Goal: Task Accomplishment & Management: Use online tool/utility

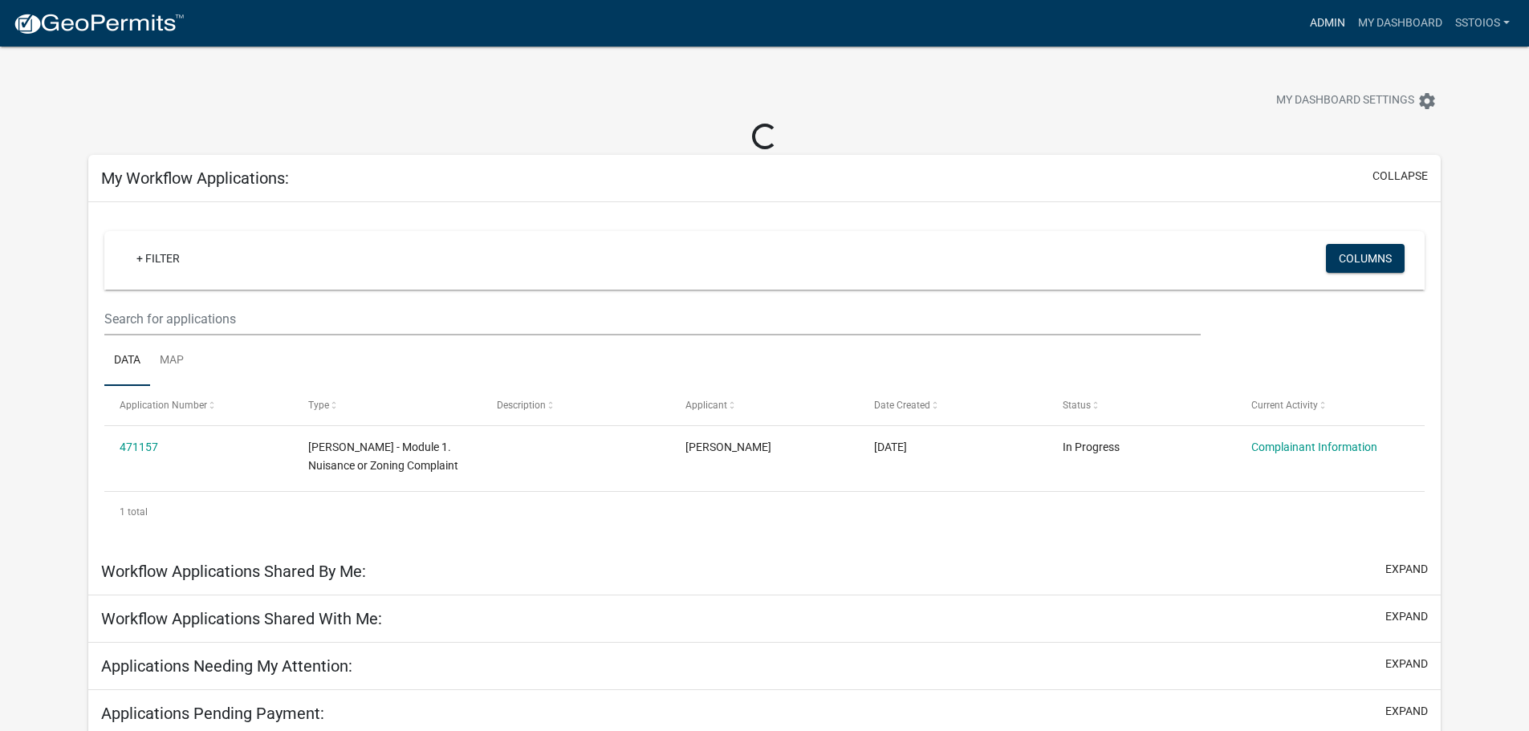
click at [1343, 18] on link "Admin" at bounding box center [1328, 23] width 48 height 31
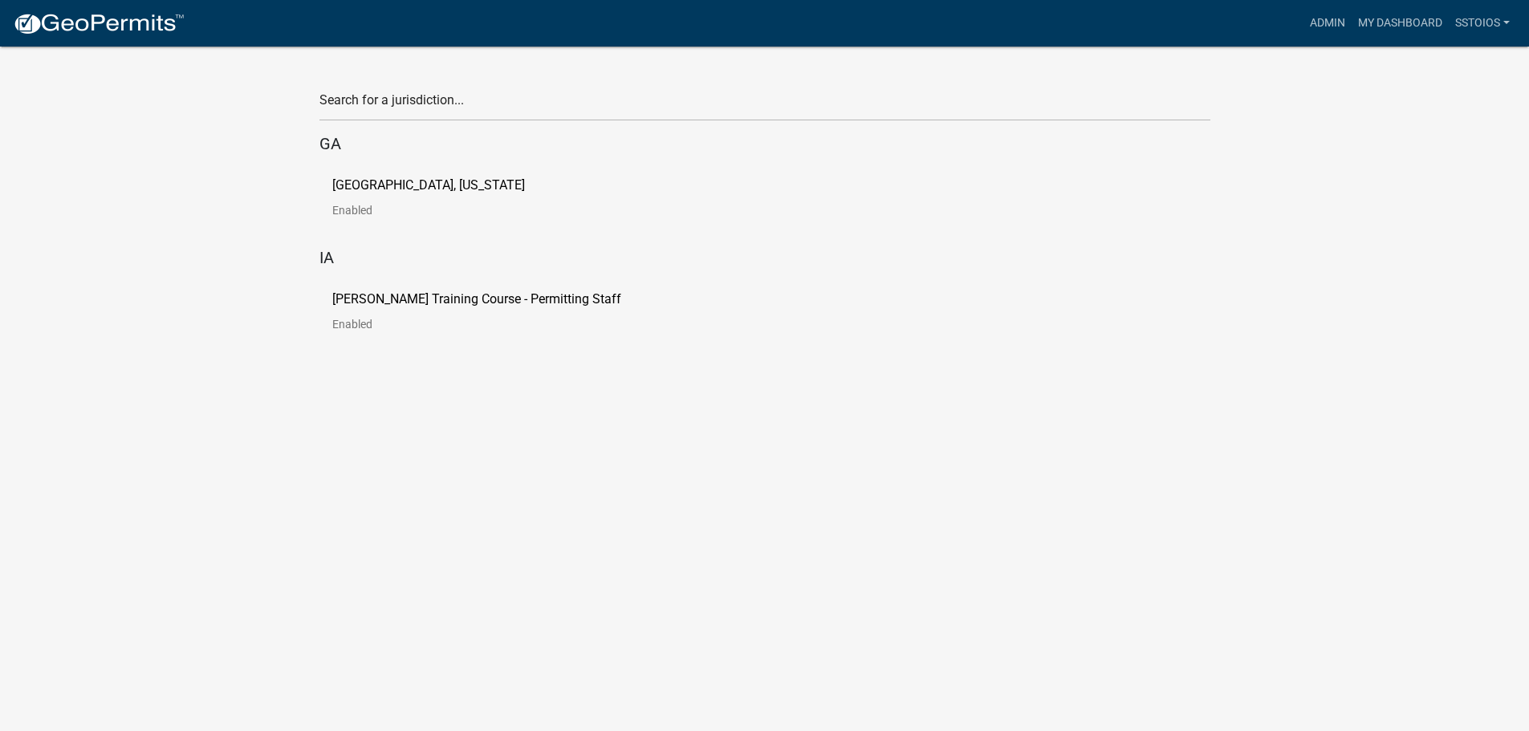
click at [418, 298] on p "[PERSON_NAME] Training Course - Permitting Staff" at bounding box center [476, 299] width 289 height 13
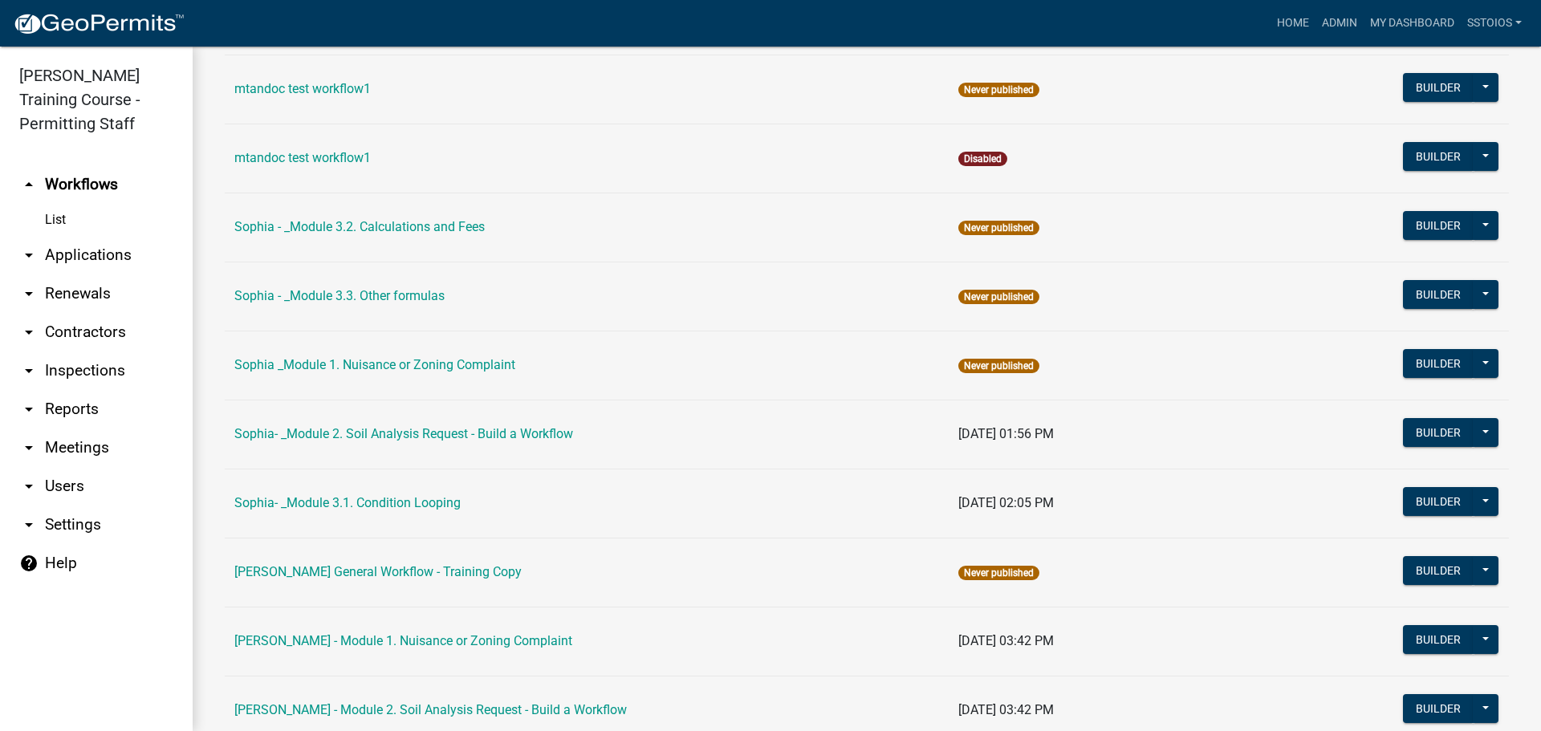
scroll to position [2007, 0]
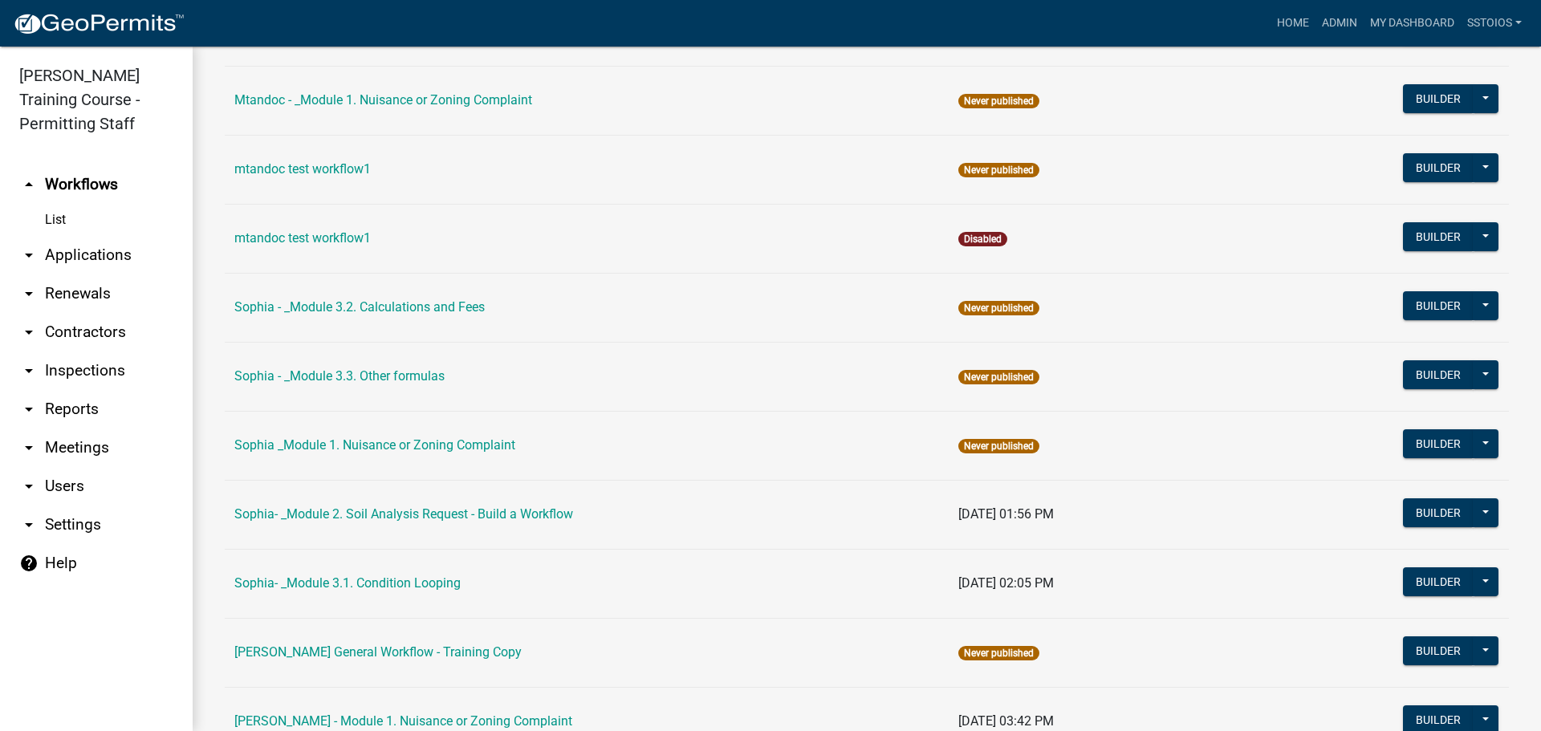
click at [399, 388] on td "Sophia - _Module 3.3. Other formulas" at bounding box center [587, 376] width 724 height 69
click at [399, 376] on link "Sophia - _Module 3.3. Other formulas" at bounding box center [339, 376] width 210 height 15
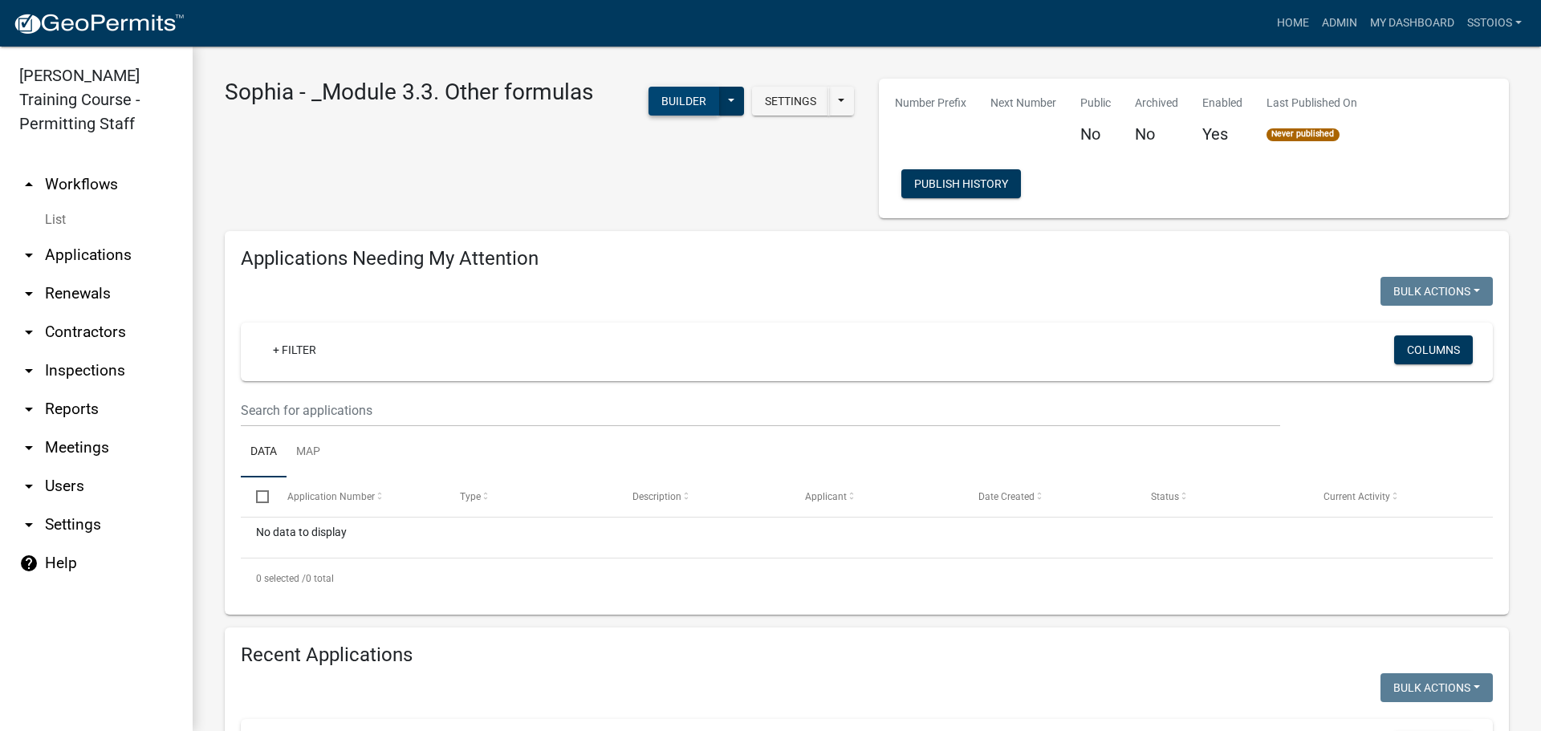
click at [682, 88] on button "Builder" at bounding box center [684, 101] width 71 height 29
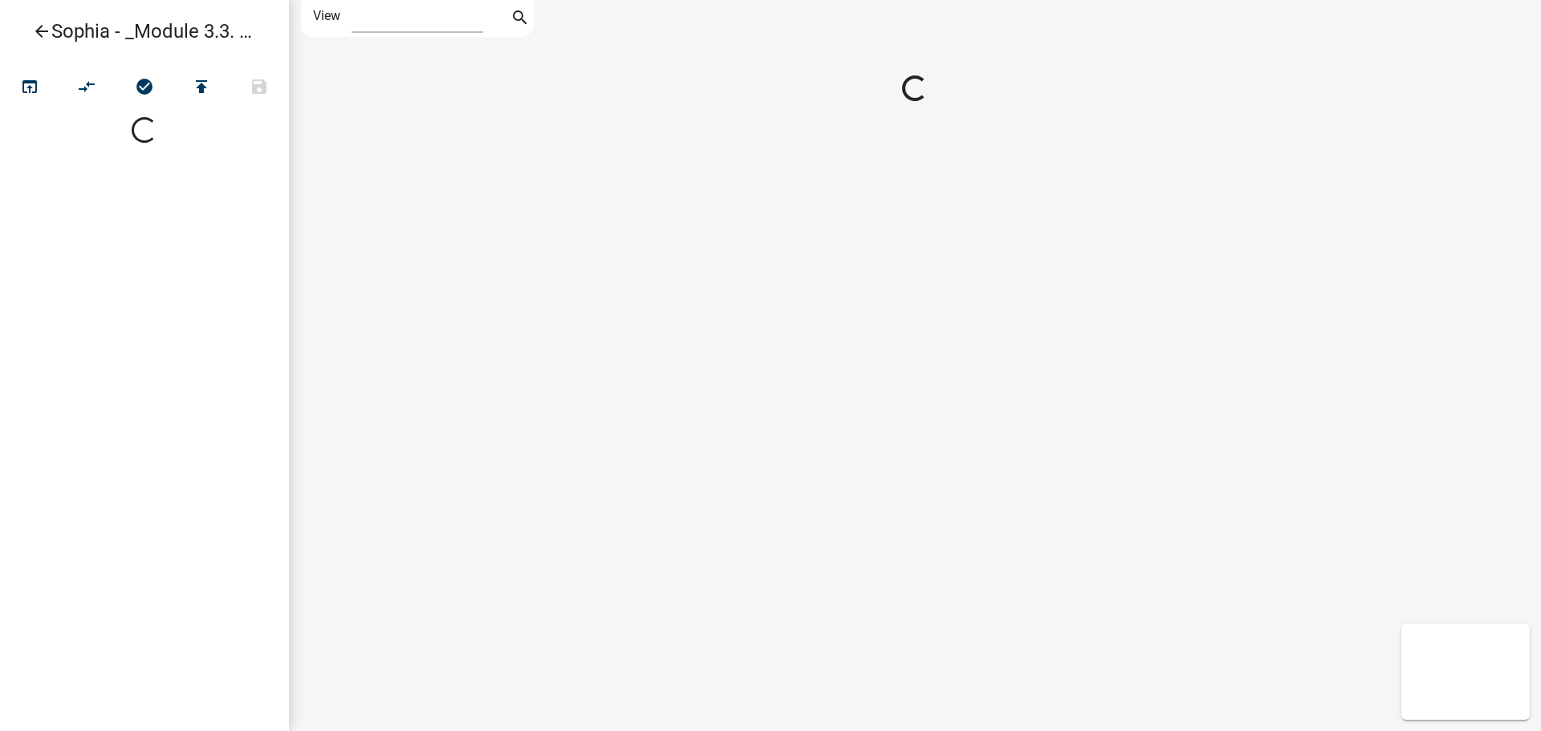
select select "1"
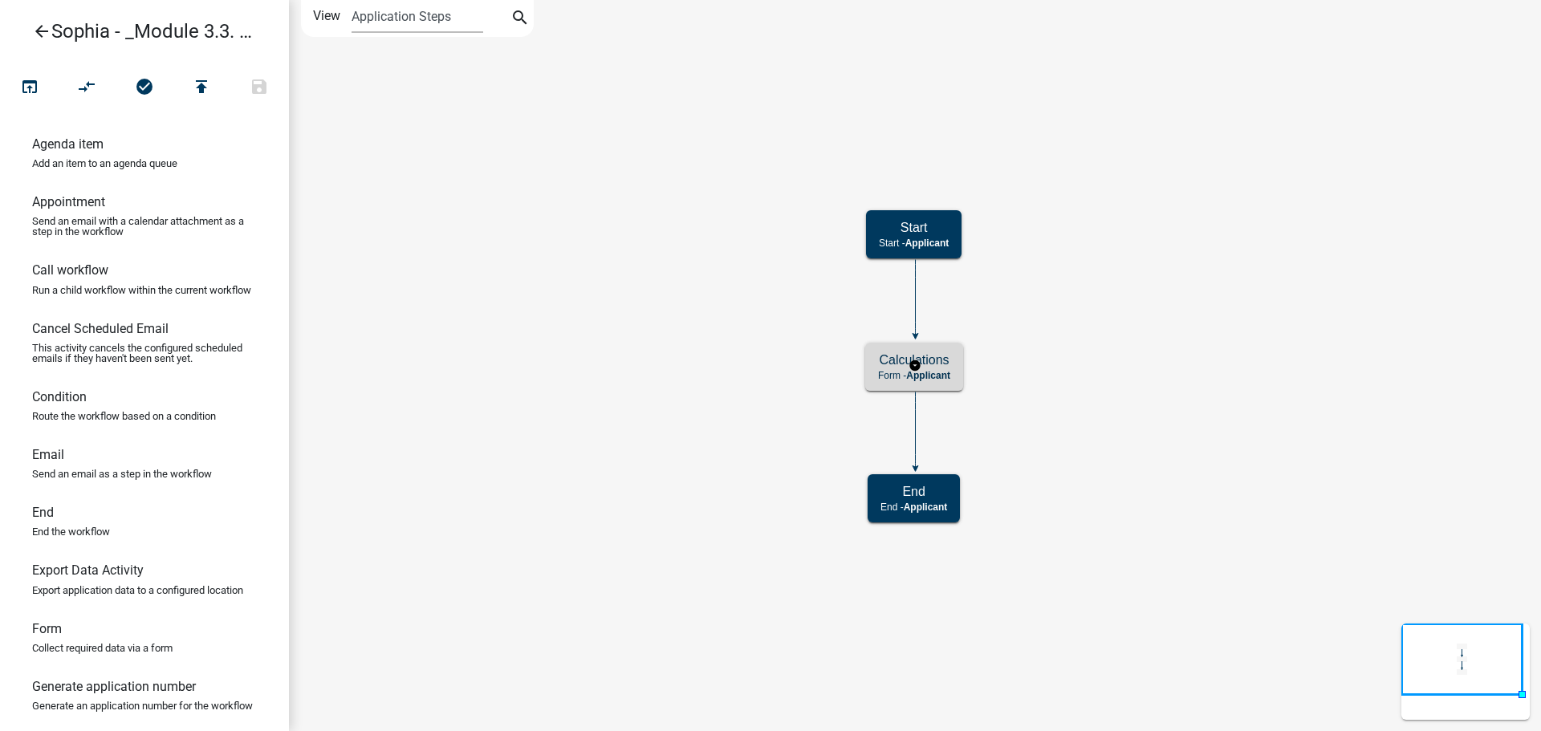
click at [949, 367] on h5 "Calculations" at bounding box center [914, 359] width 72 height 15
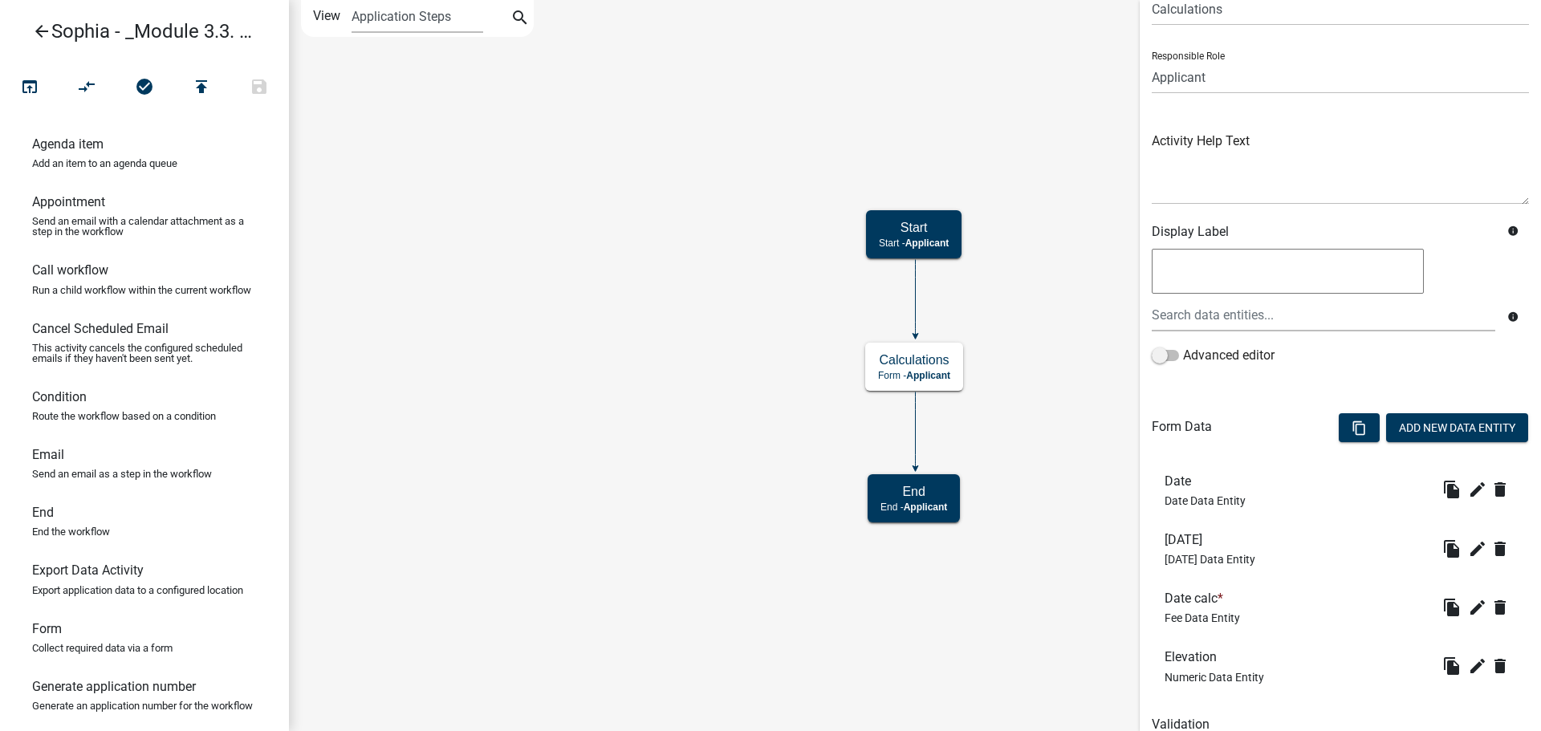
scroll to position [145, 0]
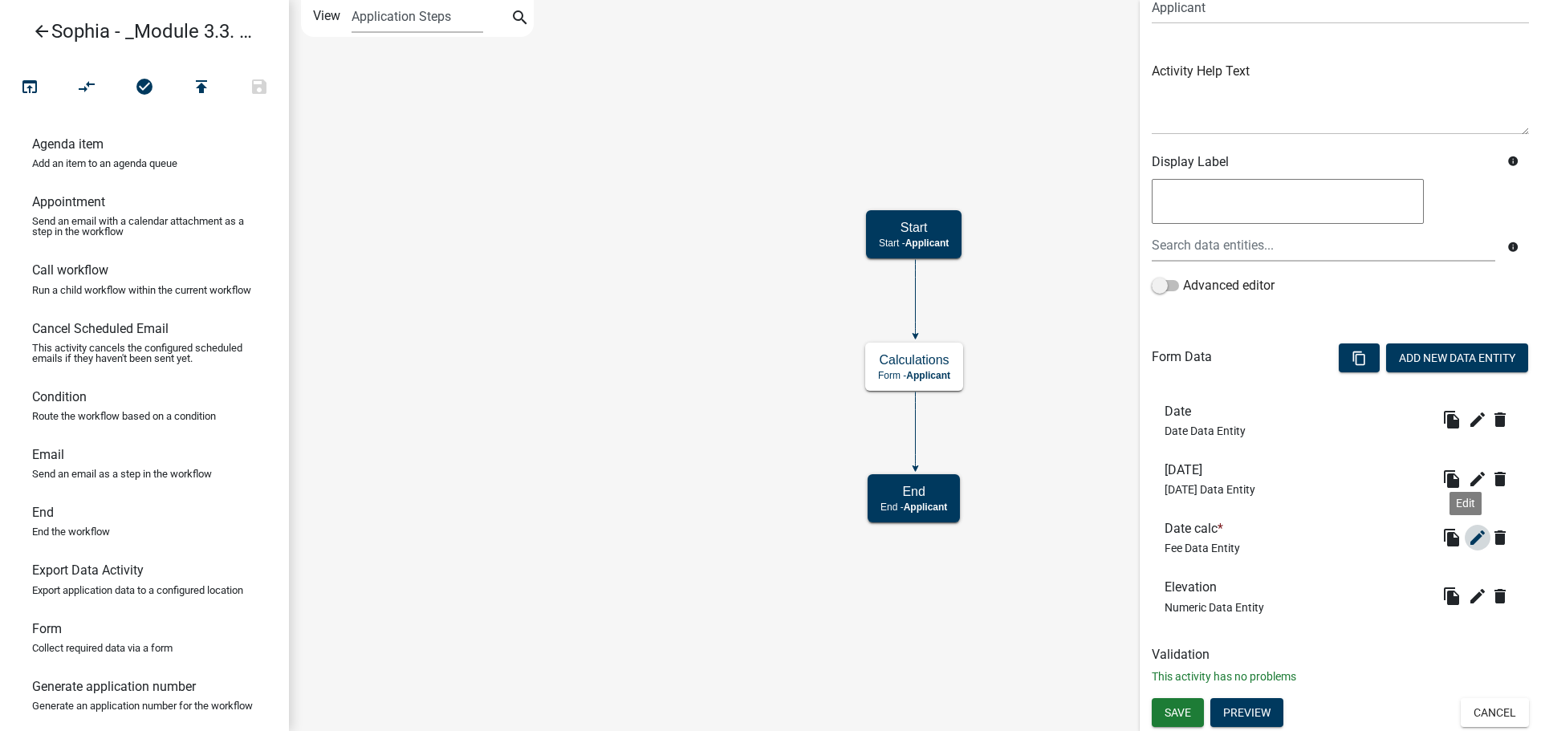
click at [1468, 536] on icon "edit" at bounding box center [1477, 537] width 19 height 19
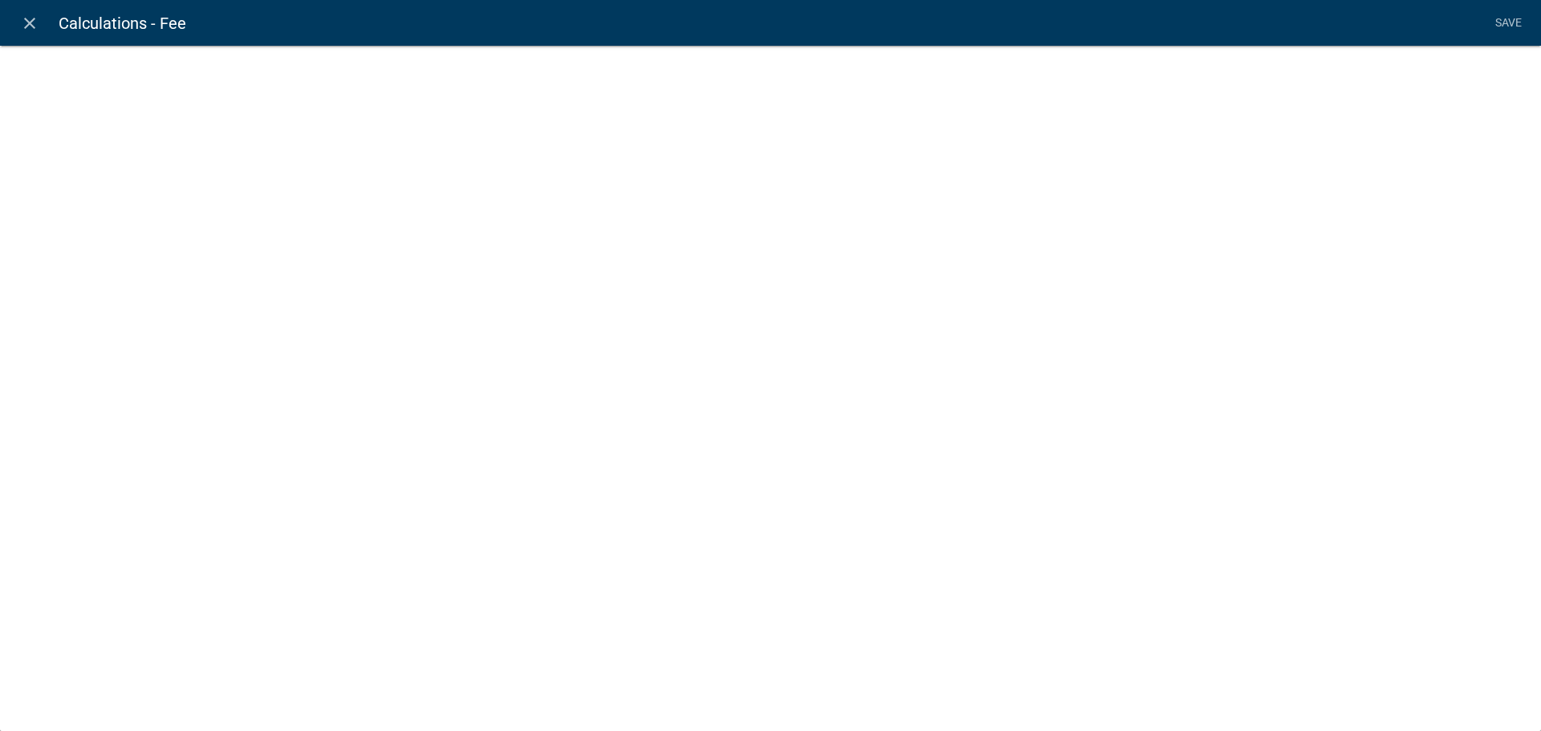
select select "fee"
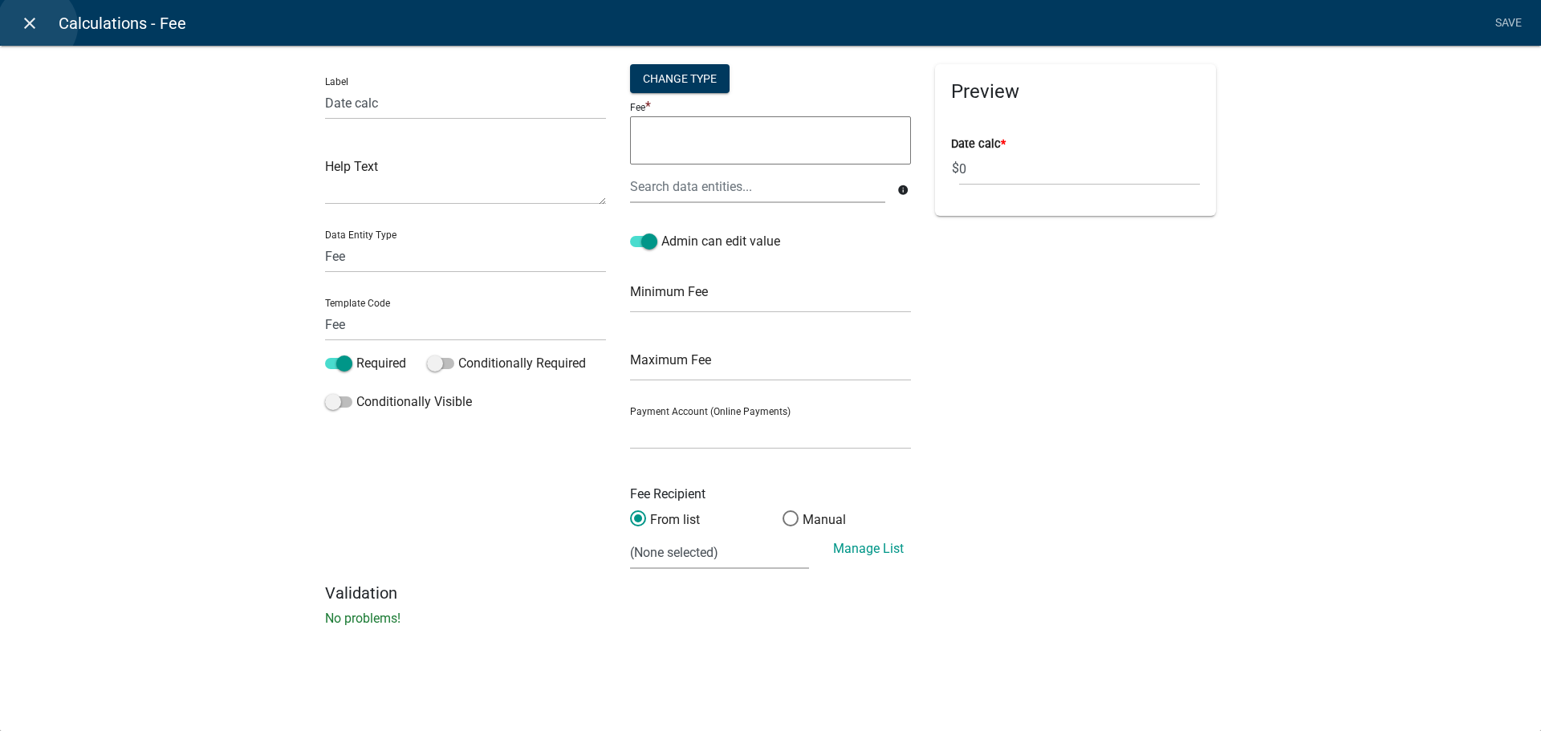
click at [37, 26] on icon "close" at bounding box center [29, 23] width 19 height 19
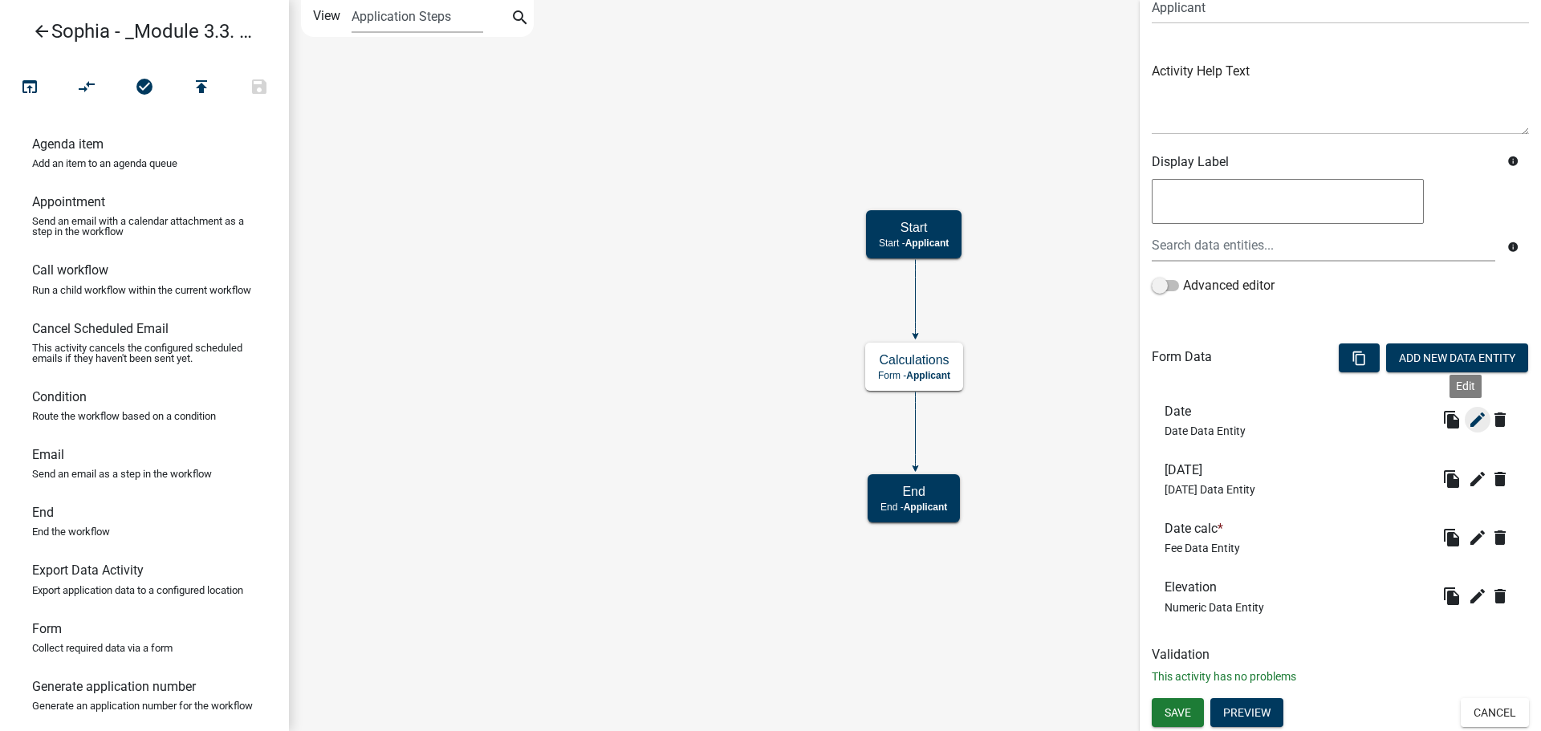
click at [1468, 427] on icon "edit" at bounding box center [1477, 419] width 19 height 19
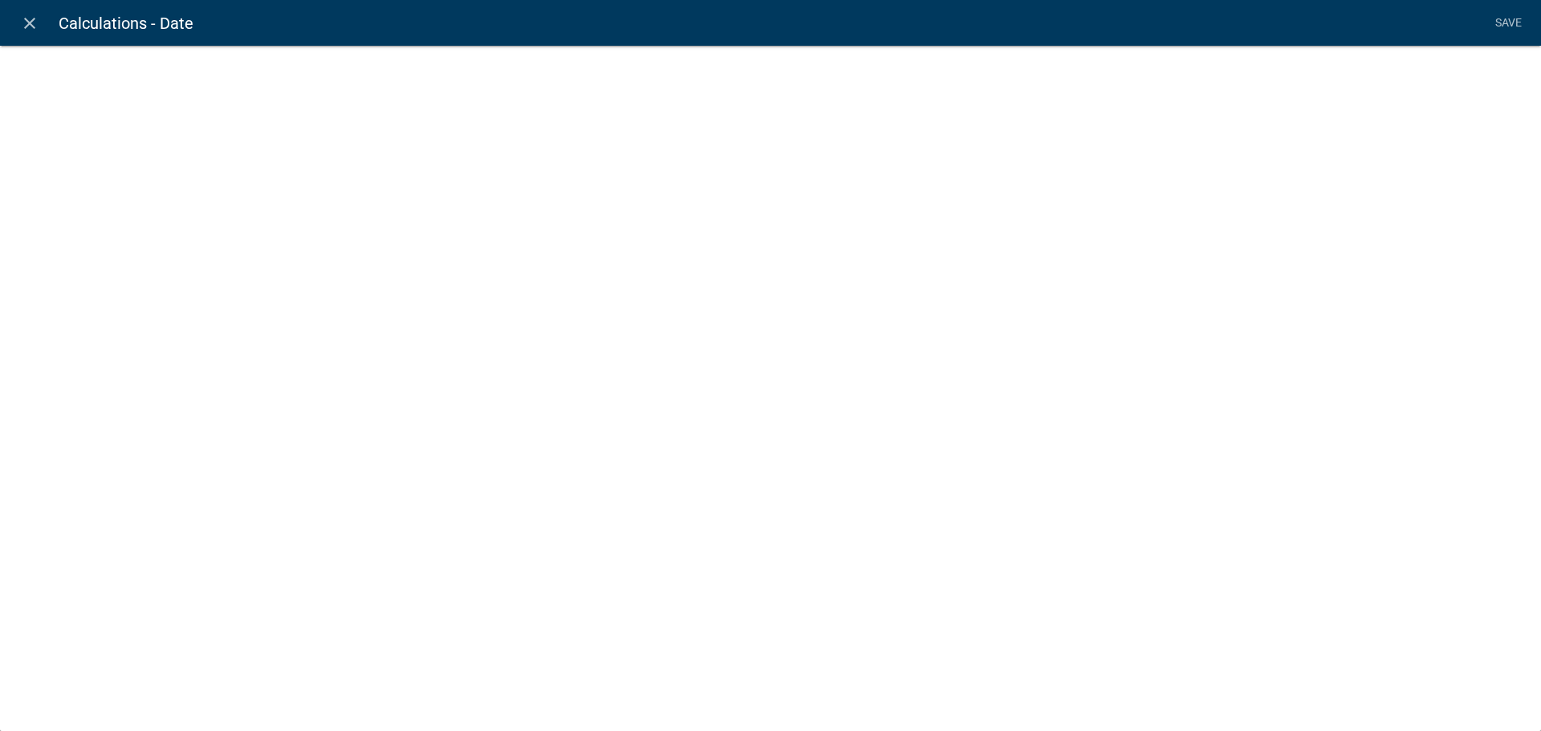
select select "date"
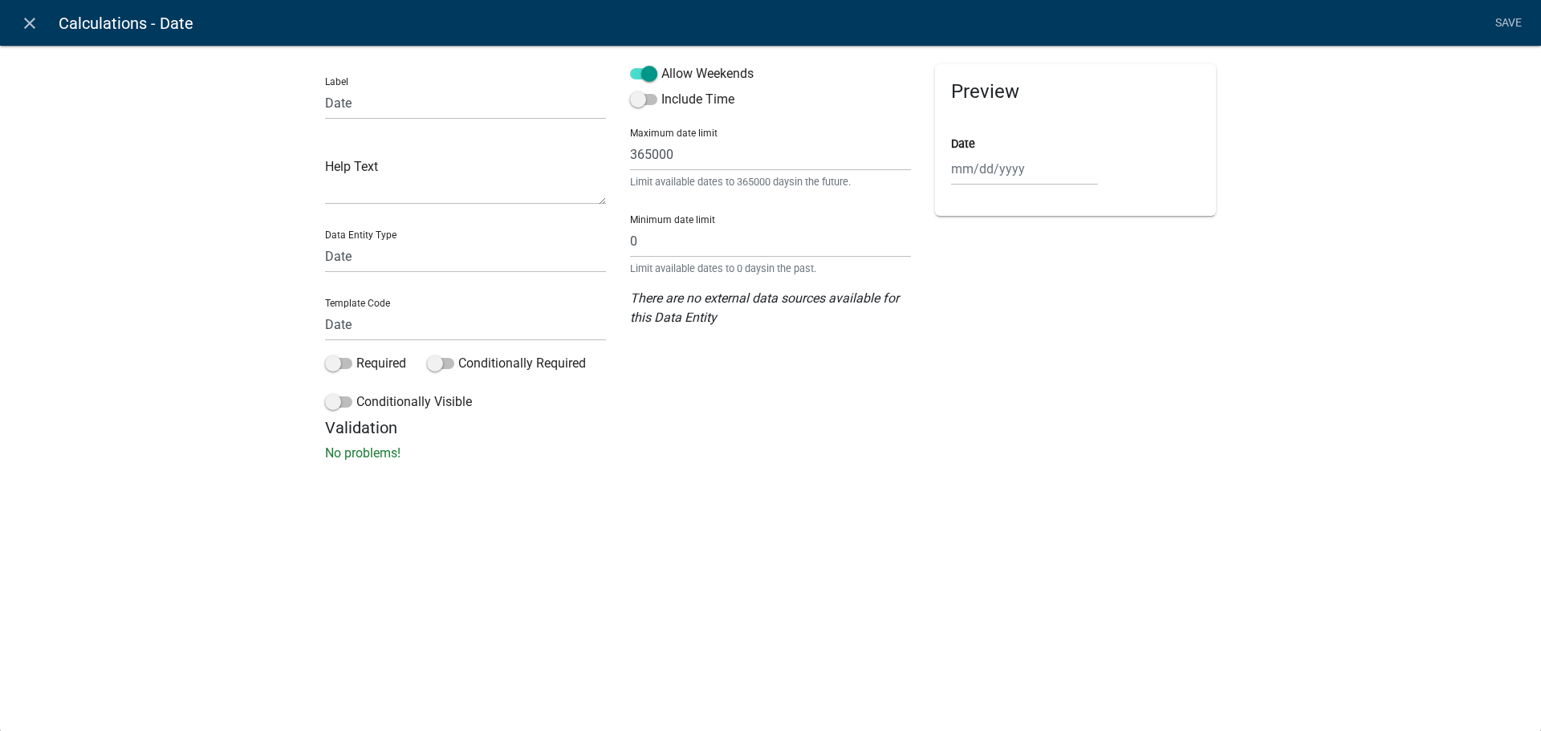
click at [723, 318] on div "There are no external data sources available for this Data Entity" at bounding box center [770, 308] width 281 height 39
drag, startPoint x: 682, startPoint y: 156, endPoint x: 619, endPoint y: 157, distance: 62.6
click at [619, 157] on div "Allow Weekends Include Time Maximum date limit 365000 Limit available dates to …" at bounding box center [770, 241] width 305 height 354
drag, startPoint x: 650, startPoint y: 241, endPoint x: 623, endPoint y: 241, distance: 26.5
click at [623, 241] on div "Allow Weekends Include Time Maximum date limit 365000 Limit available dates to …" at bounding box center [770, 241] width 305 height 354
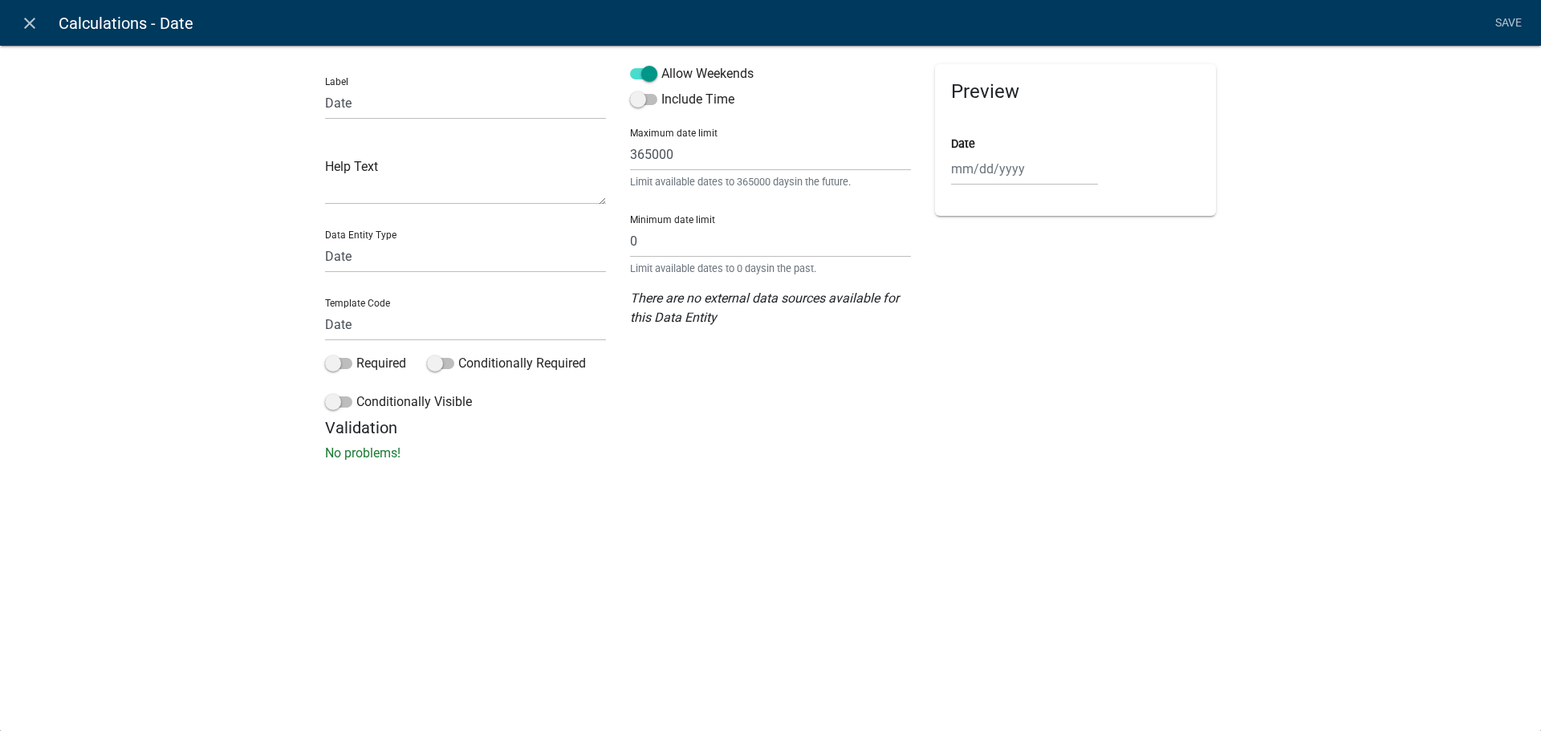
click at [886, 425] on h5 "Validation" at bounding box center [770, 427] width 891 height 19
click at [38, 18] on icon "close" at bounding box center [29, 23] width 19 height 19
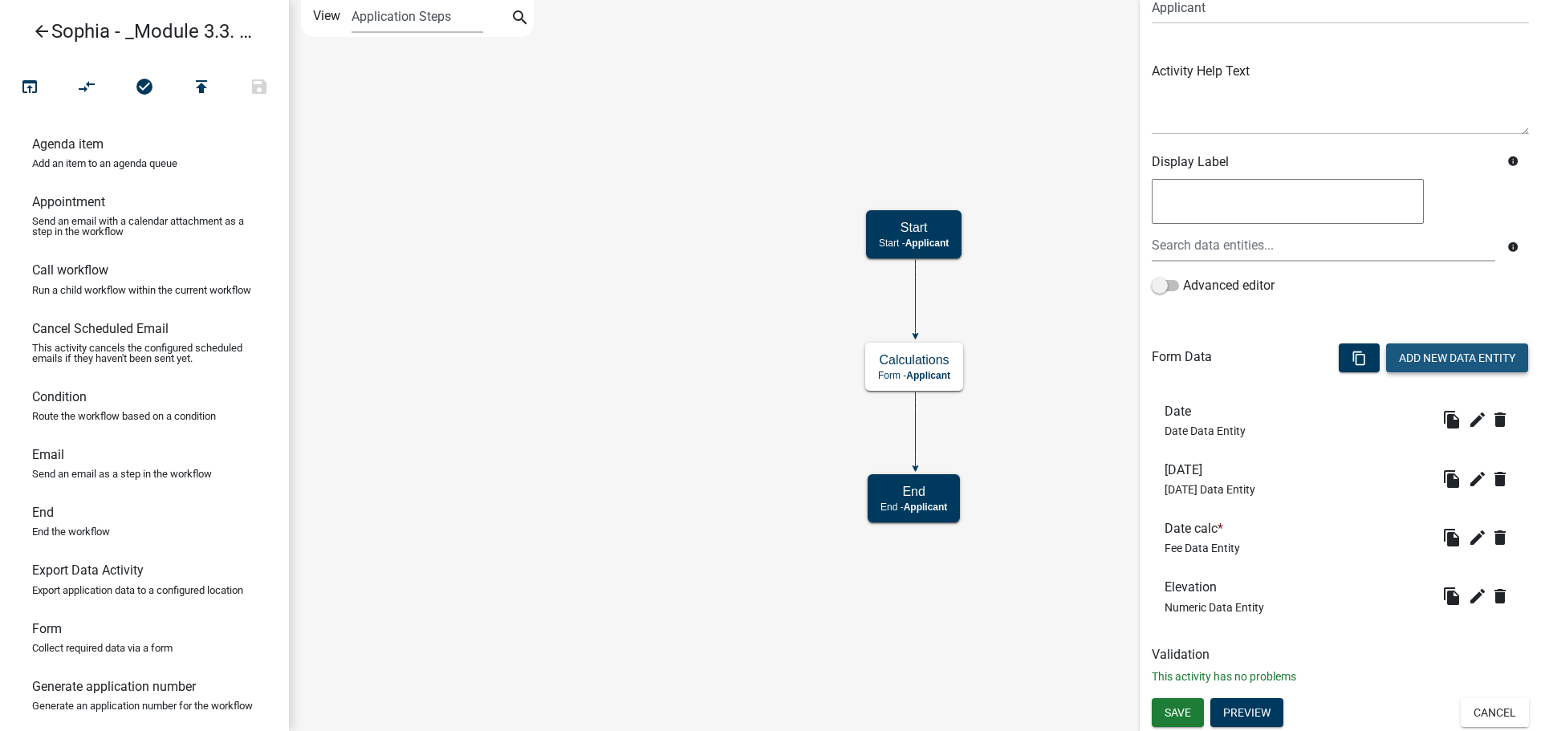
click at [1394, 360] on button "Add New Data Entity" at bounding box center [1458, 358] width 142 height 29
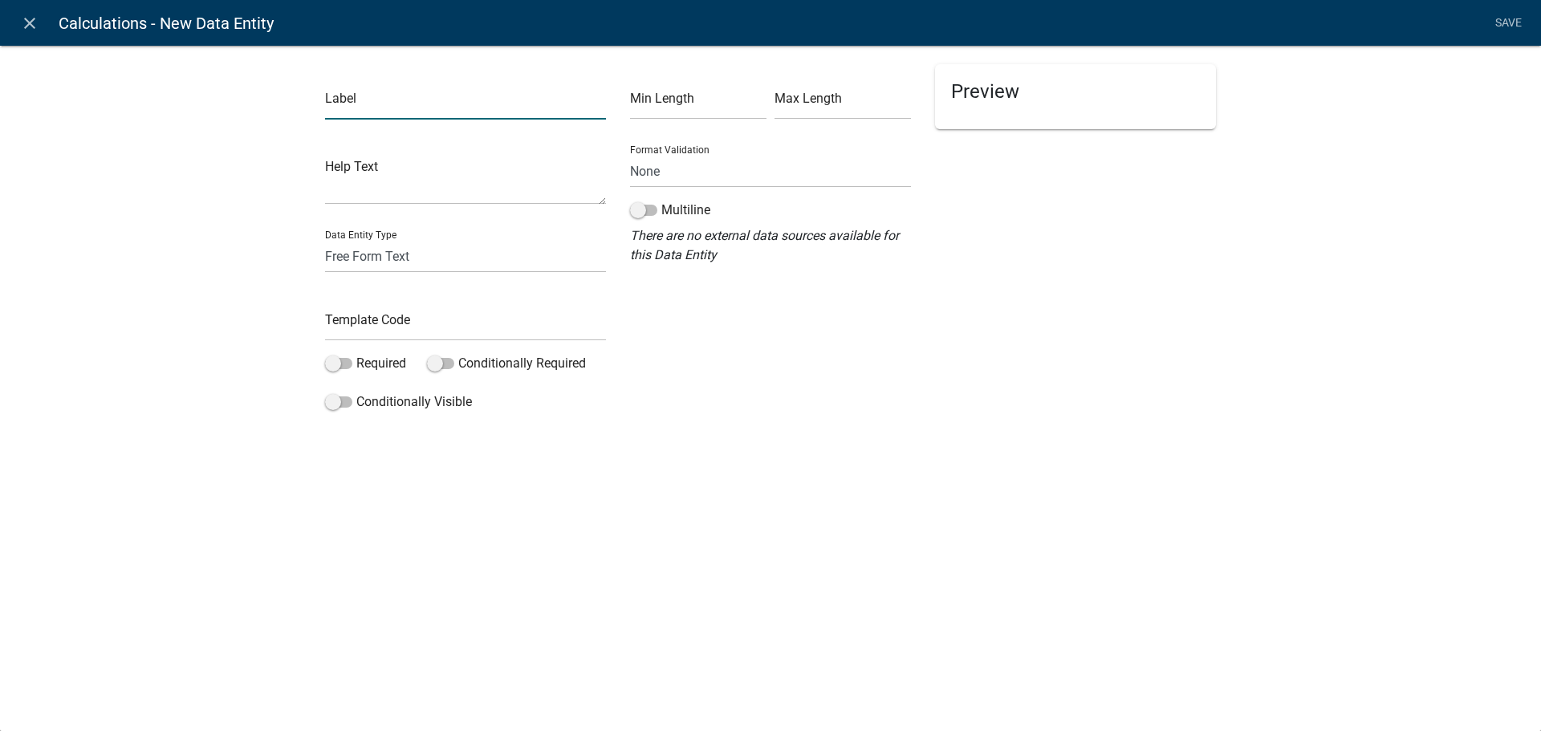
click at [439, 96] on input "text" at bounding box center [465, 103] width 281 height 33
type input "^"
type input "6 Months"
click at [395, 314] on input "text" at bounding box center [465, 324] width 281 height 33
type input "6Months"
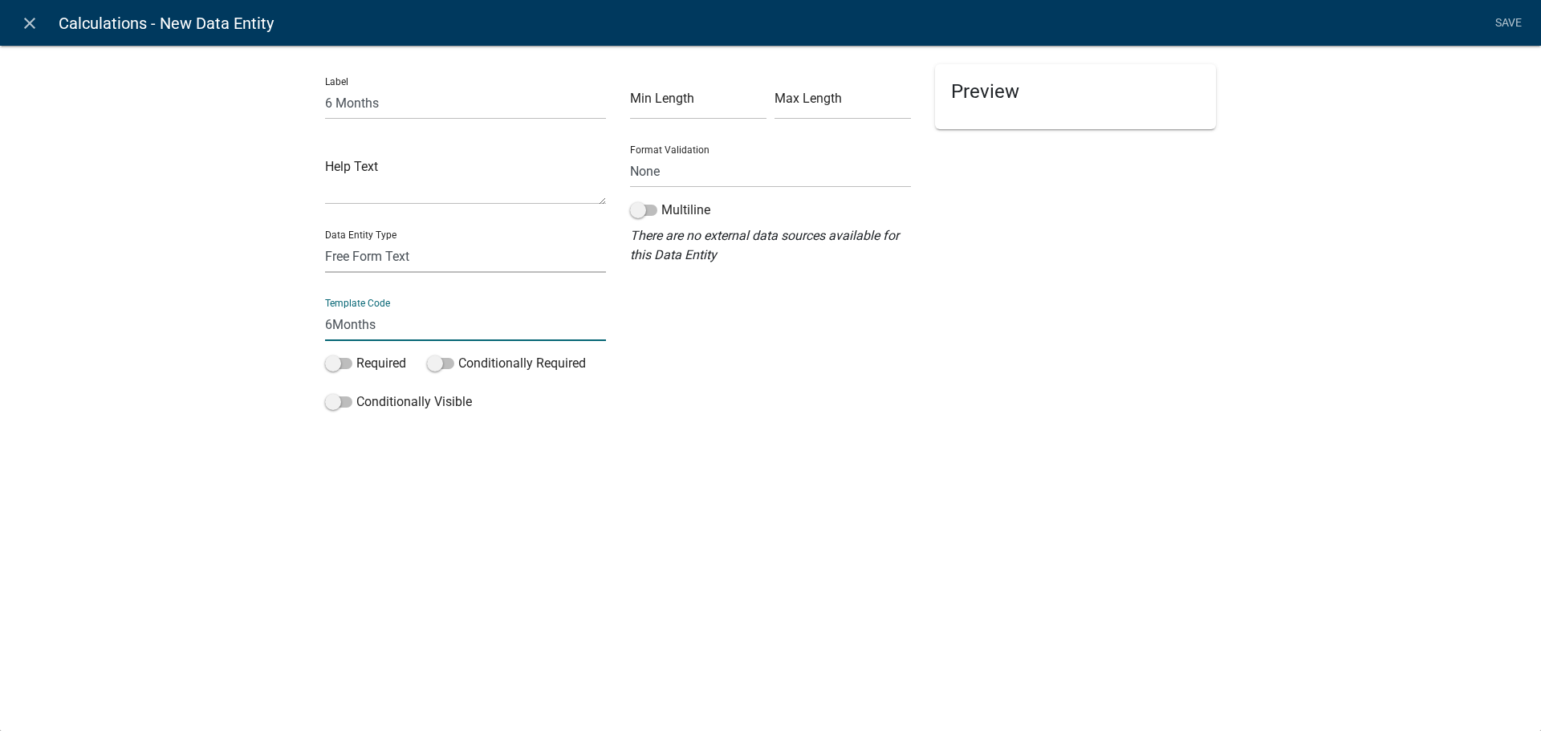
click at [409, 259] on select "Free Form Text Document Display Entity Value Fee Numeric Data Date Map Sketch D…" at bounding box center [465, 256] width 281 height 33
select select "calculated-value"
click at [325, 240] on select "Free Form Text Document Display Entity Value Fee Numeric Data Date Map Sketch D…" at bounding box center [465, 256] width 281 height 33
select select "calculated-value"
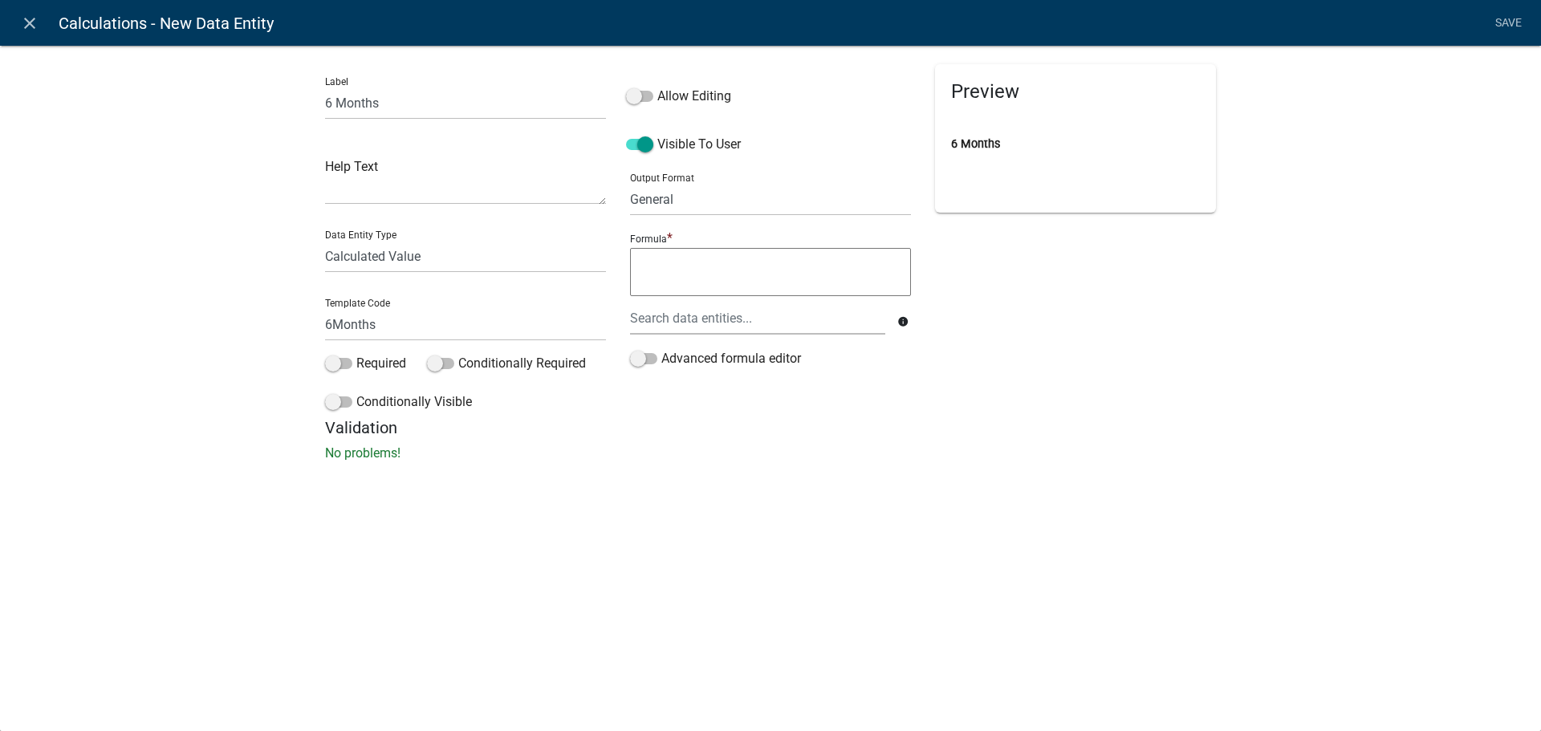
click at [670, 263] on textarea at bounding box center [770, 272] width 281 height 48
click at [684, 320] on div at bounding box center [757, 318] width 279 height 33
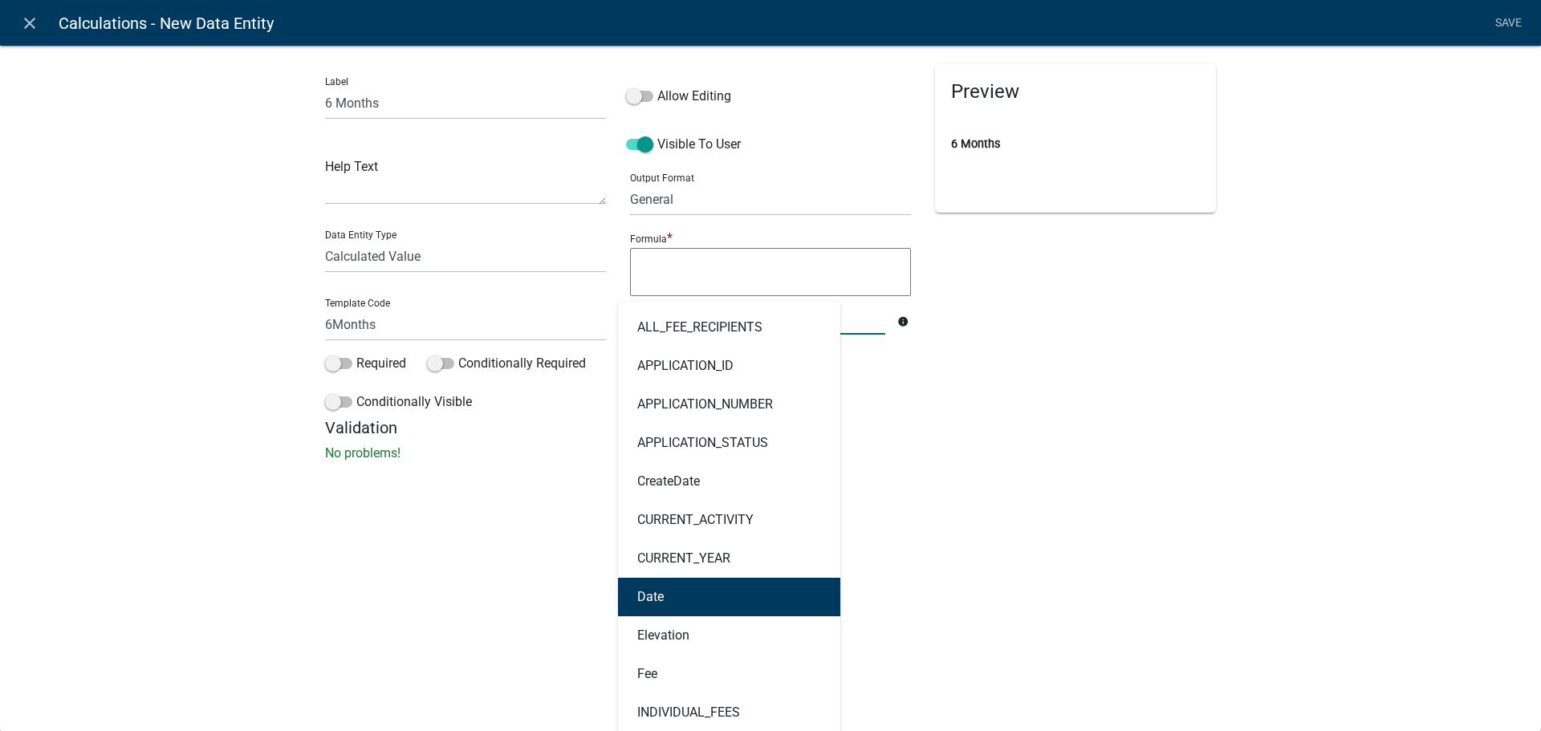
click at [672, 590] on button "Date" at bounding box center [729, 597] width 222 height 39
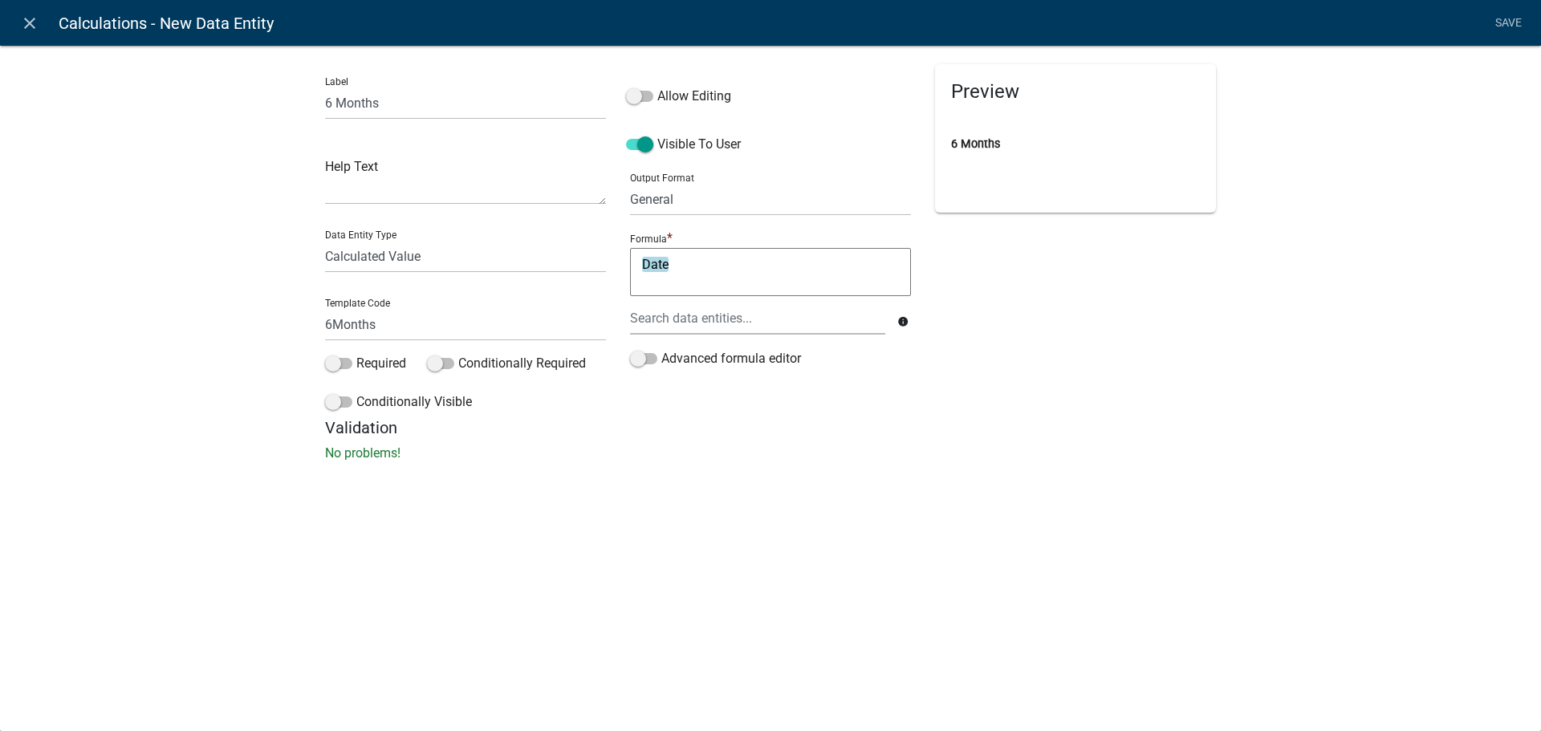
click at [677, 270] on textarea "Date" at bounding box center [770, 272] width 281 height 48
click at [696, 478] on div "Label 6 Months Help Text Data Entity Type Free Form Text Document Display Entit…" at bounding box center [770, 258] width 1541 height 478
click at [710, 269] on textarea "Date+6 Months" at bounding box center [770, 272] width 281 height 48
drag, startPoint x: 748, startPoint y: 263, endPoint x: 674, endPoint y: 269, distance: 74.9
click at [674, 269] on textarea "Date+6 Months" at bounding box center [770, 272] width 281 height 48
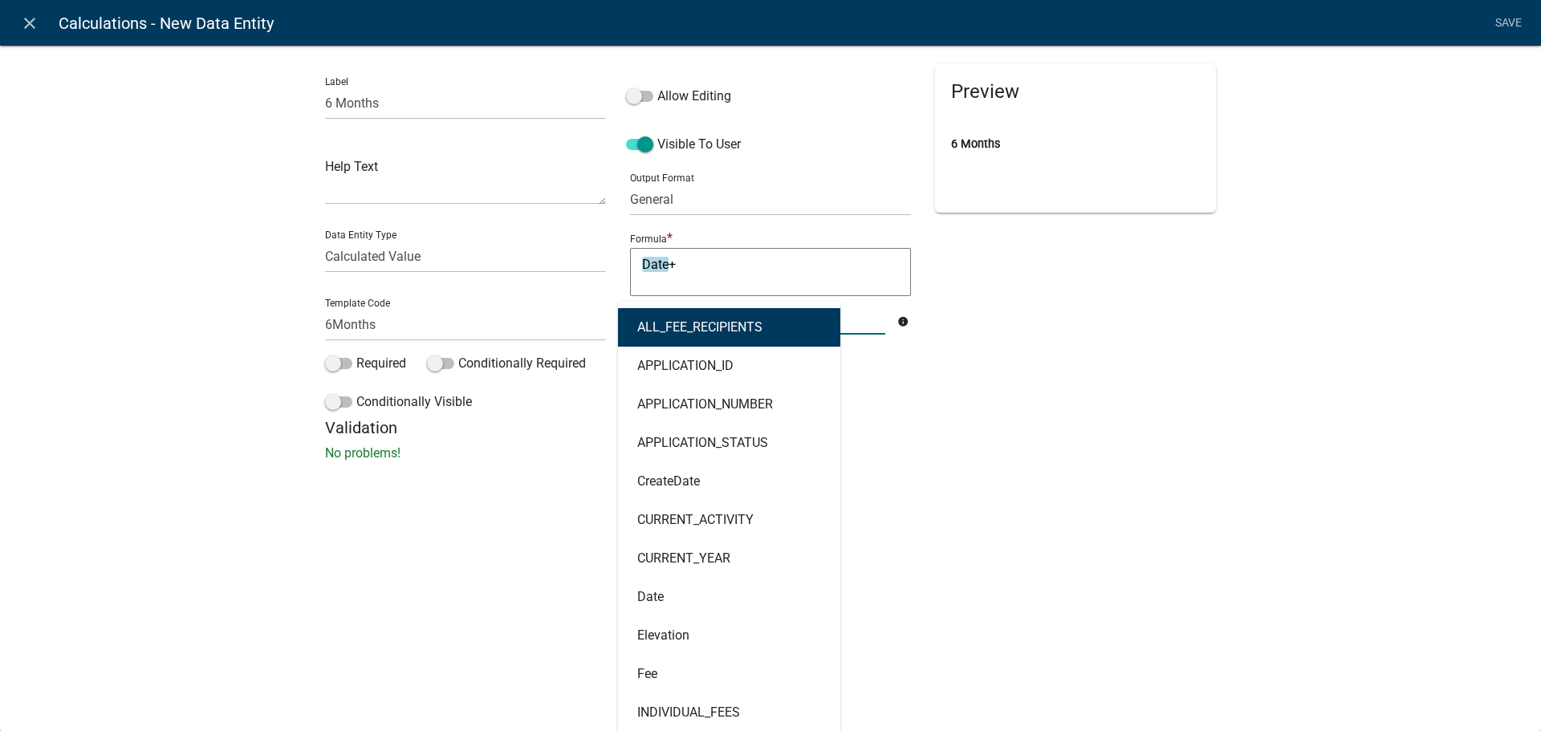
click at [710, 317] on div "ALL_FEE_RECIPIENTS APPLICATION_ID APPLICATION_NUMBER APPLICATION_STATUS CreateD…" at bounding box center [757, 318] width 279 height 33
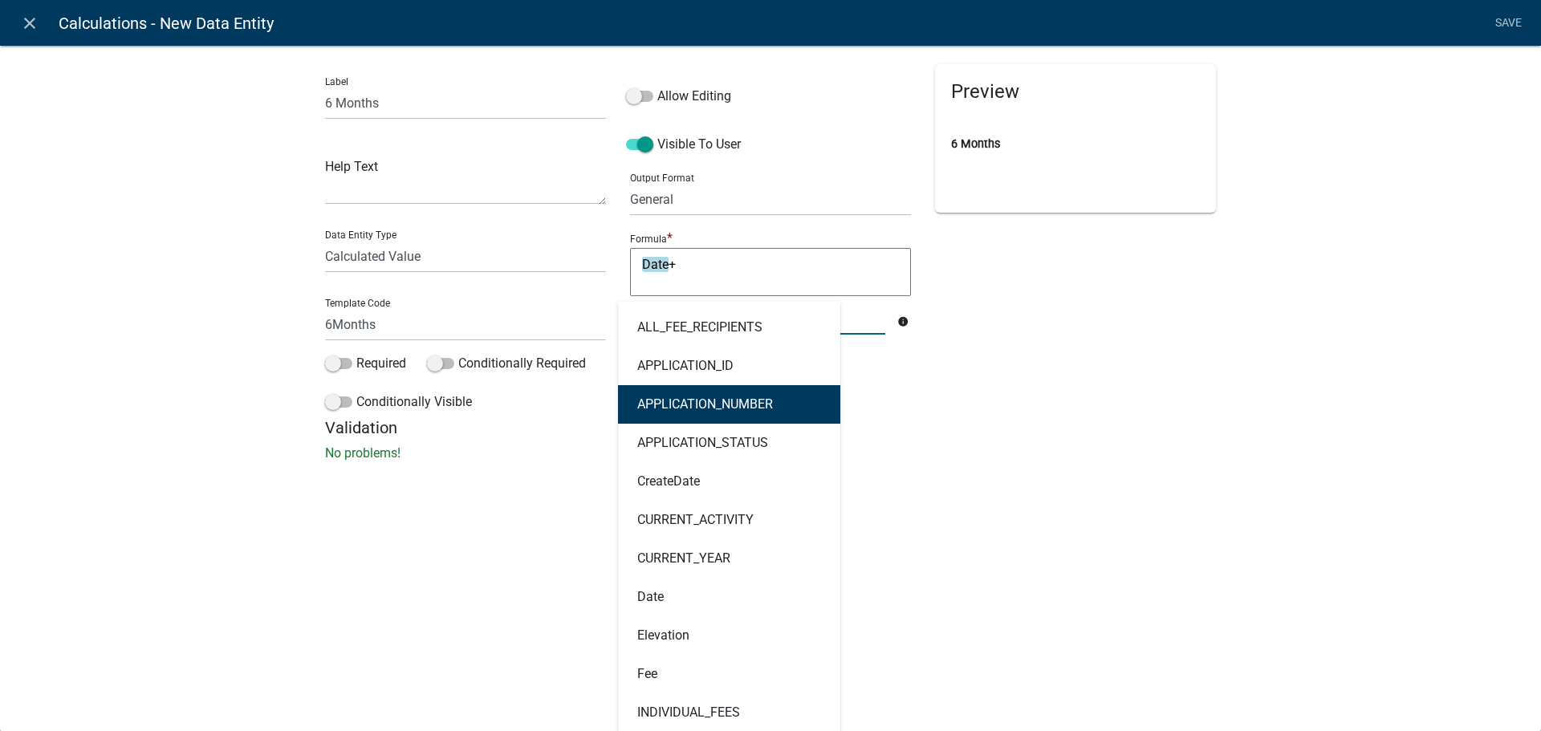
scroll to position [80, 0]
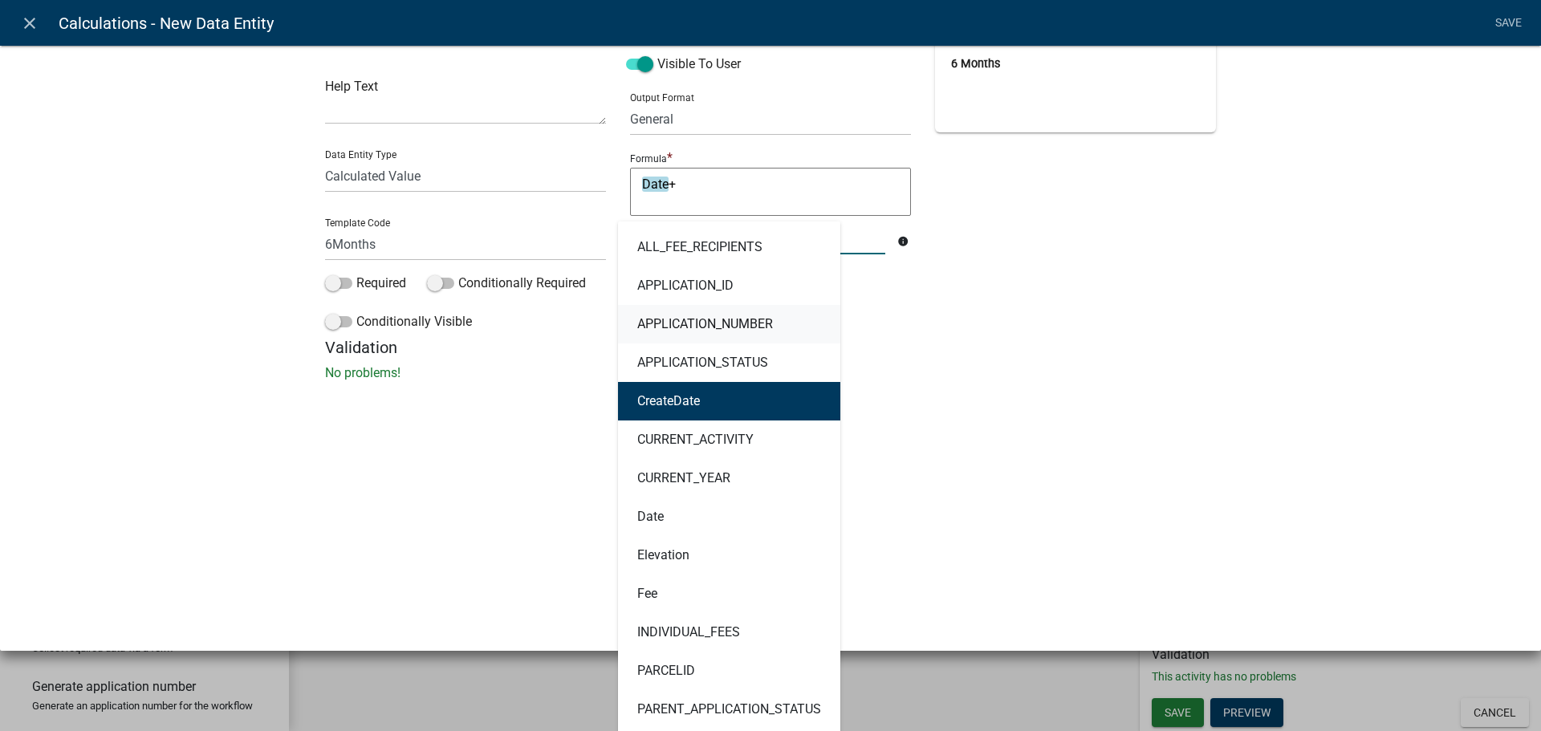
click at [723, 418] on button "CreateDate" at bounding box center [729, 401] width 222 height 39
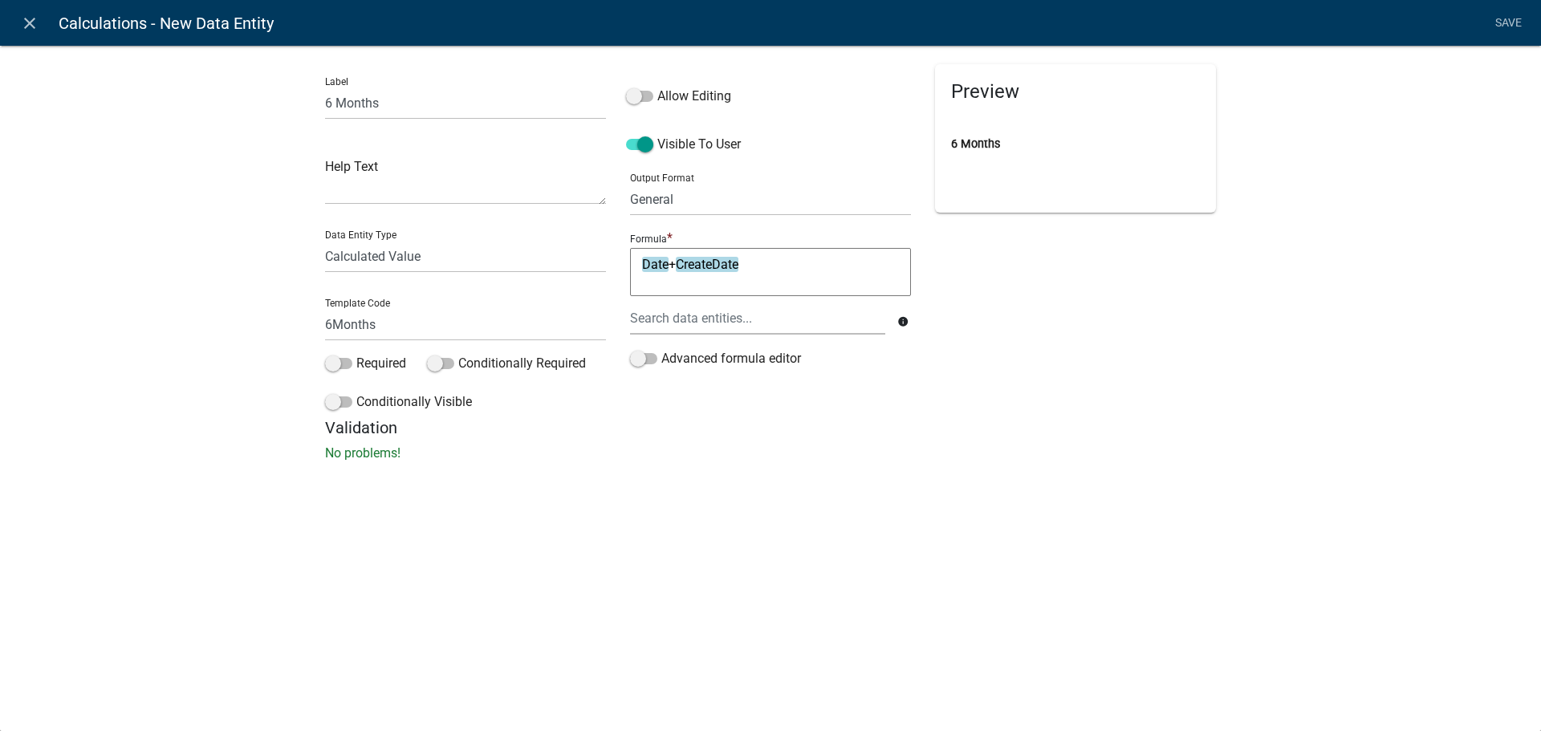
click at [704, 267] on textarea "Date+CreateDate" at bounding box center [770, 272] width 281 height 48
click at [732, 269] on textarea "Date+CreateDate" at bounding box center [770, 272] width 281 height 48
click at [755, 261] on textarea "Date+CreateDate" at bounding box center [770, 272] width 281 height 48
drag, startPoint x: 754, startPoint y: 261, endPoint x: 717, endPoint y: 272, distance: 38.6
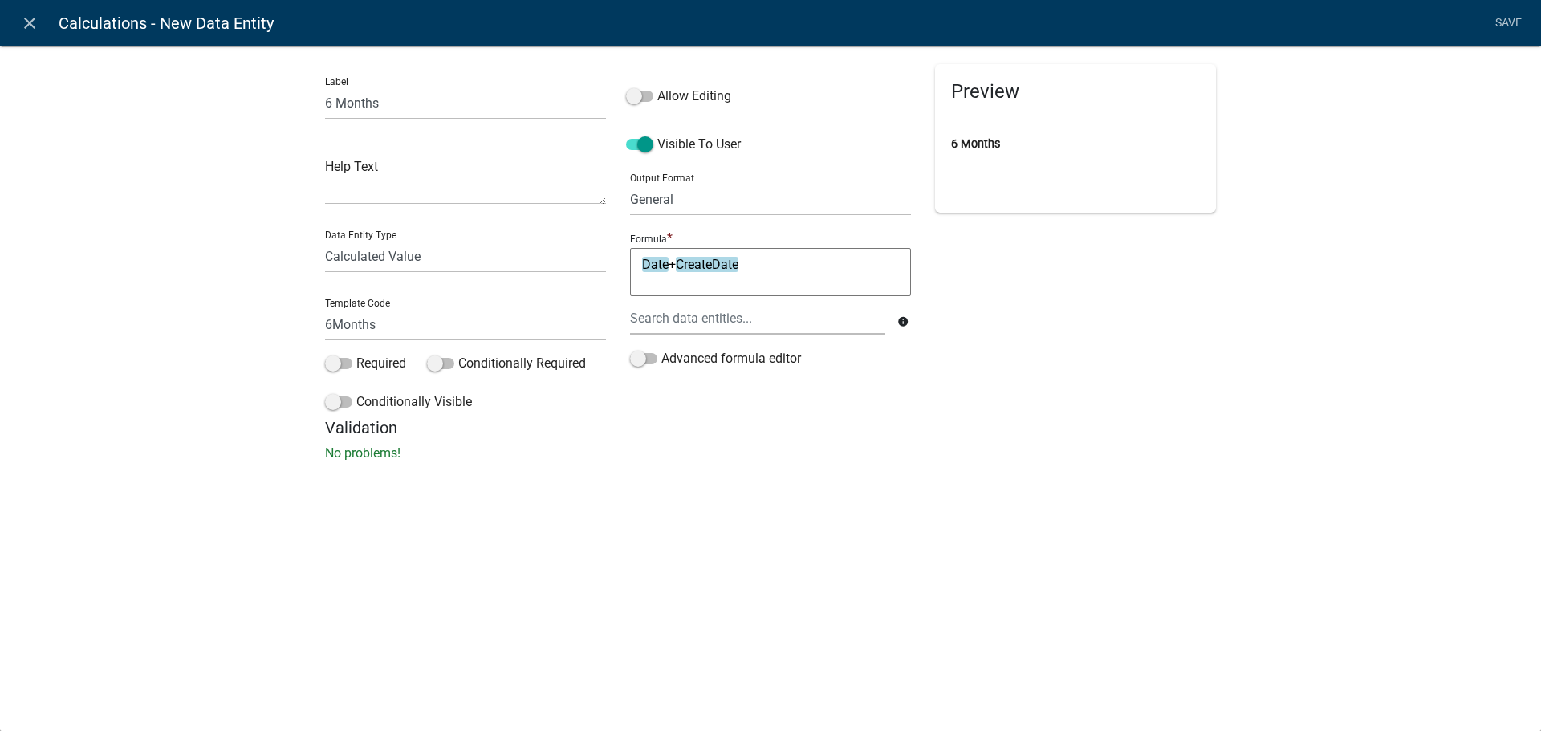
click at [717, 272] on textarea "Date+CreateDate" at bounding box center [770, 272] width 281 height 48
type textarea "Date"
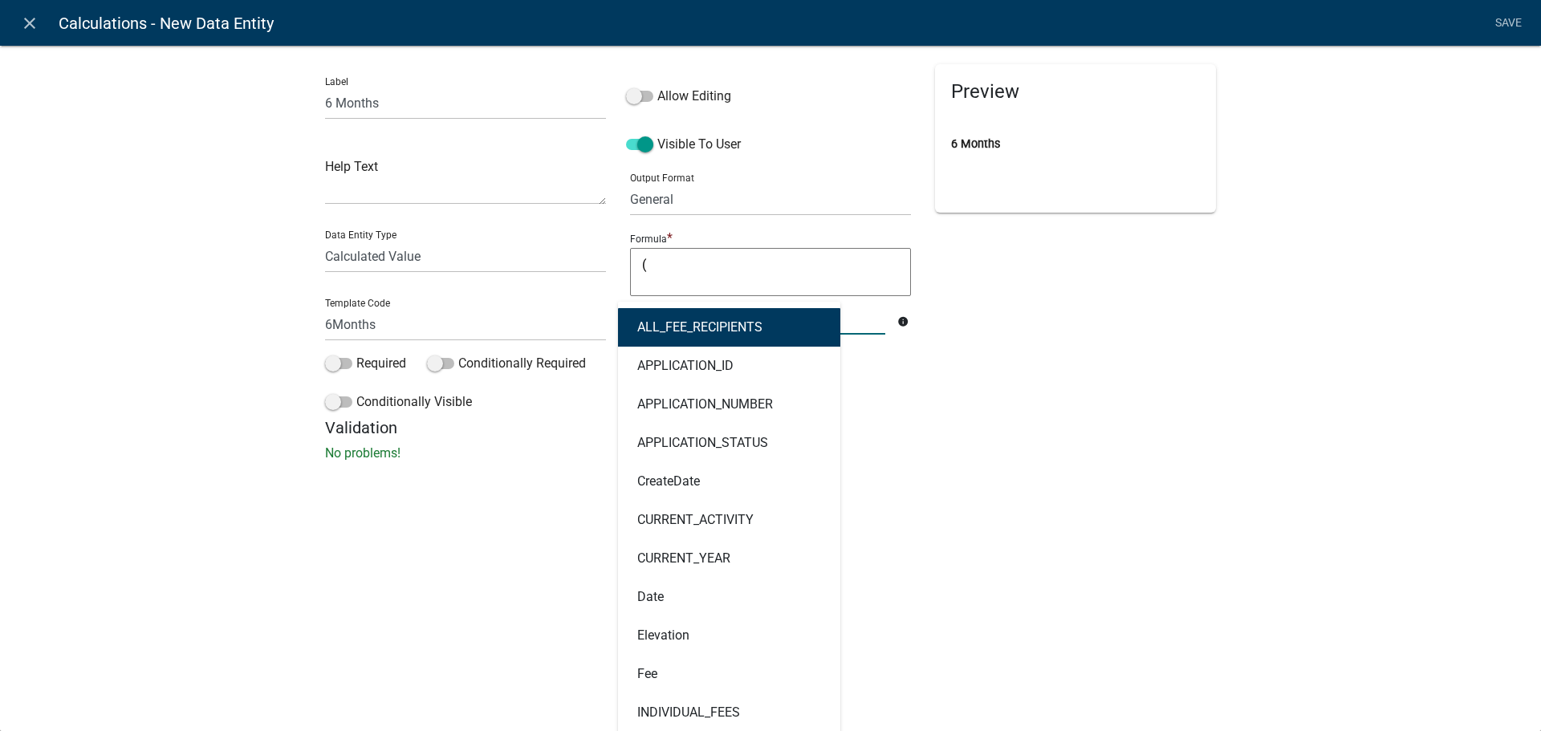
click at [717, 321] on div "ALL_FEE_RECIPIENTS APPLICATION_ID APPLICATION_NUMBER APPLICATION_STATUS CreateD…" at bounding box center [757, 318] width 279 height 33
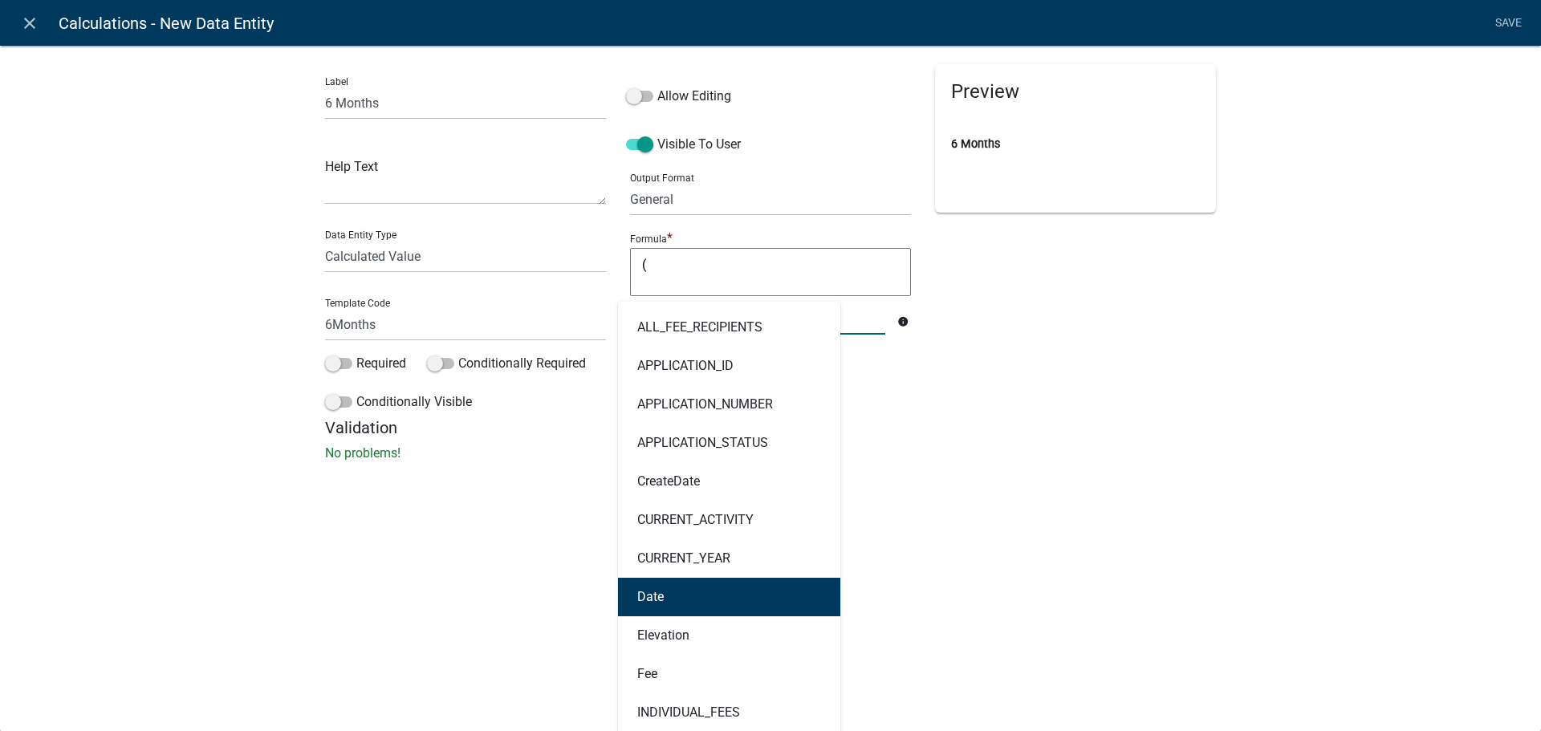
click at [684, 602] on button "Date" at bounding box center [729, 597] width 222 height 39
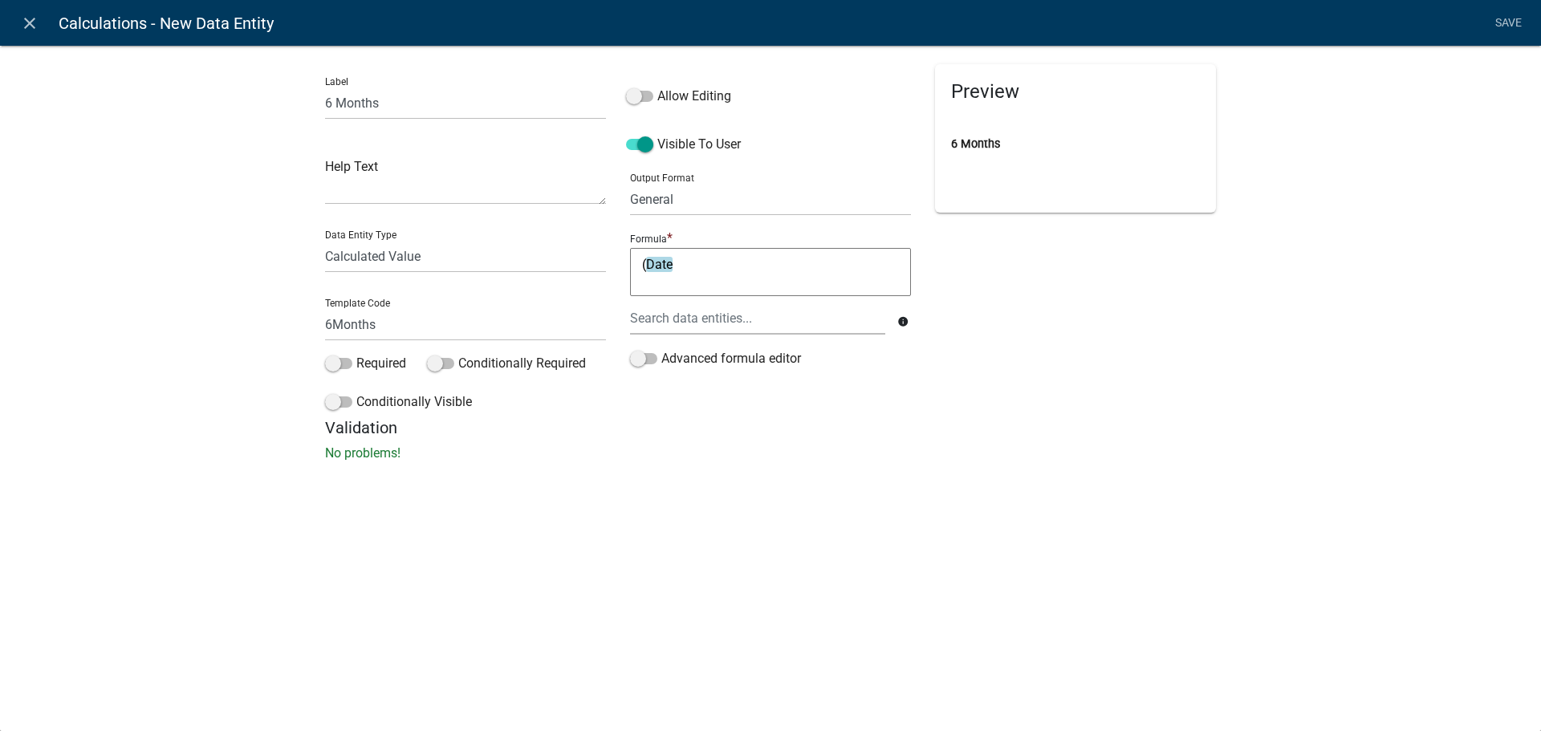
click at [678, 268] on textarea "(Date" at bounding box center [770, 272] width 281 height 48
type textarea "(Date*6months)"
drag, startPoint x: 731, startPoint y: 267, endPoint x: 596, endPoint y: 274, distance: 135.1
click at [596, 274] on div "Label 6 Months Help Text Data Entity Type Free Form Text Document Display Entit…" at bounding box center [770, 241] width 915 height 354
click at [29, 15] on icon "close" at bounding box center [29, 23] width 19 height 19
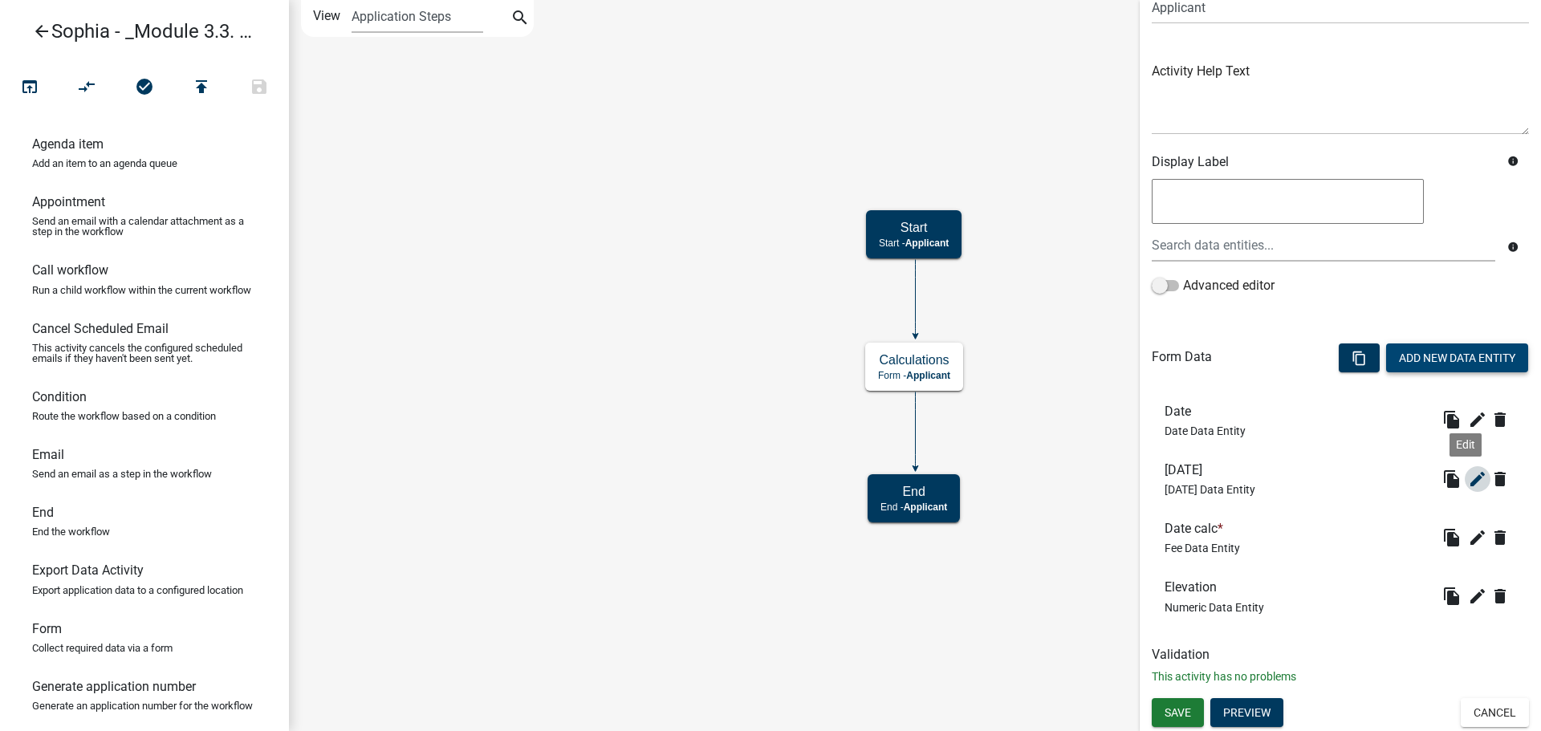
click at [1469, 476] on icon "edit" at bounding box center [1477, 479] width 19 height 19
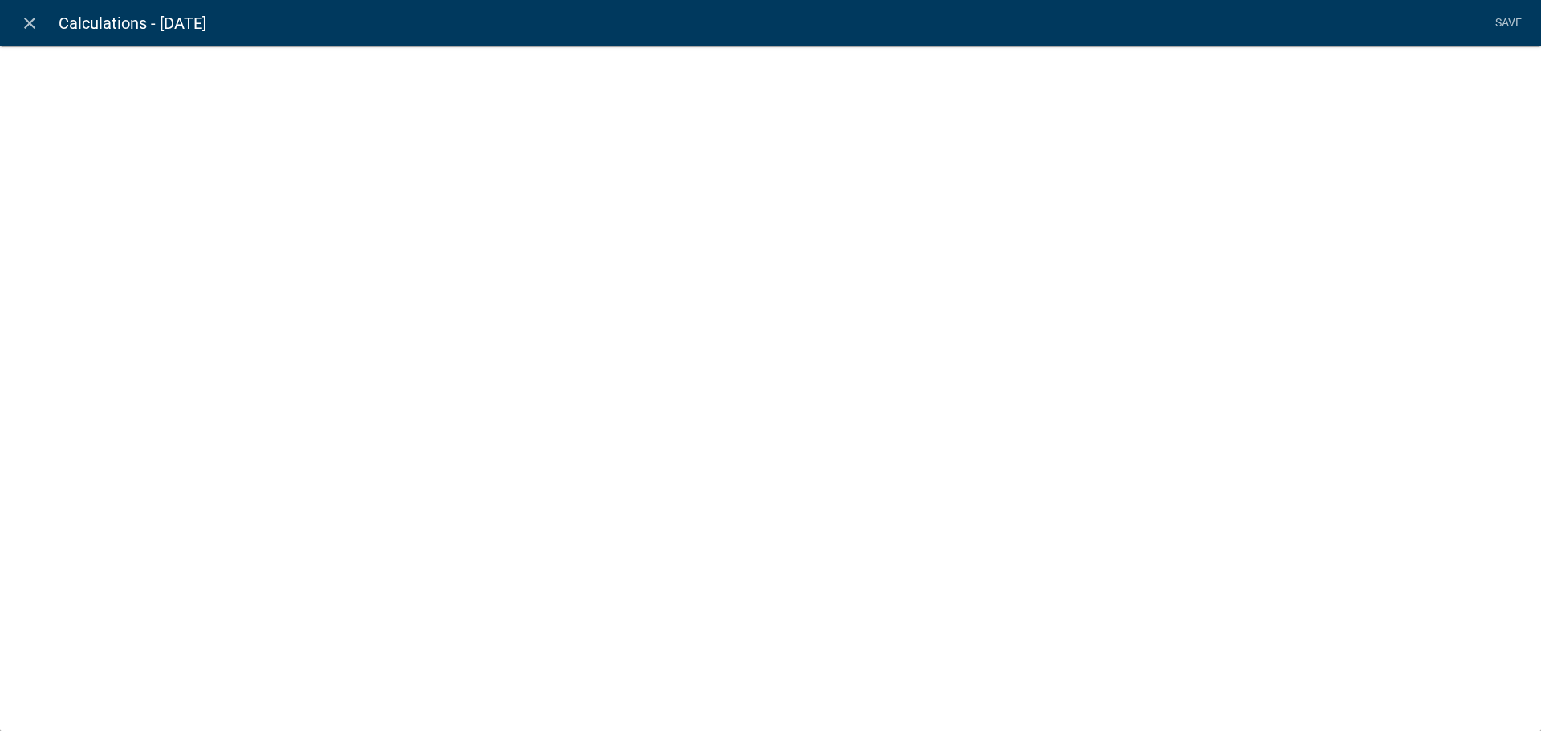
select select "[DATE]"
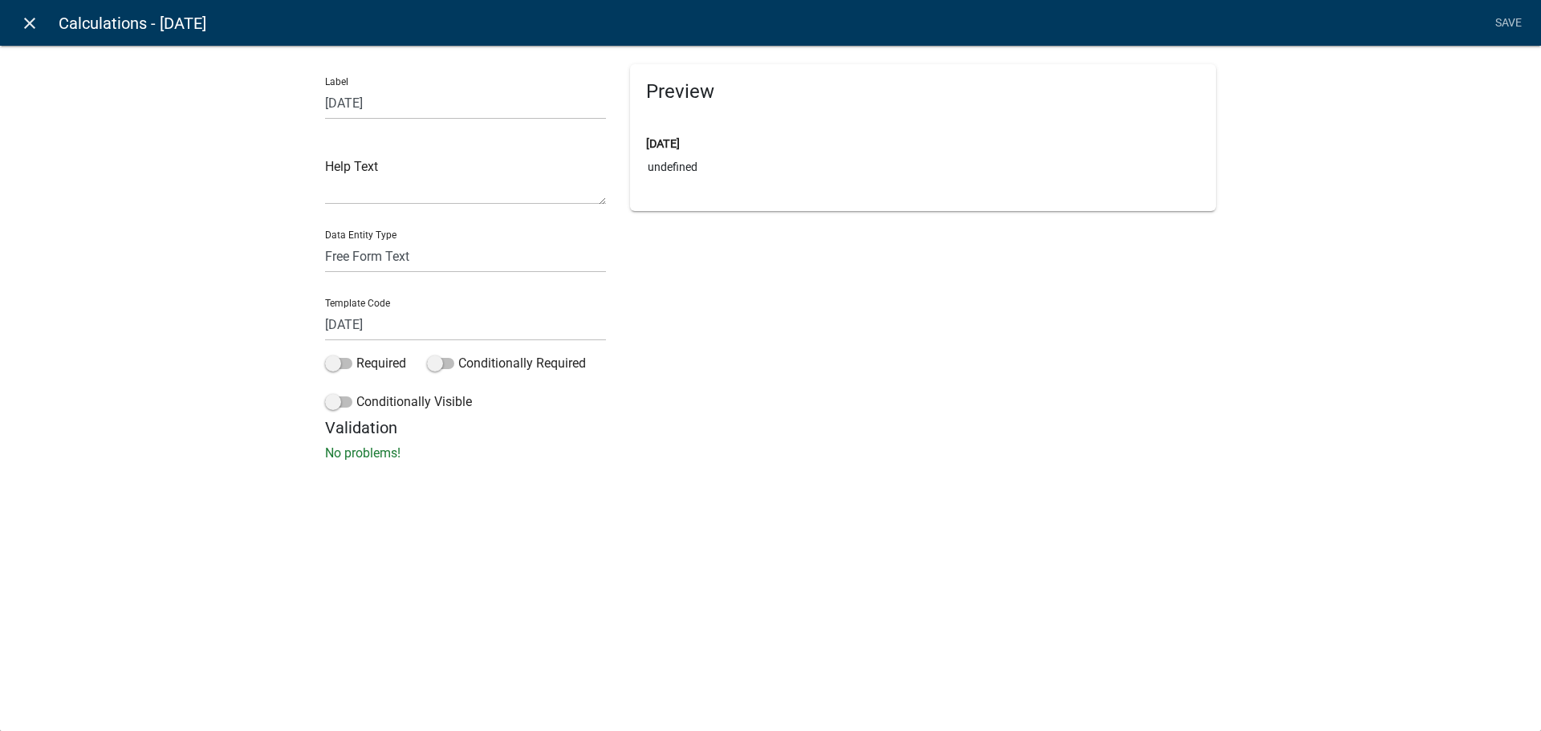
click at [26, 17] on icon "close" at bounding box center [29, 23] width 19 height 19
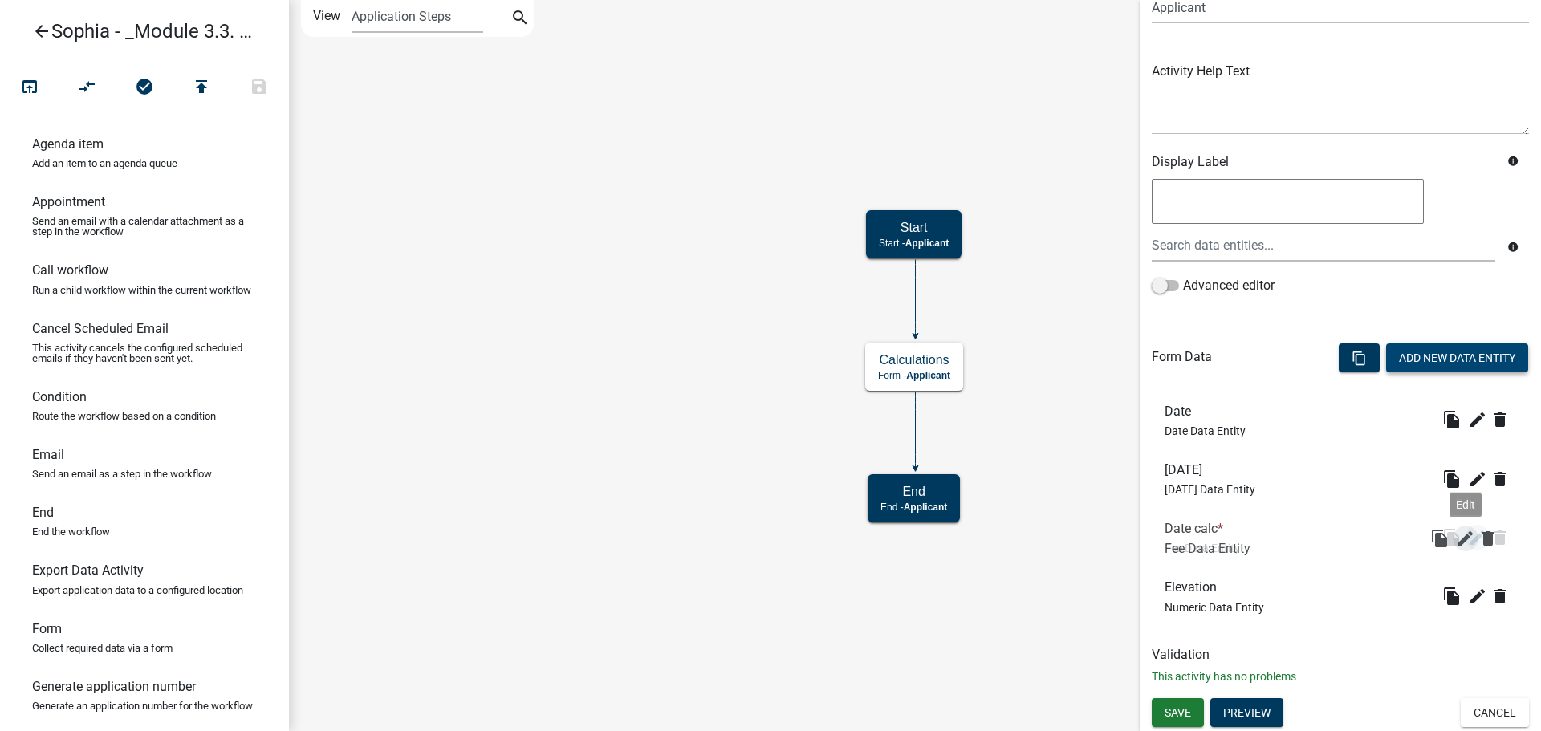
click at [1468, 541] on icon "edit" at bounding box center [1477, 537] width 19 height 19
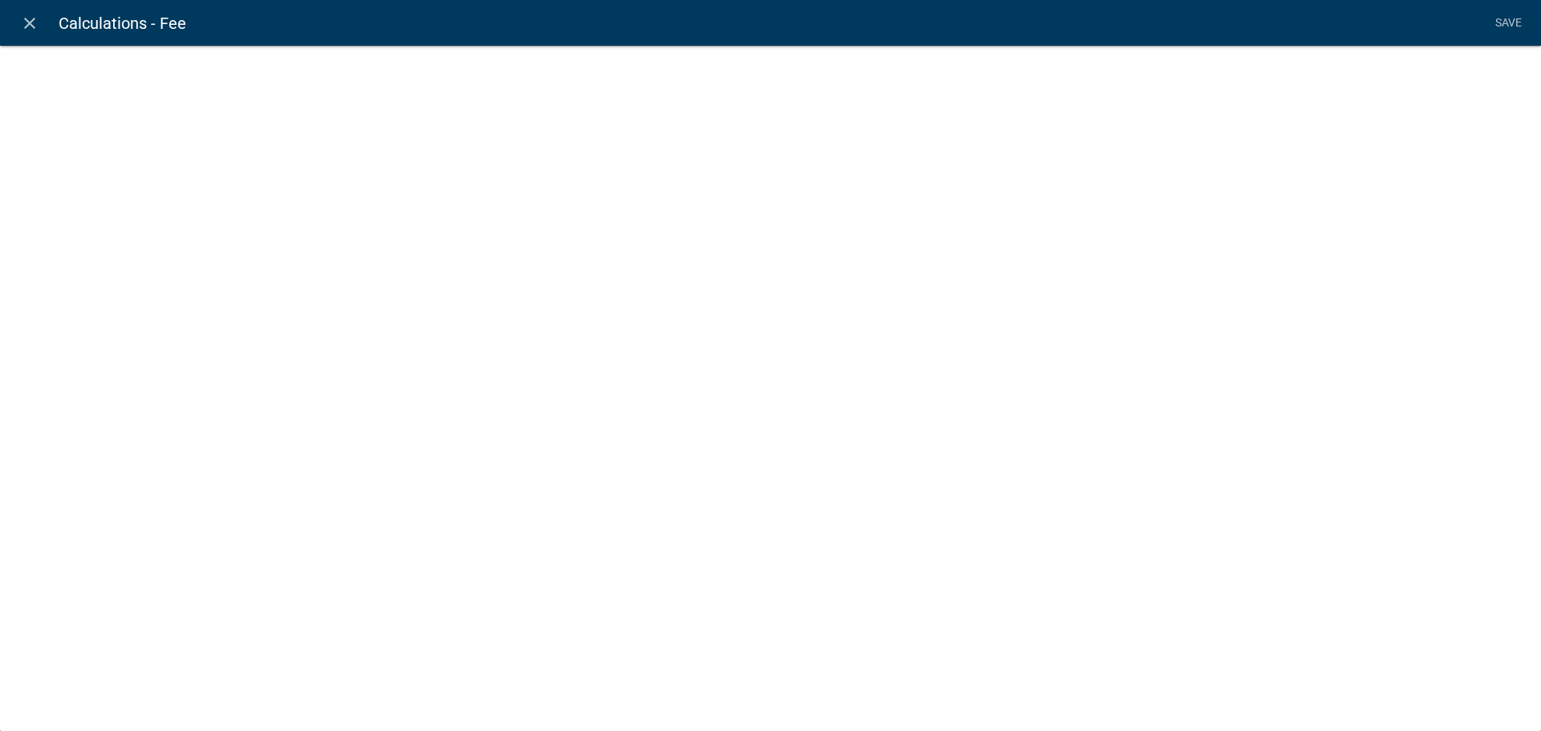
select select "fee"
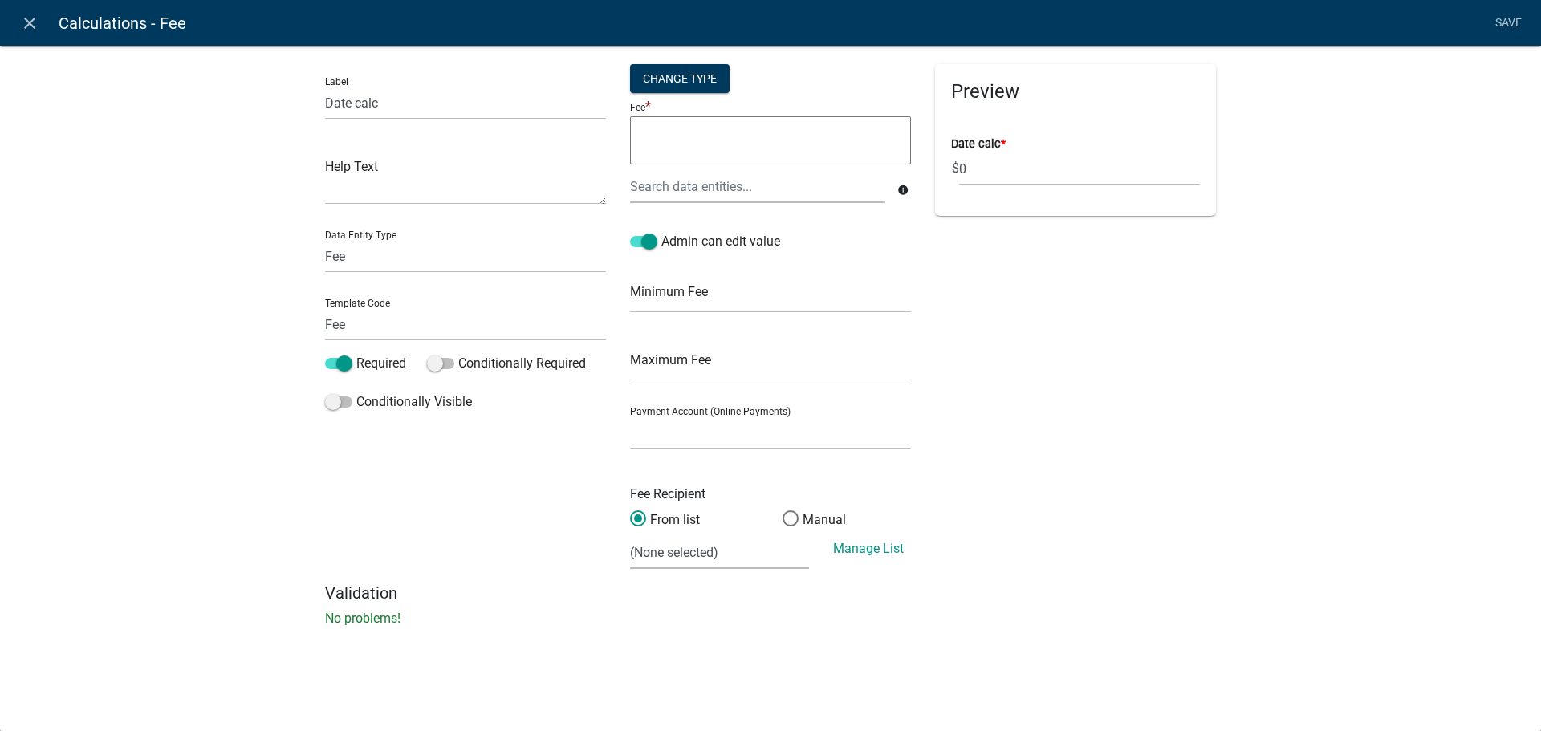
click at [752, 158] on textarea at bounding box center [770, 140] width 281 height 48
click at [683, 84] on div "Change Type" at bounding box center [680, 78] width 100 height 29
click at [659, 177] on select "Simple List Advanced" at bounding box center [680, 174] width 128 height 33
select select "2"
click at [616, 191] on select "Simple List Advanced" at bounding box center [680, 174] width 128 height 33
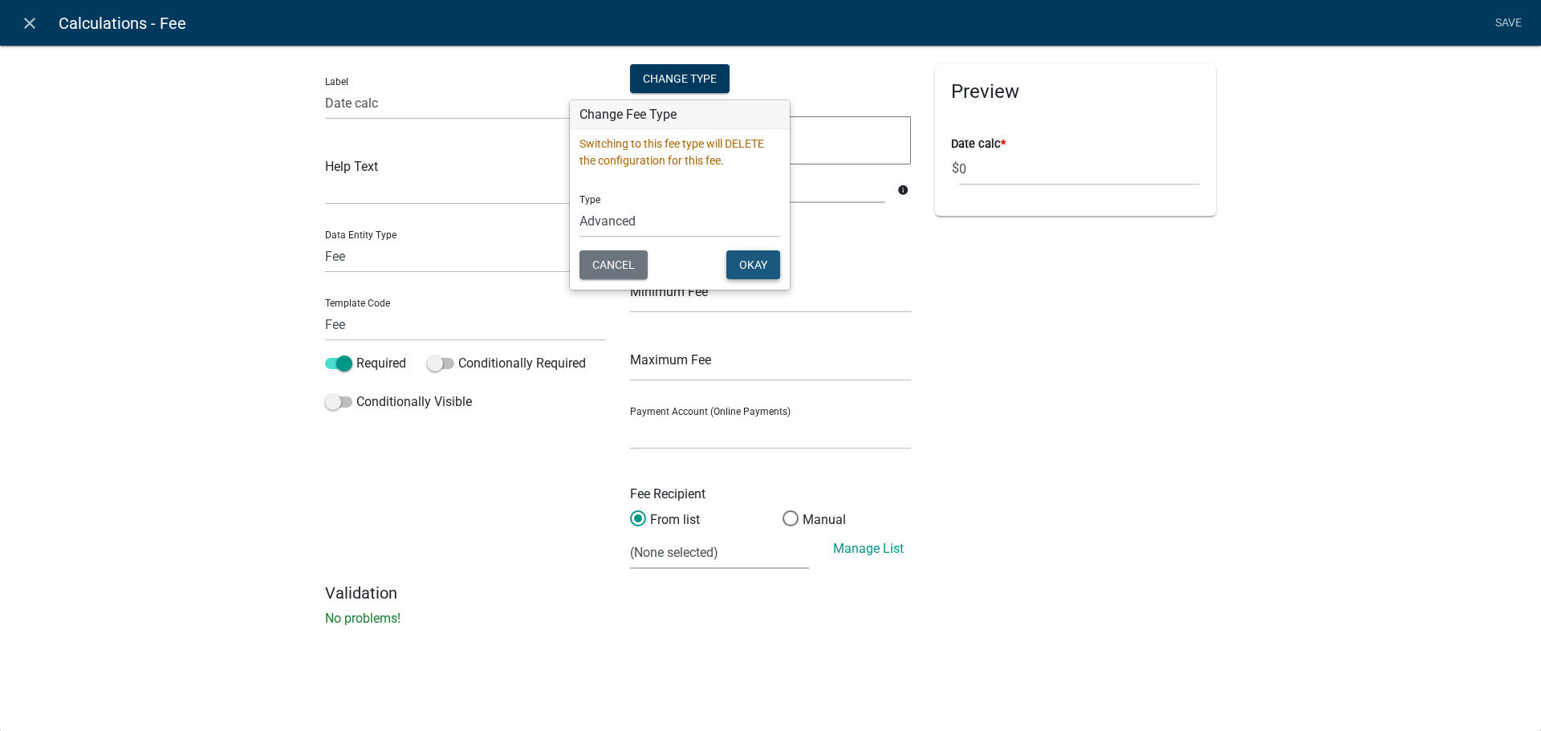
click at [749, 266] on button "Okay" at bounding box center [754, 264] width 54 height 29
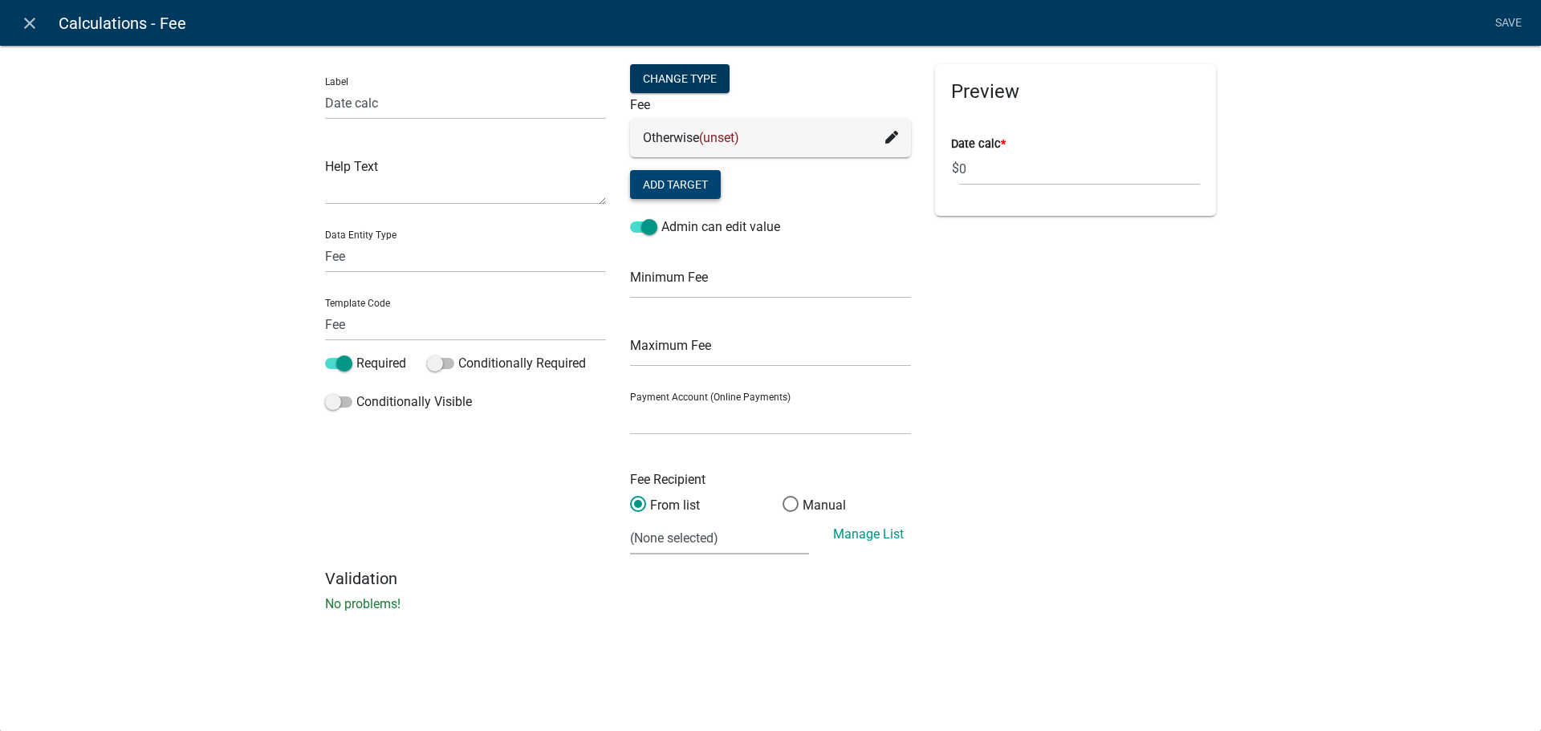
click at [686, 184] on button "Add Target" at bounding box center [675, 184] width 91 height 29
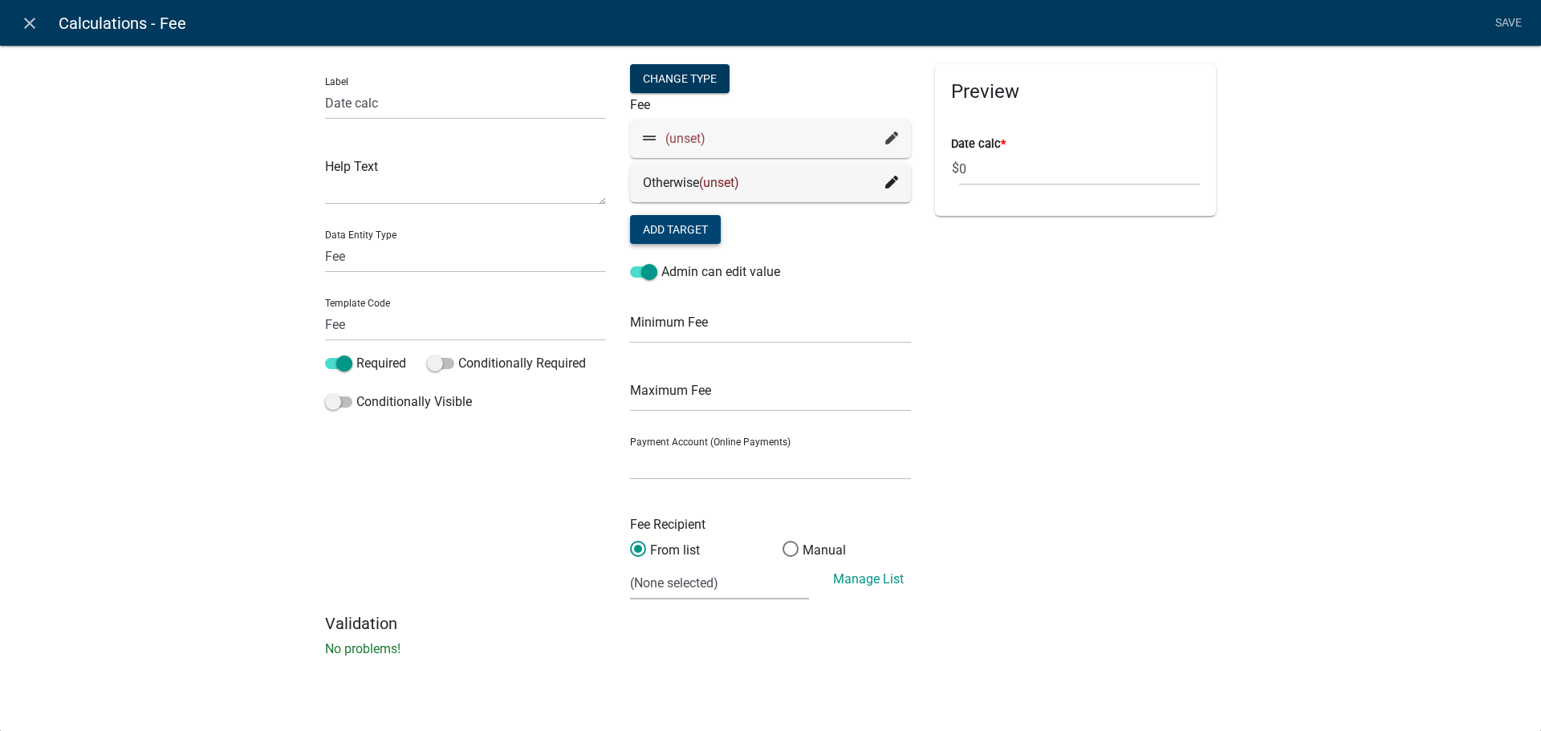
click at [886, 135] on icon at bounding box center [892, 137] width 13 height 13
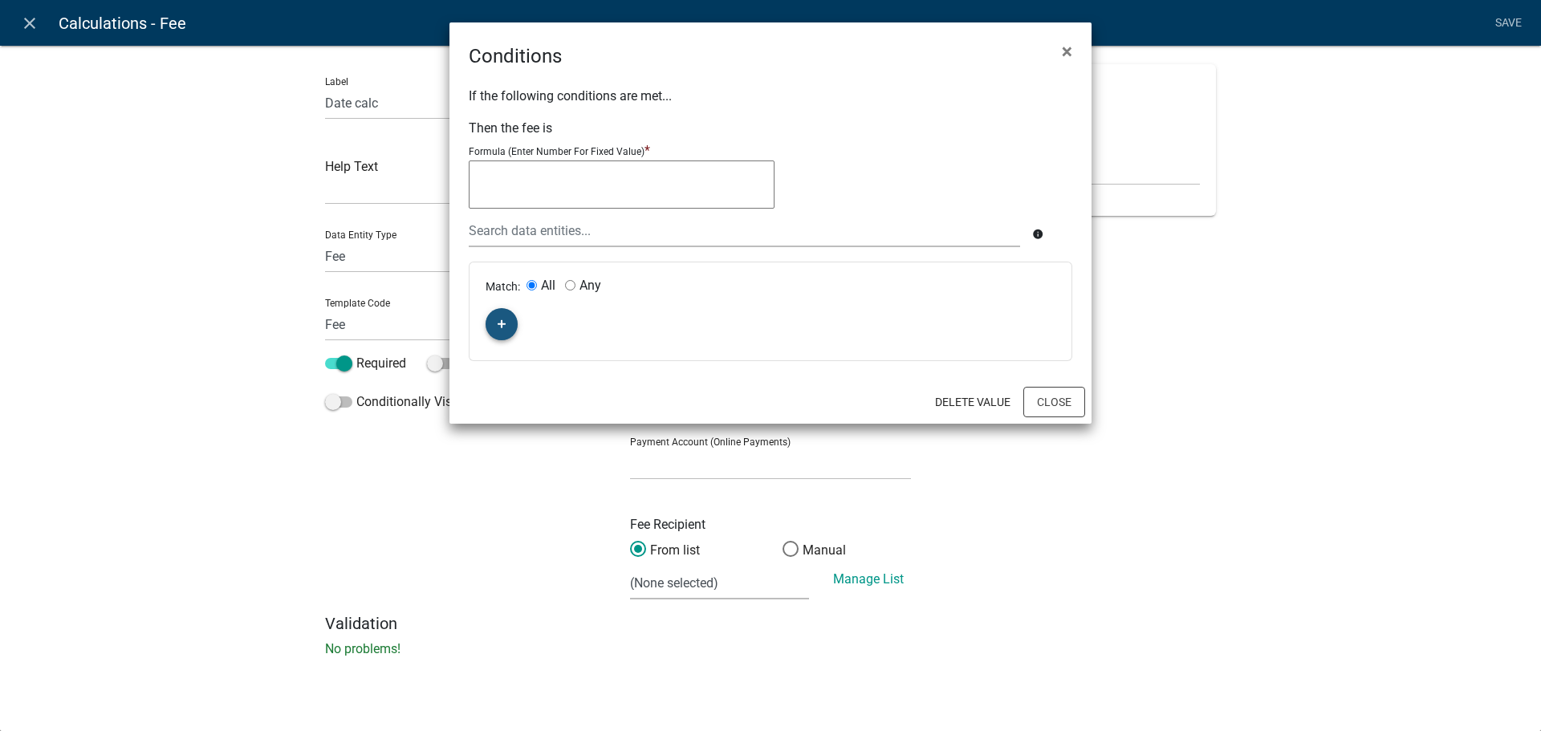
click at [507, 331] on button "button" at bounding box center [502, 324] width 32 height 32
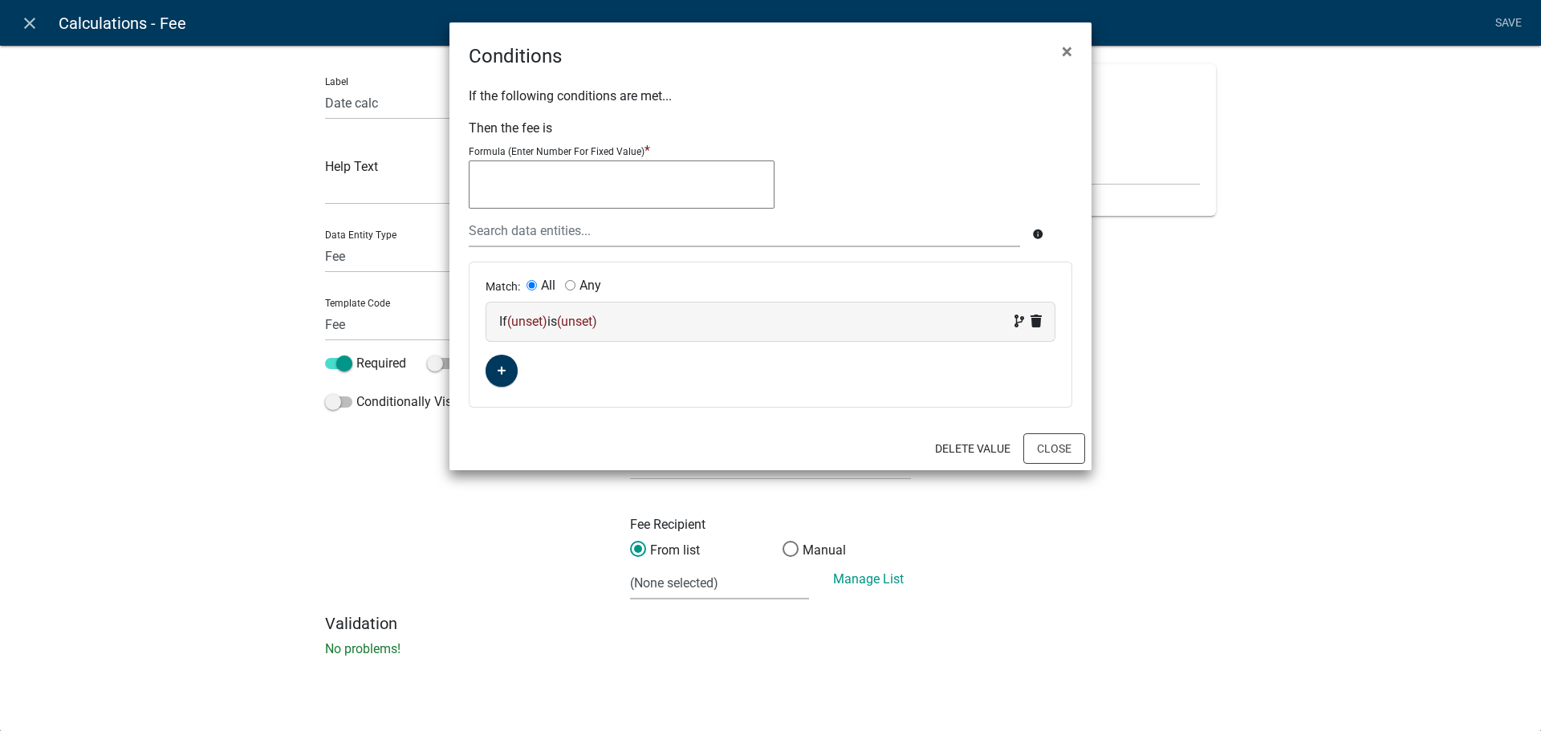
click at [529, 327] on span "(unset)" at bounding box center [527, 321] width 40 height 15
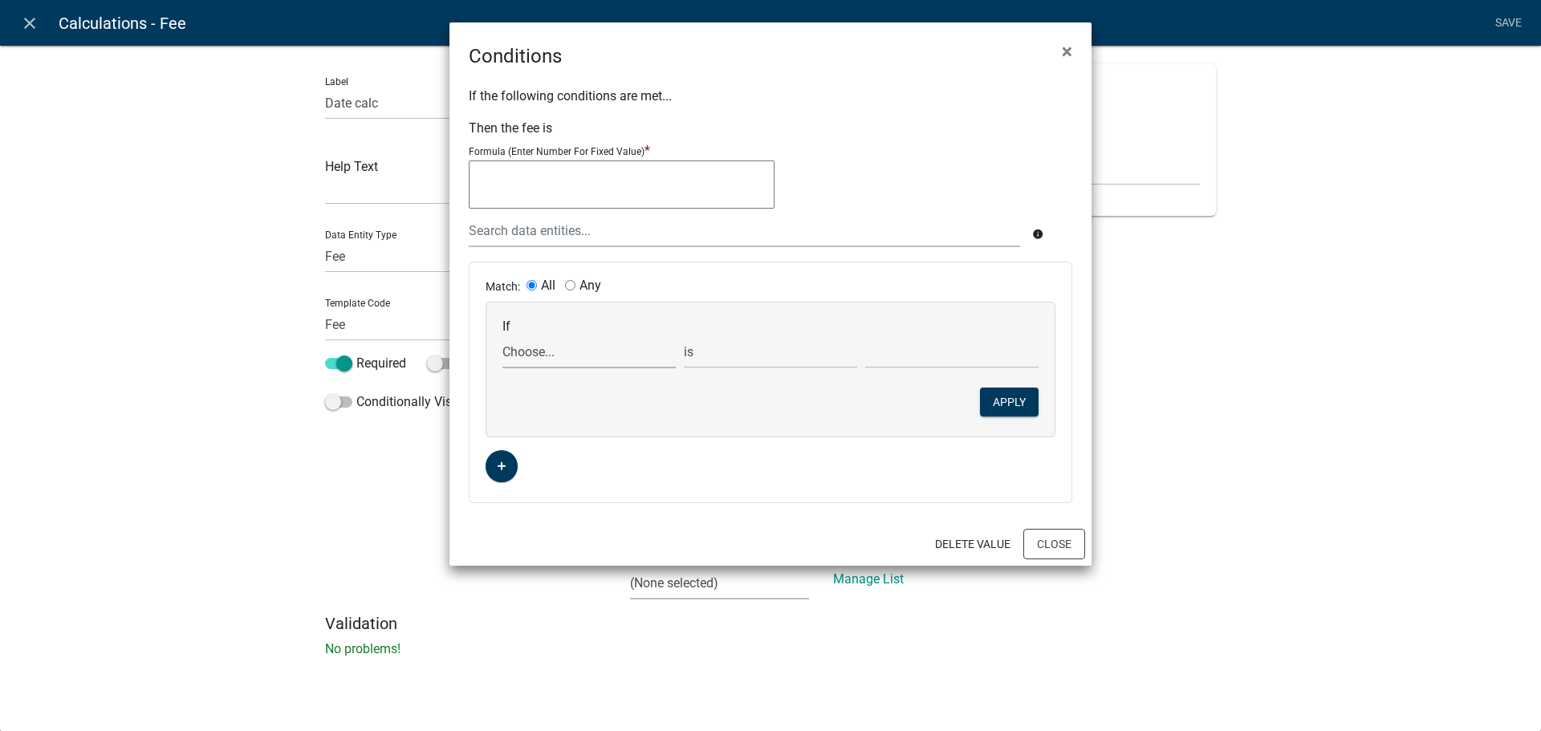
click at [545, 356] on select "Choose... ALL_FEE_RECIPIENTS APPLICATION_ID APPLICATION_NUMBER APPLICATION_STAT…" at bounding box center [589, 352] width 173 height 33
select select "8: Date"
click at [503, 336] on select "Choose... ALL_FEE_RECIPIENTS APPLICATION_ID APPLICATION_NUMBER APPLICATION_STAT…" at bounding box center [589, 352] width 173 height 33
click at [749, 358] on select "is is not exists does not exist is greater than is less than contains does not …" at bounding box center [770, 352] width 173 height 33
select select "3: <"
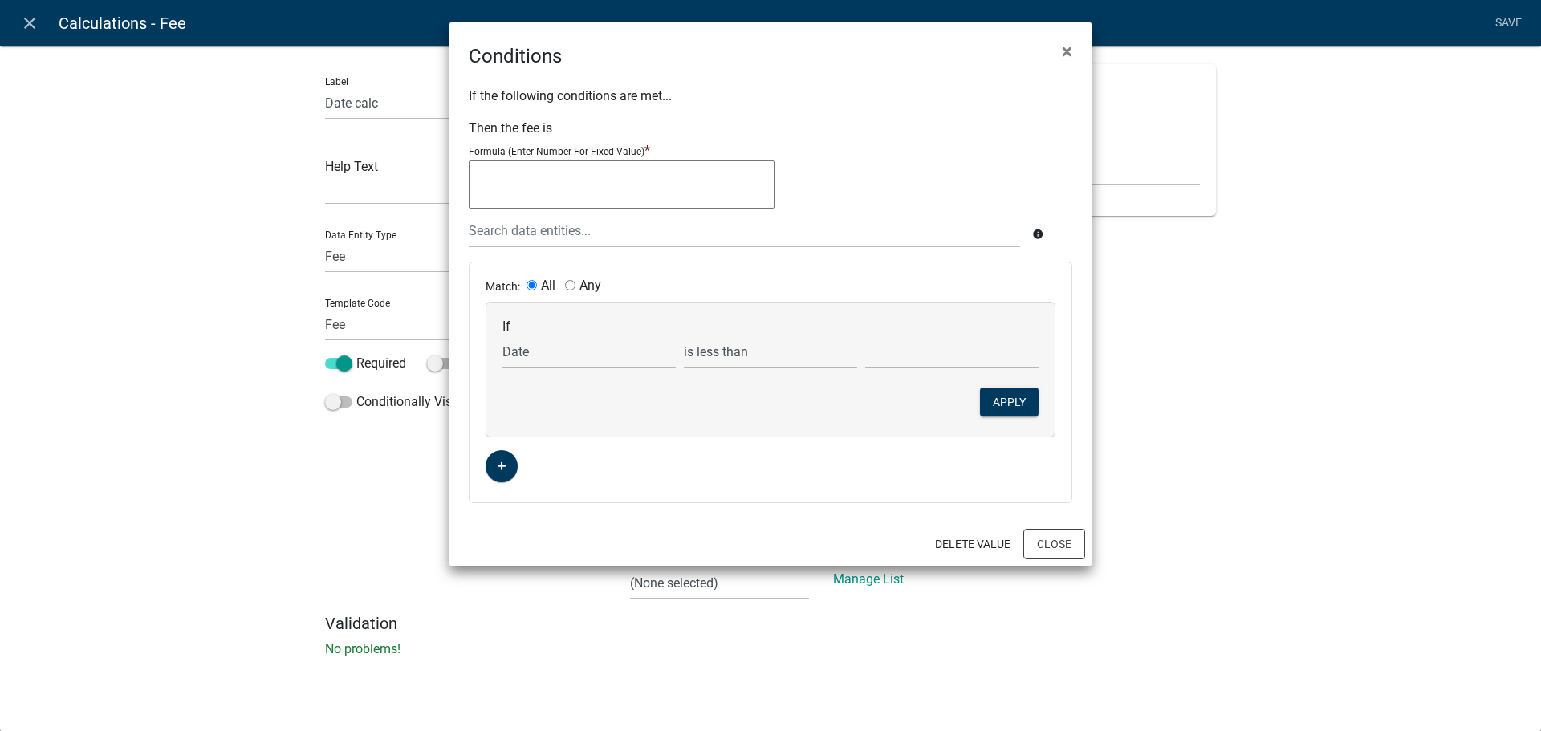
click at [684, 336] on select "is is not exists does not exist is greater than is less than contains does not …" at bounding box center [770, 352] width 173 height 33
click at [898, 361] on input "text" at bounding box center [951, 352] width 173 height 33
type input "90"
click at [996, 420] on div "If Choose... ALL_FEE_RECIPIENTS APPLICATION_ID APPLICATION_NUMBER APPLICATION_S…" at bounding box center [771, 370] width 568 height 134
click at [1001, 410] on button "Apply" at bounding box center [1009, 402] width 59 height 29
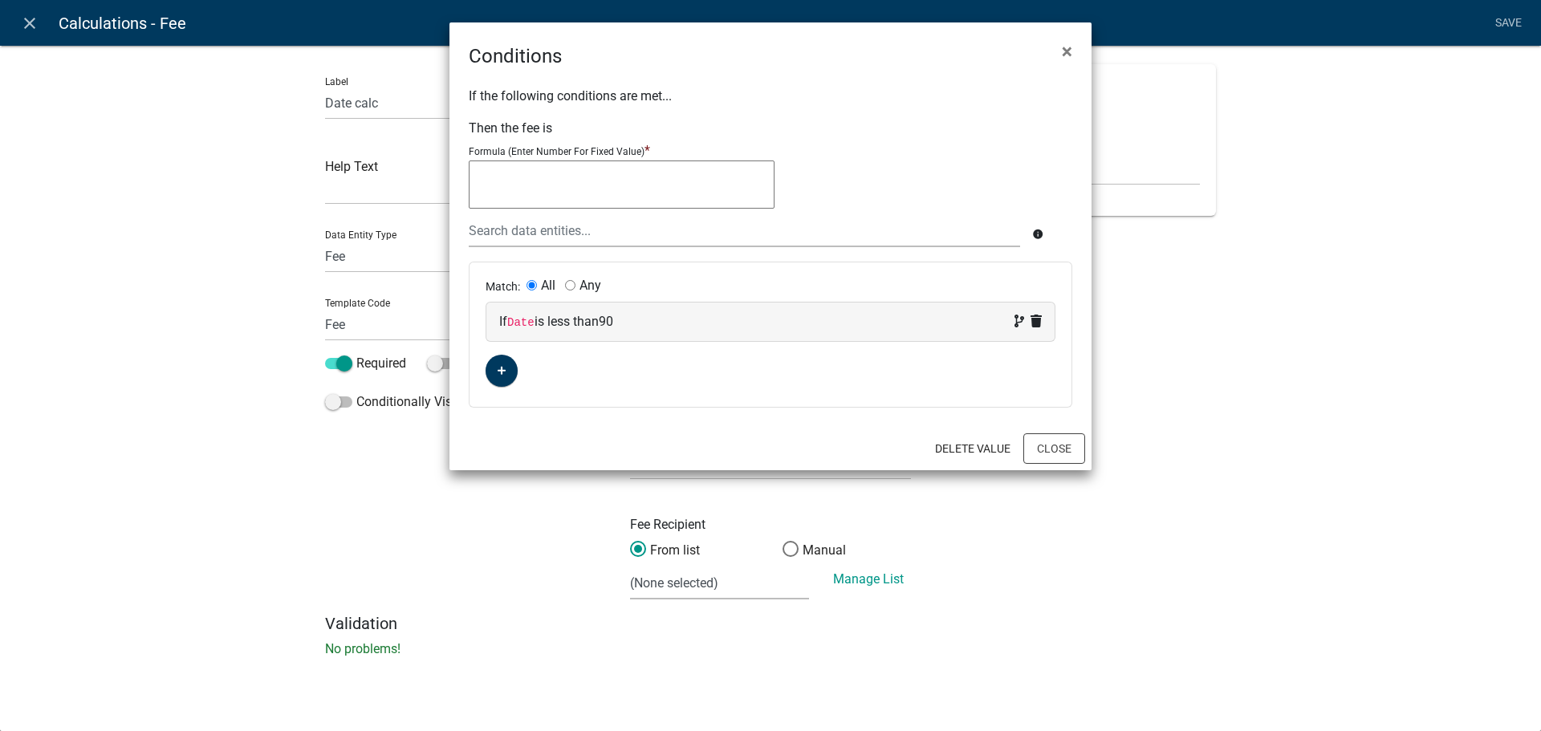
click at [552, 189] on textarea at bounding box center [622, 185] width 306 height 48
type textarea "50"
click at [1069, 456] on button "Close" at bounding box center [1055, 449] width 62 height 31
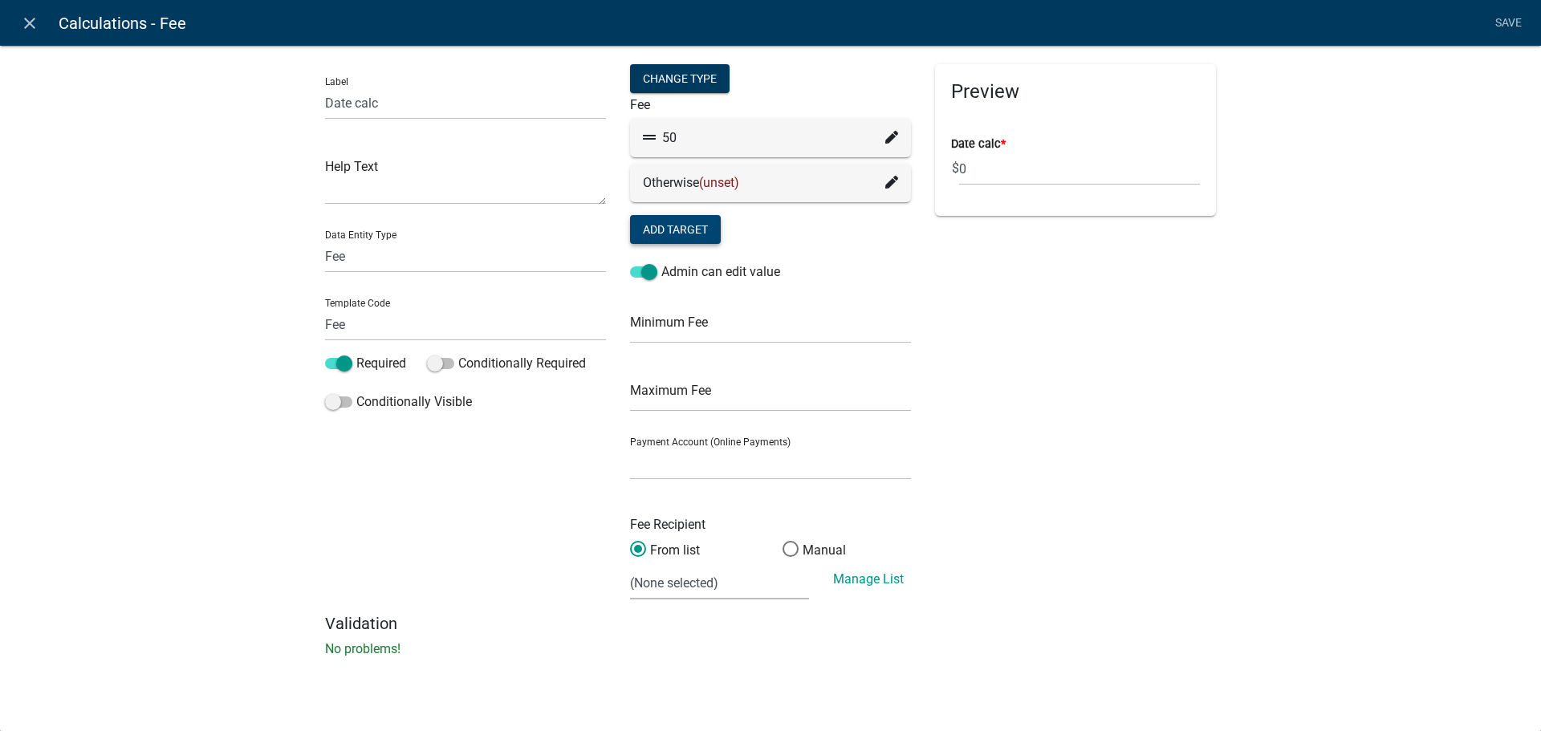
click at [698, 230] on button "Add Target" at bounding box center [675, 229] width 91 height 29
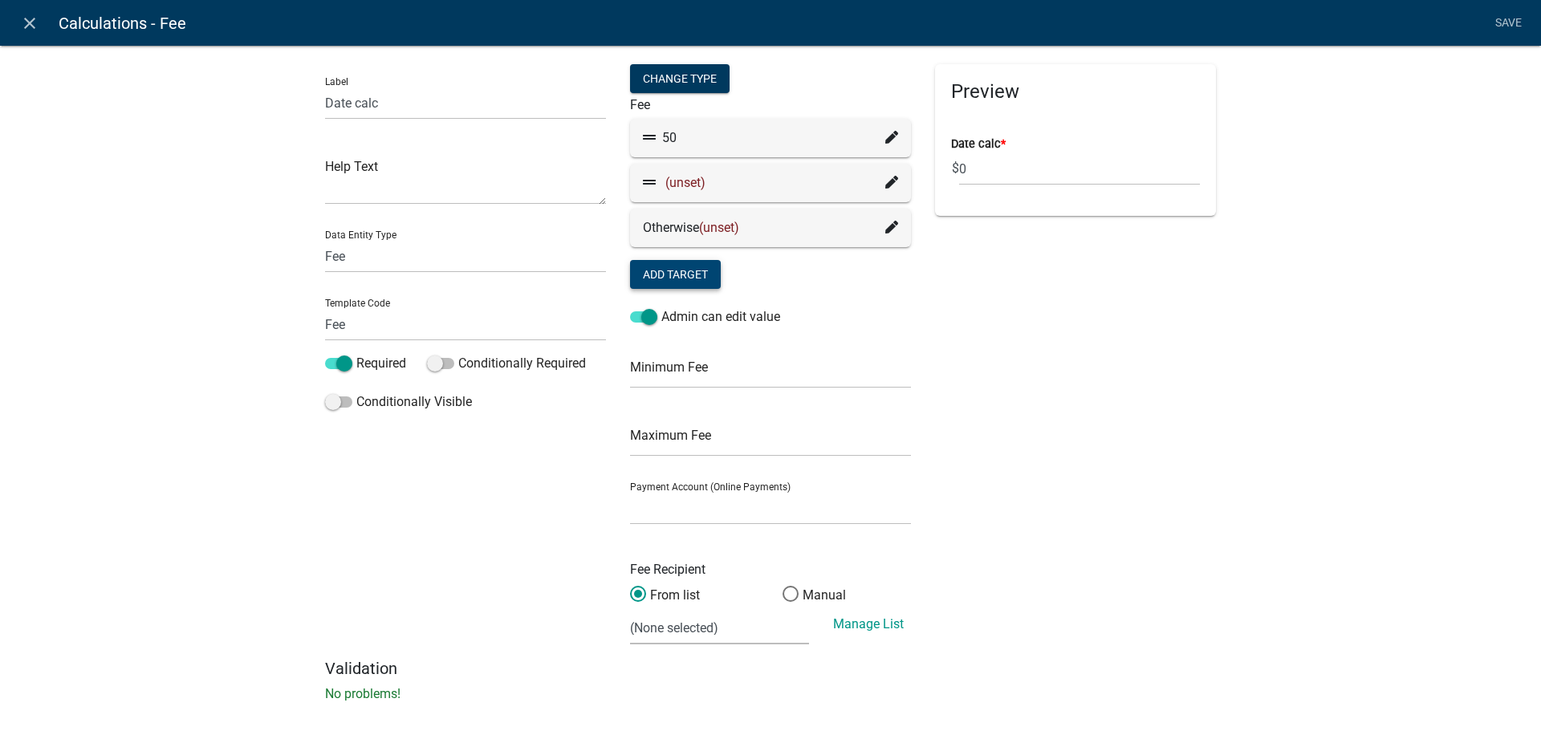
click at [886, 193] on fa-icon at bounding box center [892, 182] width 13 height 19
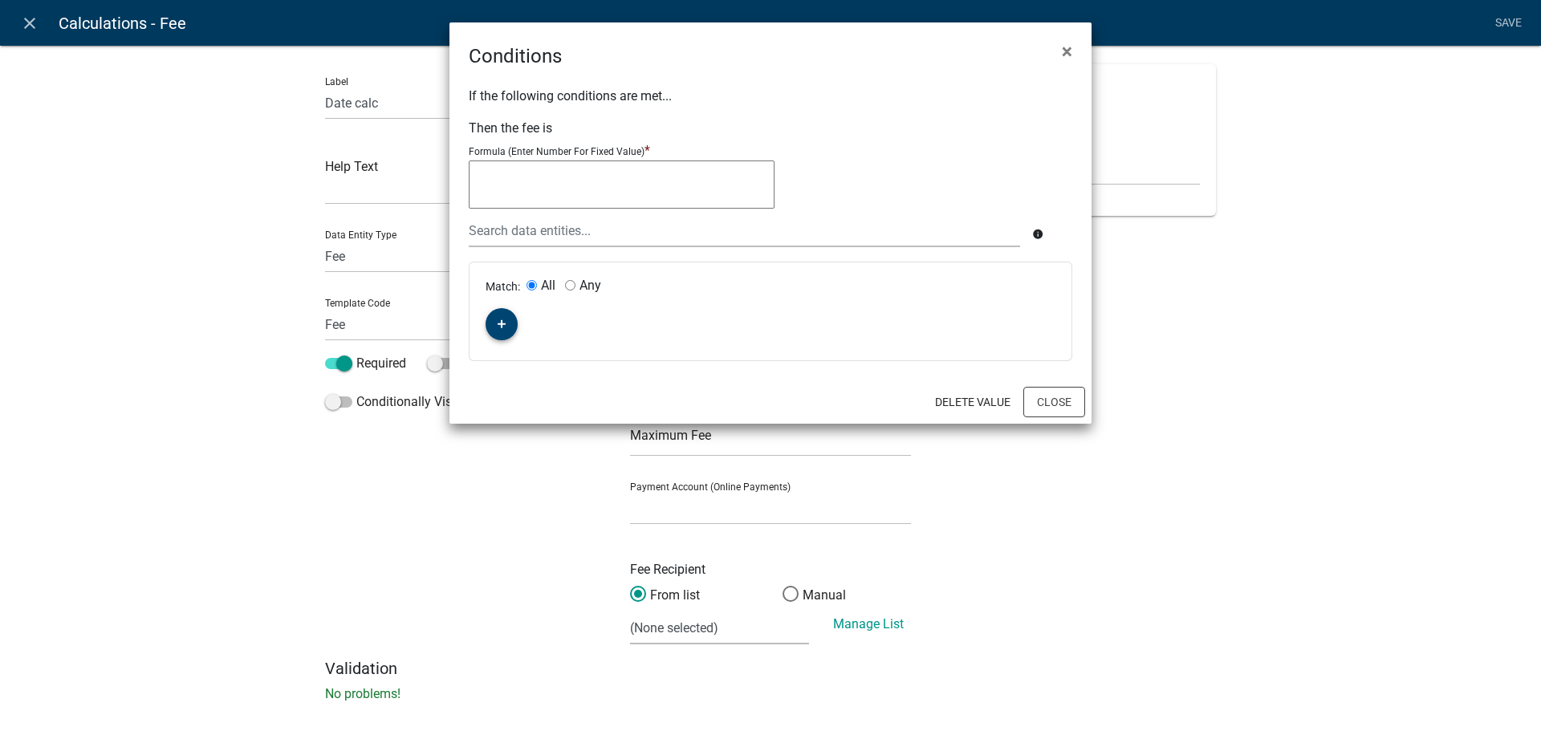
click at [503, 320] on icon "button" at bounding box center [502, 325] width 9 height 10
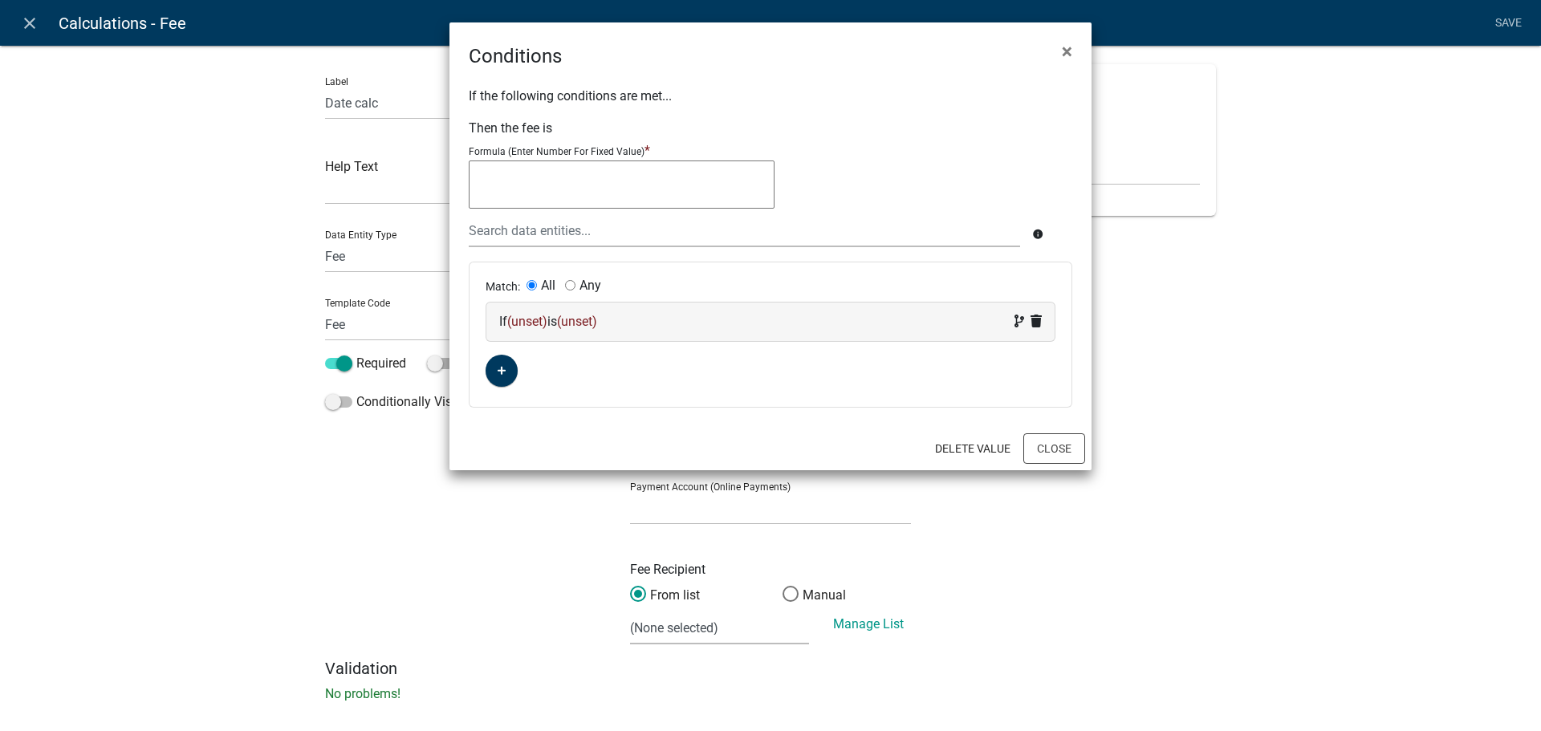
click at [540, 326] on span "(unset)" at bounding box center [527, 321] width 40 height 15
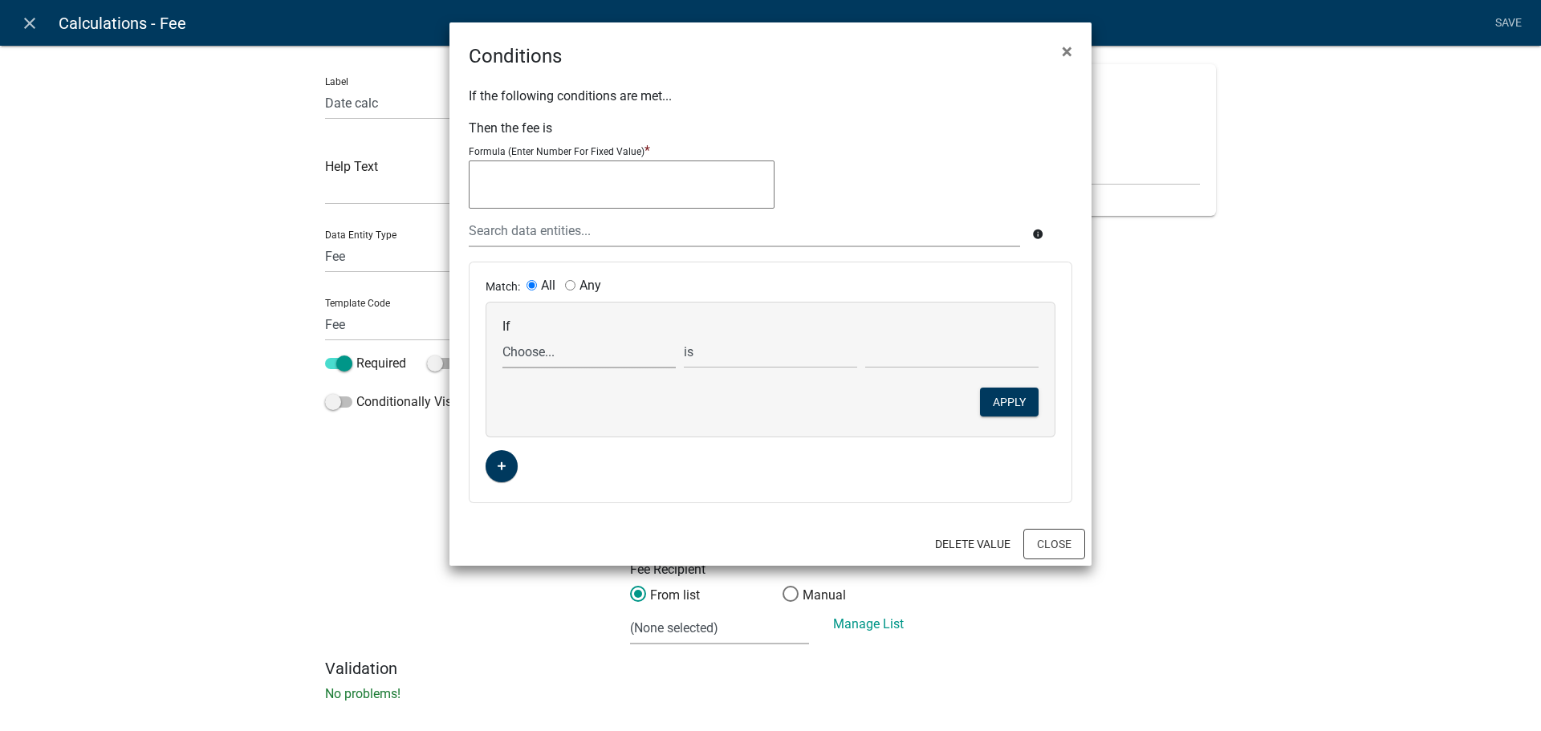
click at [552, 354] on select "Choose... ALL_FEE_RECIPIENTS APPLICATION_ID APPLICATION_NUMBER APPLICATION_STAT…" at bounding box center [589, 352] width 173 height 33
select select "8: Date"
click at [503, 336] on select "Choose... ALL_FEE_RECIPIENTS APPLICATION_ID APPLICATION_NUMBER APPLICATION_STAT…" at bounding box center [589, 352] width 173 height 33
click at [939, 357] on input "text" at bounding box center [951, 352] width 173 height 33
click at [770, 346] on select "is is not exists does not exist is greater than is less than contains does not …" at bounding box center [770, 352] width 173 height 33
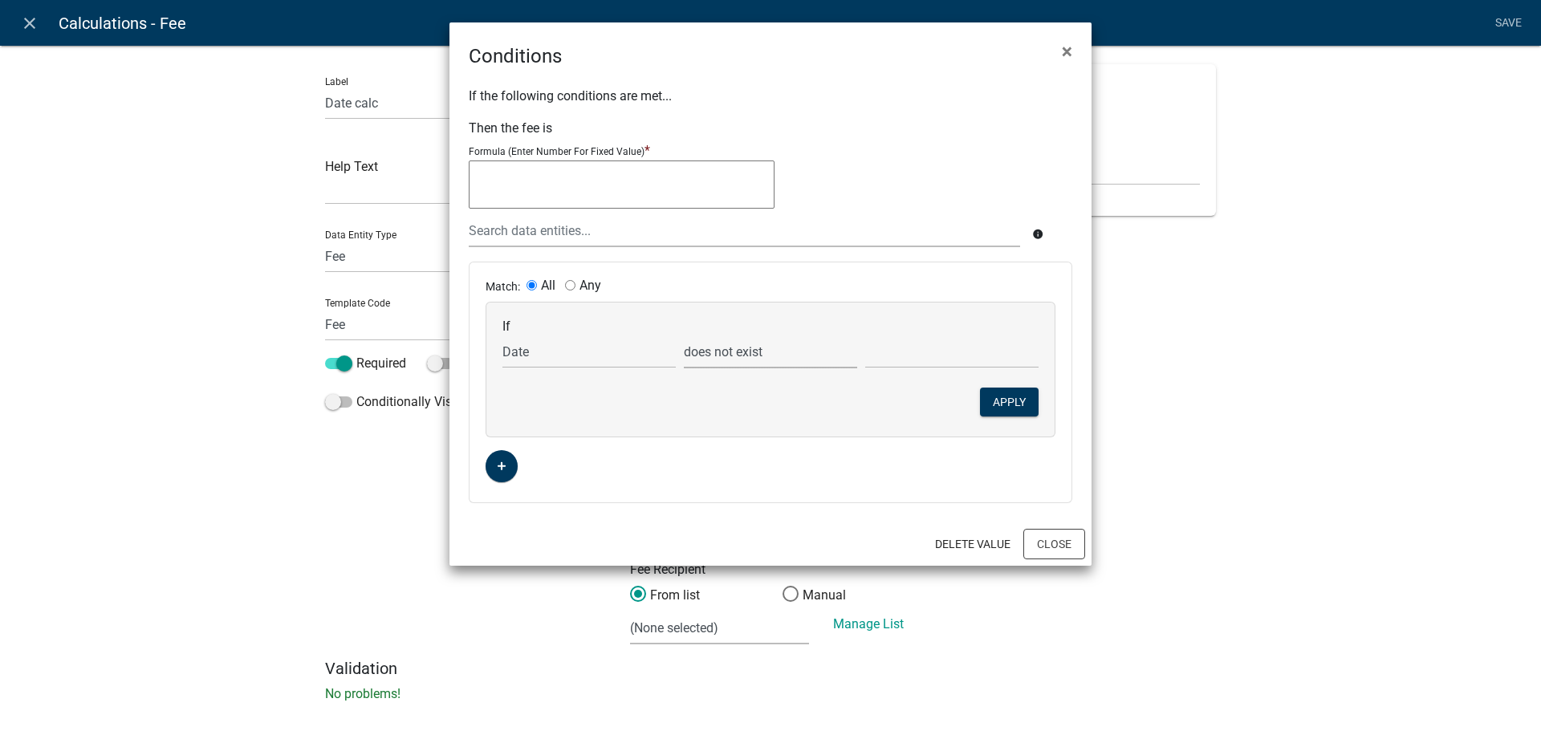
click at [684, 336] on select "is is not exists does not exist is greater than is less than contains does not …" at bounding box center [770, 352] width 173 height 33
click at [794, 350] on select "is is not exists does not exist is greater than is less than contains does not …" at bounding box center [770, 352] width 173 height 33
select select "2: >"
click at [684, 336] on select "is is not exists does not exist is greater than is less than contains does not …" at bounding box center [770, 352] width 173 height 33
click at [912, 361] on input "text" at bounding box center [951, 352] width 173 height 33
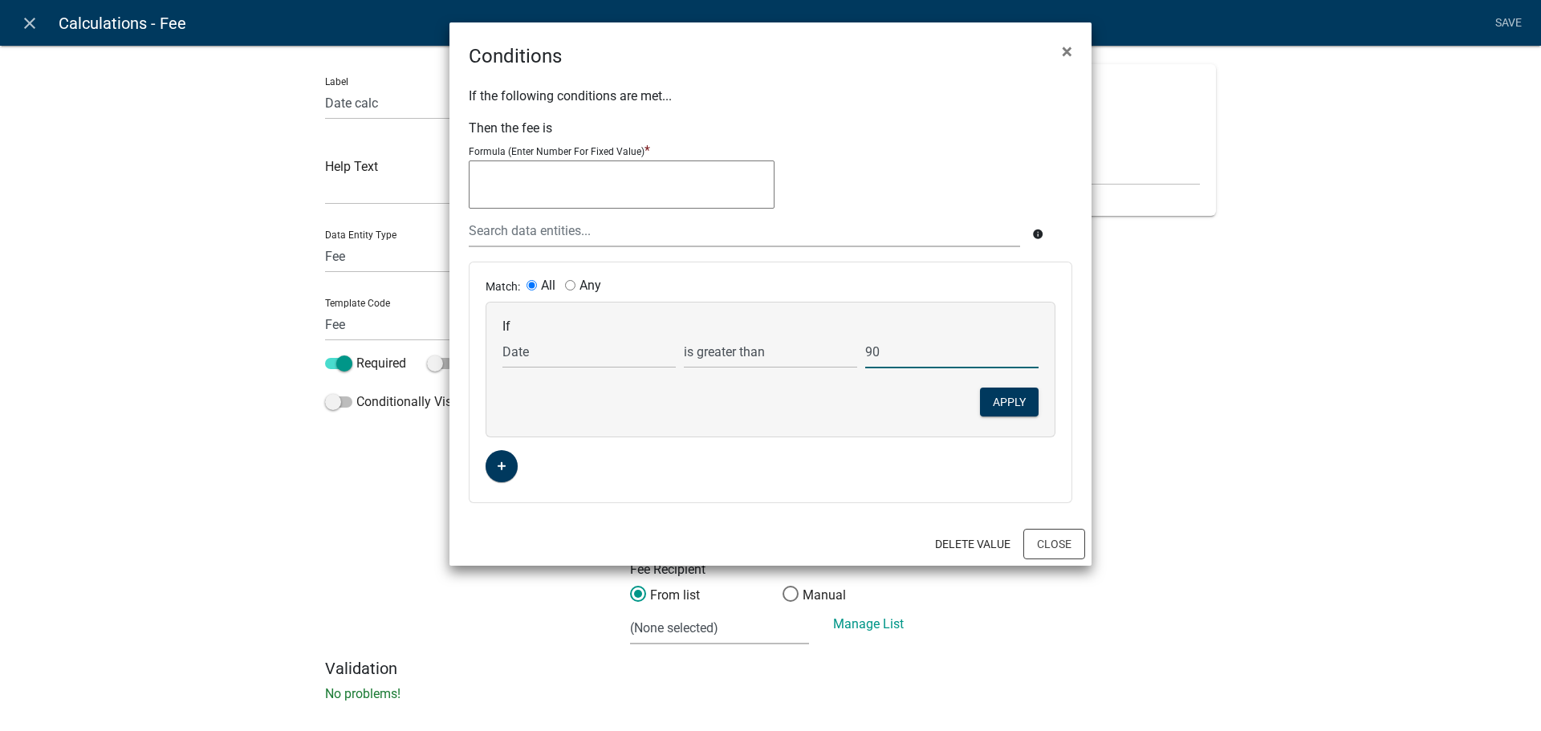
type input "90"
drag, startPoint x: 1019, startPoint y: 426, endPoint x: 1015, endPoint y: 415, distance: 11.2
click at [1016, 421] on div "If Choose... ALL_FEE_RECIPIENTS APPLICATION_ID APPLICATION_NUMBER APPLICATION_S…" at bounding box center [771, 370] width 568 height 134
click at [986, 396] on button "Apply" at bounding box center [1009, 402] width 59 height 29
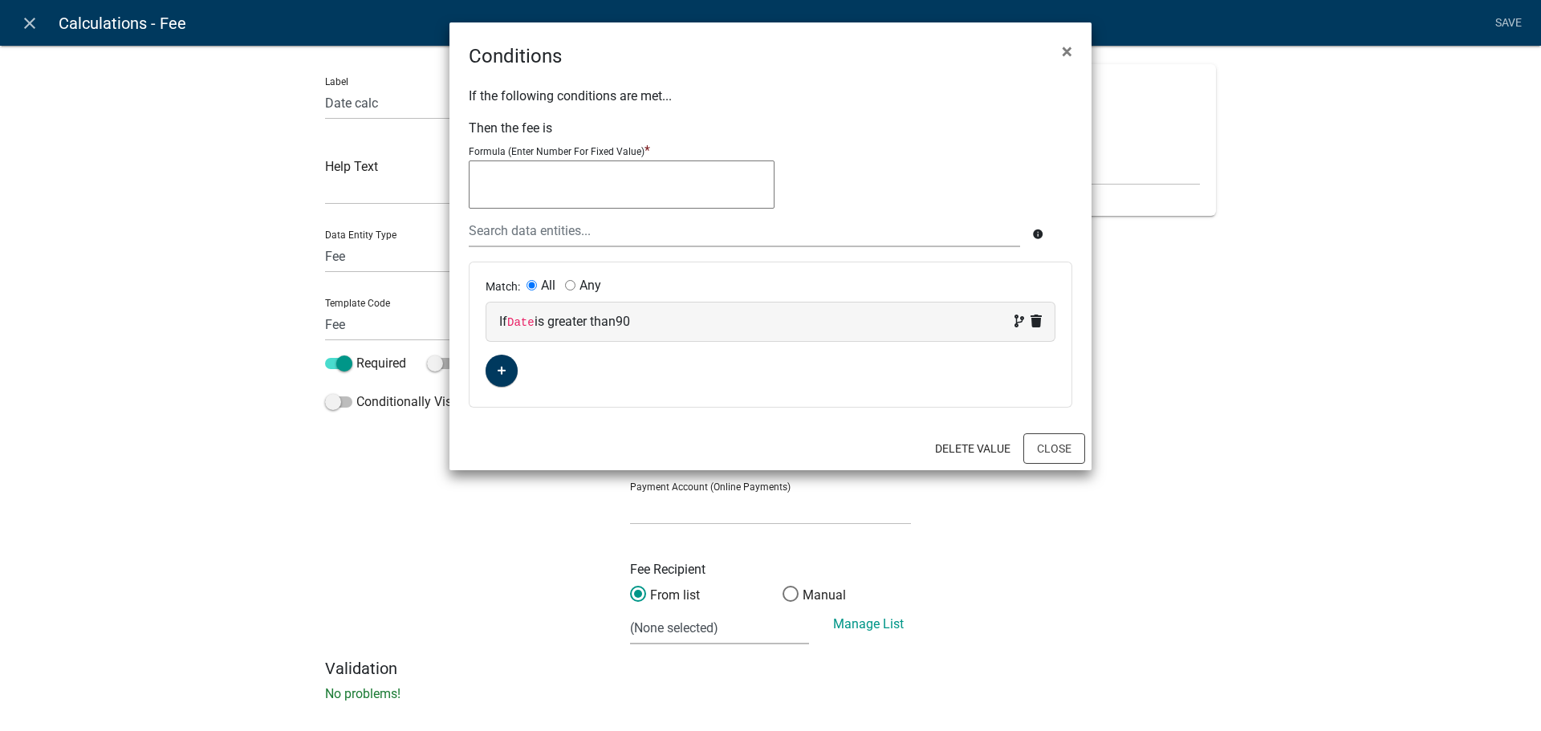
click at [595, 189] on textarea at bounding box center [622, 185] width 306 height 48
type textarea "100"
click at [1053, 453] on button "Close" at bounding box center [1055, 449] width 62 height 31
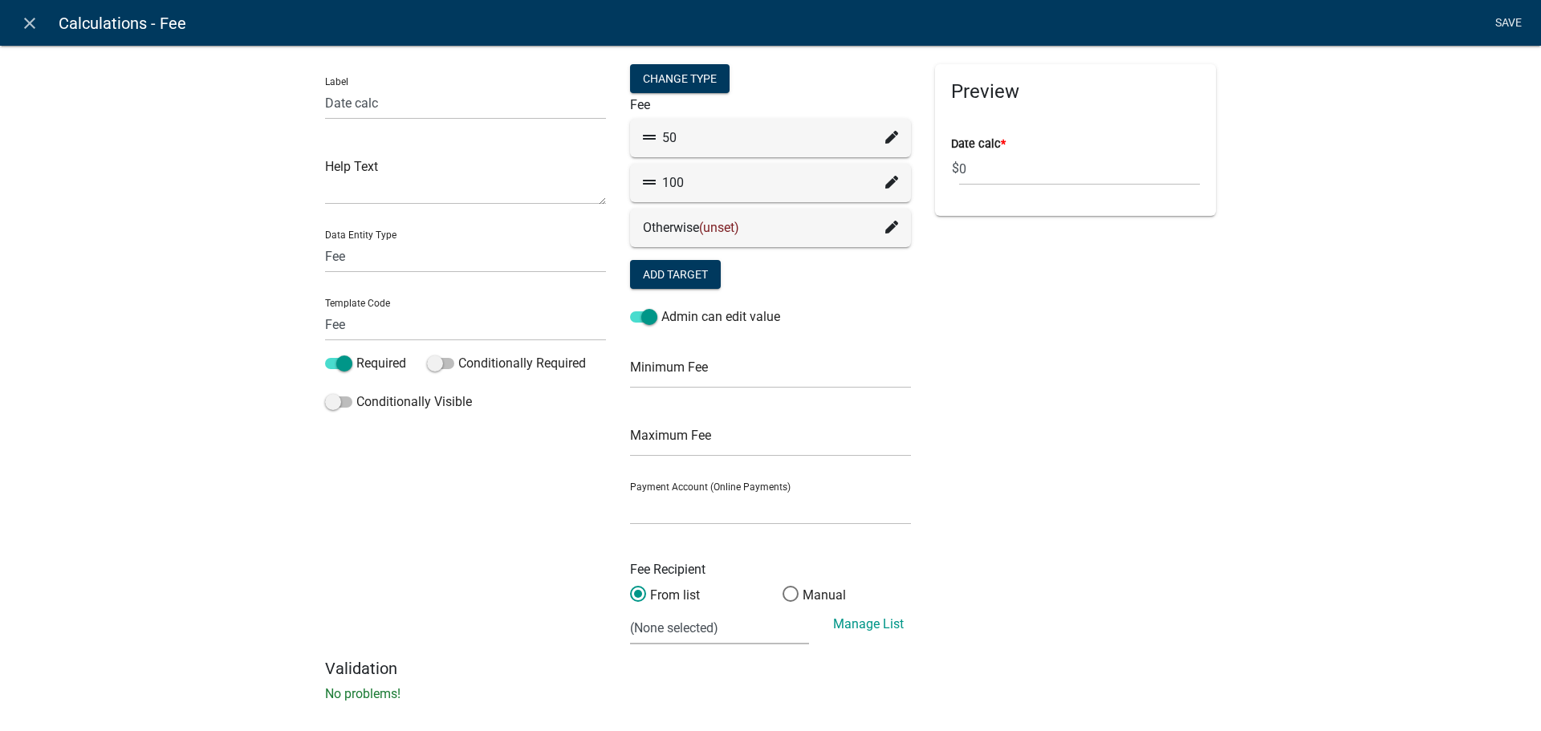
click at [1500, 22] on link "Save" at bounding box center [1508, 23] width 40 height 31
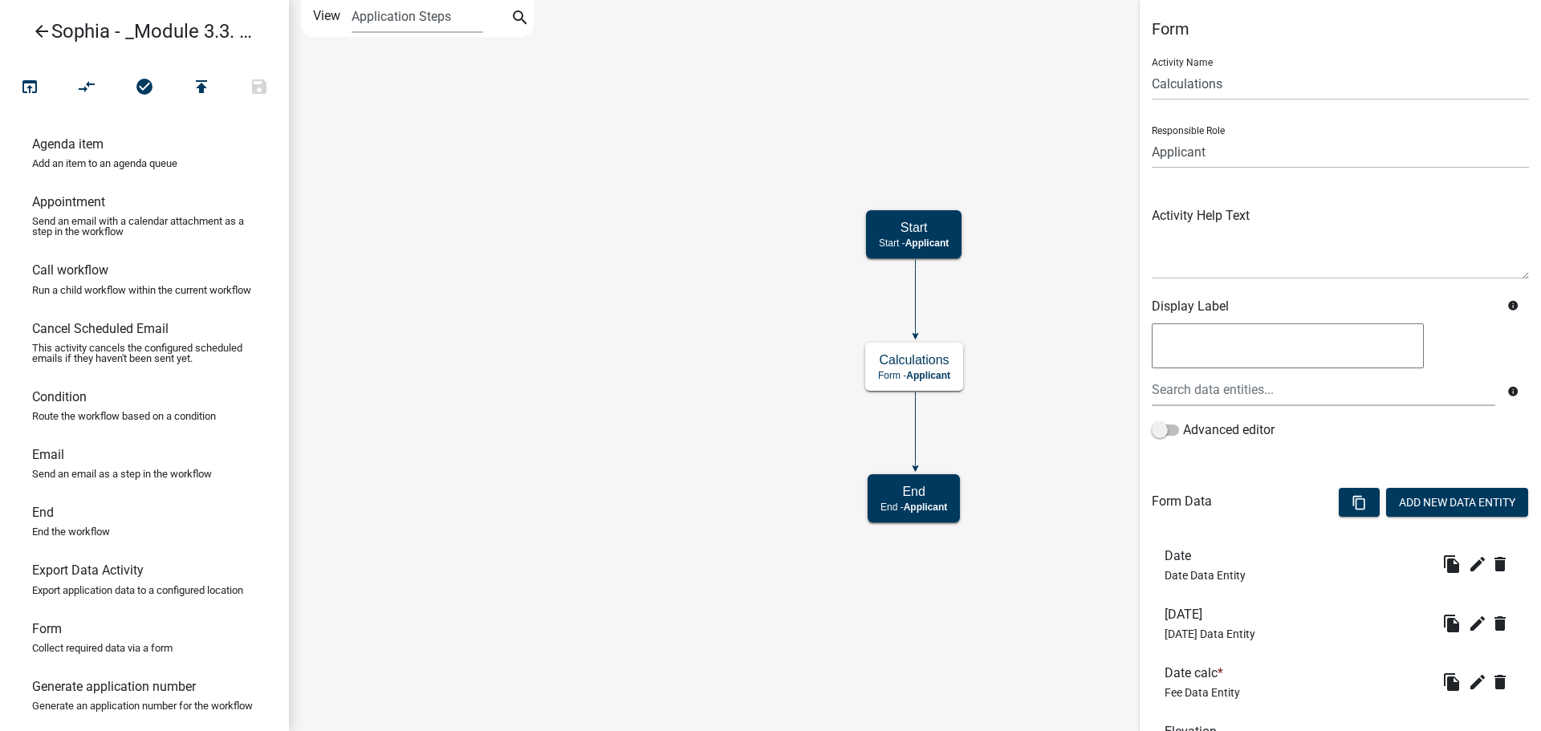
scroll to position [145, 0]
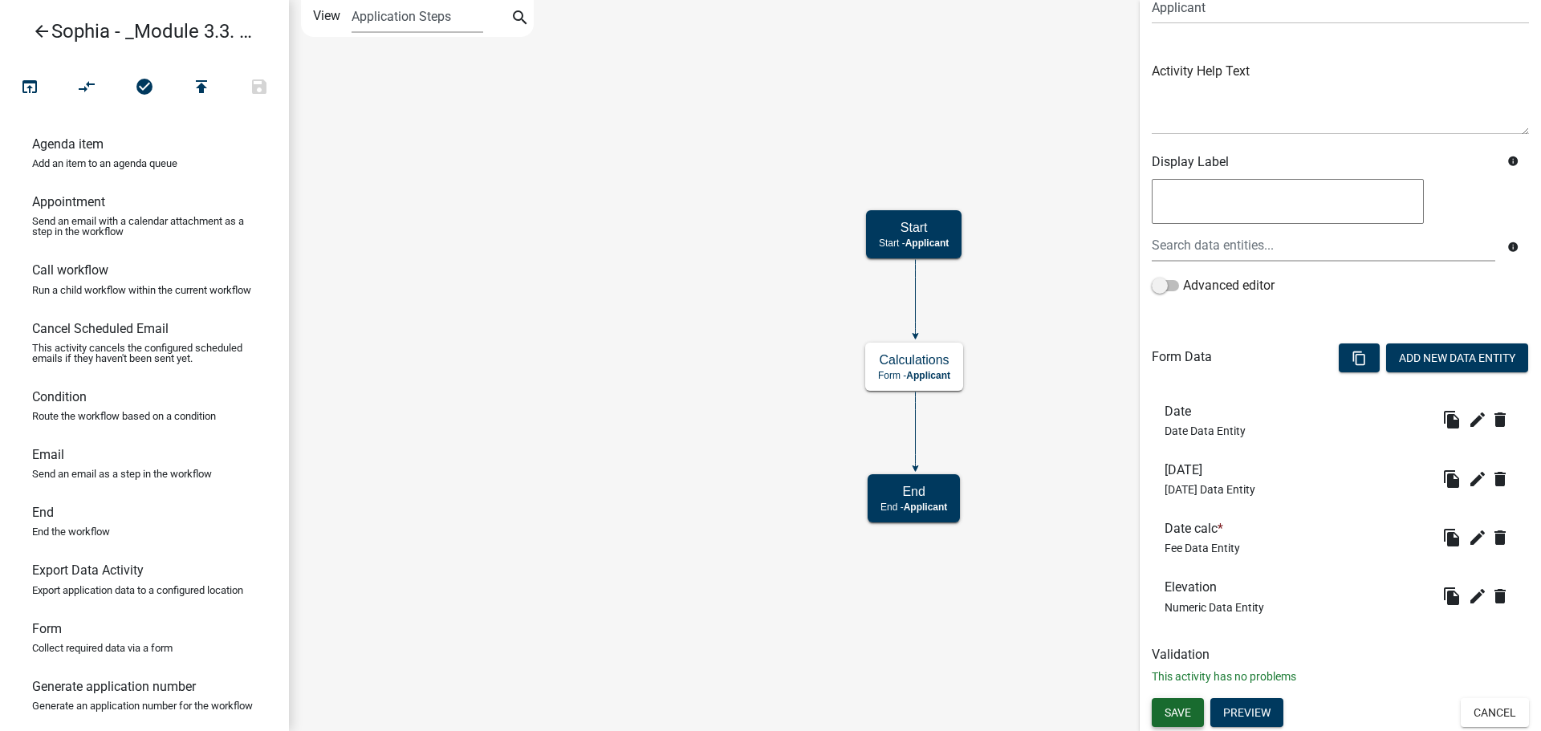
click at [1176, 717] on span "Save" at bounding box center [1178, 712] width 26 height 13
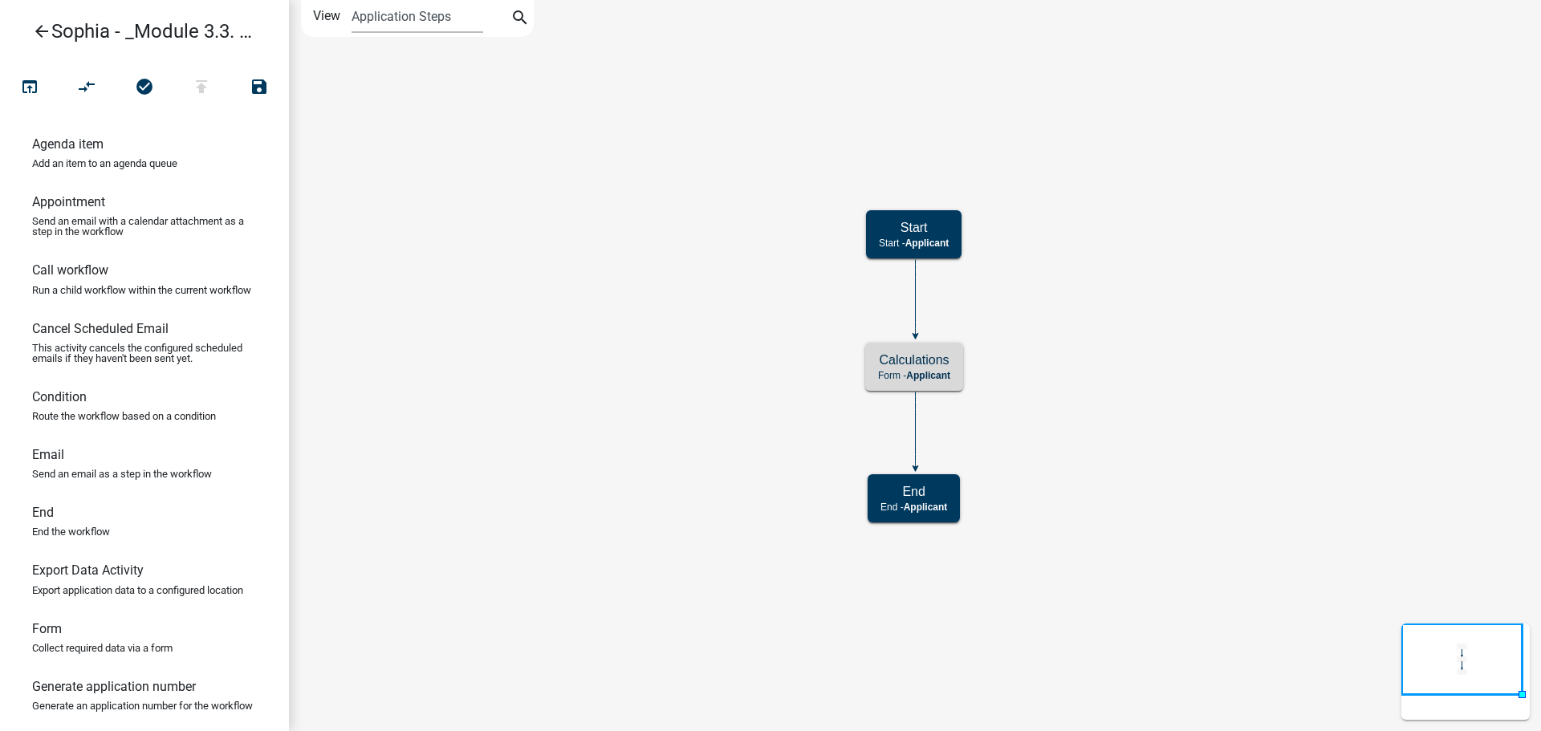
scroll to position [0, 0]
click at [936, 377] on span "Applicant" at bounding box center [928, 375] width 44 height 11
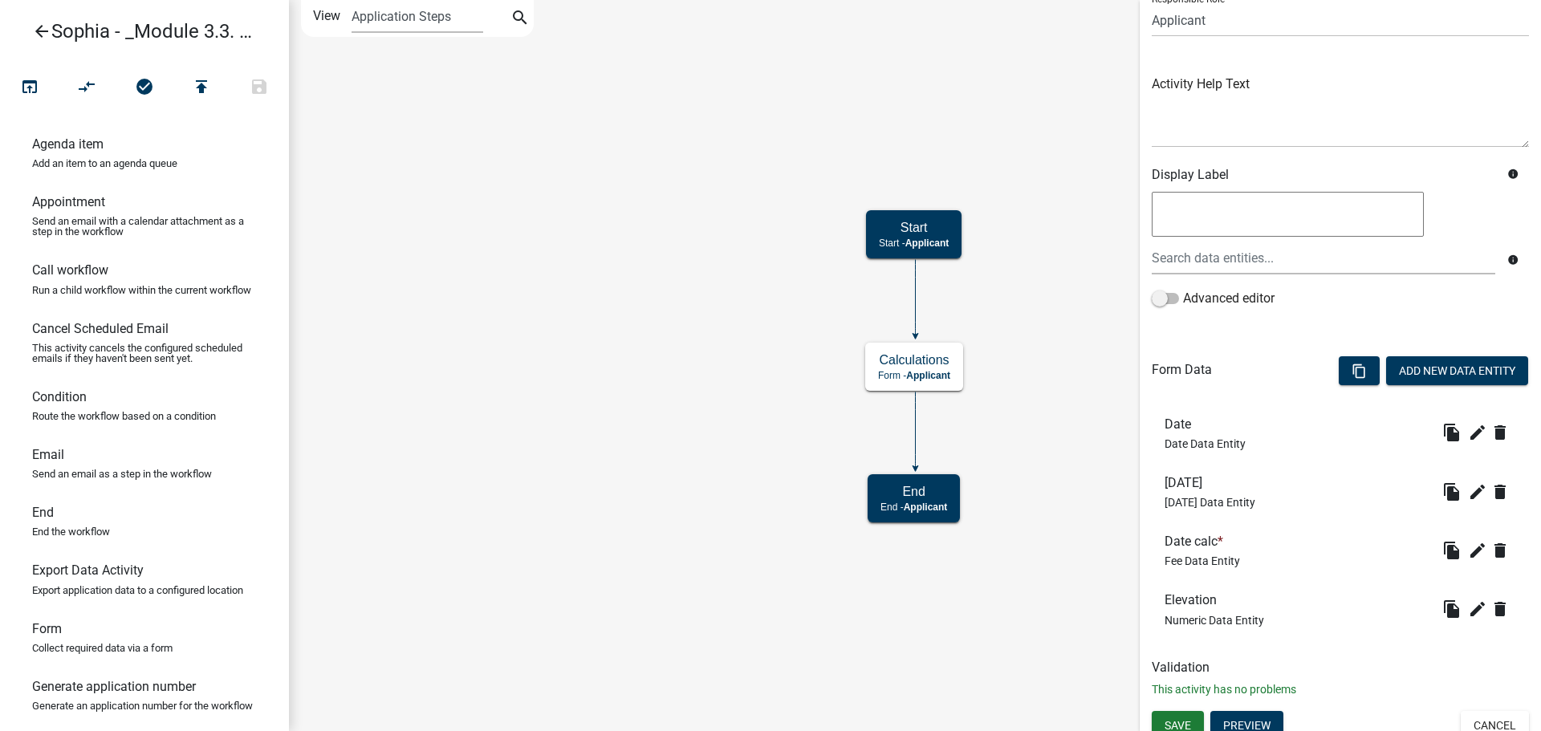
scroll to position [145, 0]
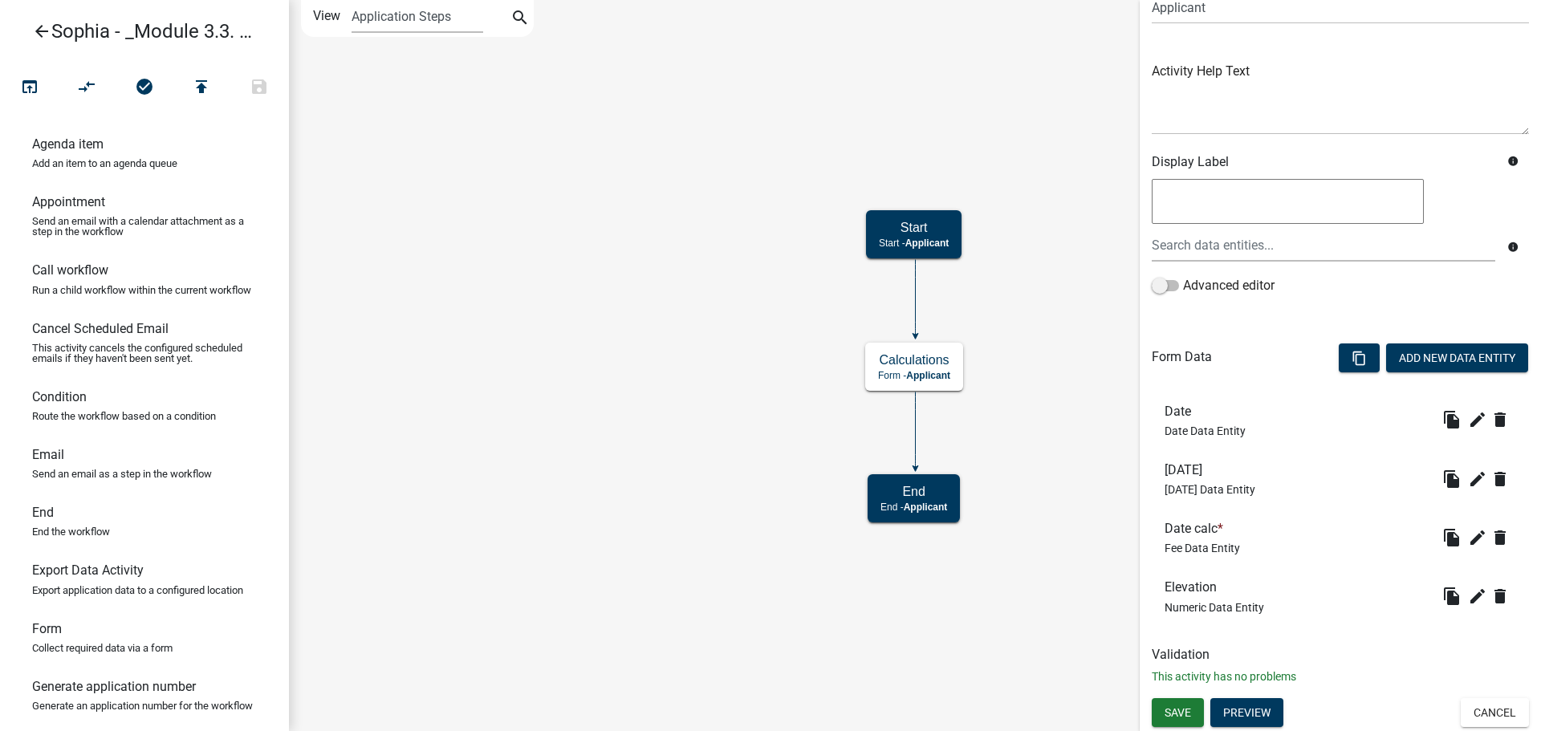
click at [1205, 597] on div "Elevation Numeric Data Entity" at bounding box center [1215, 596] width 100 height 33
click at [1193, 588] on h6 "Elevation" at bounding box center [1215, 587] width 100 height 15
click at [1419, 356] on button "Add New Data Entity" at bounding box center [1458, 358] width 142 height 29
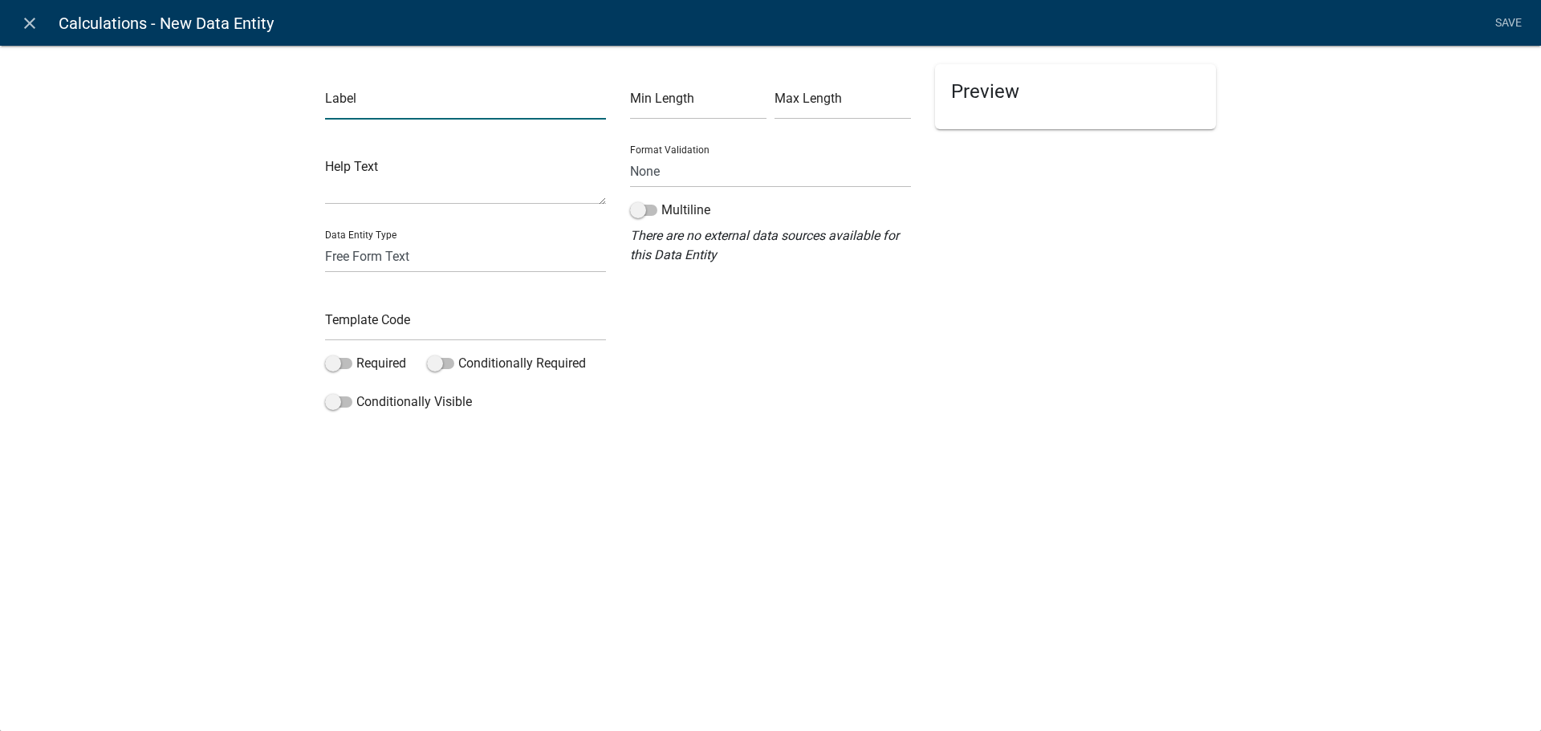
click at [372, 106] on input "text" at bounding box center [465, 103] width 281 height 33
type input "Flood Zone"
click at [360, 312] on input "text" at bounding box center [465, 324] width 281 height 33
type input "FloodZone"
click at [389, 260] on select "Free Form Text Document Display Entity Value Fee Numeric Data Date Map Sketch D…" at bounding box center [465, 256] width 281 height 33
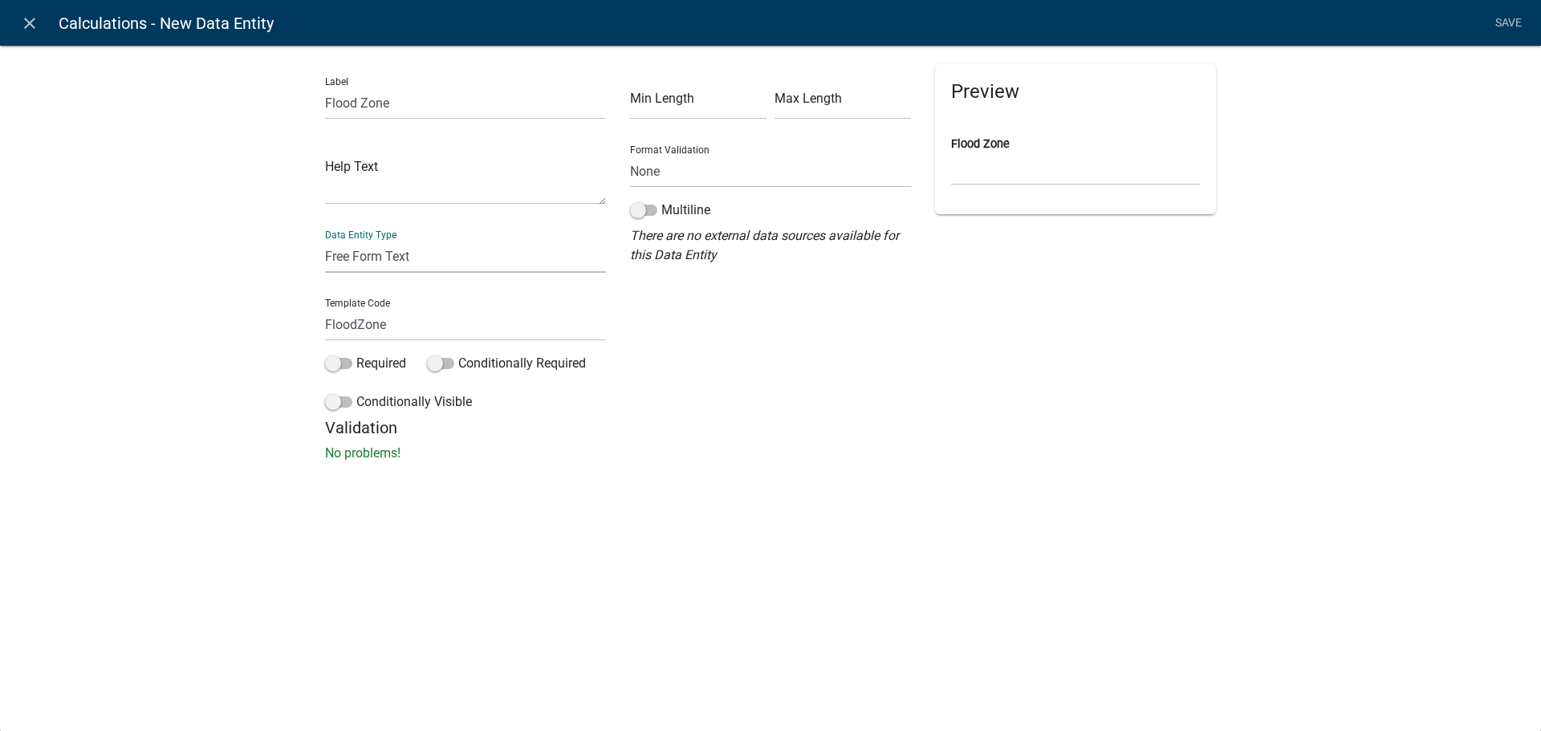
select select "calculated-value"
click at [325, 240] on select "Free Form Text Document Display Entity Value Fee Numeric Data Date Map Sketch D…" at bounding box center [465, 256] width 281 height 33
select select "calculated-value"
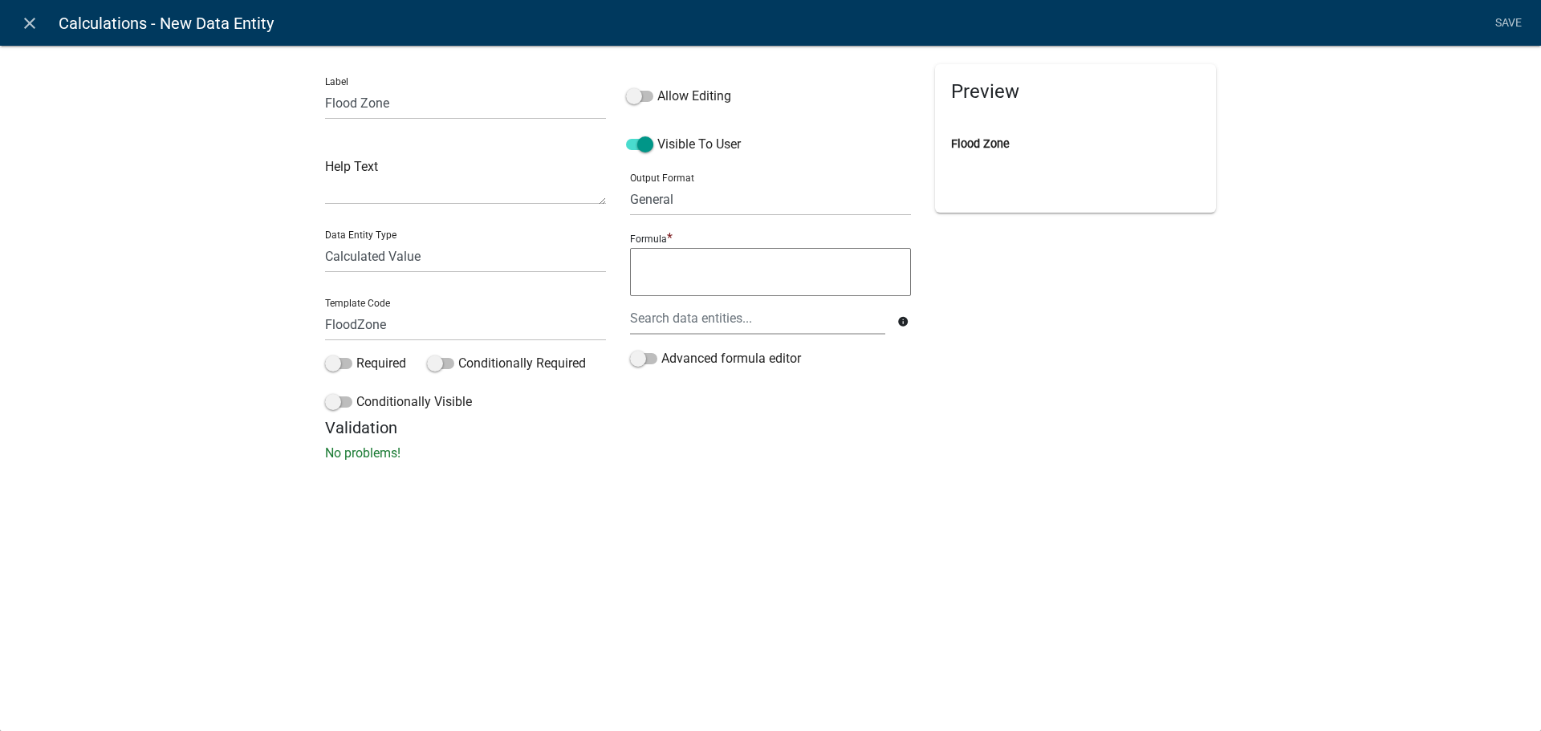
click at [703, 258] on textarea at bounding box center [770, 272] width 281 height 48
click at [681, 287] on textarea at bounding box center [770, 272] width 281 height 48
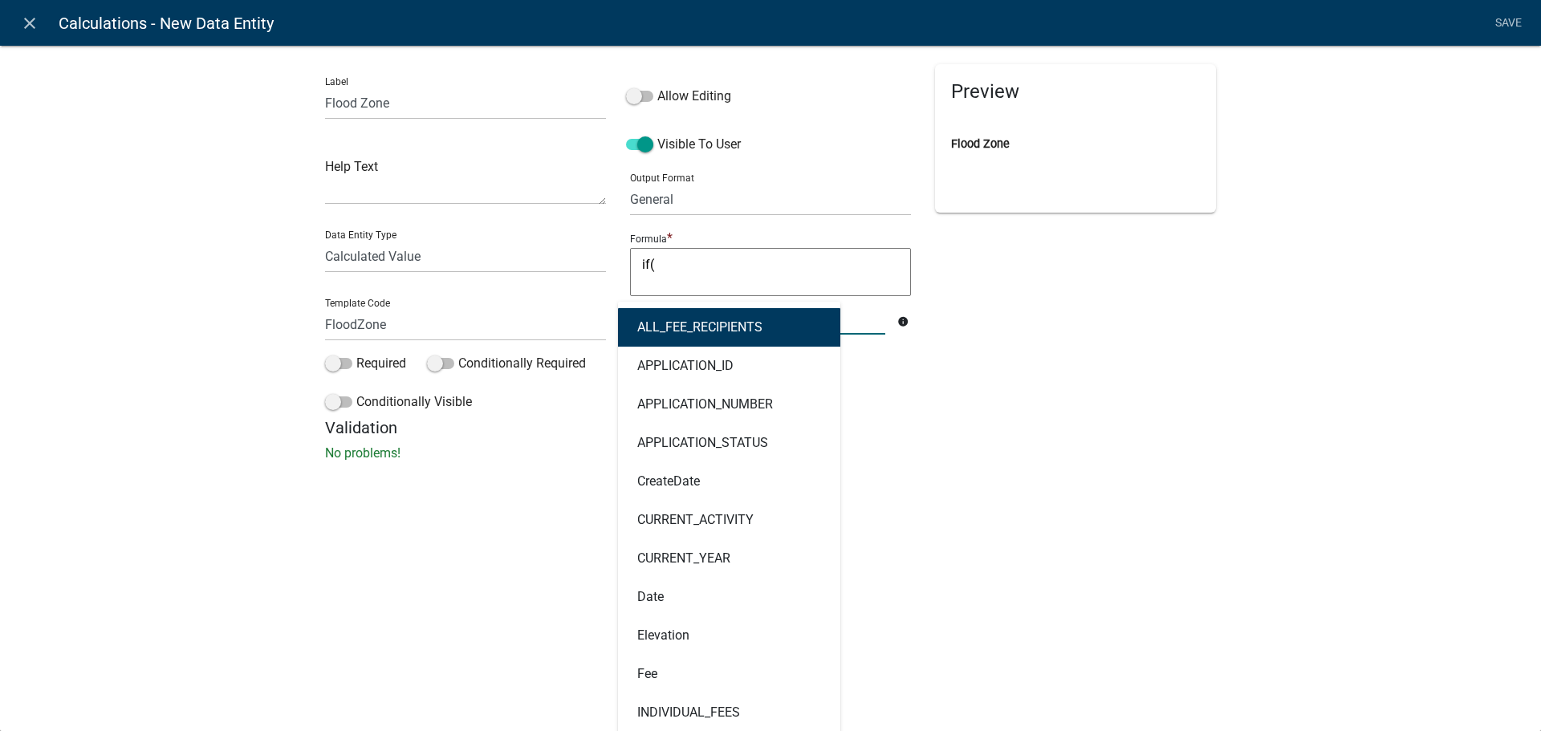
click at [697, 332] on div "ALL_FEE_RECIPIENTS APPLICATION_ID APPLICATION_NUMBER APPLICATION_STATUS CreateD…" at bounding box center [757, 318] width 279 height 33
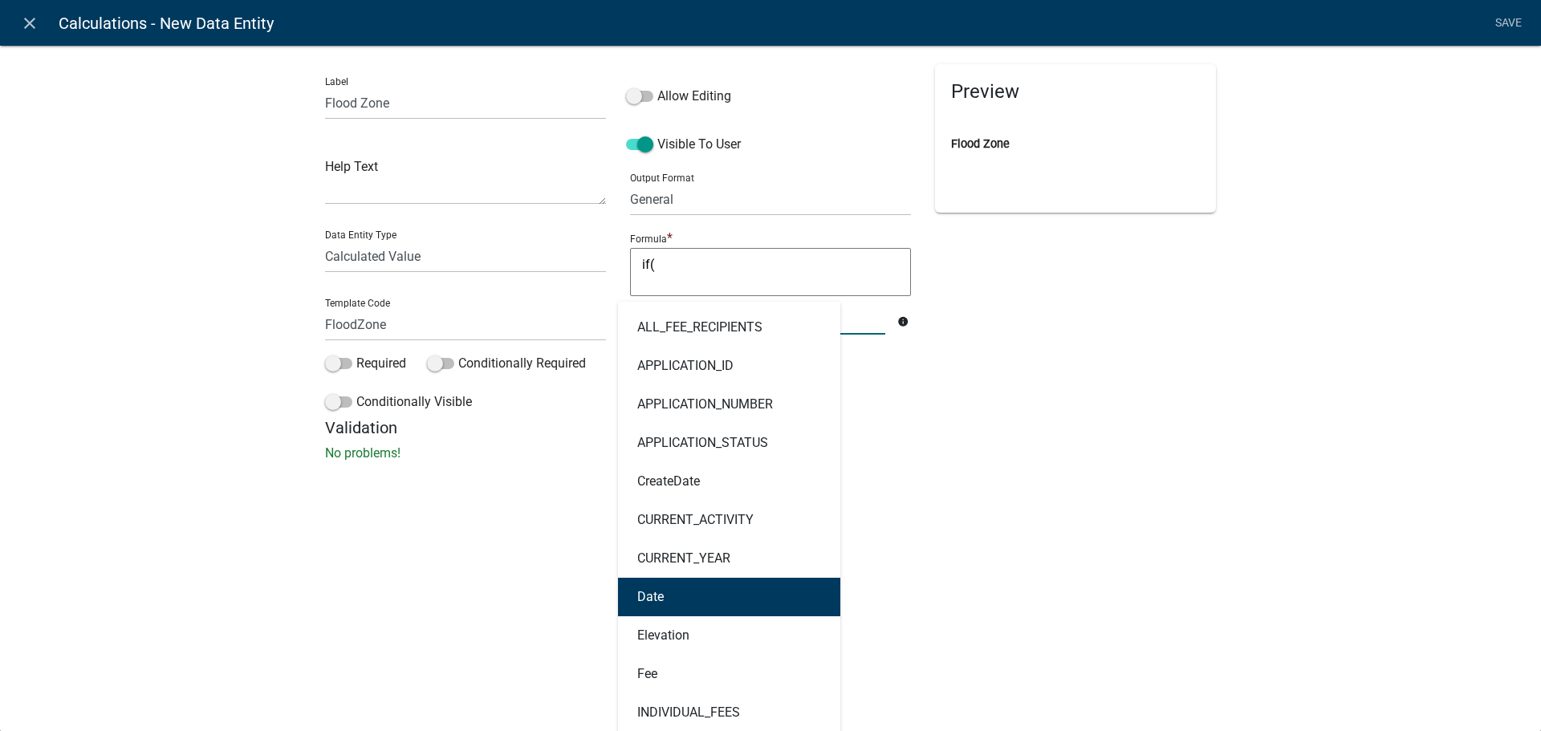
click at [662, 588] on button "Date" at bounding box center [729, 597] width 222 height 39
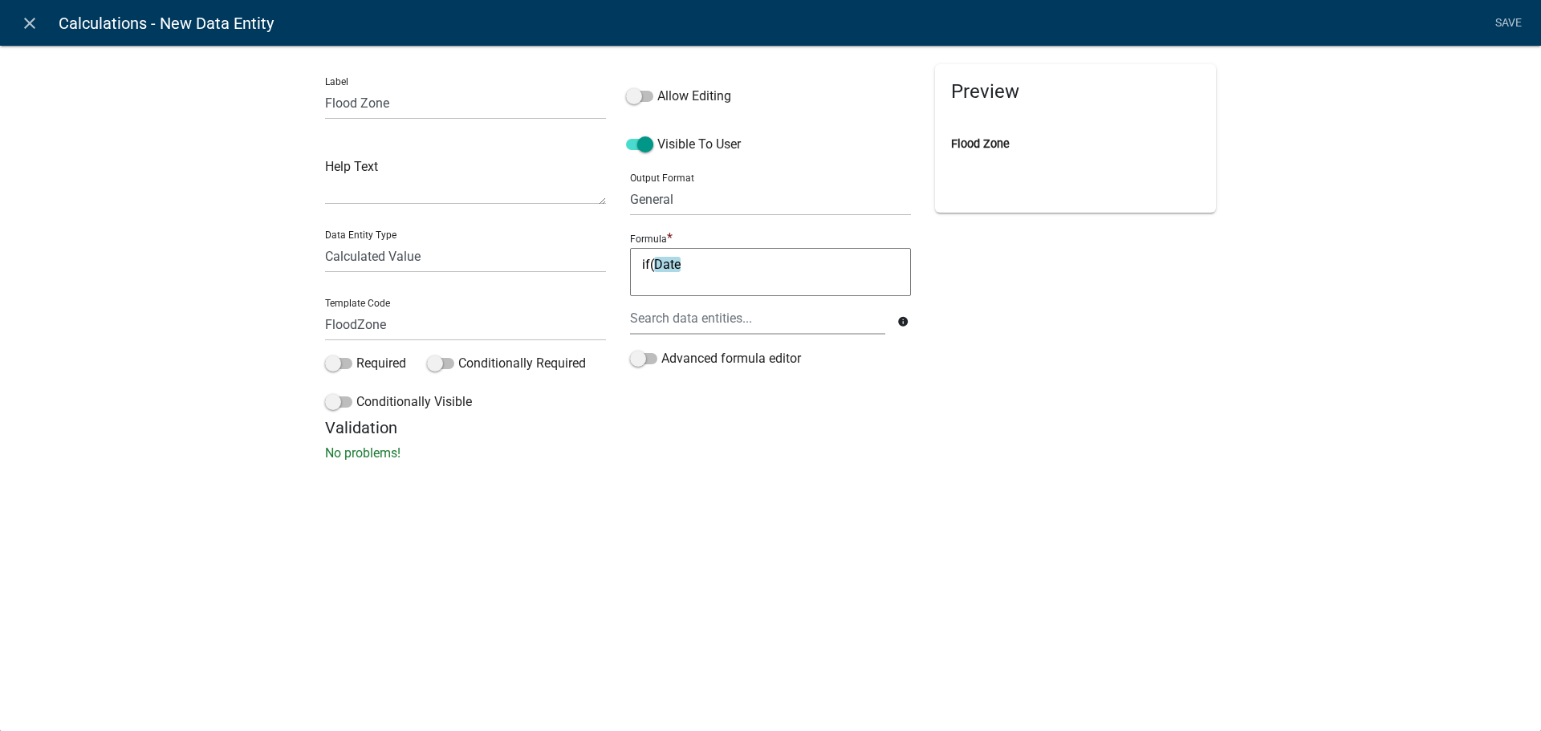
click at [719, 275] on textarea "if(Date" at bounding box center [770, 272] width 281 height 48
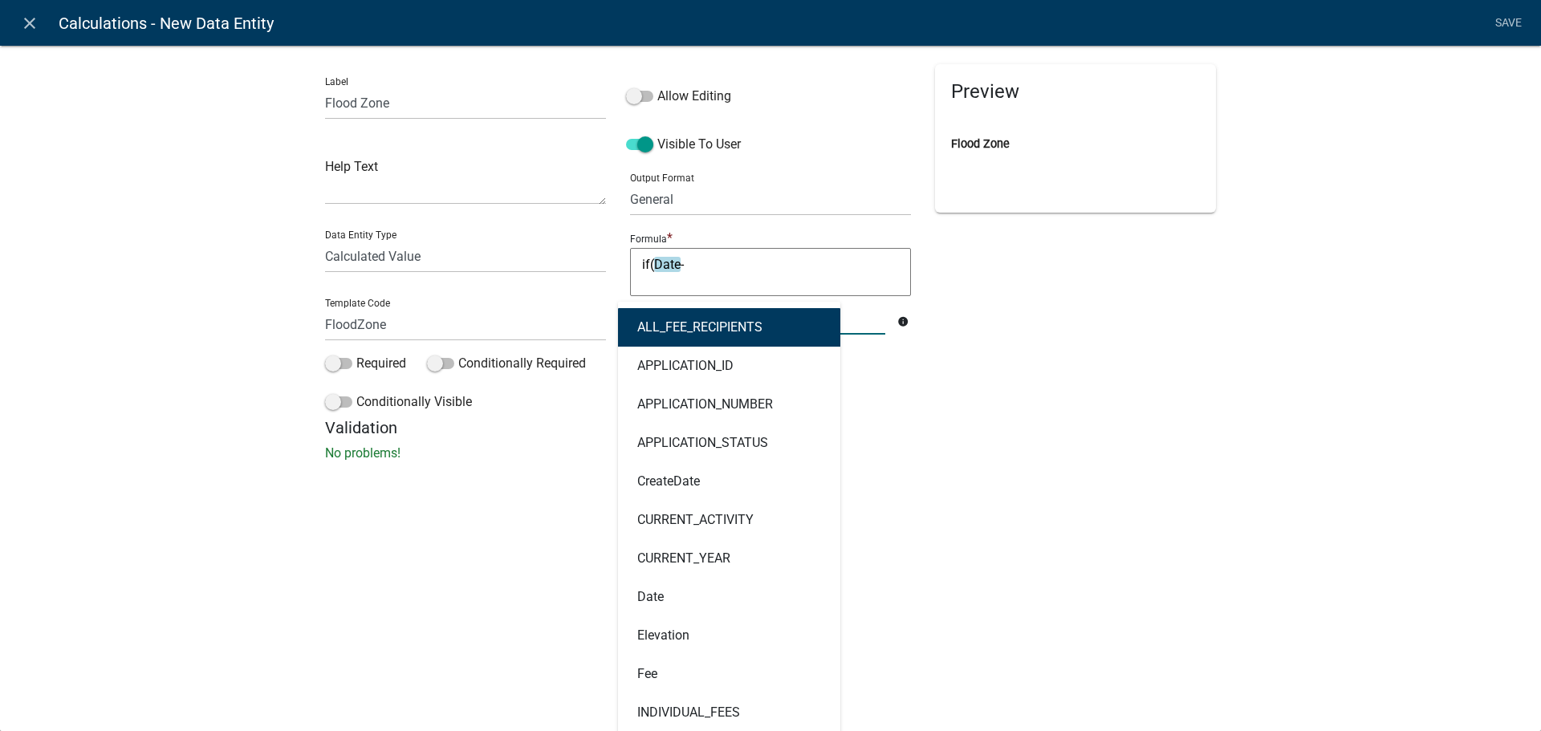
click at [724, 317] on div "ALL_FEE_RECIPIENTS APPLICATION_ID APPLICATION_NUMBER APPLICATION_STATUS CreateD…" at bounding box center [757, 318] width 279 height 33
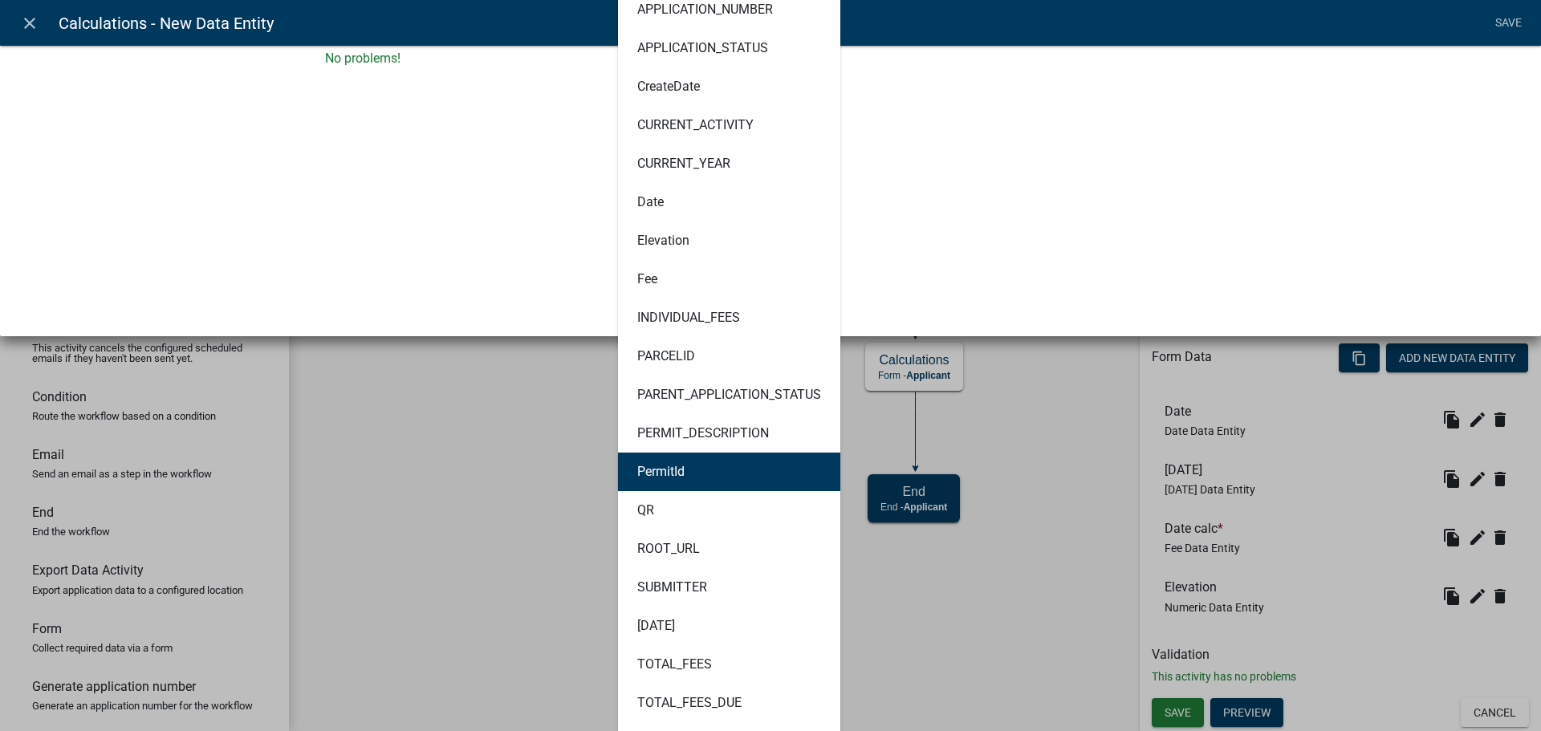
scroll to position [401, 0]
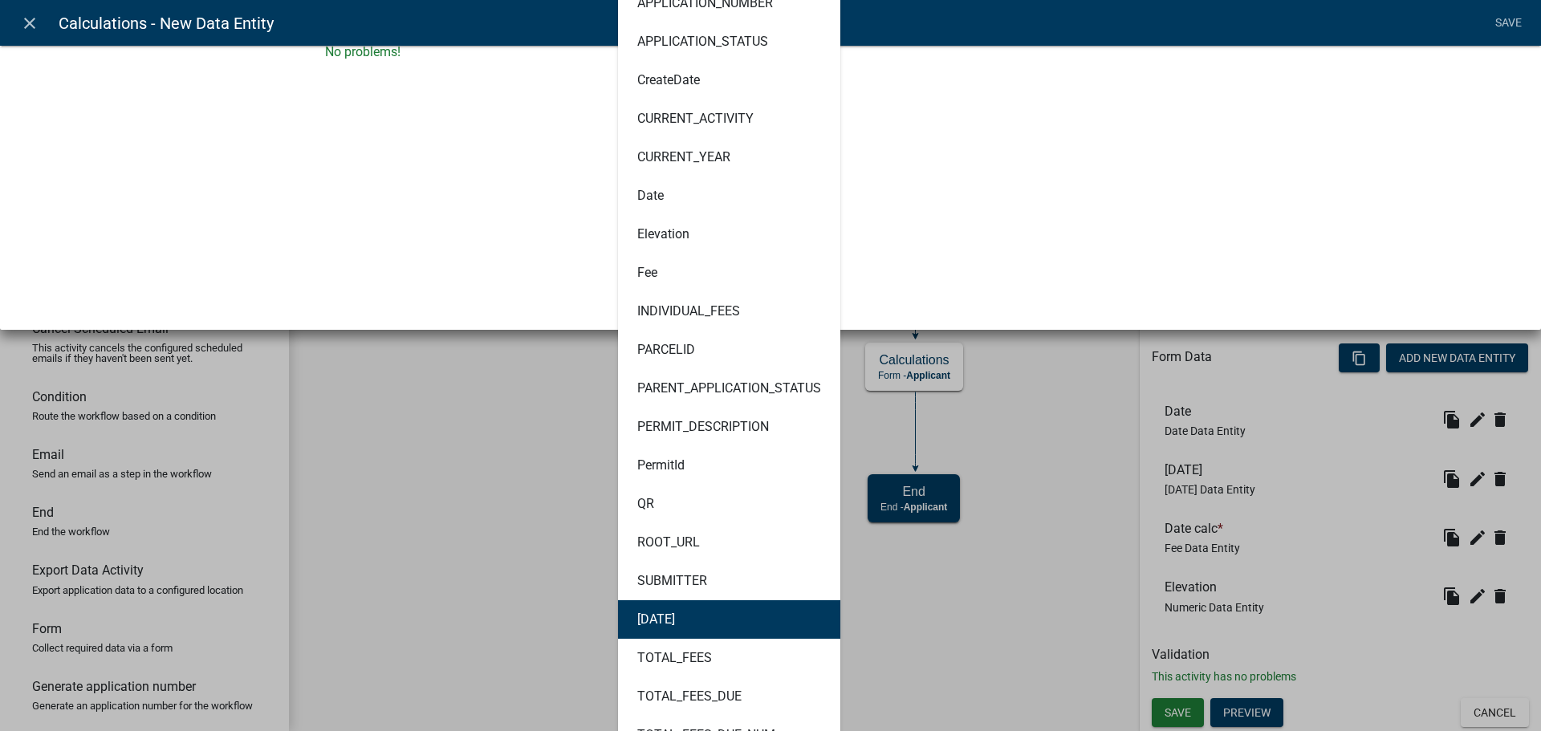
click at [694, 630] on button "[DATE]" at bounding box center [729, 620] width 222 height 39
type textarea "if(Date-[DATE]"
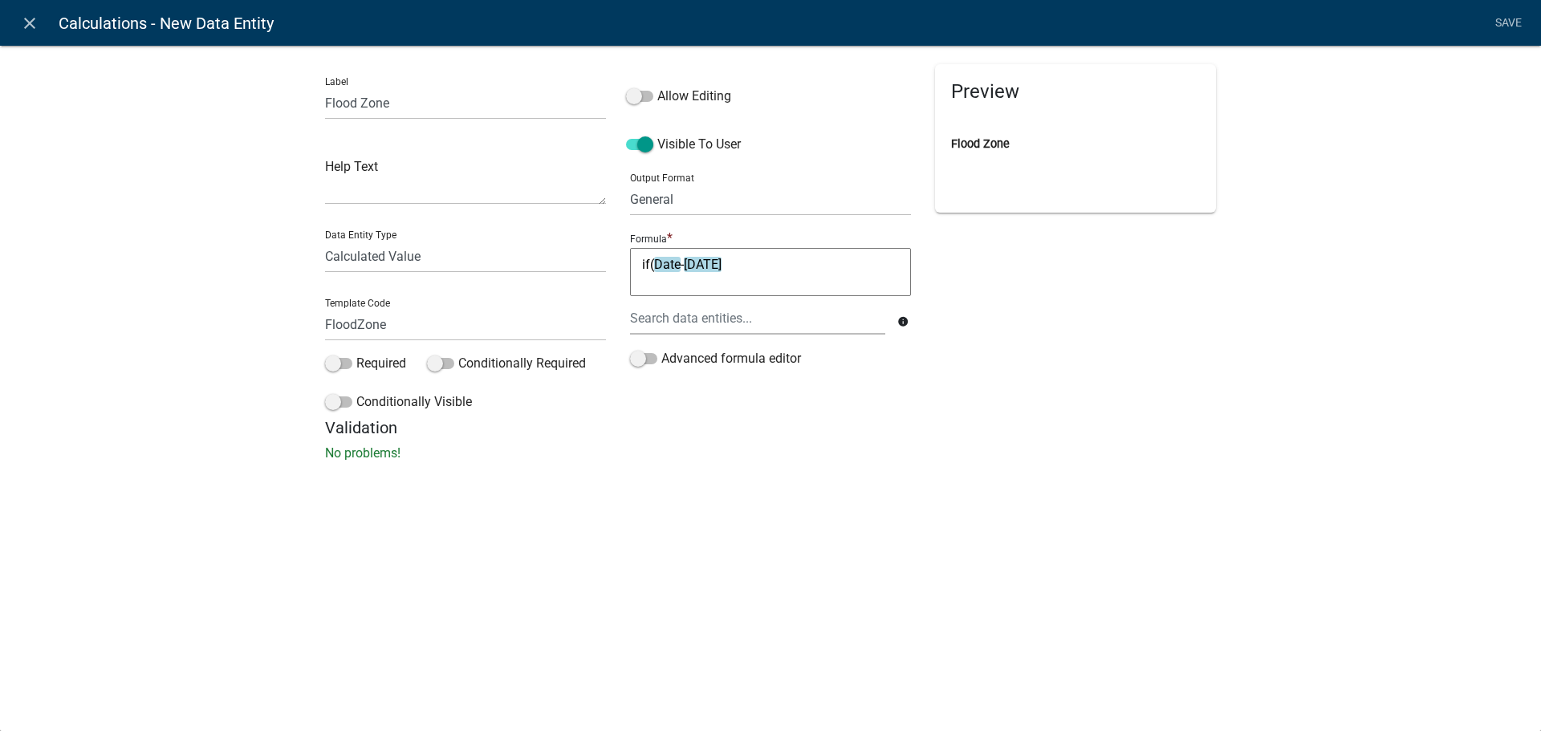
scroll to position [0, 0]
click at [729, 257] on textarea "if(Date-[DATE]" at bounding box center [770, 272] width 281 height 48
click at [39, 22] on icon "close" at bounding box center [29, 23] width 19 height 19
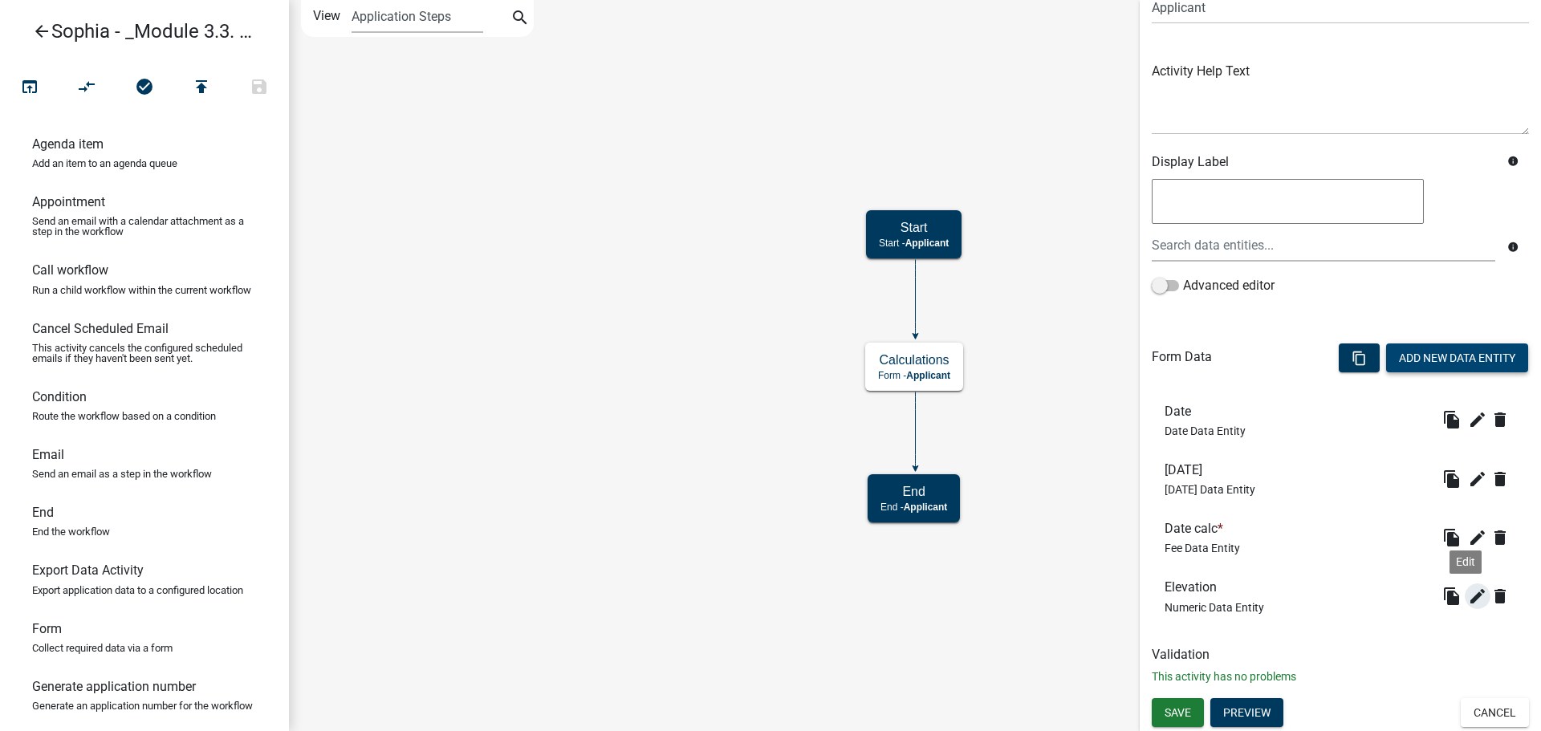
click at [1468, 598] on icon "edit" at bounding box center [1477, 596] width 19 height 19
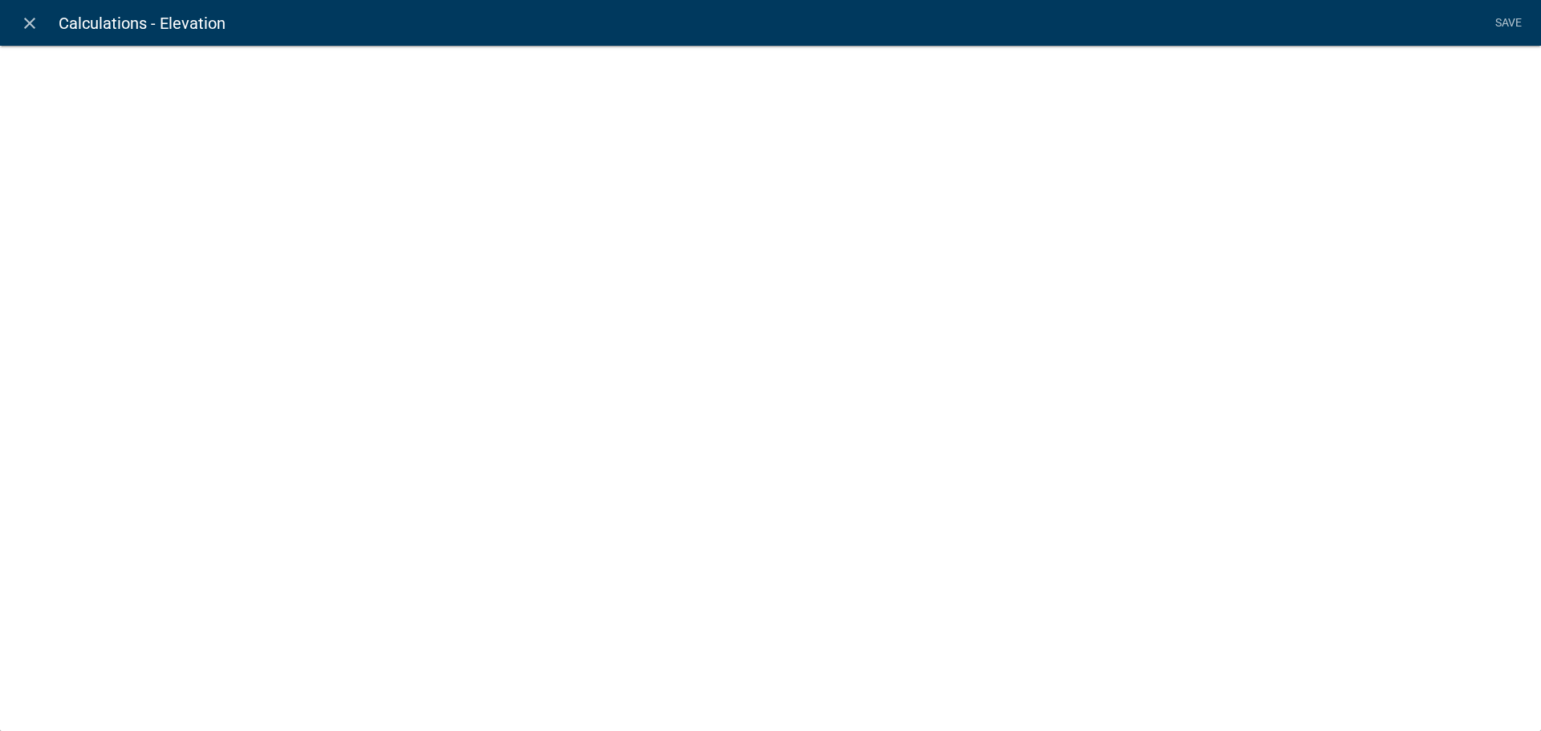
select select "numeric-data"
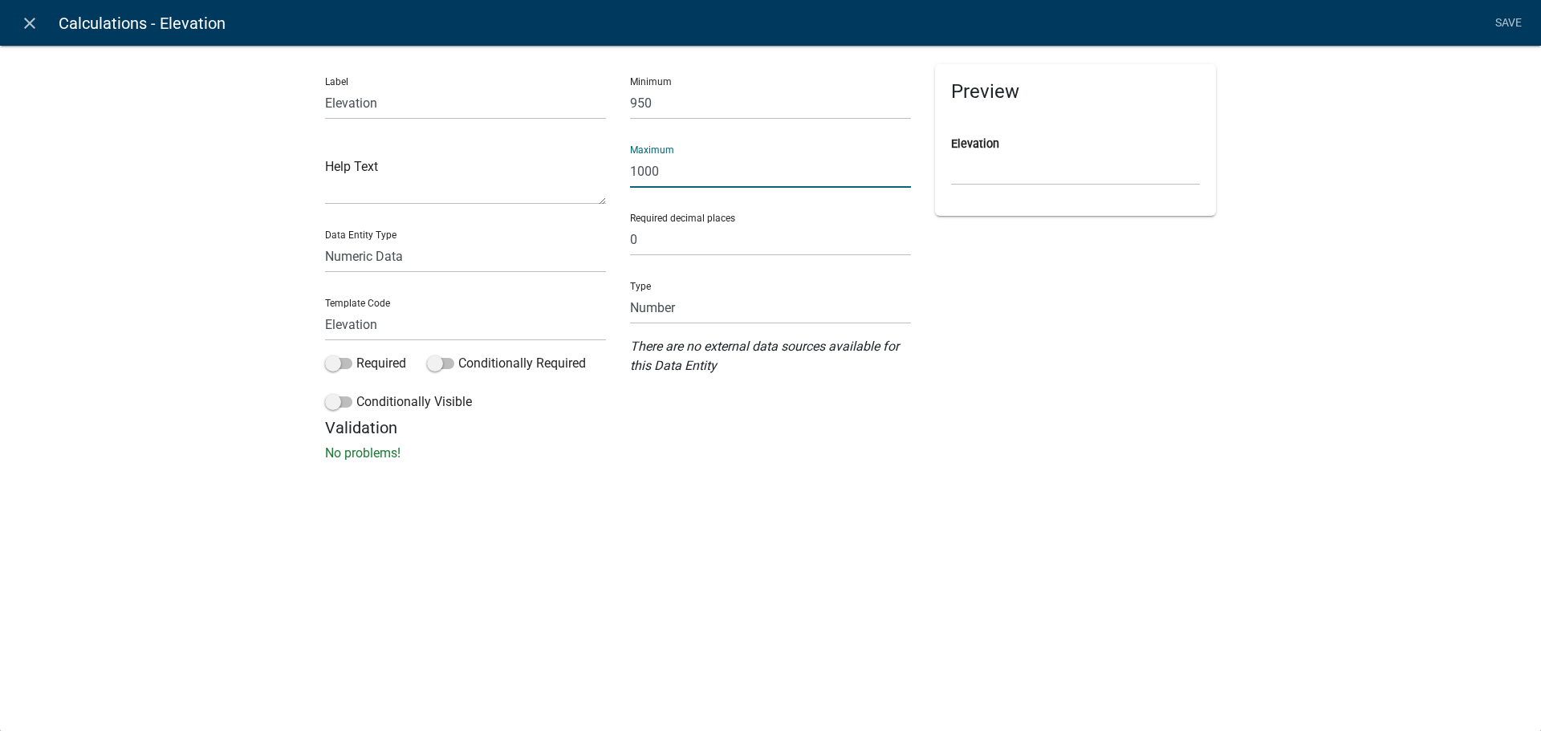
click at [670, 169] on input "1000" at bounding box center [770, 171] width 281 height 33
click at [682, 255] on input "0" at bounding box center [770, 239] width 281 height 33
click at [26, 32] on icon "close" at bounding box center [29, 23] width 19 height 19
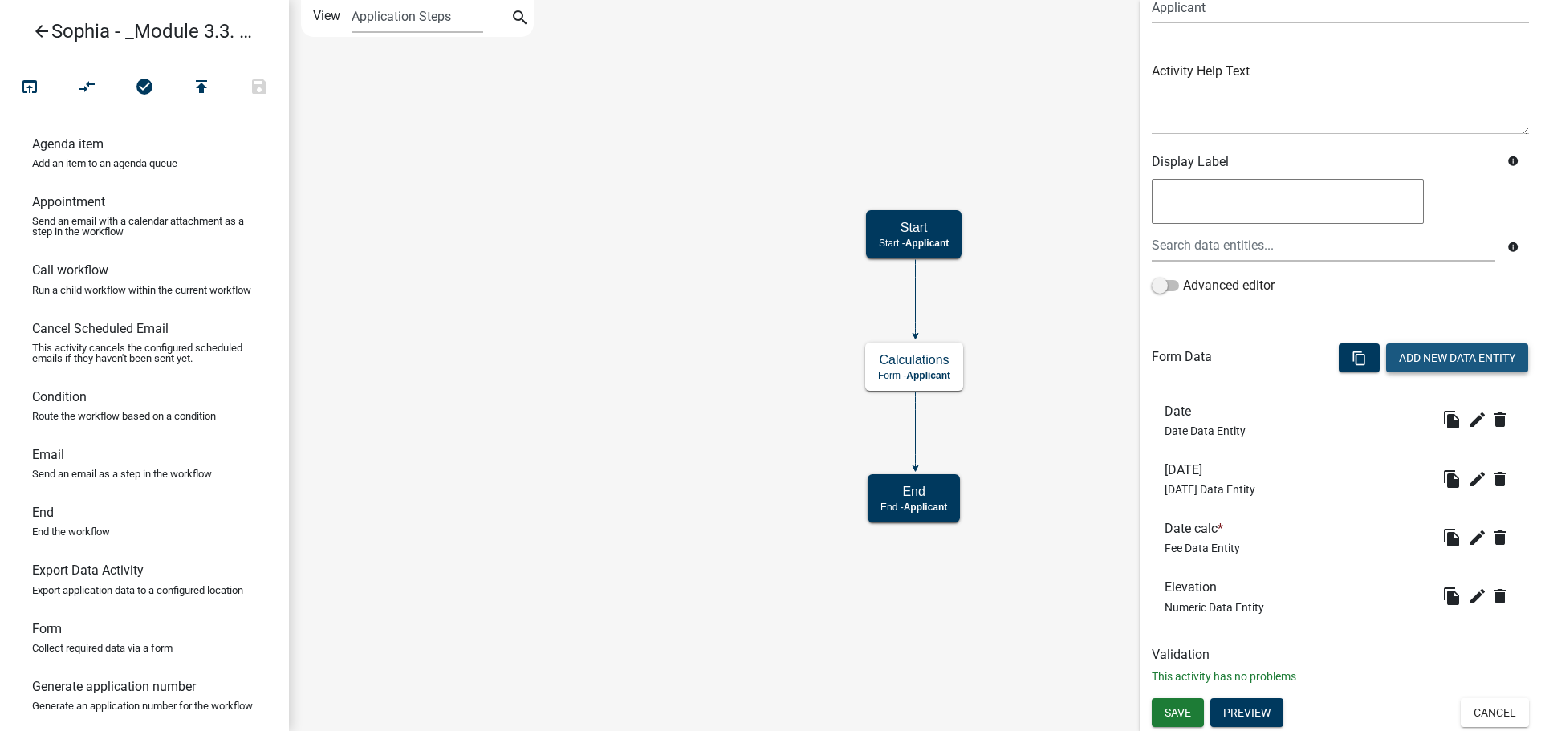
click at [1410, 361] on button "Add New Data Entity" at bounding box center [1458, 358] width 142 height 29
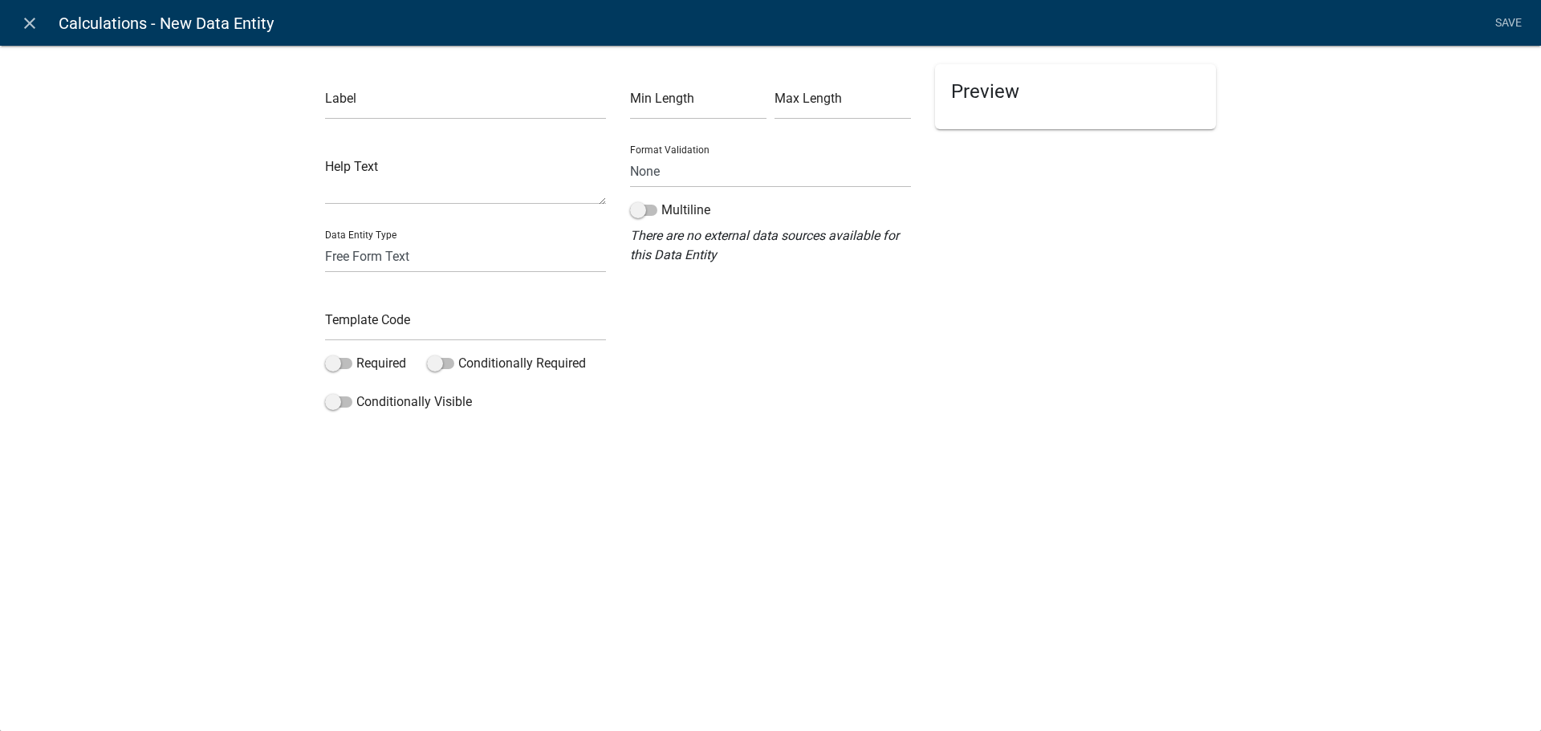
click at [432, 224] on div "Data Entity Type Free Form Text Document Display Entity Value Fee Numeric Data …" at bounding box center [465, 245] width 281 height 55
click at [417, 254] on select "Free Form Text Document Display Entity Value Fee Numeric Data Date Map Sketch D…" at bounding box center [465, 256] width 281 height 33
select select "calculated-value"
click at [325, 240] on select "Free Form Text Document Display Entity Value Fee Numeric Data Date Map Sketch D…" at bounding box center [465, 256] width 281 height 33
select select "calculated-value"
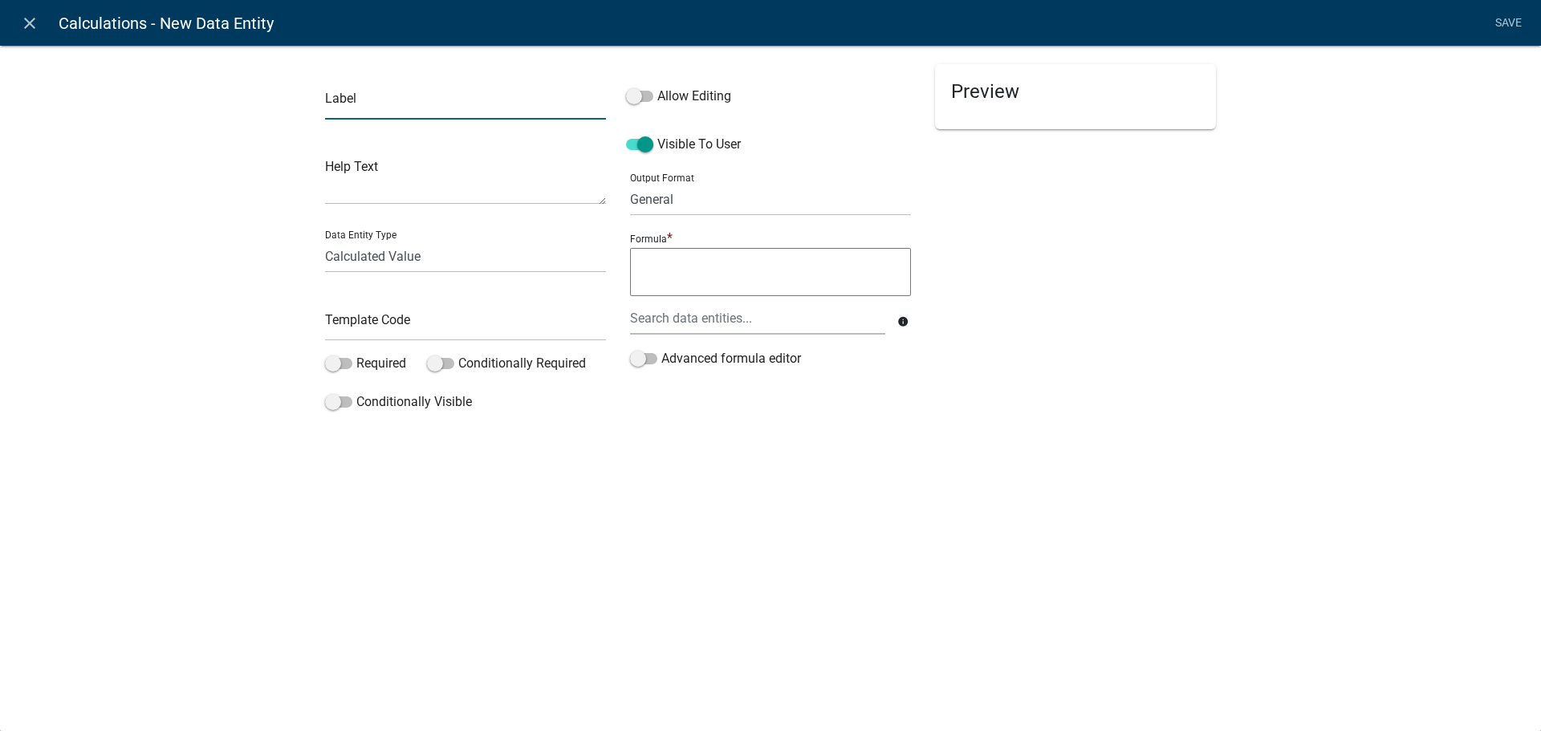
click at [397, 113] on input "text" at bounding box center [465, 103] width 281 height 33
type input "Plus 6 Months"
drag, startPoint x: 681, startPoint y: 274, endPoint x: 689, endPoint y: 270, distance: 9.0
click at [689, 270] on textarea at bounding box center [770, 272] width 281 height 48
click at [670, 320] on div at bounding box center [757, 318] width 279 height 33
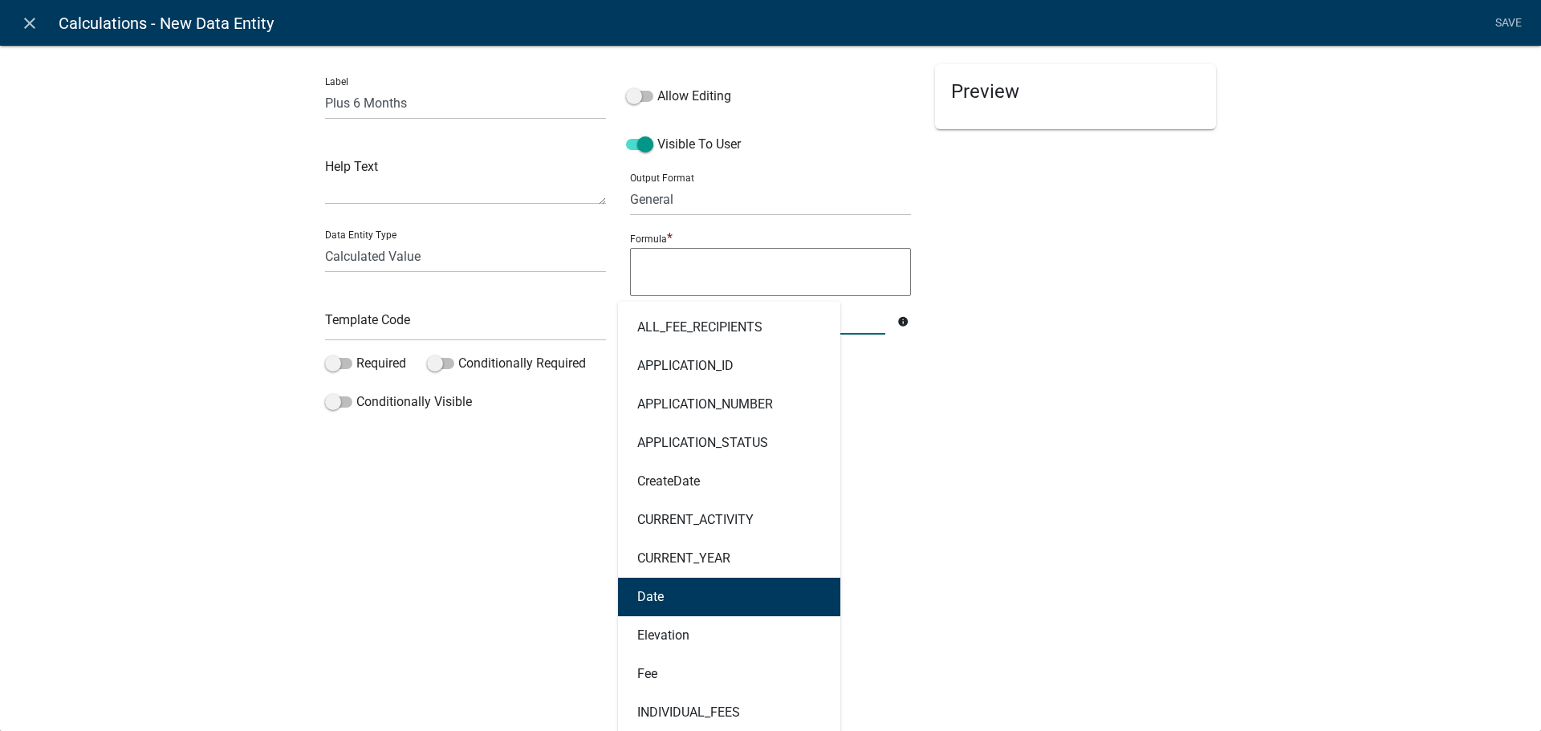
drag, startPoint x: 664, startPoint y: 587, endPoint x: 673, endPoint y: 586, distance: 8.9
click at [666, 587] on button "Date" at bounding box center [729, 597] width 222 height 39
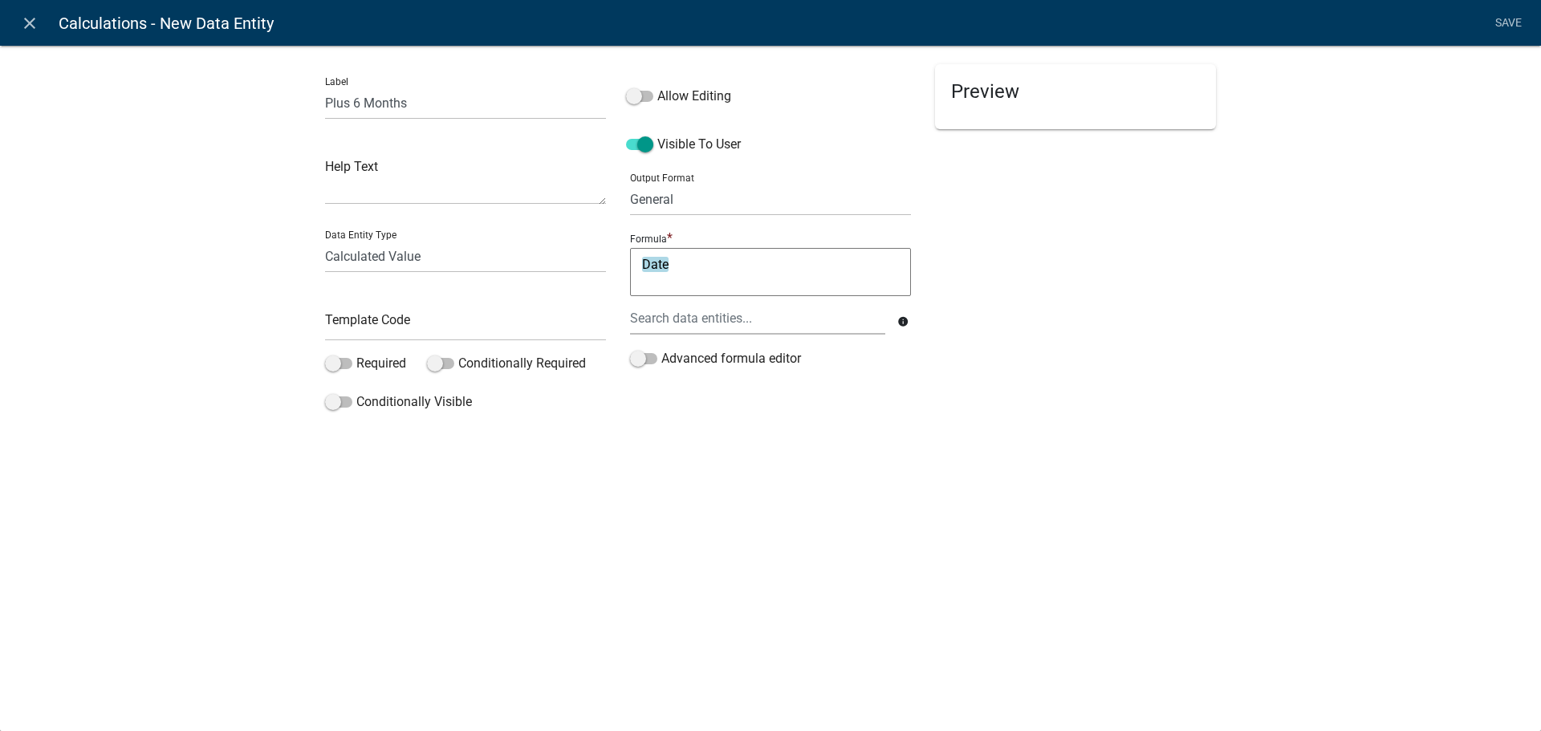
click at [747, 279] on textarea "Date" at bounding box center [770, 272] width 281 height 48
click at [702, 261] on textarea "Date" at bounding box center [770, 272] width 281 height 48
click at [640, 260] on textarea "Date" at bounding box center [770, 272] width 281 height 48
type textarea "d"
click at [666, 320] on div at bounding box center [757, 318] width 279 height 33
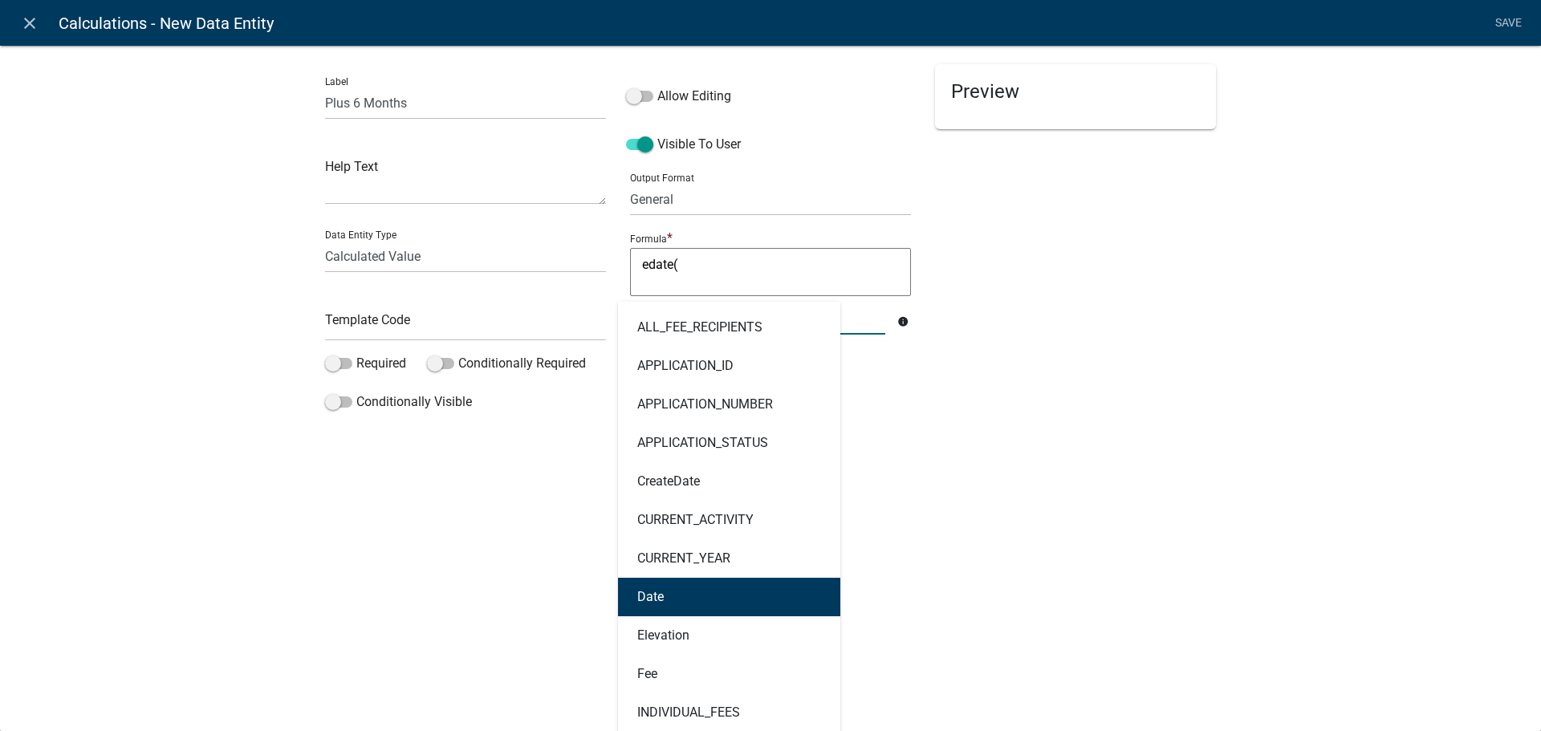
click at [663, 591] on button "Date" at bounding box center [729, 597] width 222 height 39
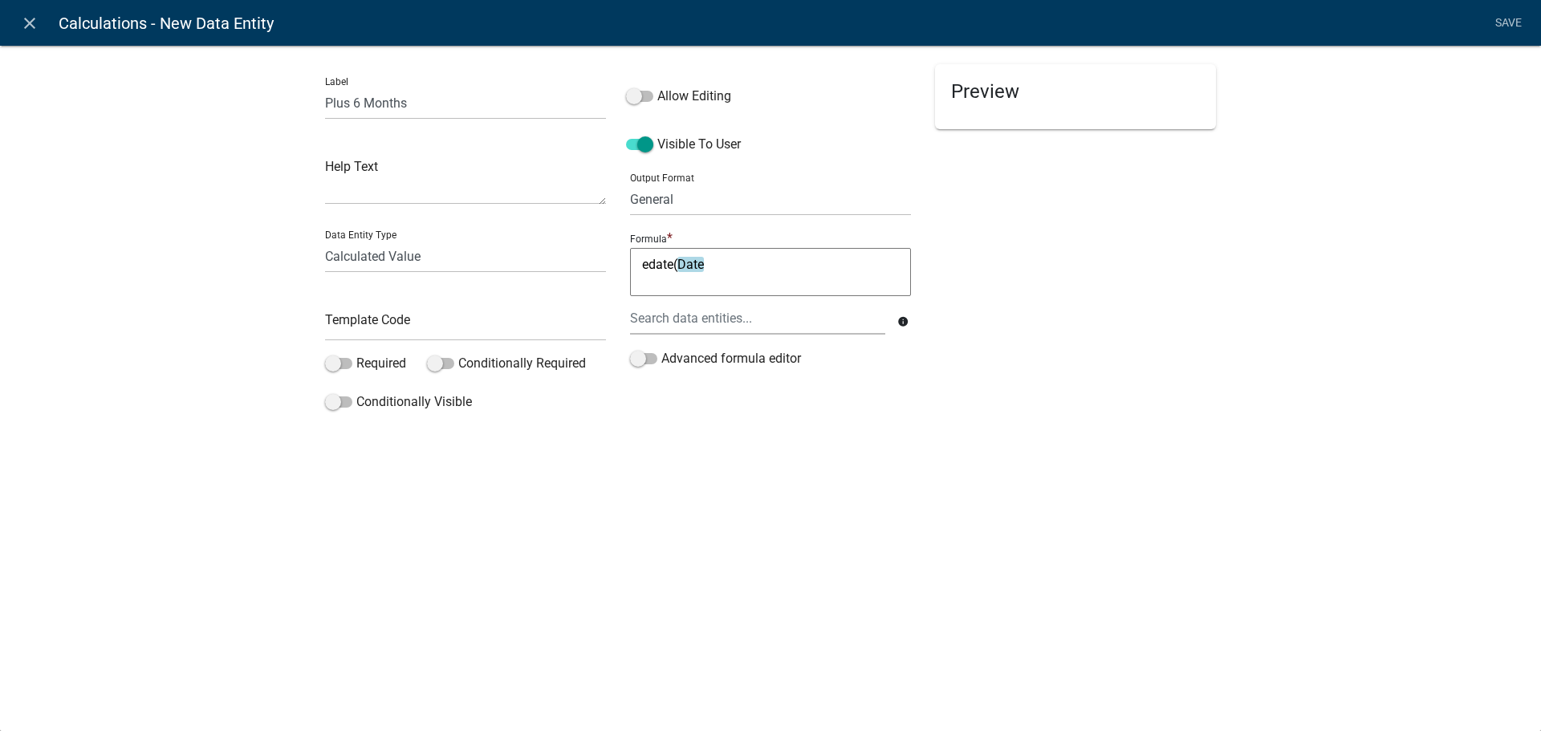
click at [739, 271] on textarea "edate(Date" at bounding box center [770, 272] width 281 height 48
type textarea "edate(Date,6)"
click at [380, 312] on input "text" at bounding box center [465, 324] width 281 height 33
type input "6months"
click at [755, 438] on div "Label Plus 6 Months Help Text Data Entity Type Free Form Text Document Display …" at bounding box center [770, 235] width 1541 height 433
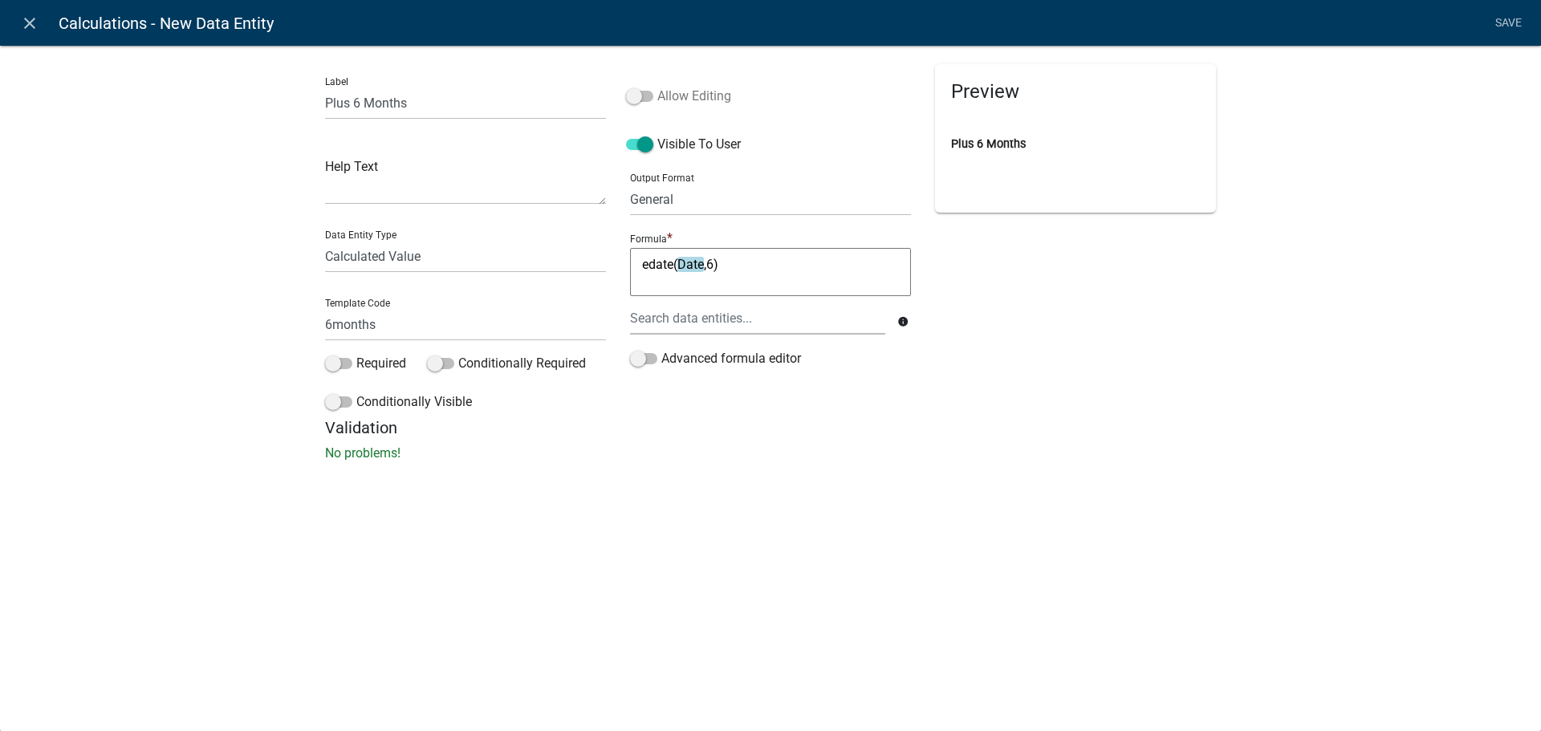
click at [633, 97] on span at bounding box center [639, 96] width 27 height 11
click at [658, 87] on input "Allow Editing" at bounding box center [658, 87] width 0 height 0
click at [1518, 27] on link "Save" at bounding box center [1508, 23] width 40 height 31
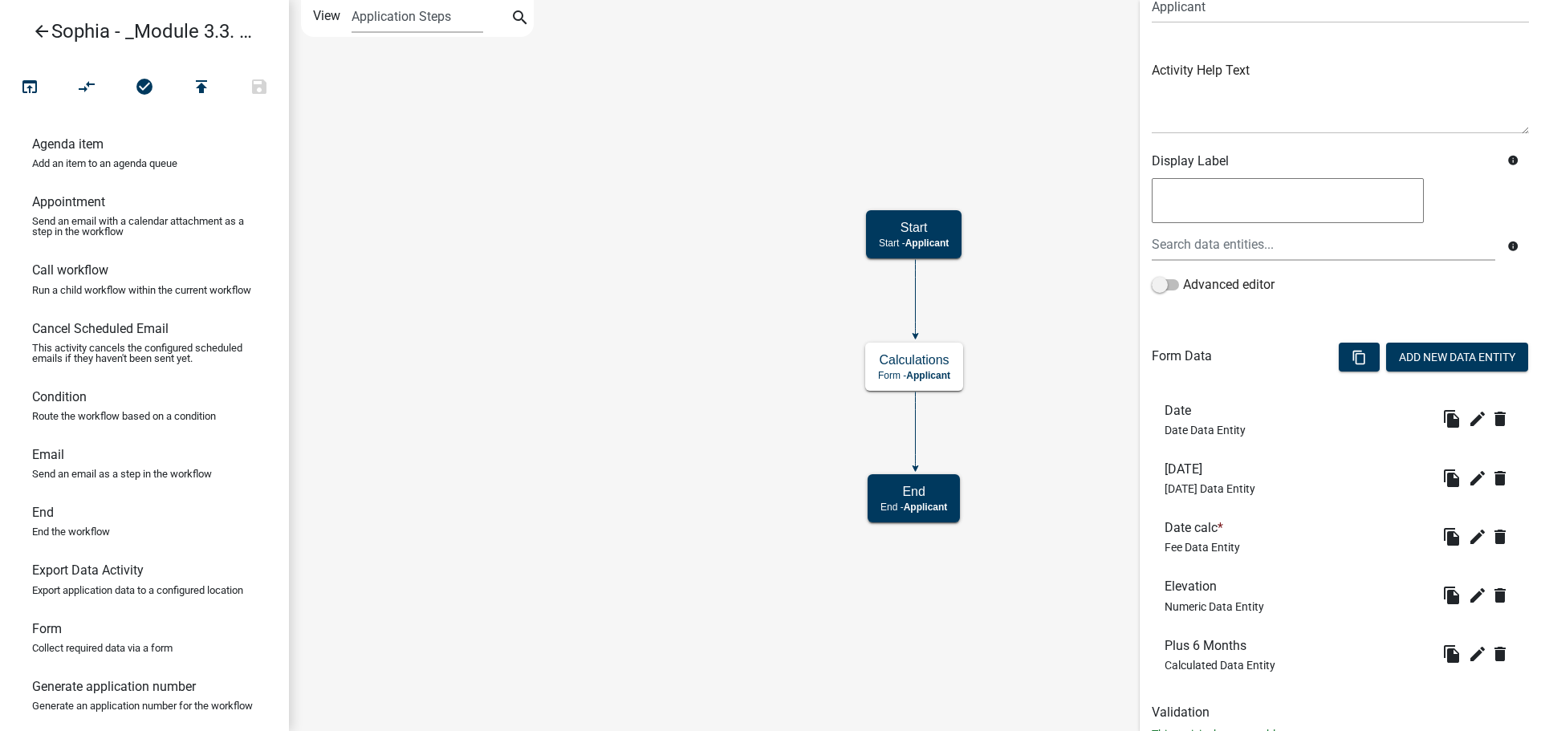
scroll to position [161, 0]
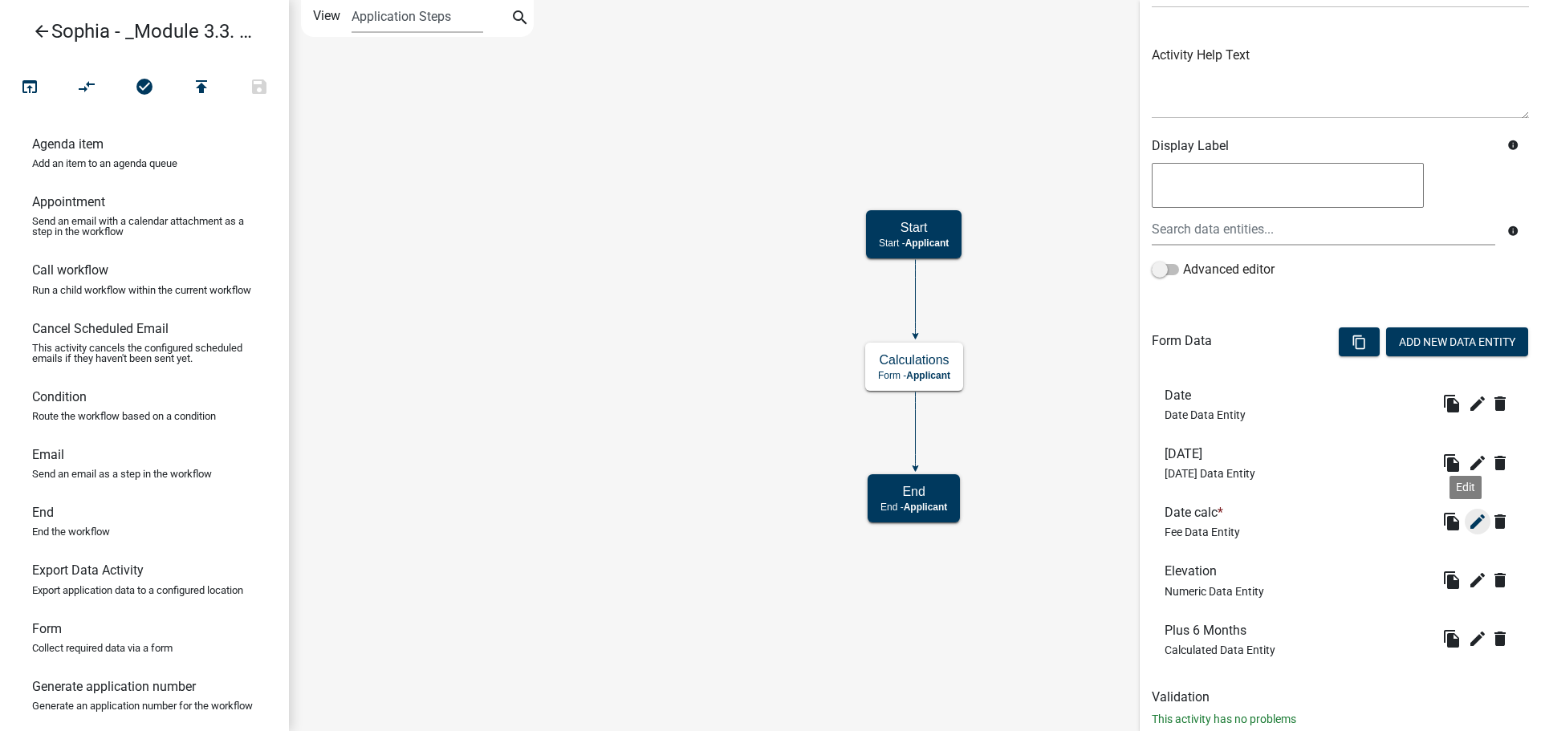
click at [1468, 520] on icon "edit" at bounding box center [1477, 521] width 19 height 19
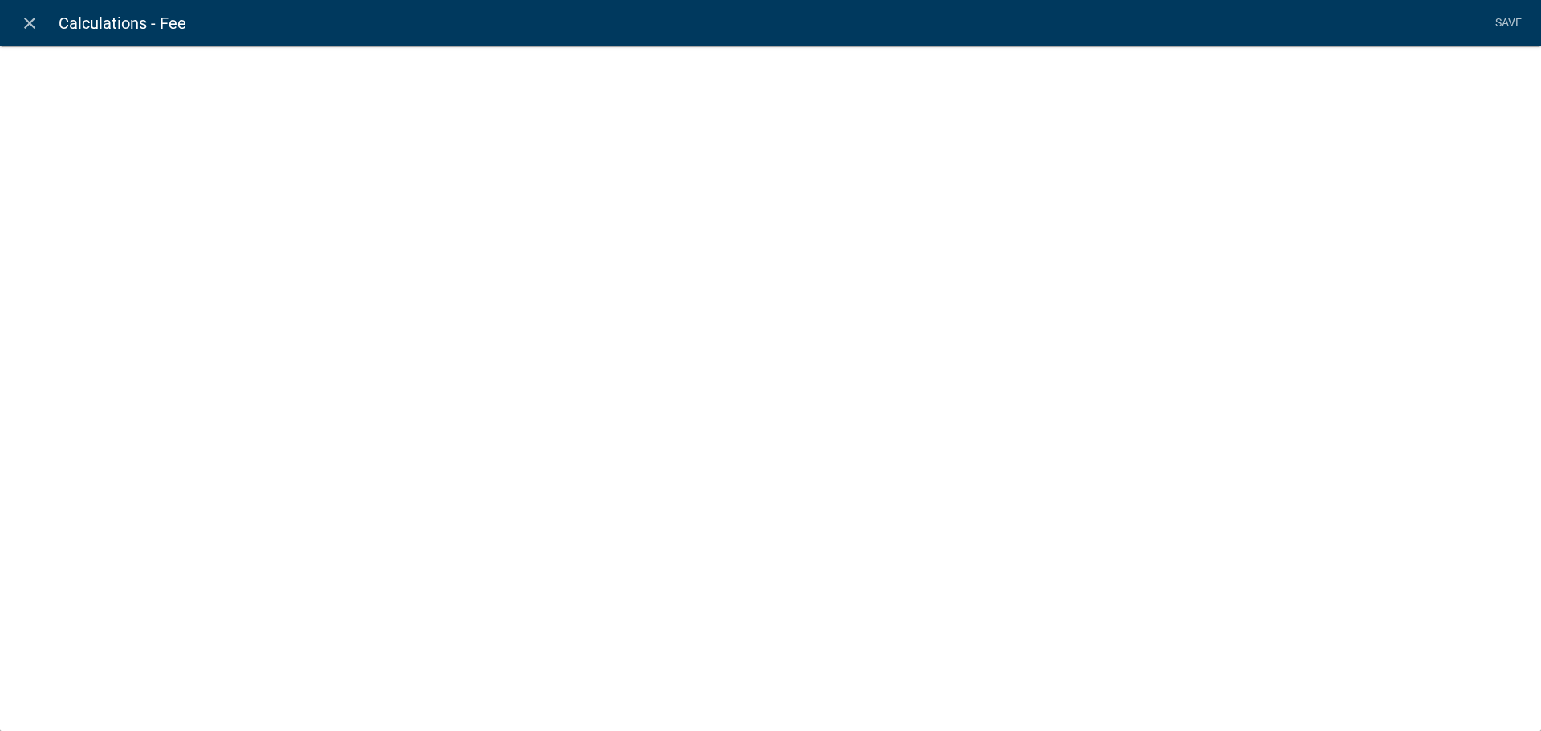
select select "fee"
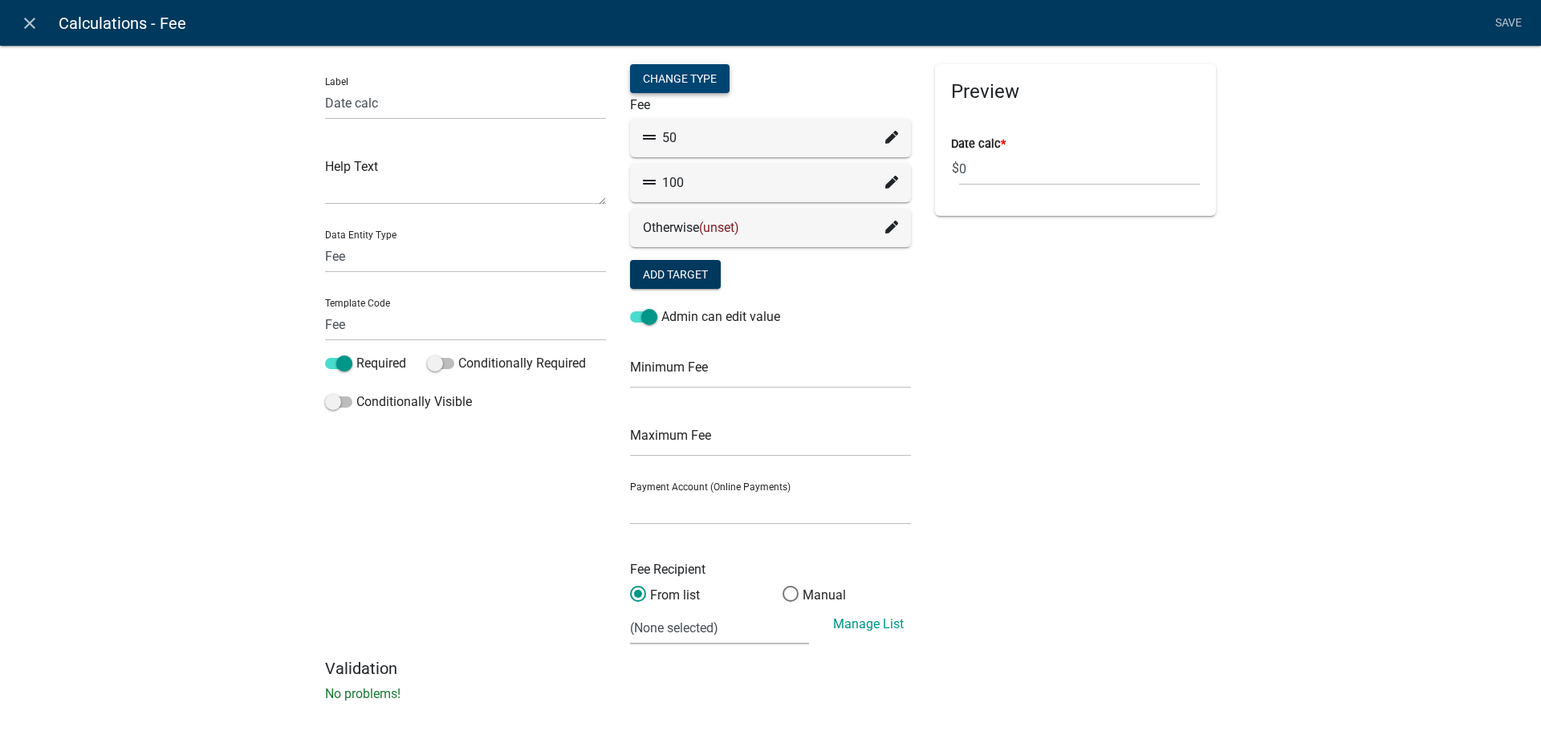
click at [705, 88] on div "Change Type" at bounding box center [680, 78] width 100 height 29
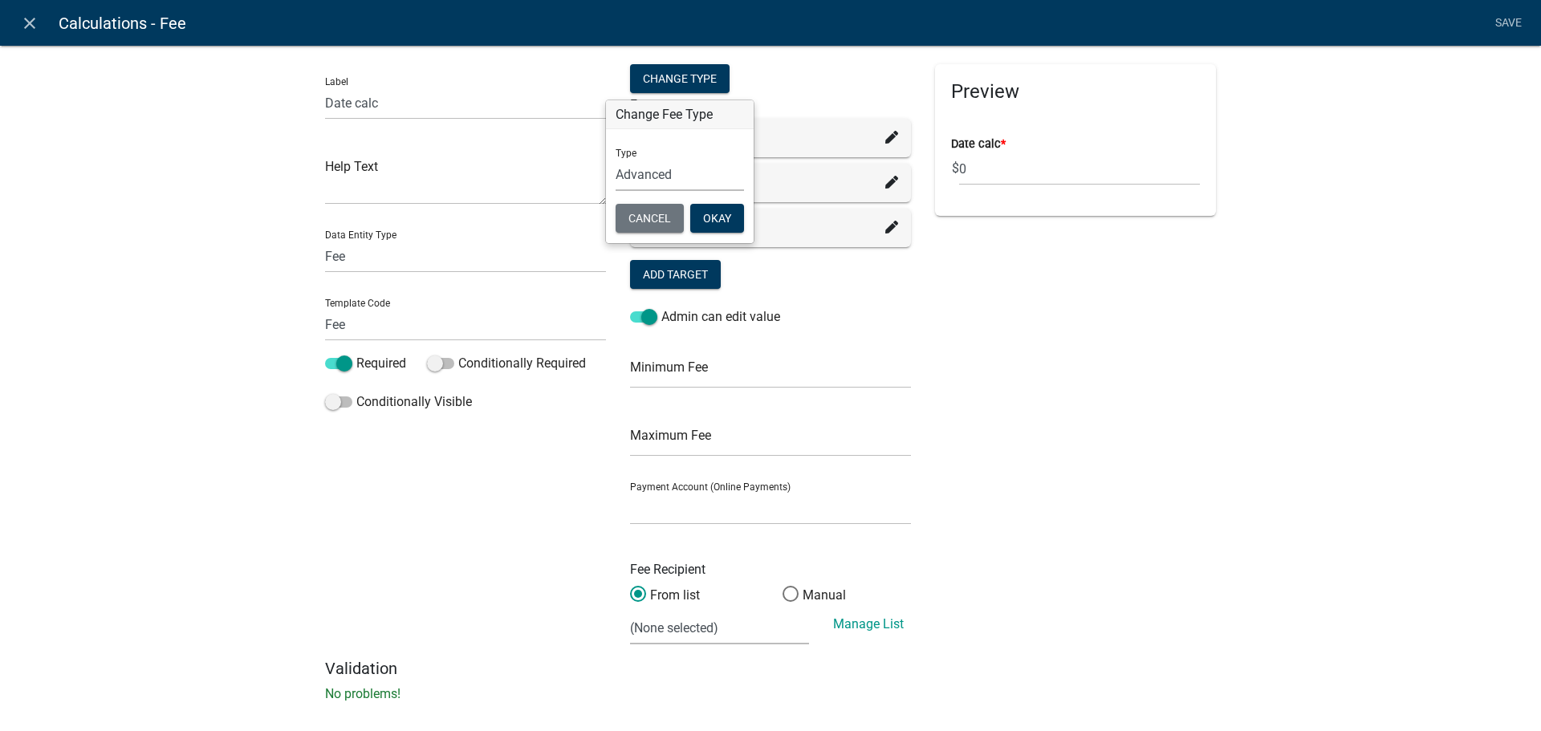
click at [659, 177] on select "Simple List Advanced" at bounding box center [680, 174] width 128 height 33
select select "0"
click at [616, 191] on select "Simple List Advanced" at bounding box center [680, 174] width 128 height 33
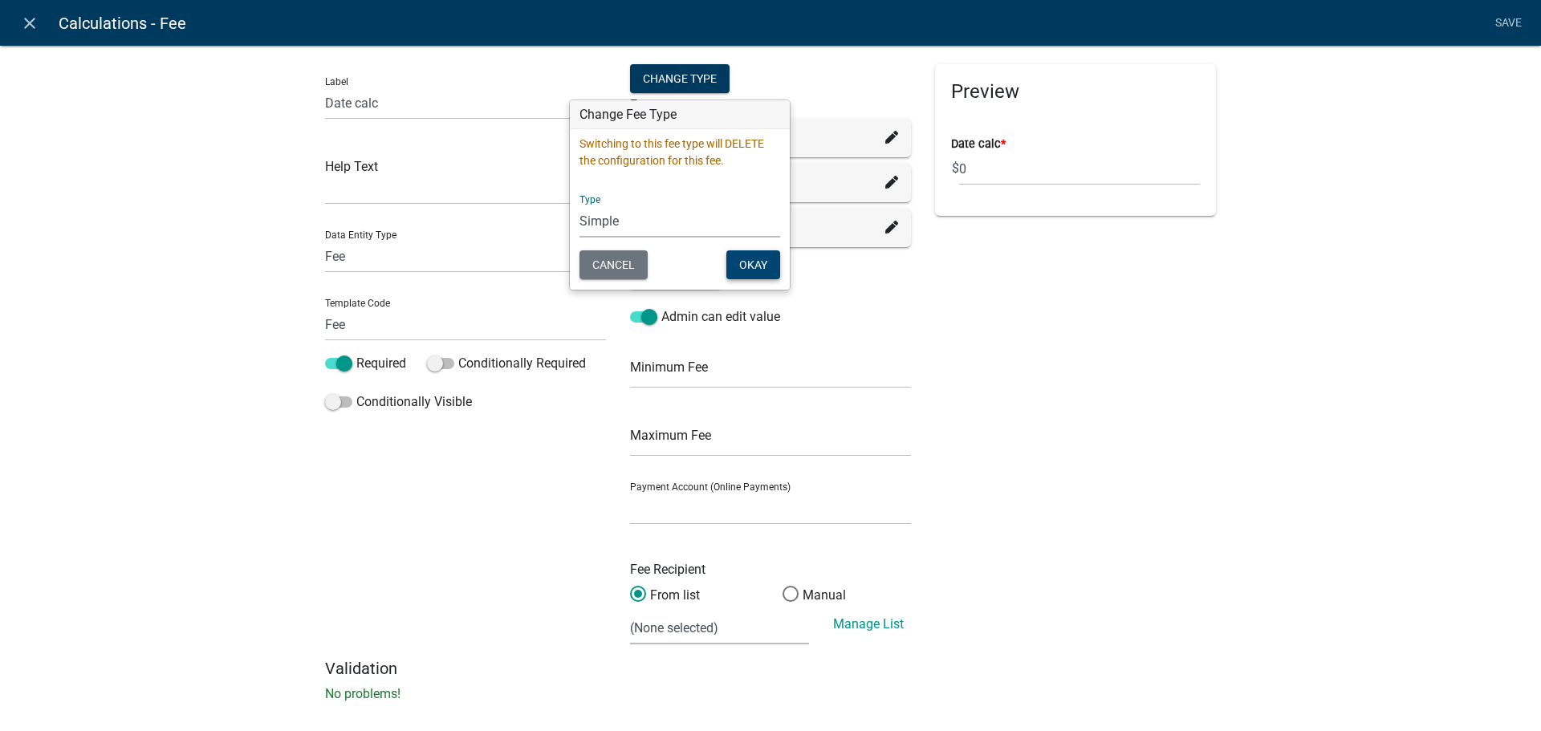
click at [744, 271] on button "Okay" at bounding box center [754, 264] width 54 height 29
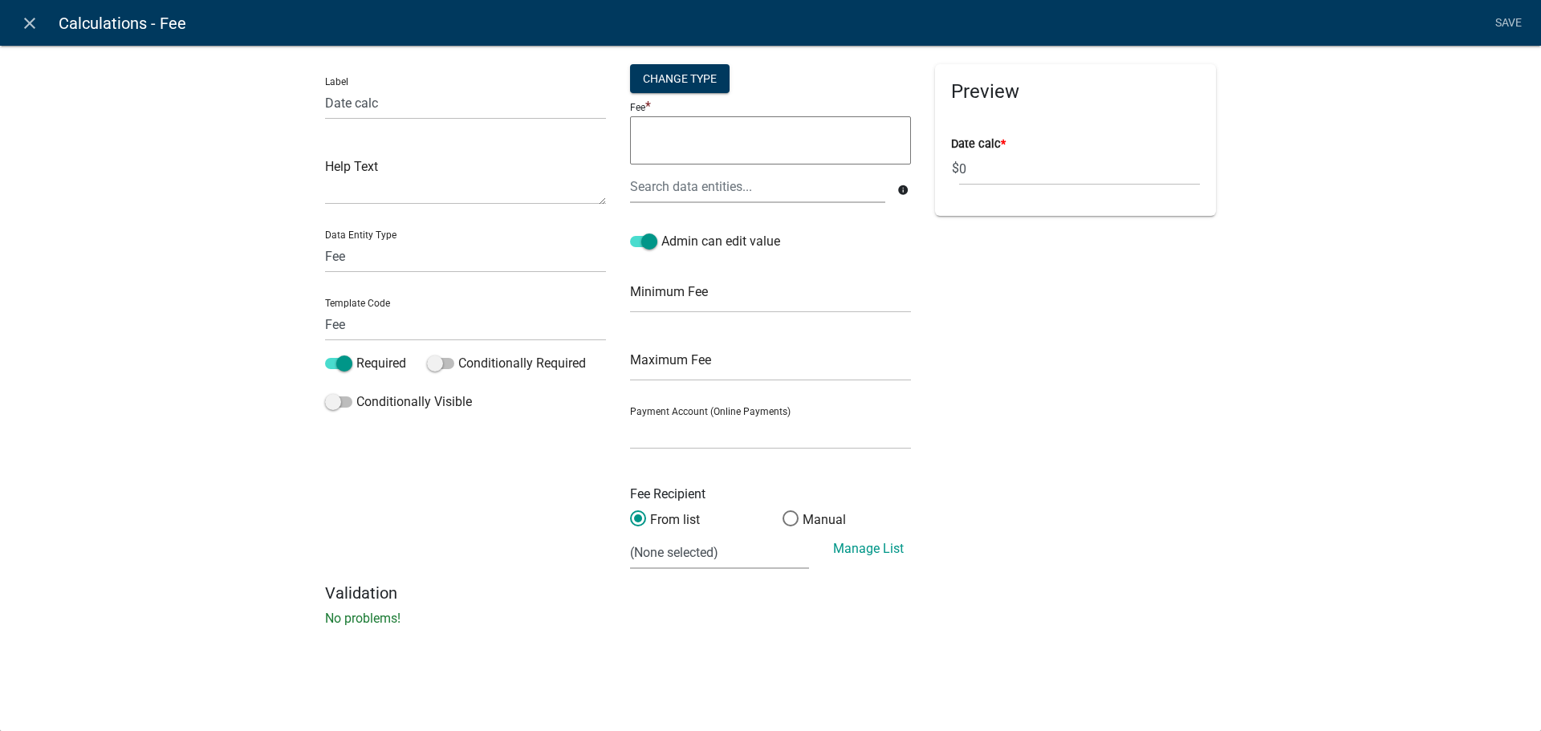
click at [731, 156] on textarea at bounding box center [770, 140] width 281 height 48
click at [716, 198] on div at bounding box center [757, 186] width 279 height 33
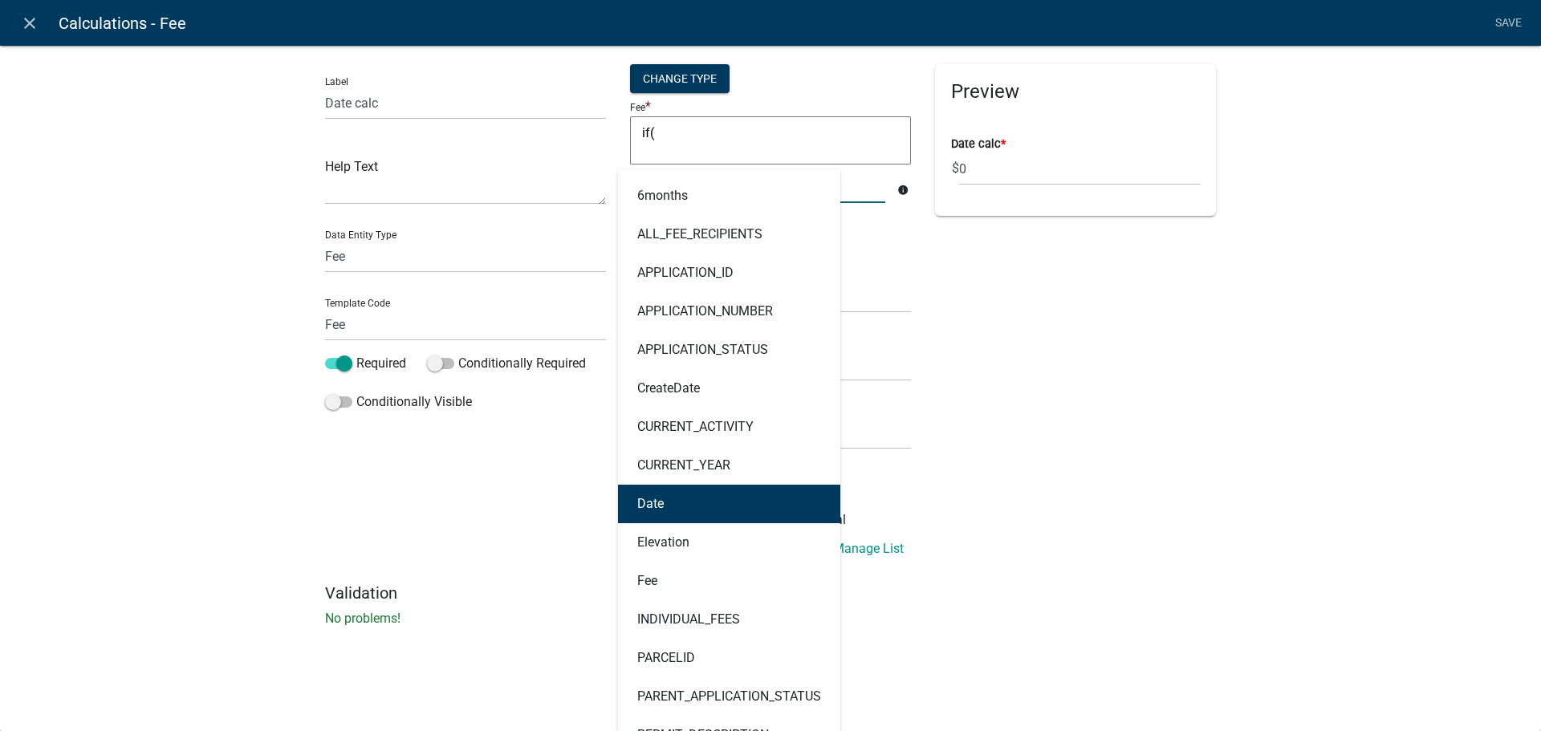
click at [673, 519] on button "Date" at bounding box center [729, 504] width 222 height 39
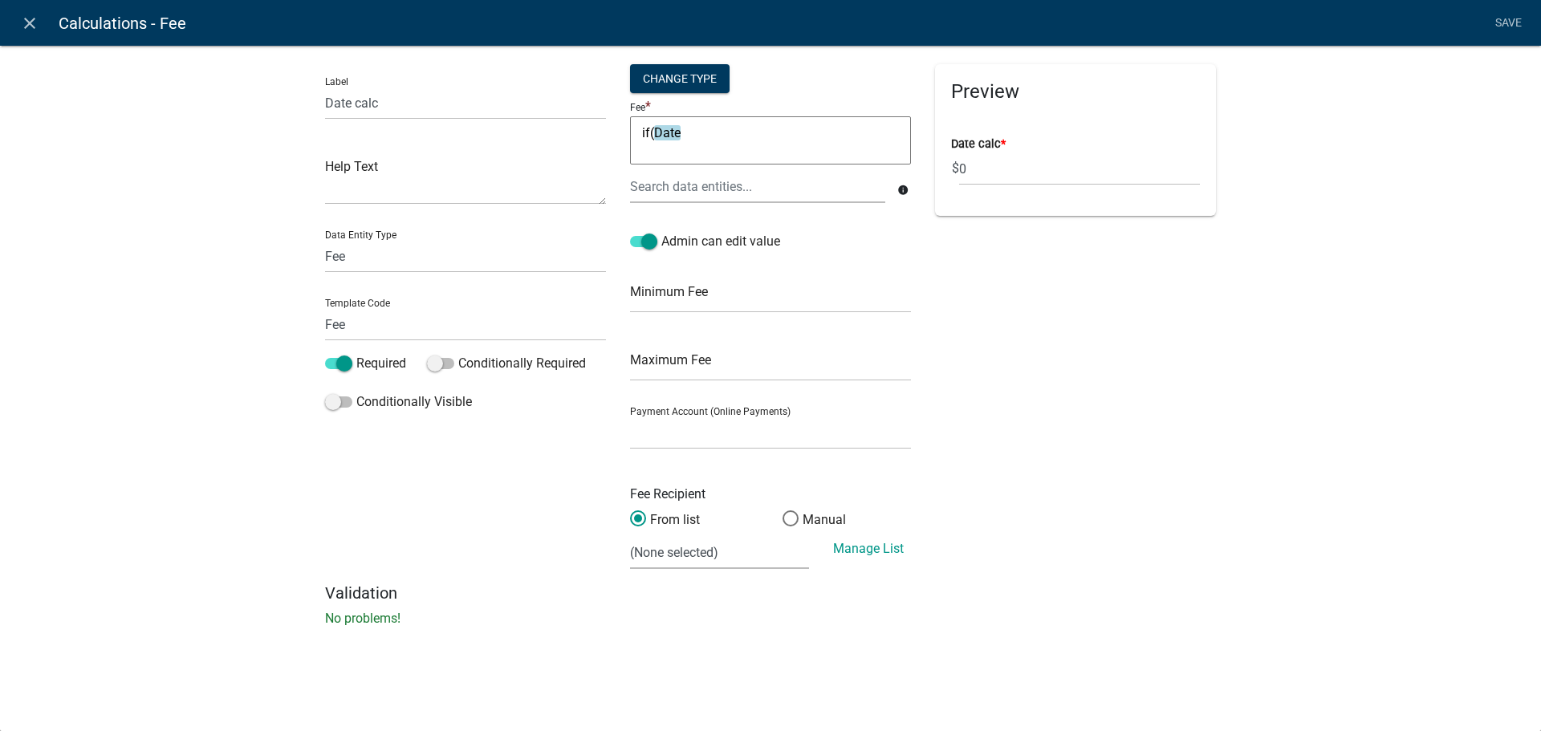
click at [739, 124] on textarea "if(Date" at bounding box center [770, 140] width 281 height 48
click at [715, 184] on div at bounding box center [757, 186] width 279 height 33
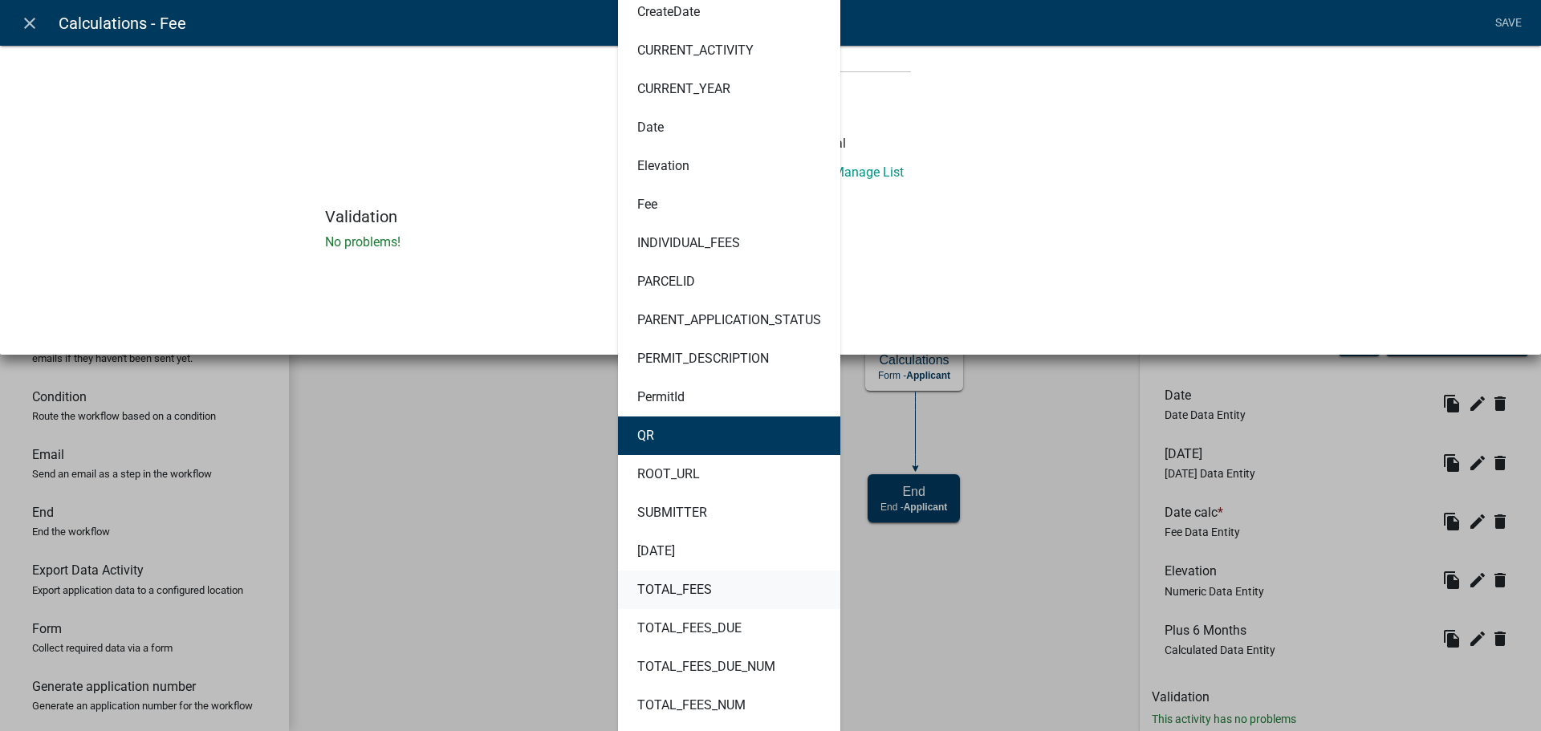
scroll to position [401, 0]
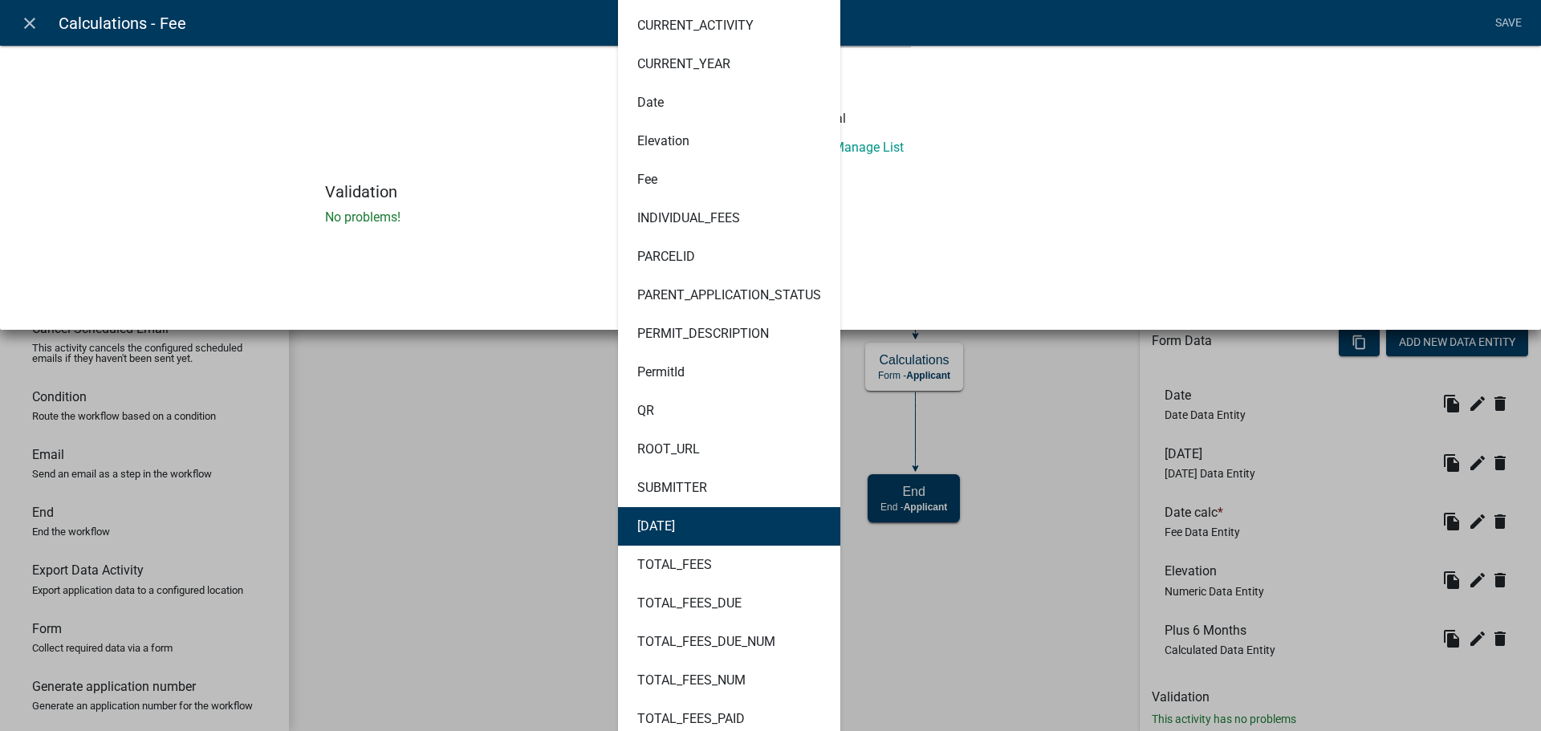
click at [728, 531] on button "[DATE]" at bounding box center [729, 526] width 222 height 39
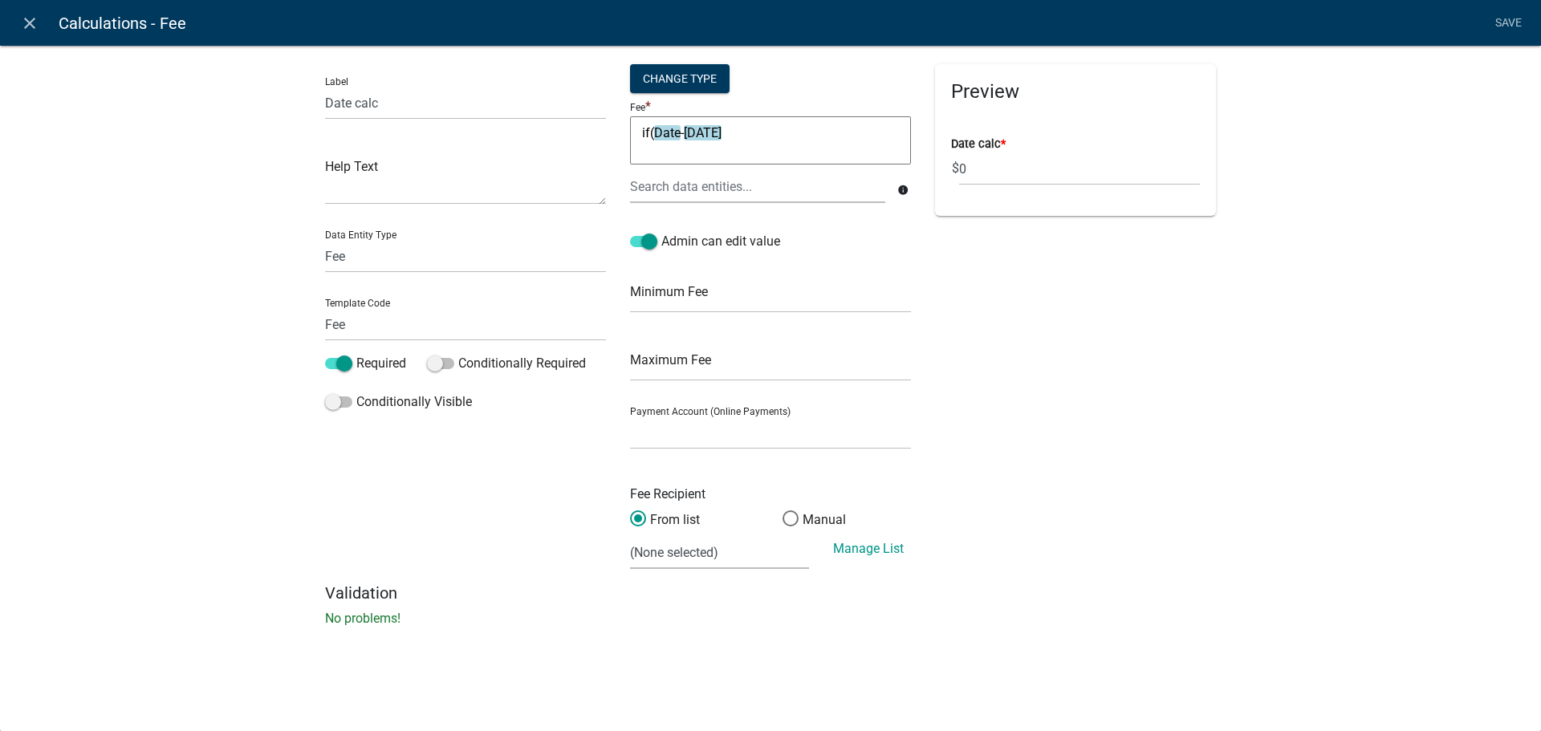
click at [735, 136] on textarea "if(Date-[DATE]" at bounding box center [770, 140] width 281 height 48
type textarea "if(Date-[DATE]<90,50,100)"
click at [1501, 15] on link "Save" at bounding box center [1508, 23] width 40 height 31
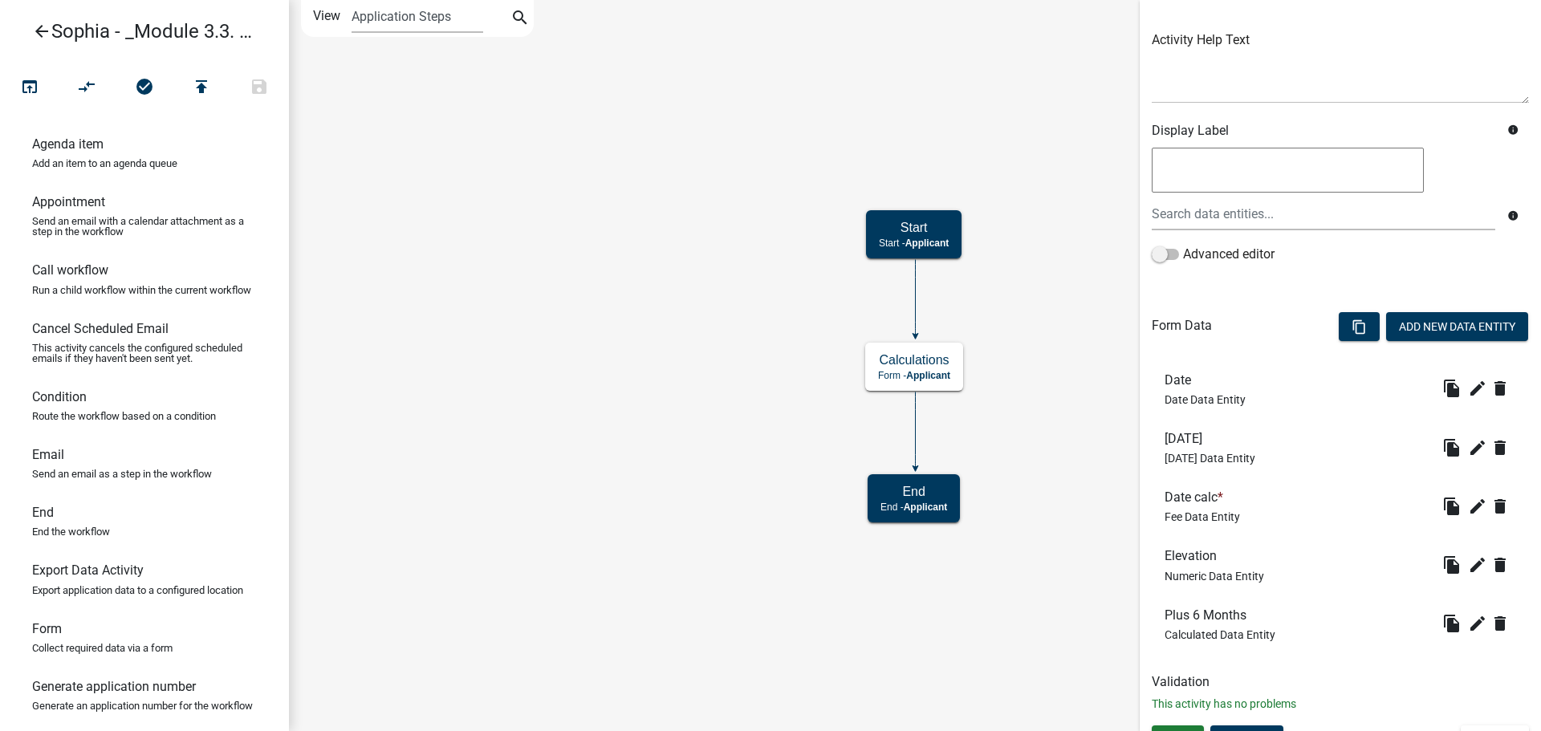
scroll to position [203, 0]
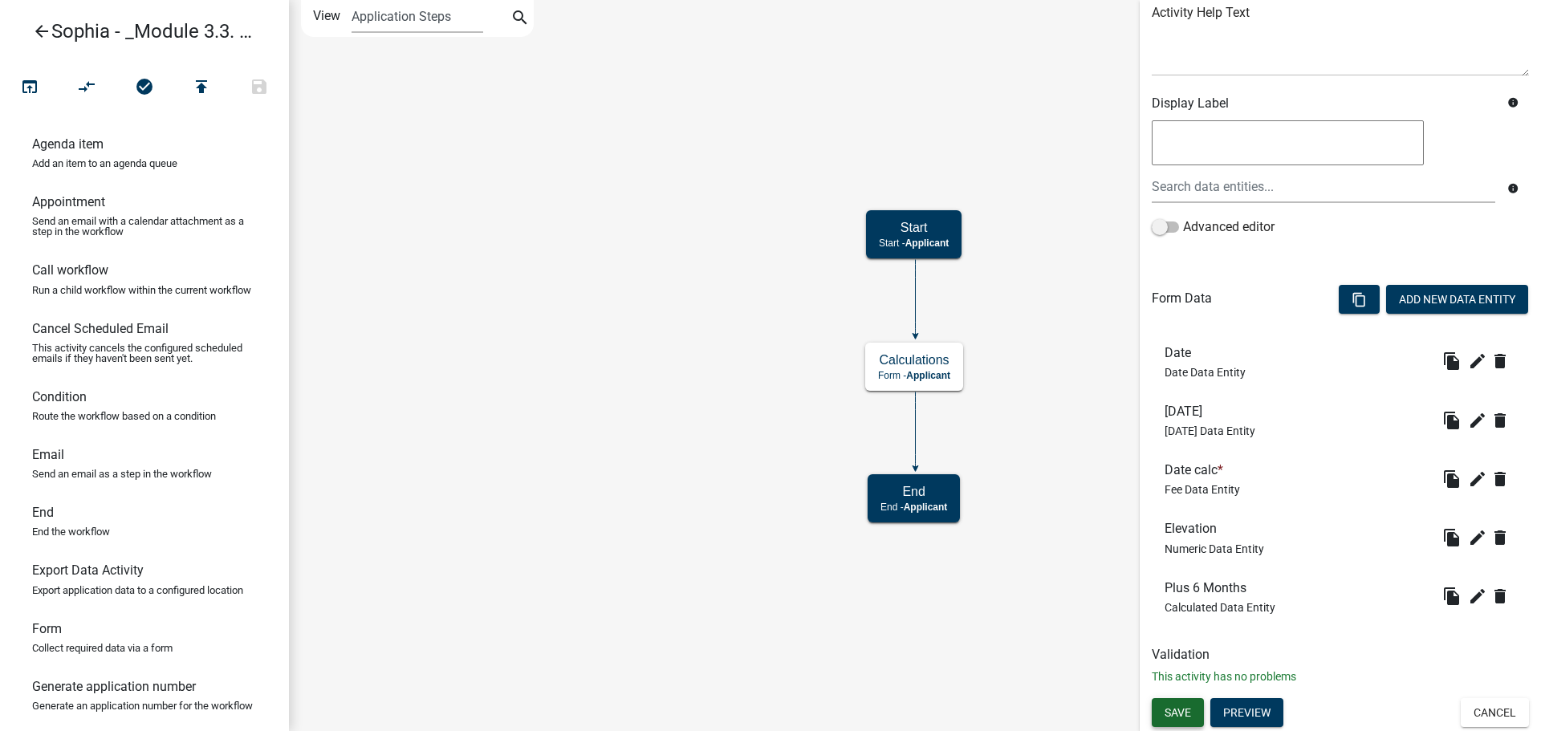
click at [1173, 712] on span "Save" at bounding box center [1178, 712] width 26 height 13
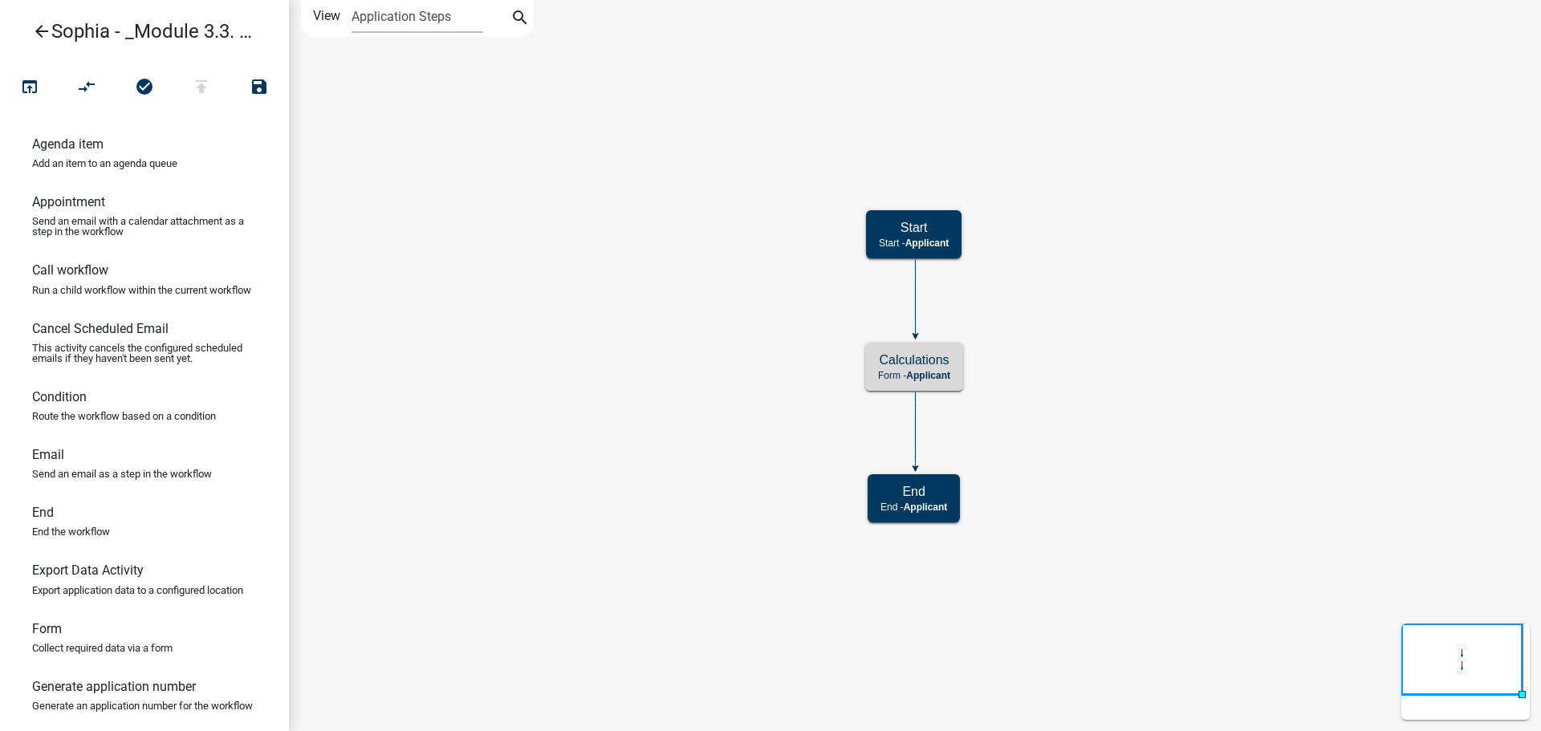
scroll to position [0, 0]
click at [22, 93] on icon "open_in_browser" at bounding box center [29, 88] width 19 height 22
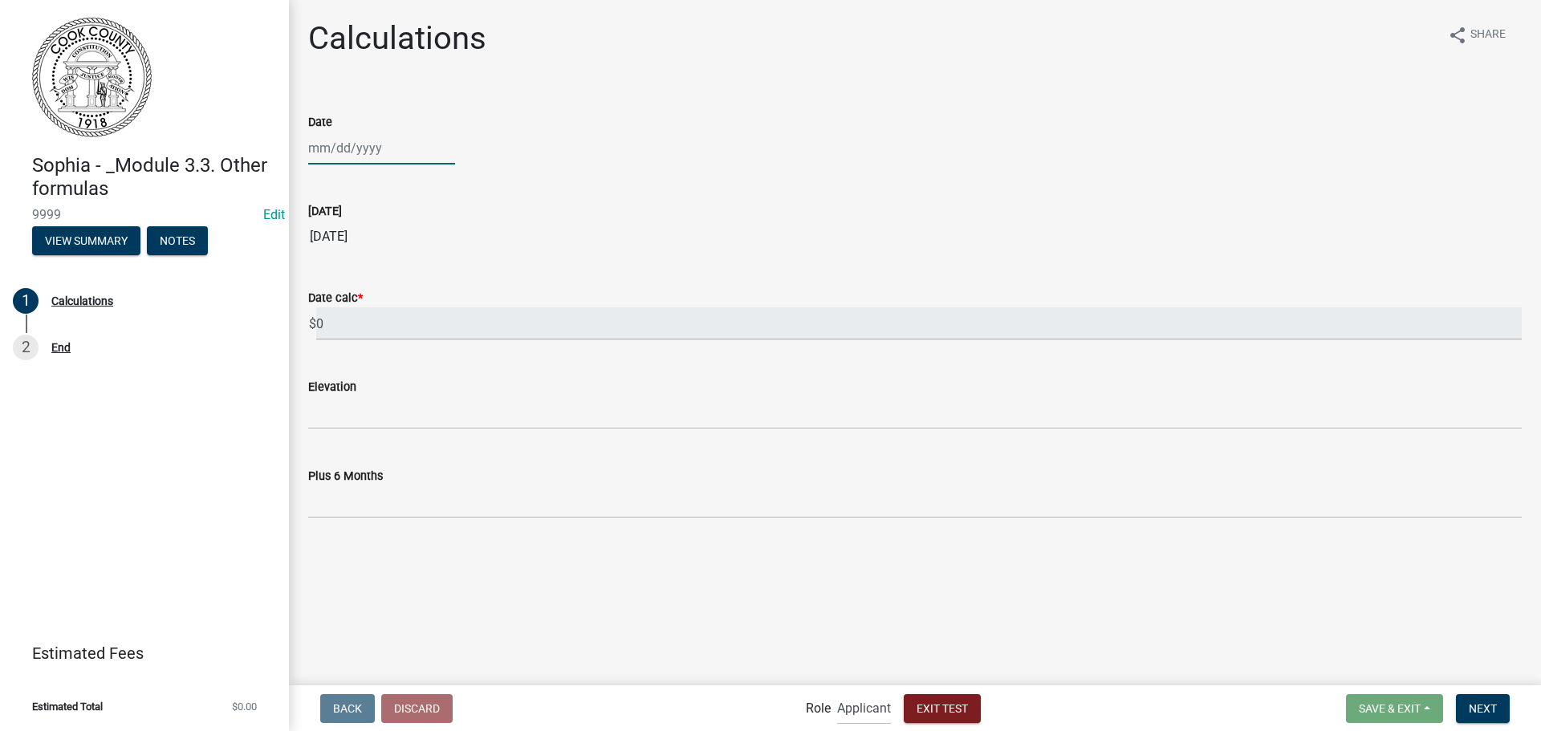
click at [356, 145] on div at bounding box center [381, 148] width 147 height 33
click at [421, 287] on div "19" at bounding box center [427, 285] width 26 height 26
type input "[DATE]"
click at [374, 140] on div "[DATE]" at bounding box center [381, 148] width 147 height 33
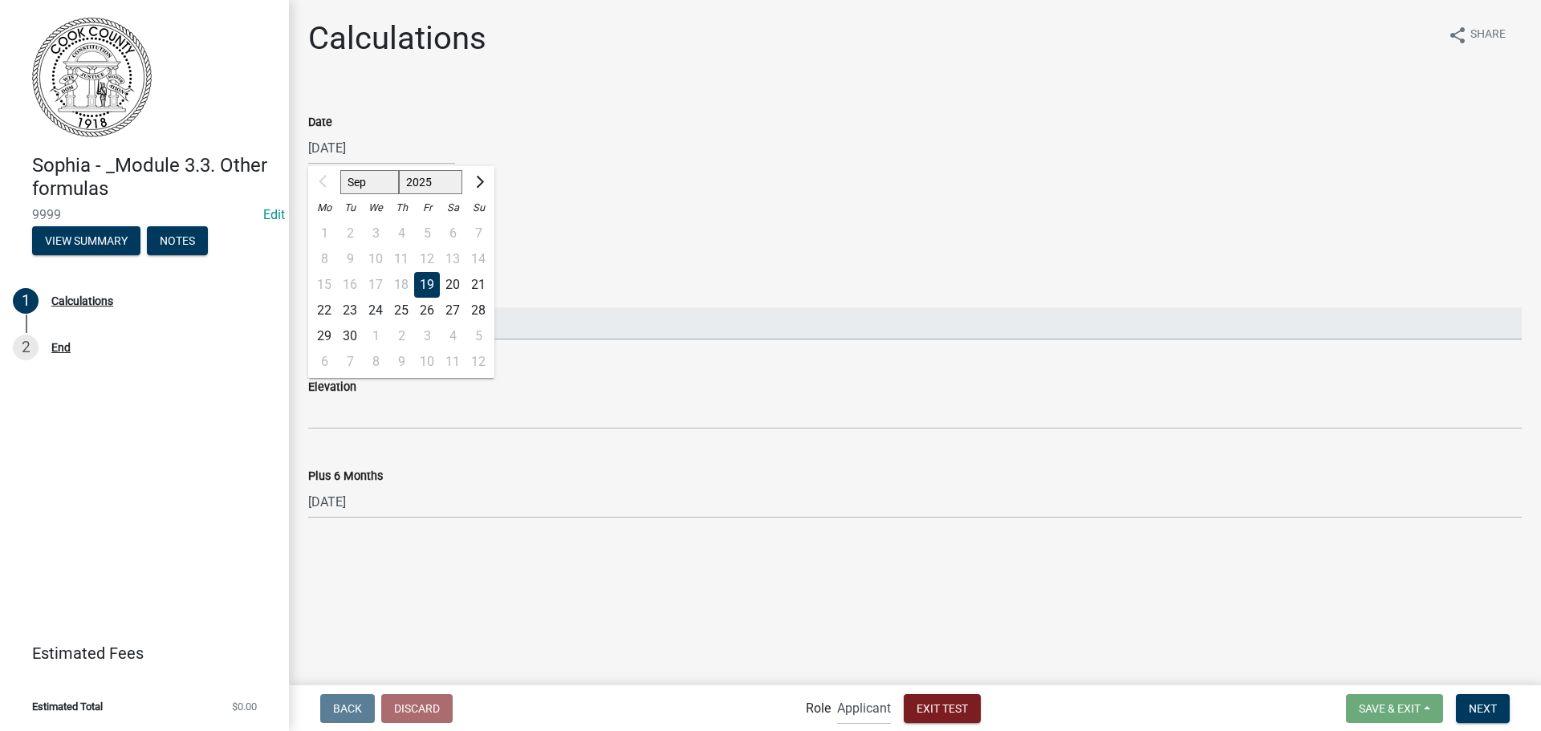
click at [458, 181] on select "2025 2026 2027 2028 2029 2030 2031 2032 2033 2034 2035 2036 2037 2038 2039 2040…" at bounding box center [431, 182] width 64 height 24
select select "2033"
click at [399, 170] on select "2025 2026 2027 2028 2029 2030 2031 2032 2033 2034 2035 2036 2037 2038 2039 2040…" at bounding box center [431, 182] width 64 height 24
click at [389, 243] on div "1" at bounding box center [402, 234] width 26 height 26
type input "[DATE]"
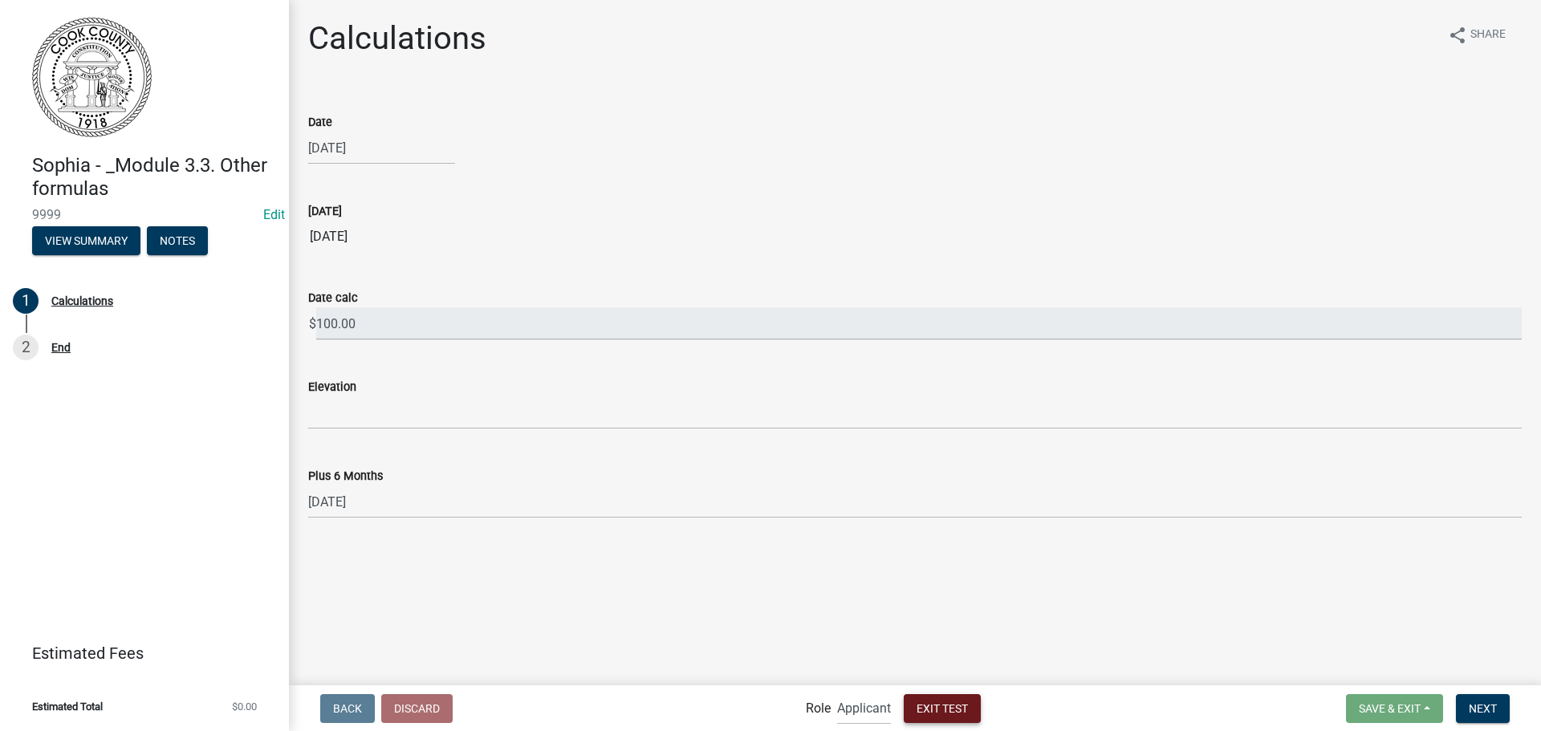
click at [961, 708] on span "Exit Test" at bounding box center [942, 708] width 51 height 13
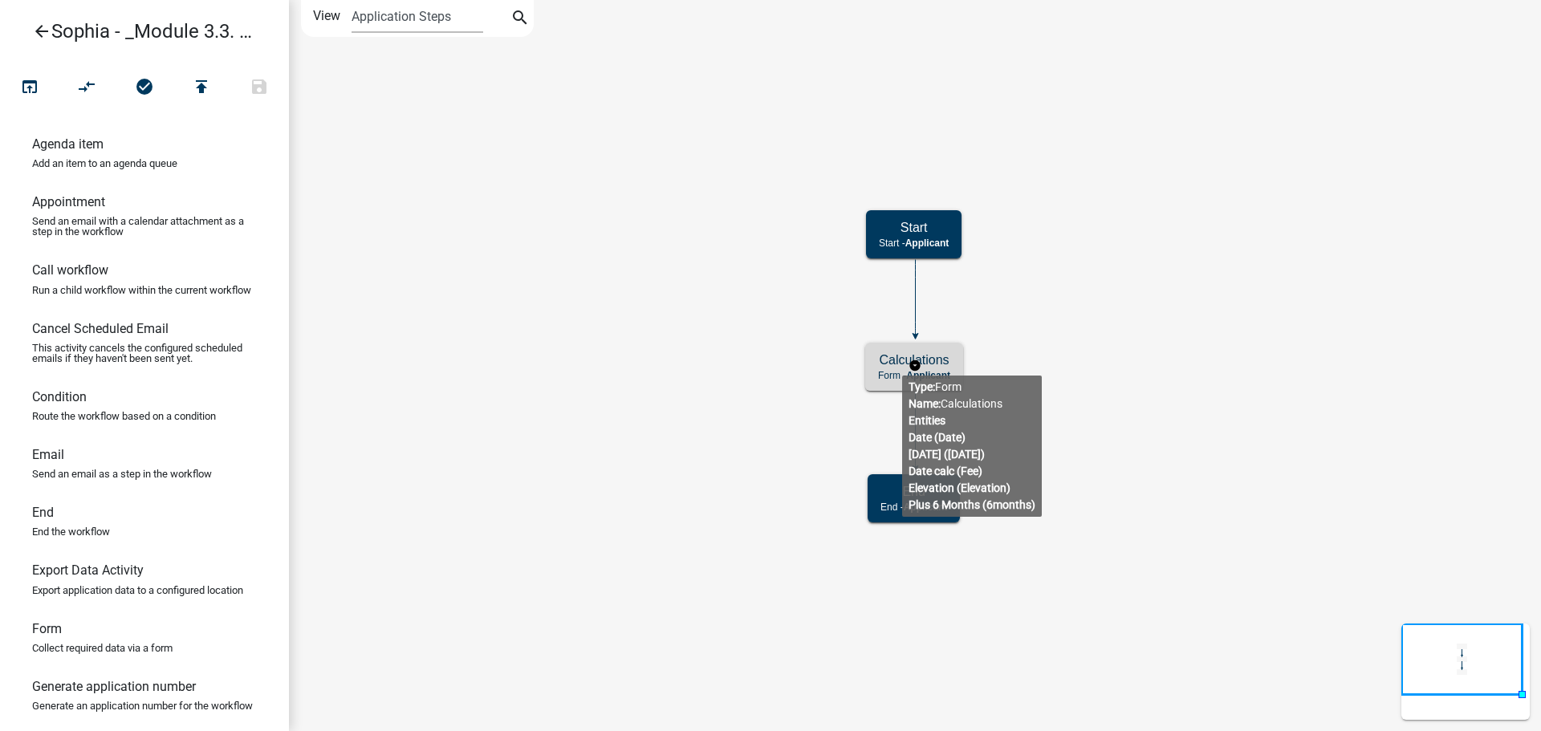
click at [902, 363] on h5 "Calculations" at bounding box center [914, 359] width 72 height 15
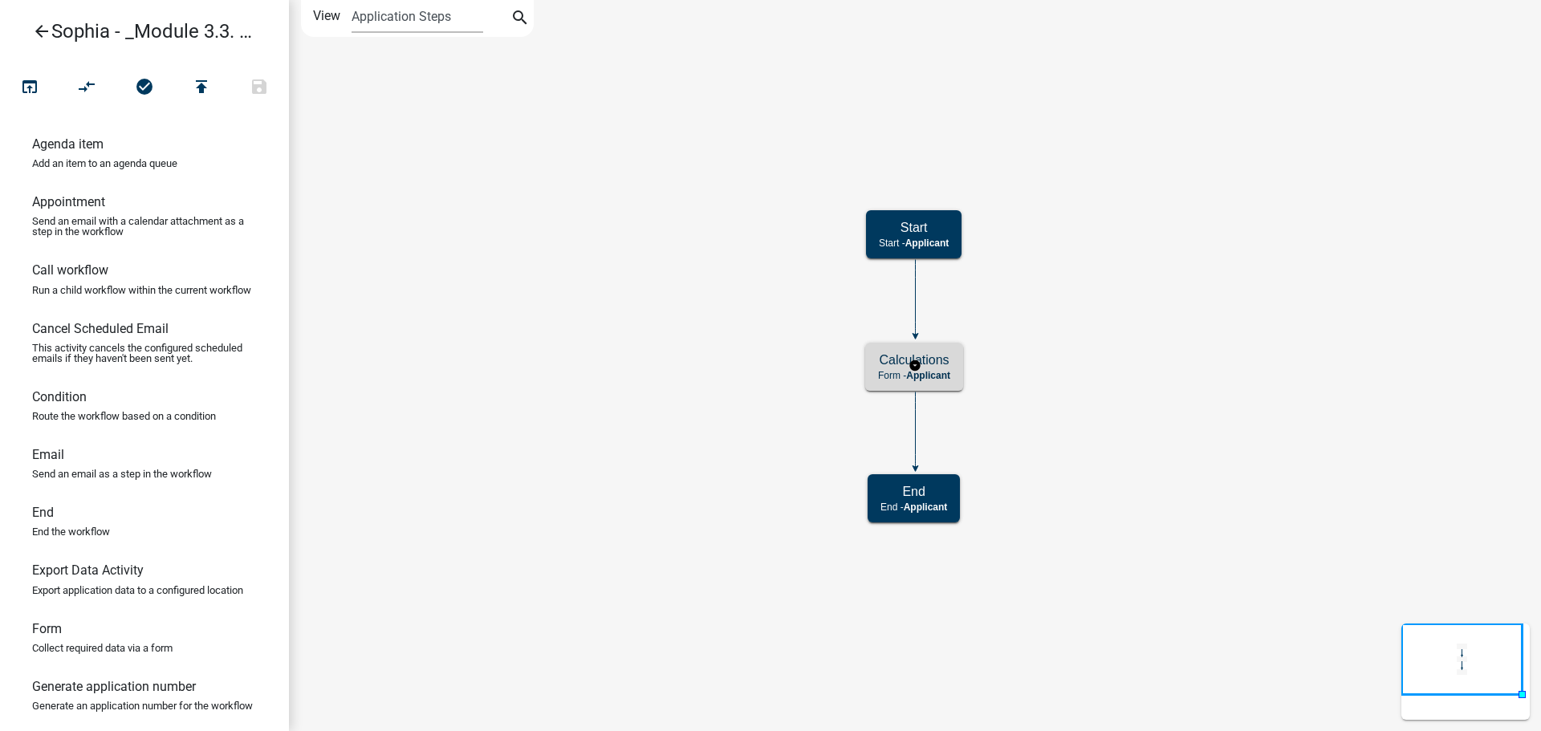
click at [902, 363] on h5 "Calculations" at bounding box center [914, 359] width 72 height 15
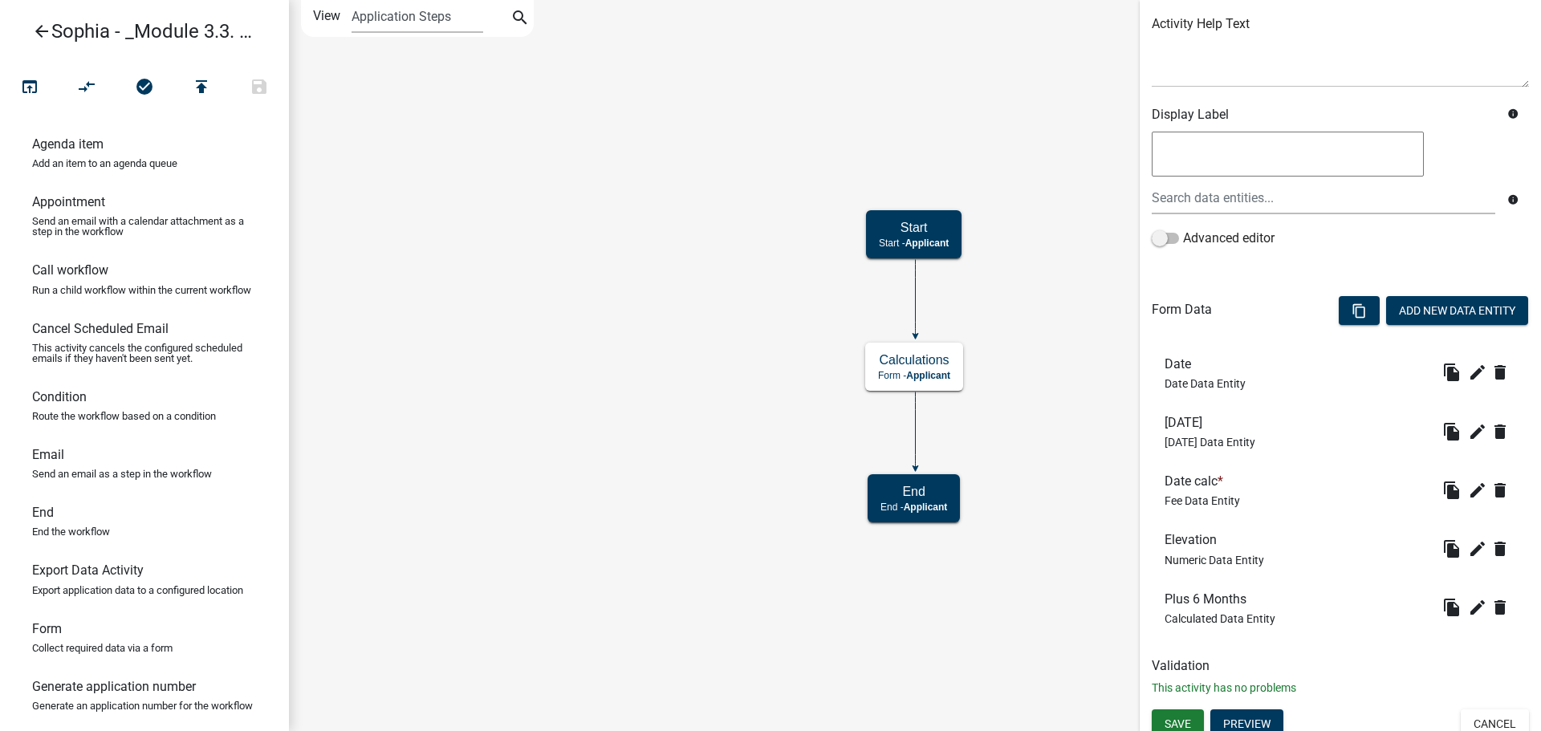
scroll to position [203, 0]
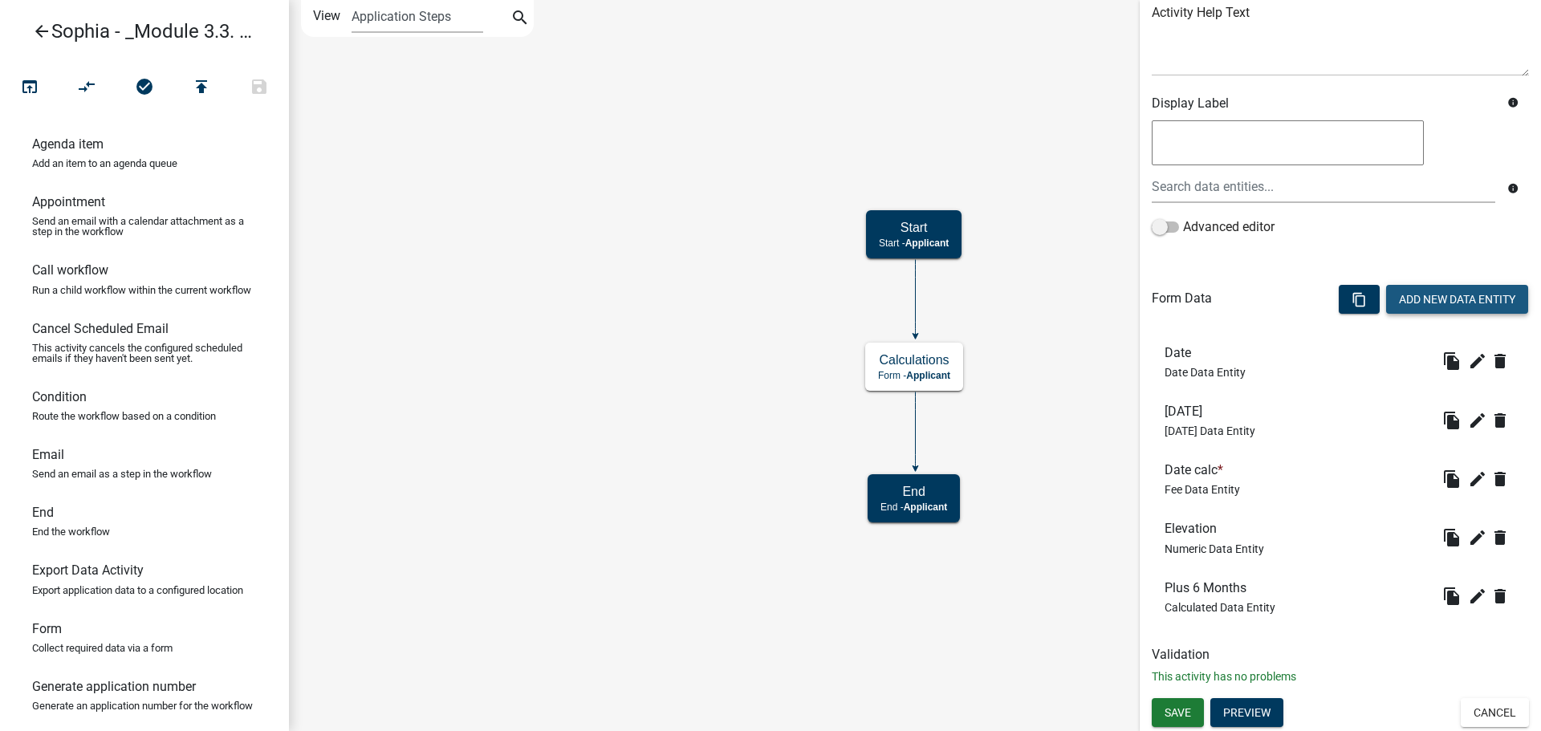
click at [1447, 287] on button "Add New Data Entity" at bounding box center [1458, 299] width 142 height 29
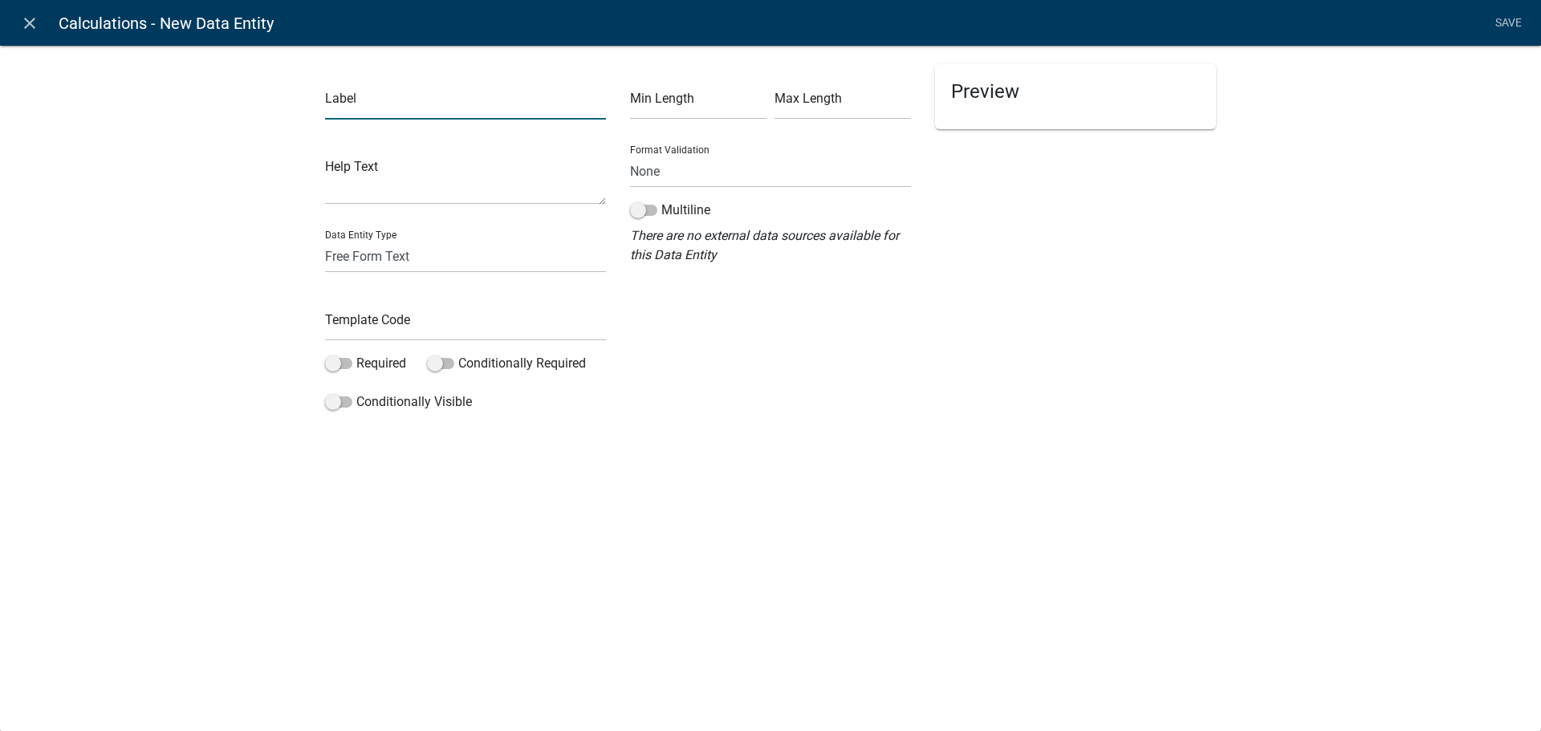
click at [436, 108] on input "text" at bounding box center [465, 103] width 281 height 33
type input "Flood Zone"
click at [436, 314] on input "text" at bounding box center [465, 324] width 281 height 33
type input "Floodzone"
click at [400, 266] on select "Free Form Text Document Display Entity Value Fee Numeric Data Date Map Sketch D…" at bounding box center [465, 256] width 281 height 33
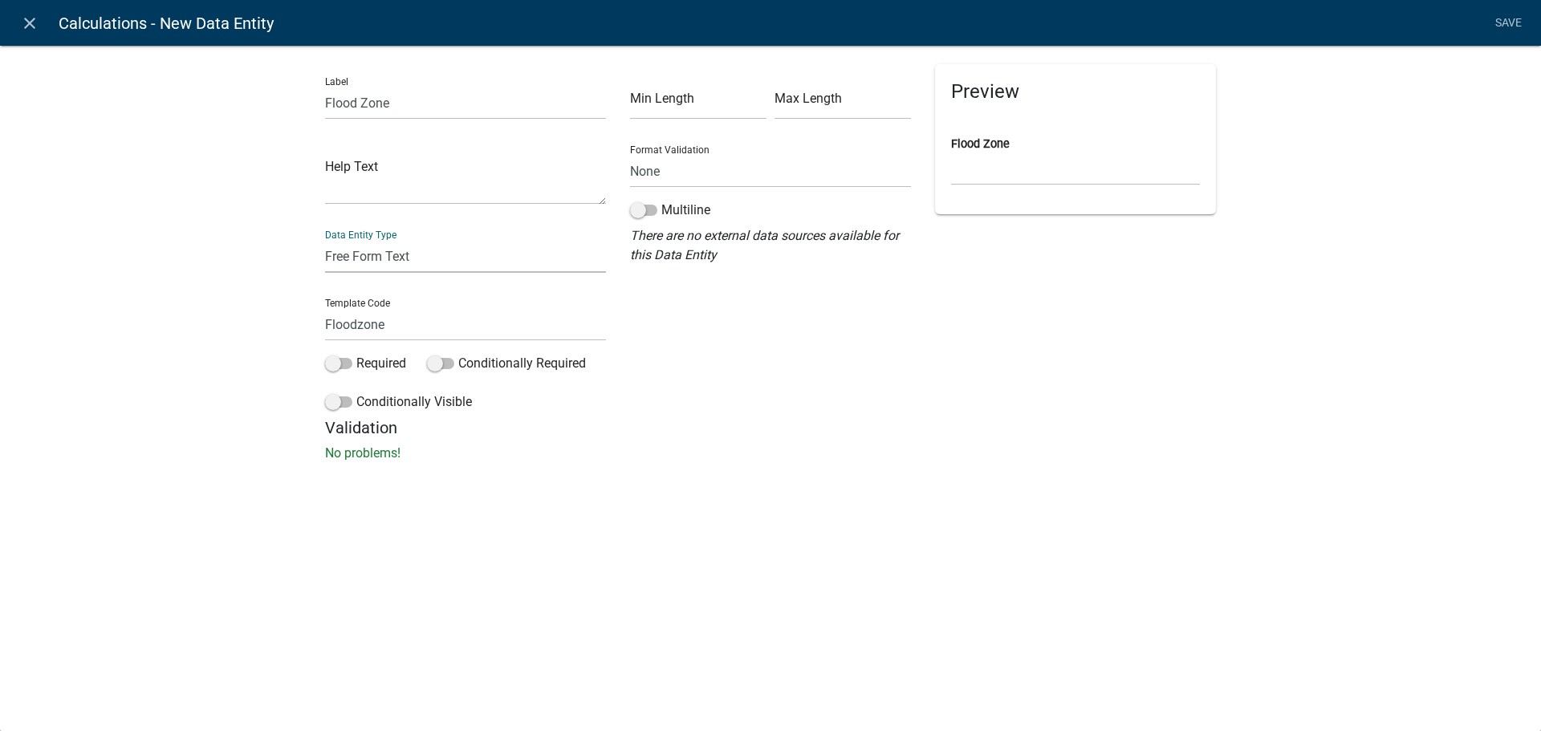
select select "calculated-value"
click at [325, 240] on select "Free Form Text Document Display Entity Value Fee Numeric Data Date Map Sketch D…" at bounding box center [465, 256] width 281 height 33
select select "calculated-value"
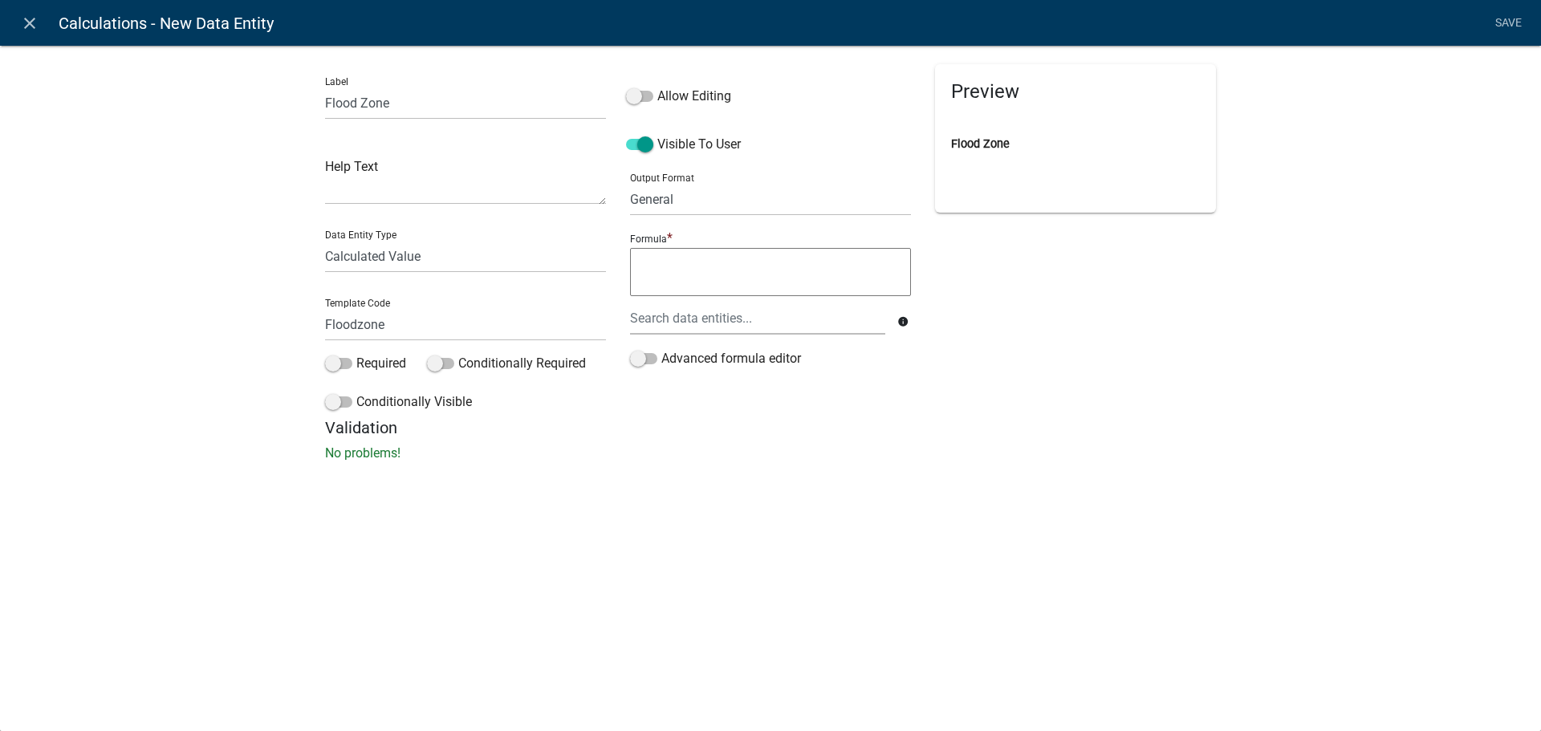
click at [641, 348] on div "Formula * info" at bounding box center [770, 289] width 289 height 120
click at [647, 358] on span at bounding box center [643, 358] width 27 height 11
click at [662, 349] on input "Advanced formula editor" at bounding box center [662, 349] width 0 height 0
click at [661, 323] on button "Add Target" at bounding box center [675, 316] width 91 height 29
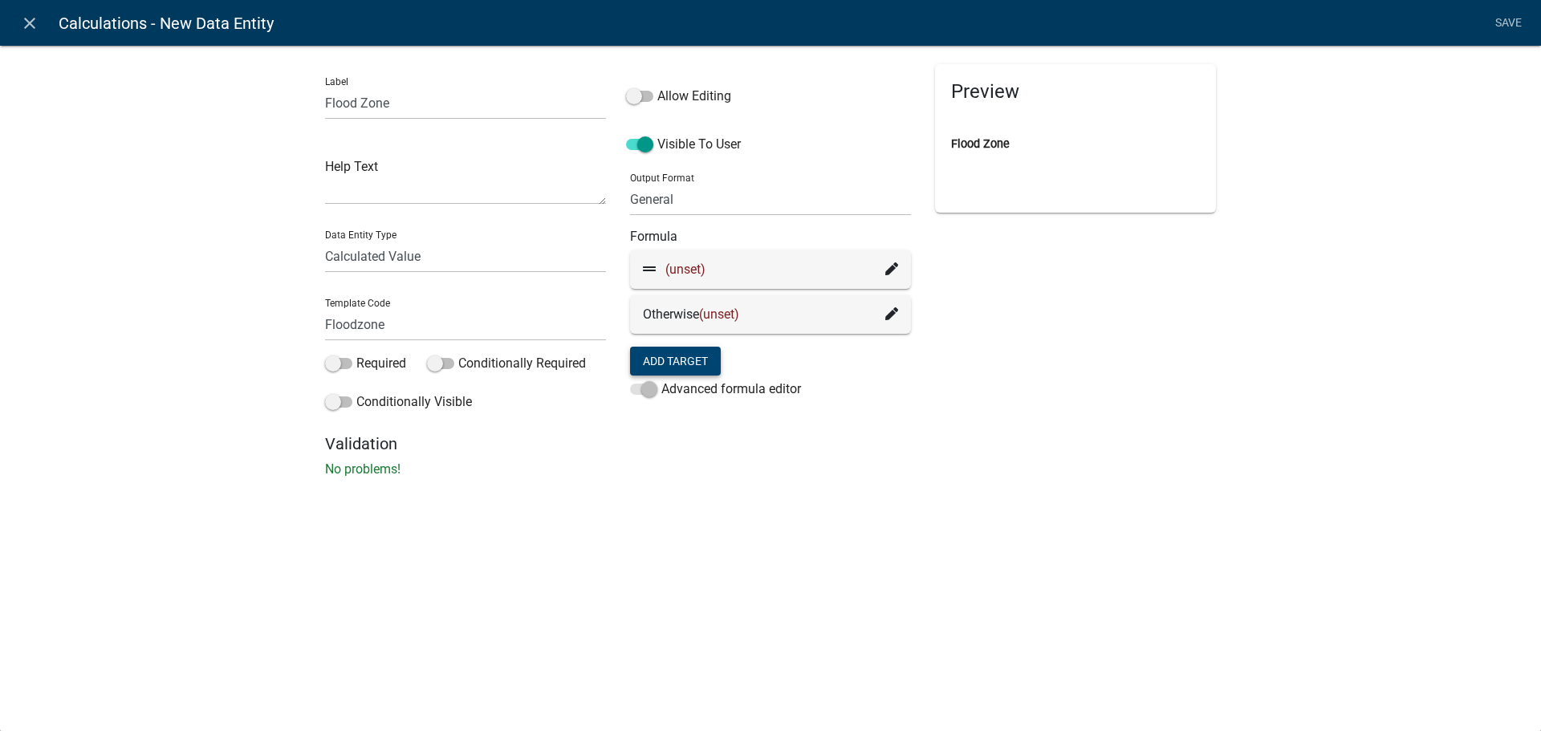
click at [890, 264] on icon at bounding box center [892, 269] width 13 height 13
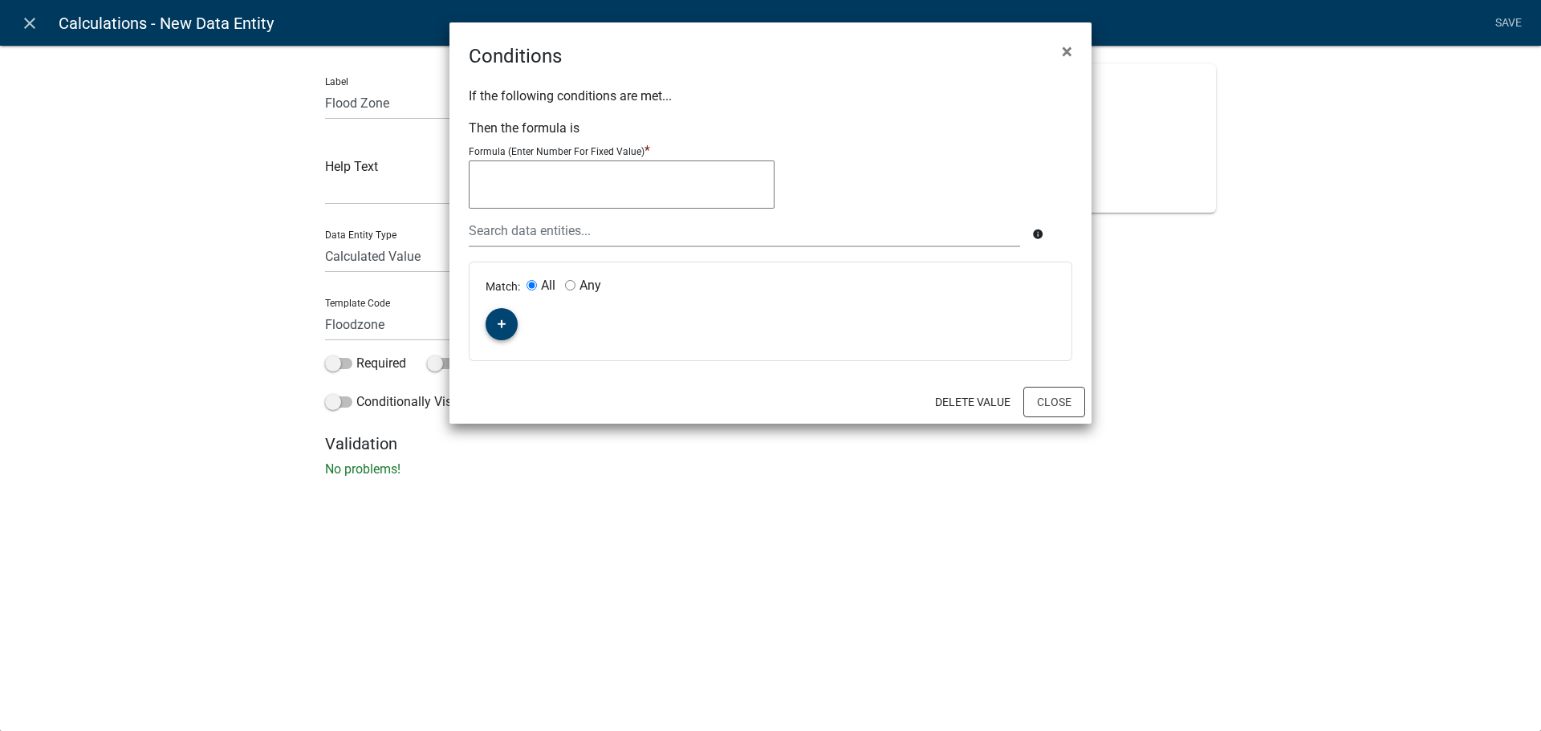
click at [509, 324] on button "button" at bounding box center [502, 324] width 32 height 32
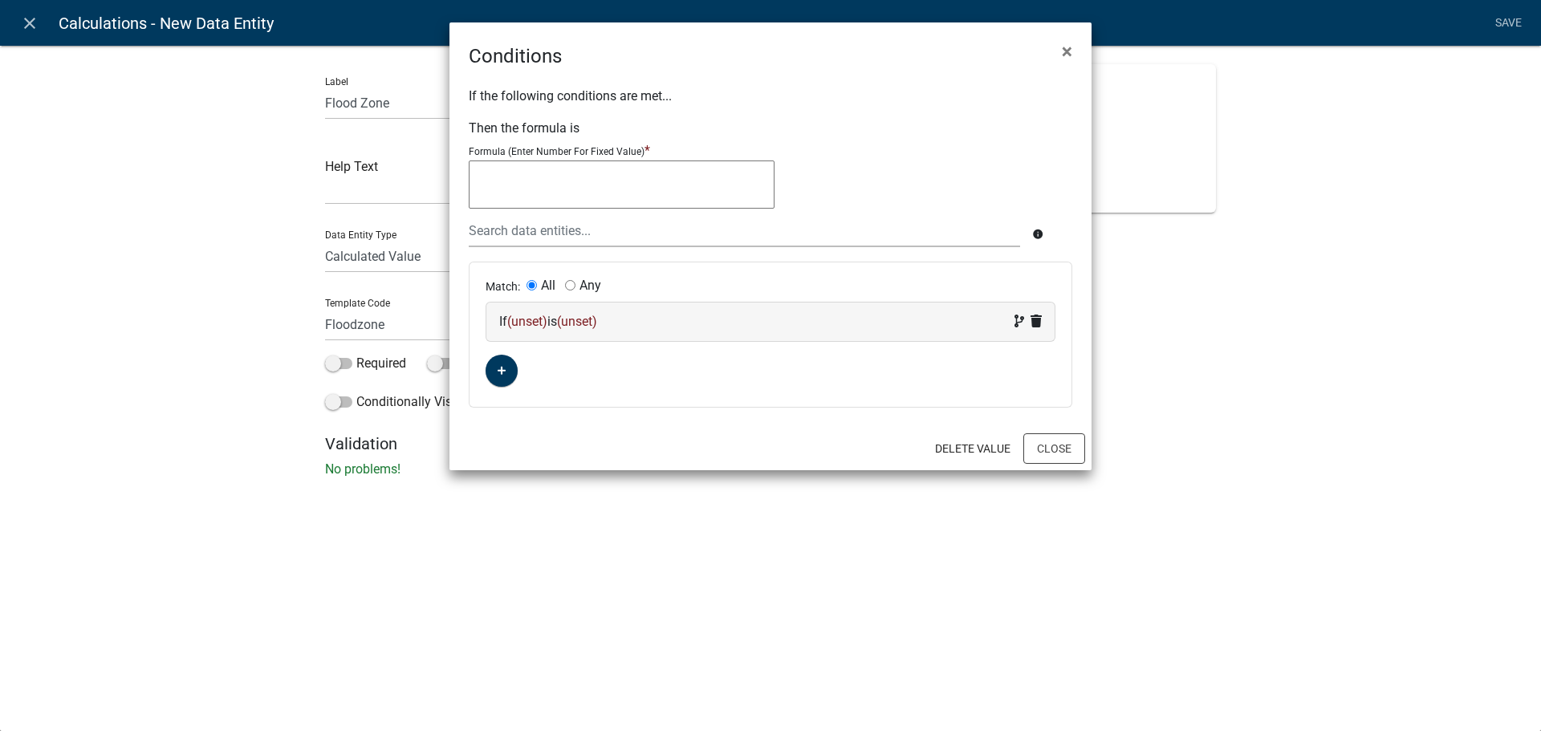
click at [527, 326] on span "(unset)" at bounding box center [527, 321] width 40 height 15
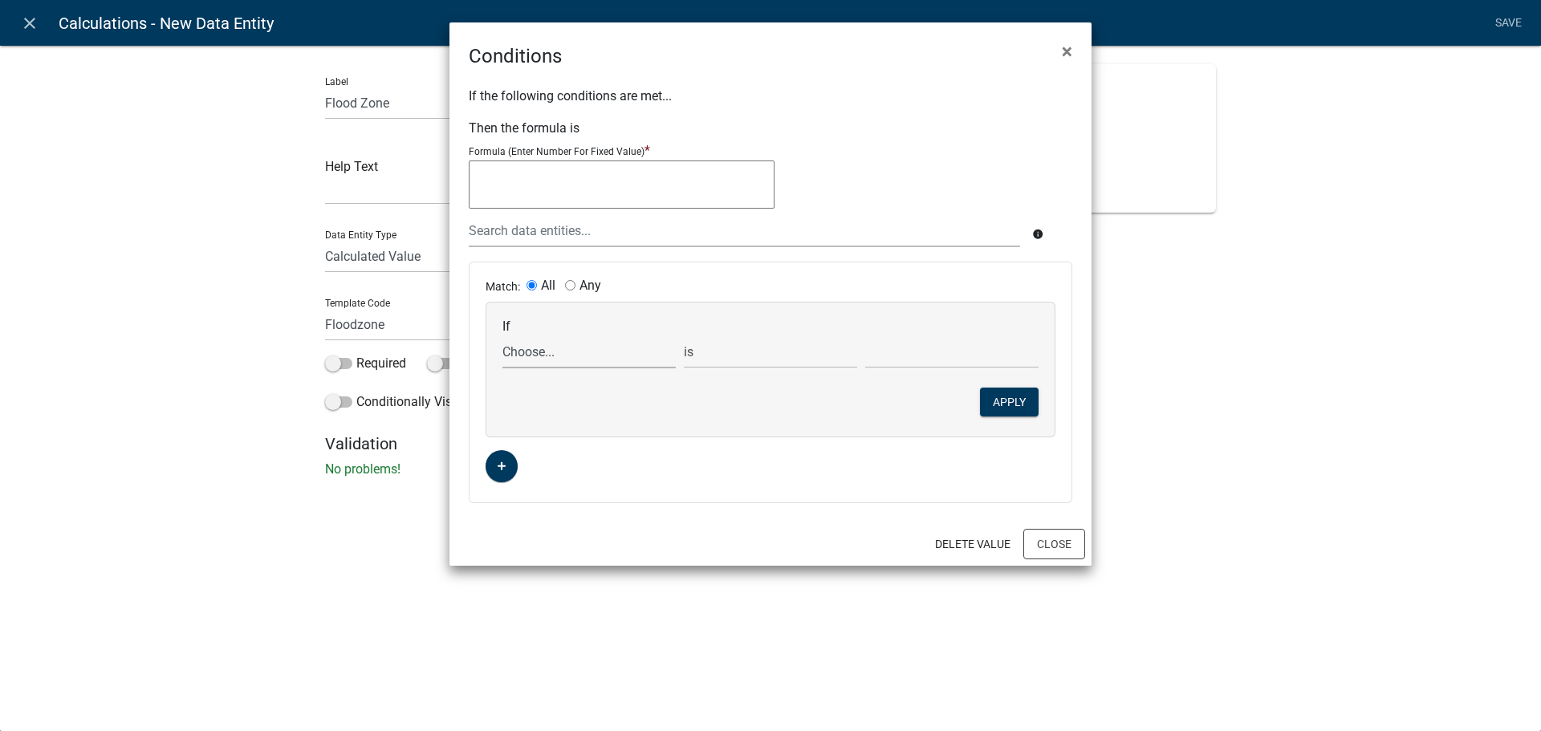
click at [531, 348] on select "Choose... 6months ALL_FEE_RECIPIENTS APPLICATION_ID APPLICATION_NUMBER APPLICAT…" at bounding box center [589, 352] width 173 height 33
click at [503, 336] on select "Choose... 6months ALL_FEE_RECIPIENTS APPLICATION_ID APPLICATION_NUMBER APPLICAT…" at bounding box center [589, 352] width 173 height 33
click at [605, 356] on select "Choose... 6months ALL_FEE_RECIPIENTS APPLICATION_ID APPLICATION_NUMBER APPLICAT…" at bounding box center [589, 352] width 173 height 33
select select "10: Elevation"
click at [503, 336] on select "Choose... 6months ALL_FEE_RECIPIENTS APPLICATION_ID APPLICATION_NUMBER APPLICAT…" at bounding box center [589, 352] width 173 height 33
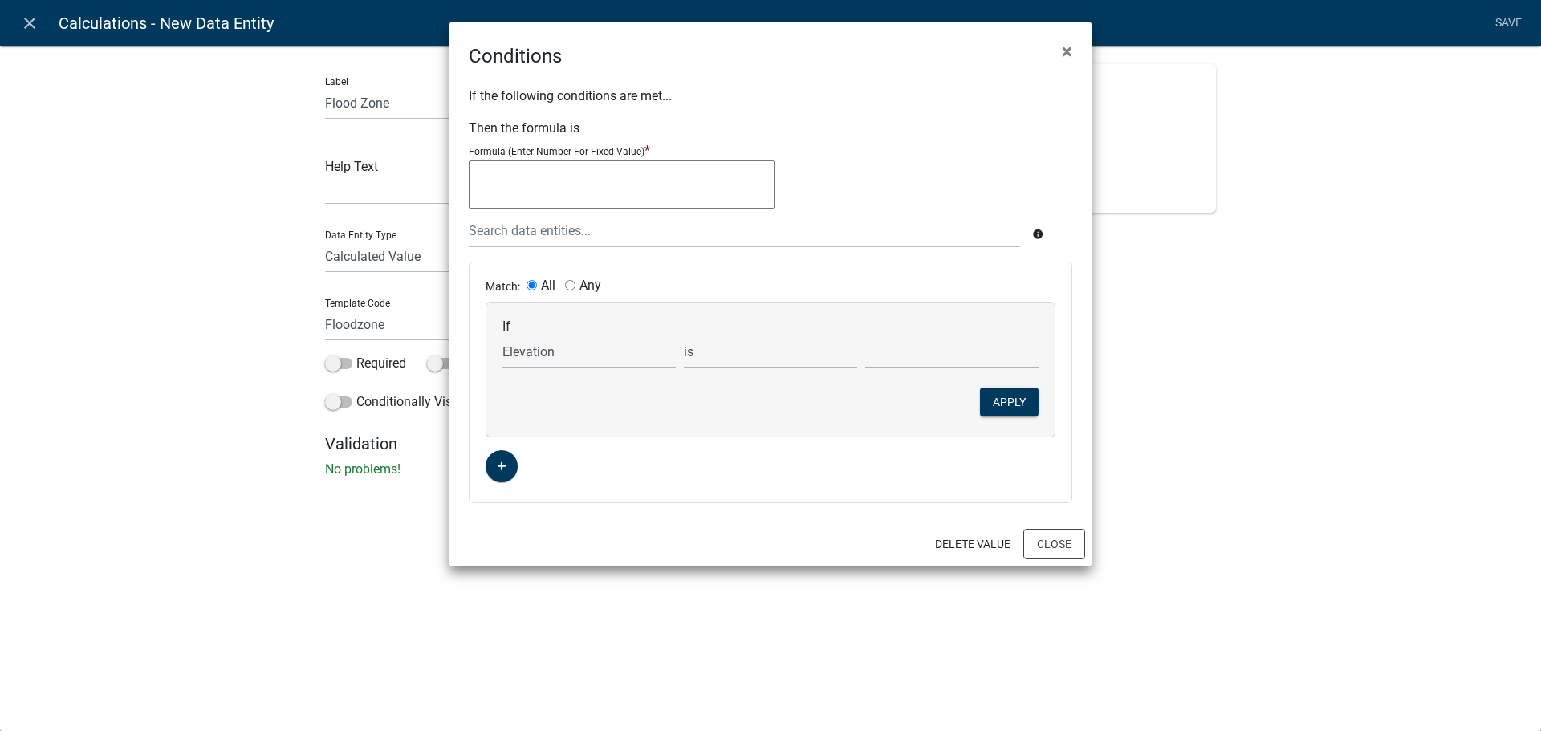
click at [715, 360] on select "is is not exists does not exist is greater than is less than contains does not …" at bounding box center [770, 352] width 173 height 33
select select "2: >"
click at [684, 336] on select "is is not exists does not exist is greater than is less than contains does not …" at bounding box center [770, 352] width 173 height 33
click at [935, 353] on input "text" at bounding box center [951, 352] width 173 height 33
type input "949"
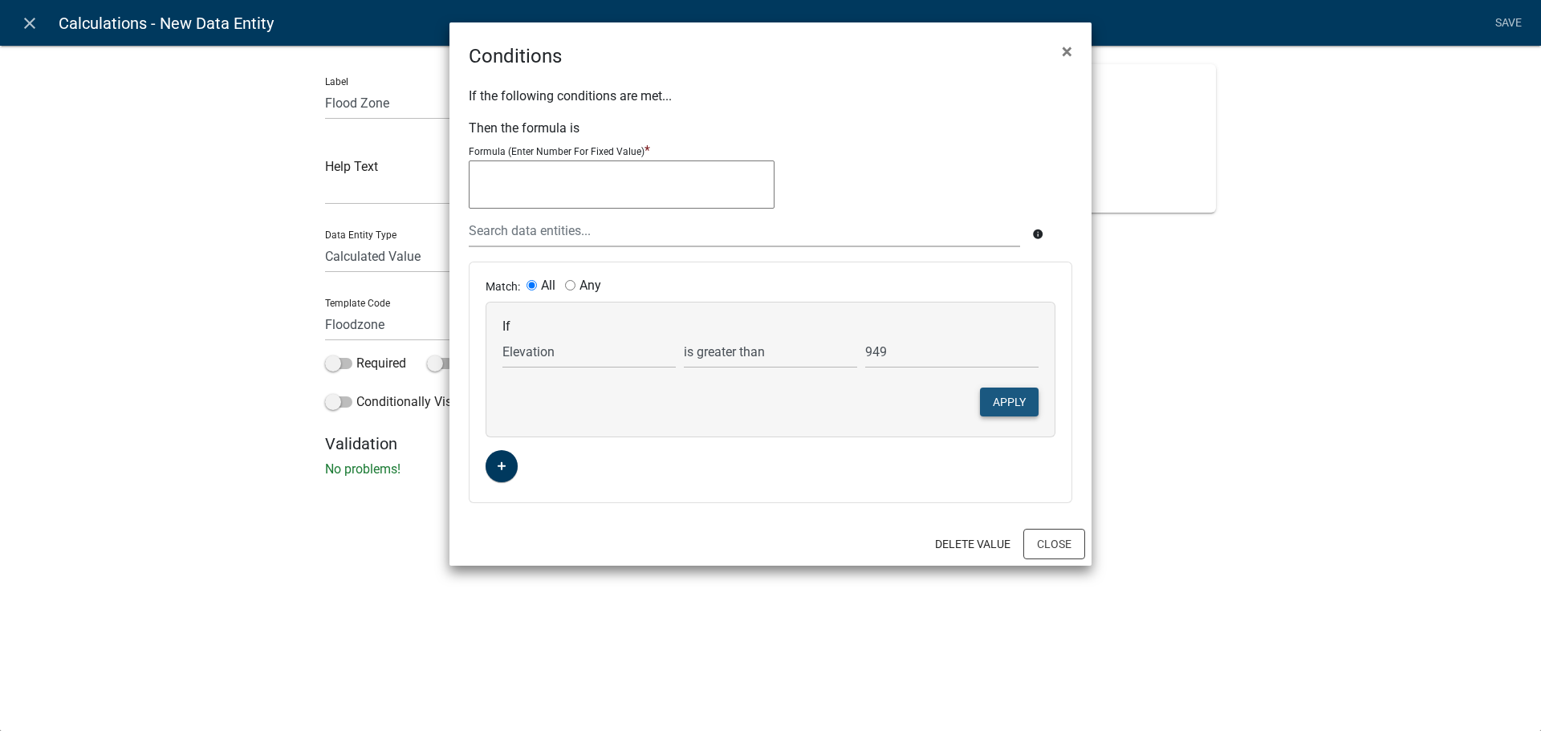
click at [991, 400] on button "Apply" at bounding box center [1009, 402] width 59 height 29
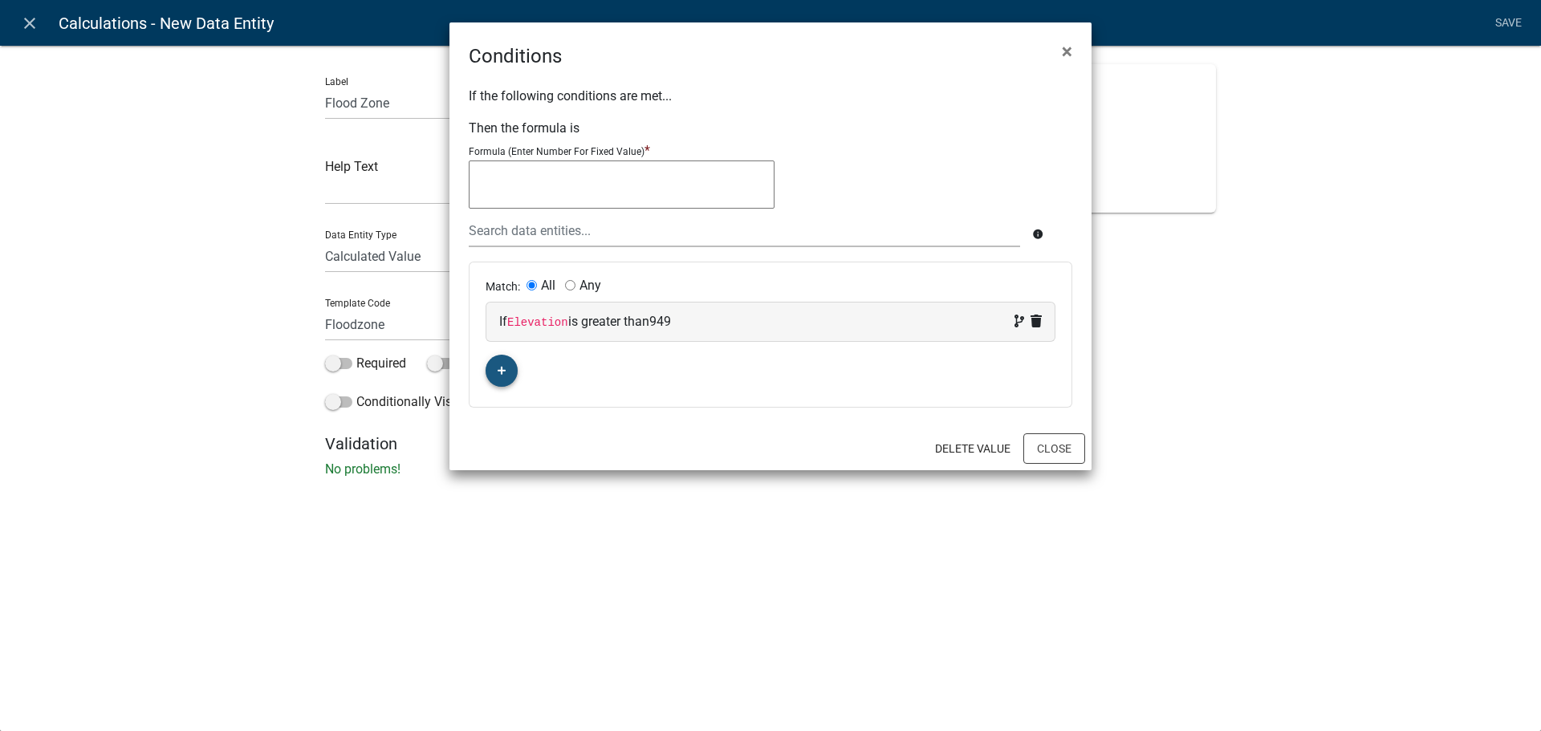
click at [508, 377] on button "button" at bounding box center [502, 371] width 32 height 32
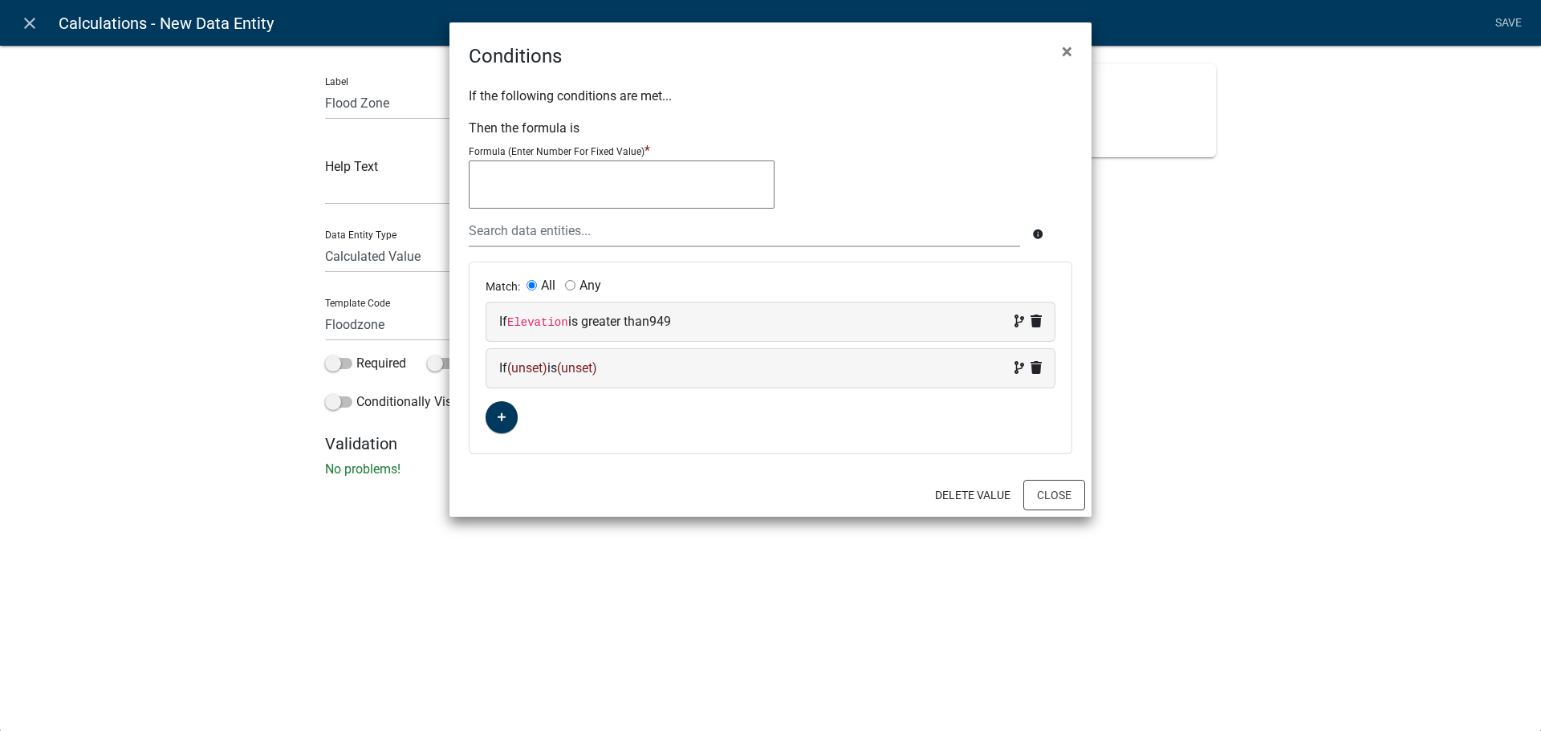
click at [579, 369] on span "(unset)" at bounding box center [577, 367] width 40 height 15
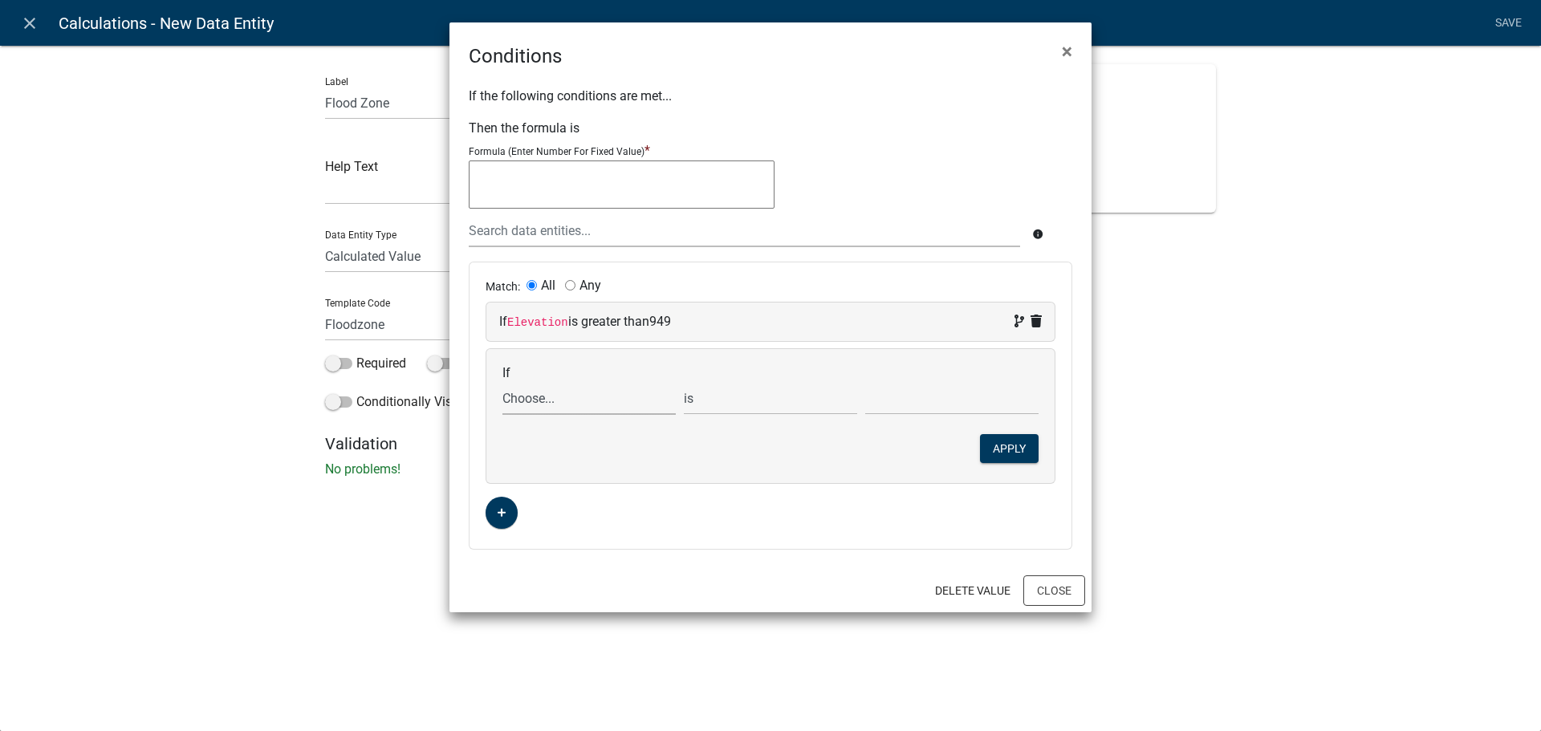
click at [584, 397] on select "Choose... 6months ALL_FEE_RECIPIENTS APPLICATION_ID APPLICATION_NUMBER APPLICAT…" at bounding box center [589, 398] width 173 height 33
select select "10: Elevation"
click at [503, 382] on select "Choose... 6months ALL_FEE_RECIPIENTS APPLICATION_ID APPLICATION_NUMBER APPLICAT…" at bounding box center [589, 398] width 173 height 33
click at [735, 406] on select "is is not exists does not exist is greater than is less than contains does not …" at bounding box center [770, 398] width 173 height 33
select select "3: <"
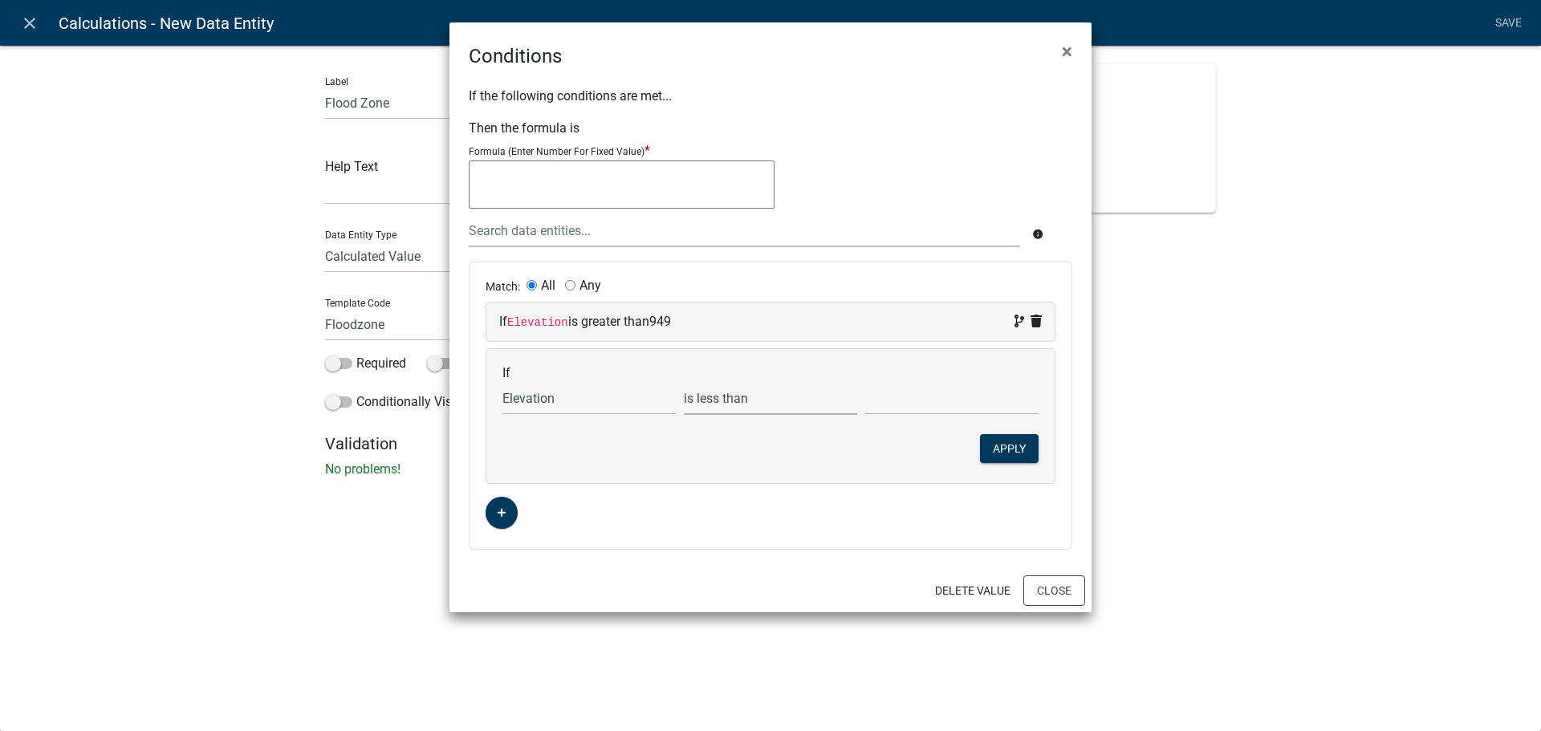
click at [684, 382] on select "is is not exists does not exist is greater than is less than contains does not …" at bounding box center [770, 398] width 173 height 33
click at [957, 413] on input "text" at bounding box center [951, 398] width 173 height 33
type input "961"
click at [988, 455] on button "Apply" at bounding box center [1009, 448] width 59 height 29
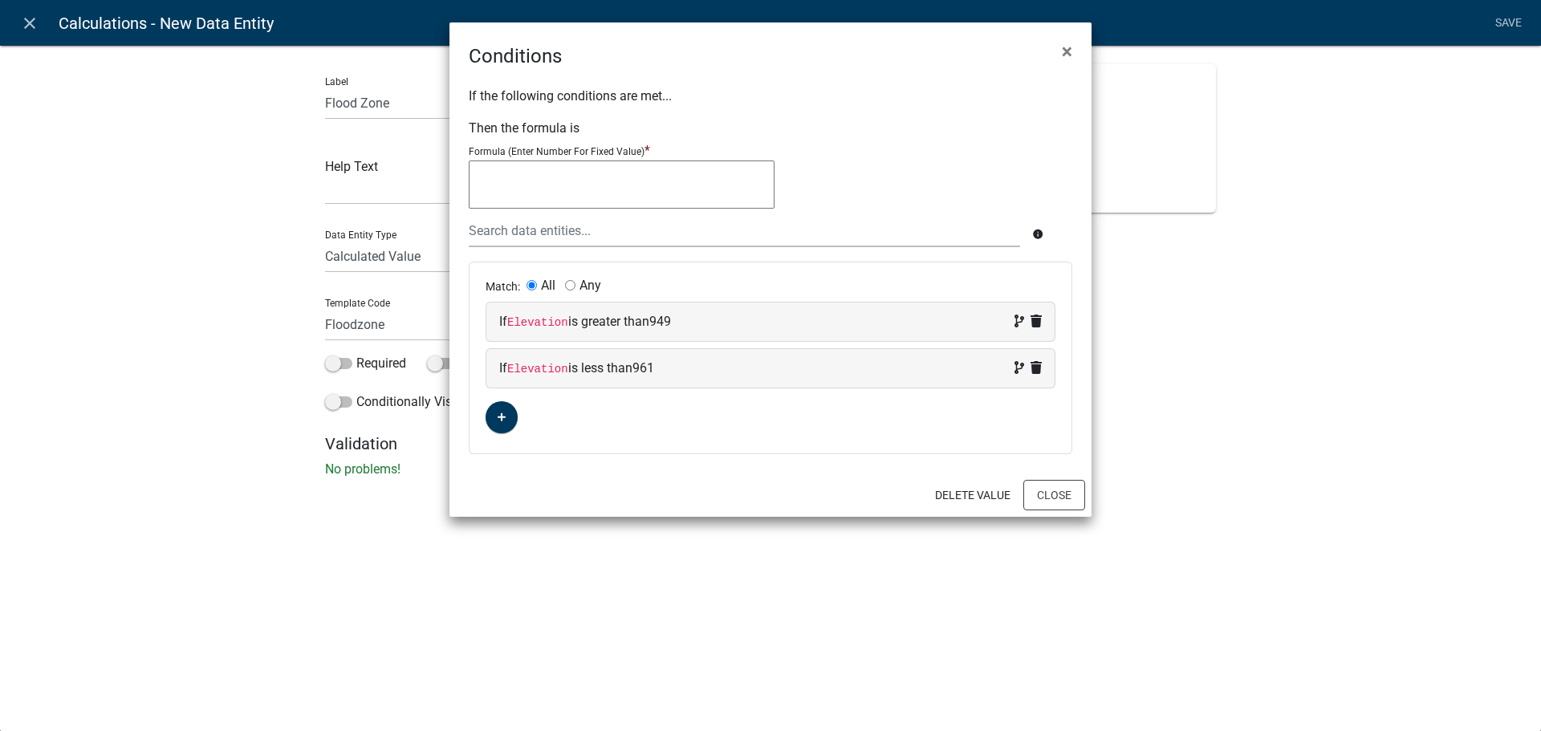
click at [530, 198] on textarea at bounding box center [622, 185] width 306 height 48
type textarea "100-year floodway"
click at [1058, 495] on button "Close" at bounding box center [1055, 495] width 62 height 31
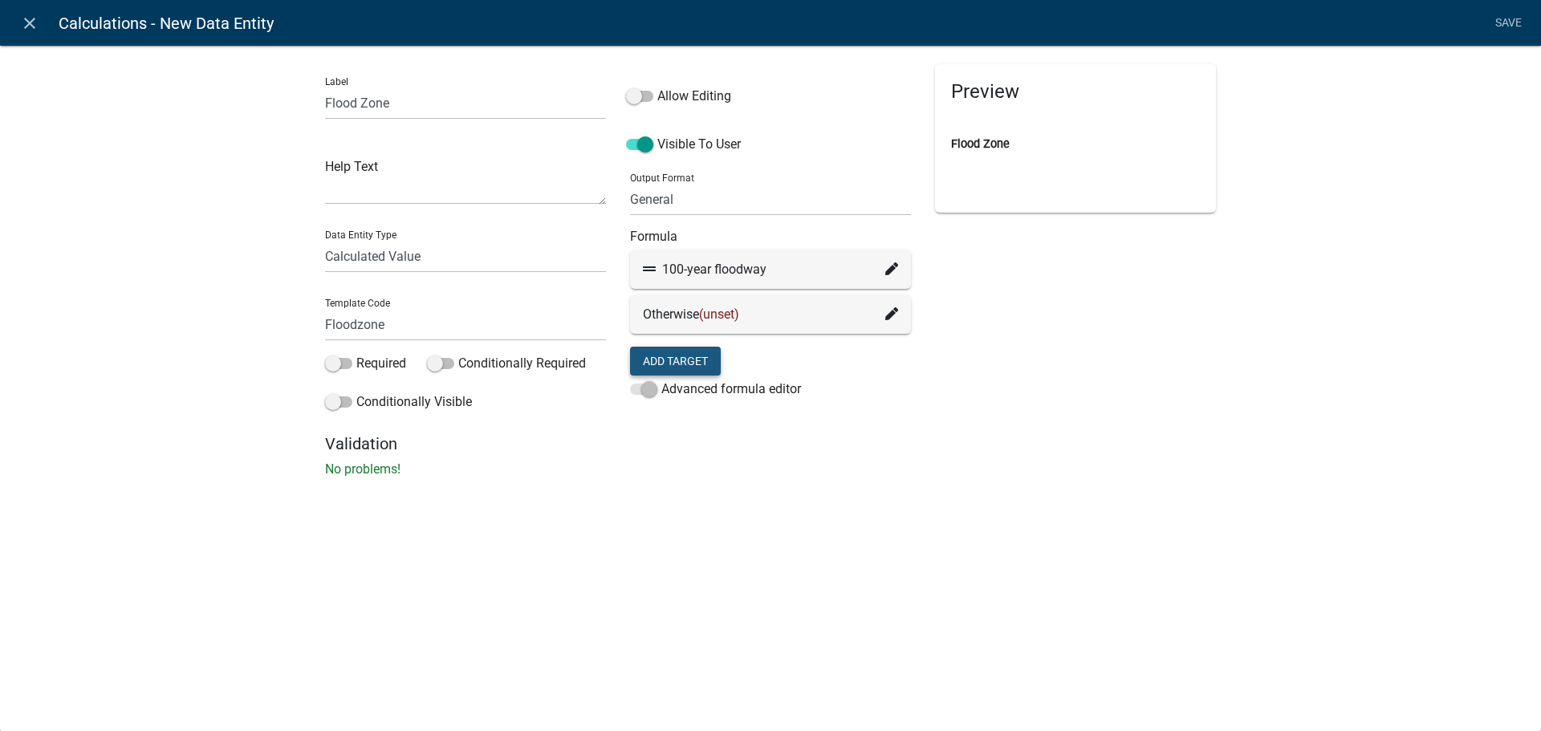
click at [678, 361] on button "Add Target" at bounding box center [675, 361] width 91 height 29
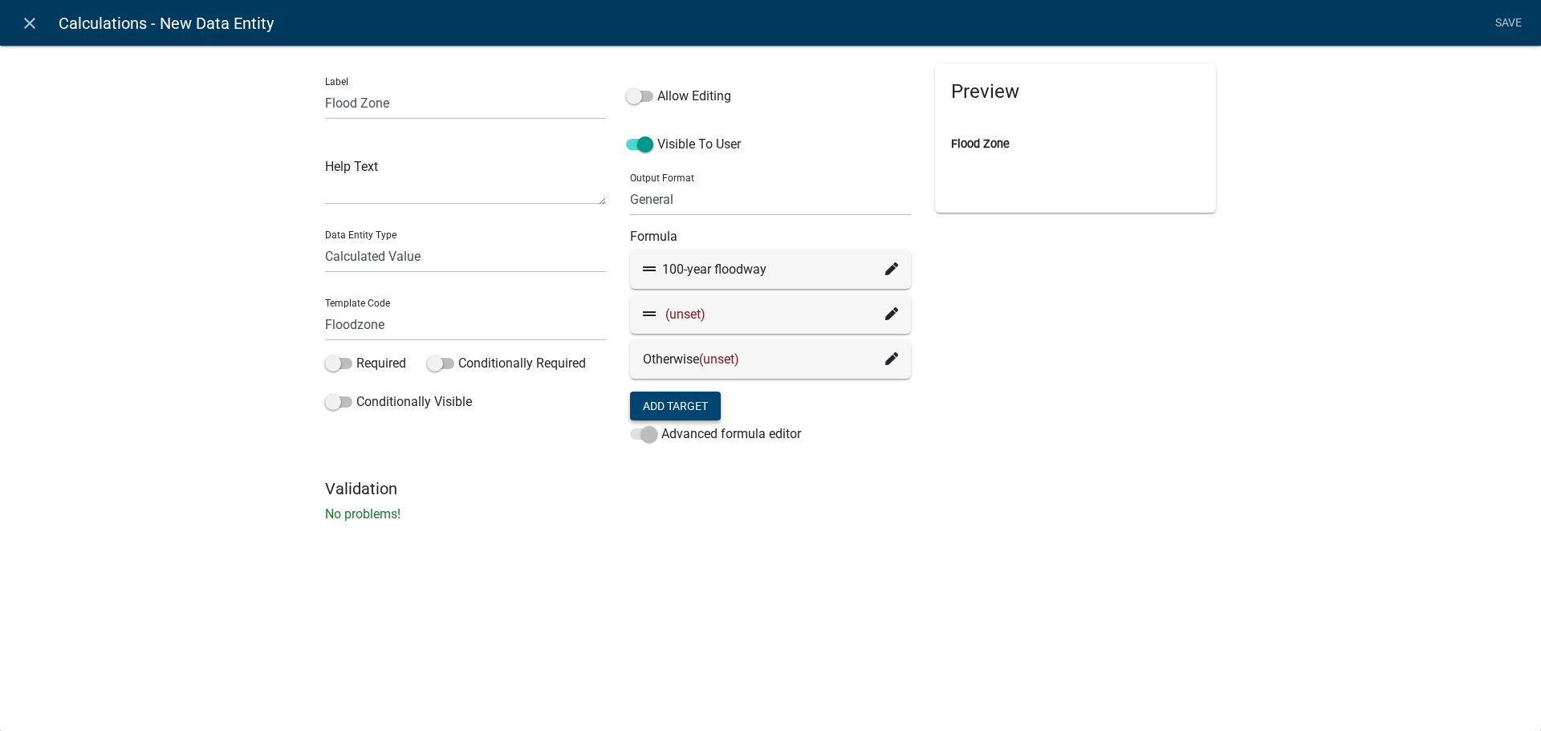
click at [894, 320] on icon at bounding box center [892, 313] width 13 height 13
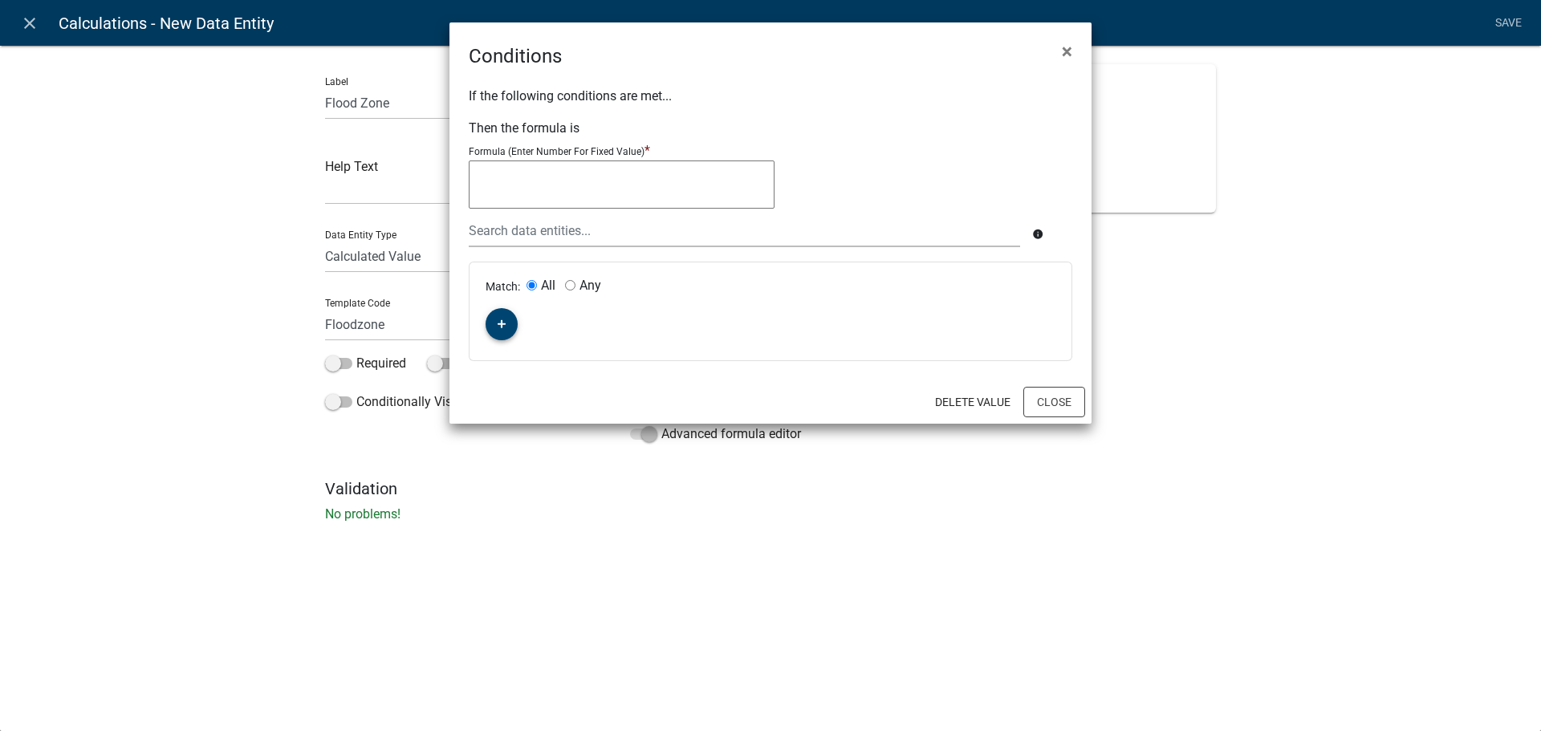
click at [503, 330] on fa-icon "button" at bounding box center [502, 324] width 9 height 15
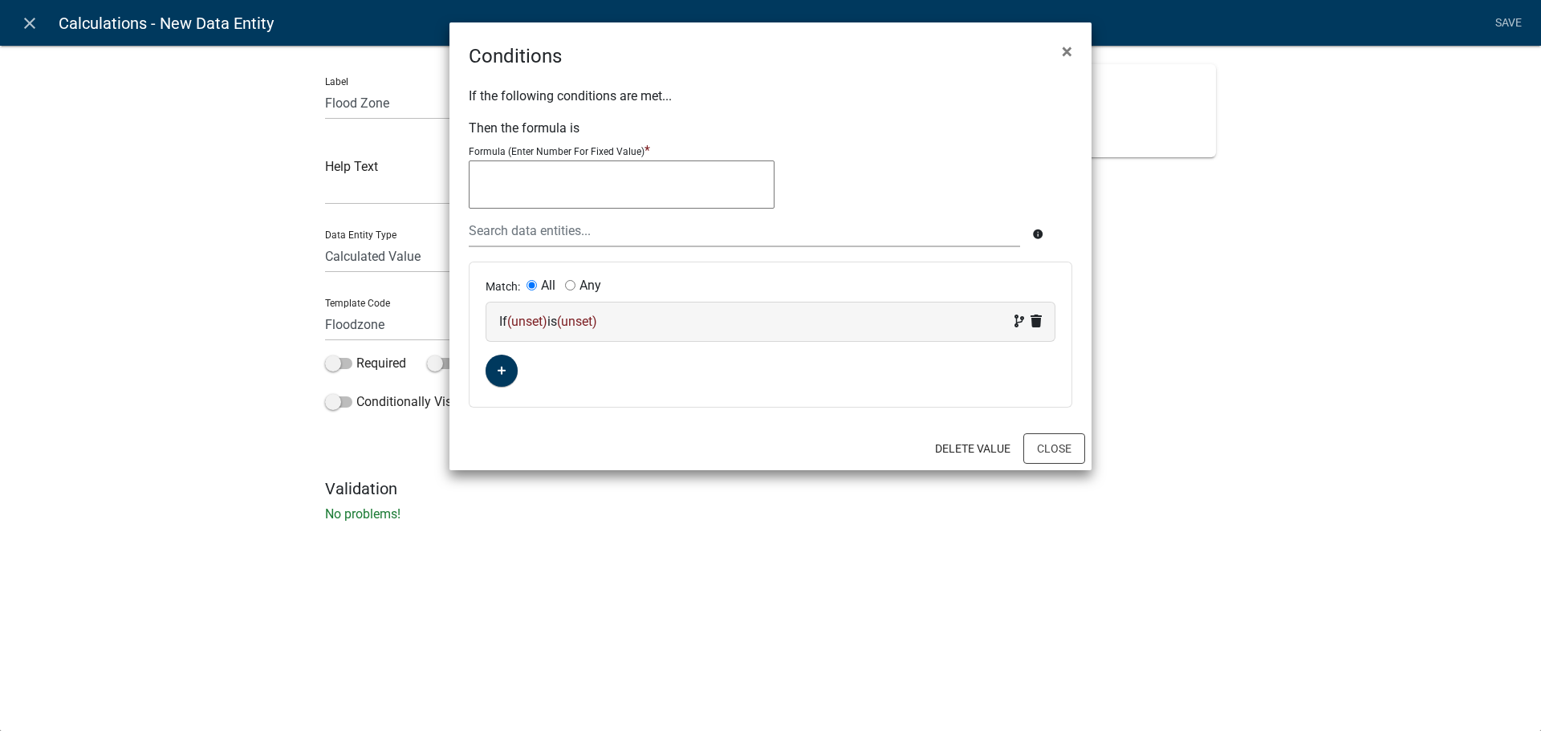
click at [527, 332] on div "If (unset) is (unset)" at bounding box center [771, 322] width 568 height 39
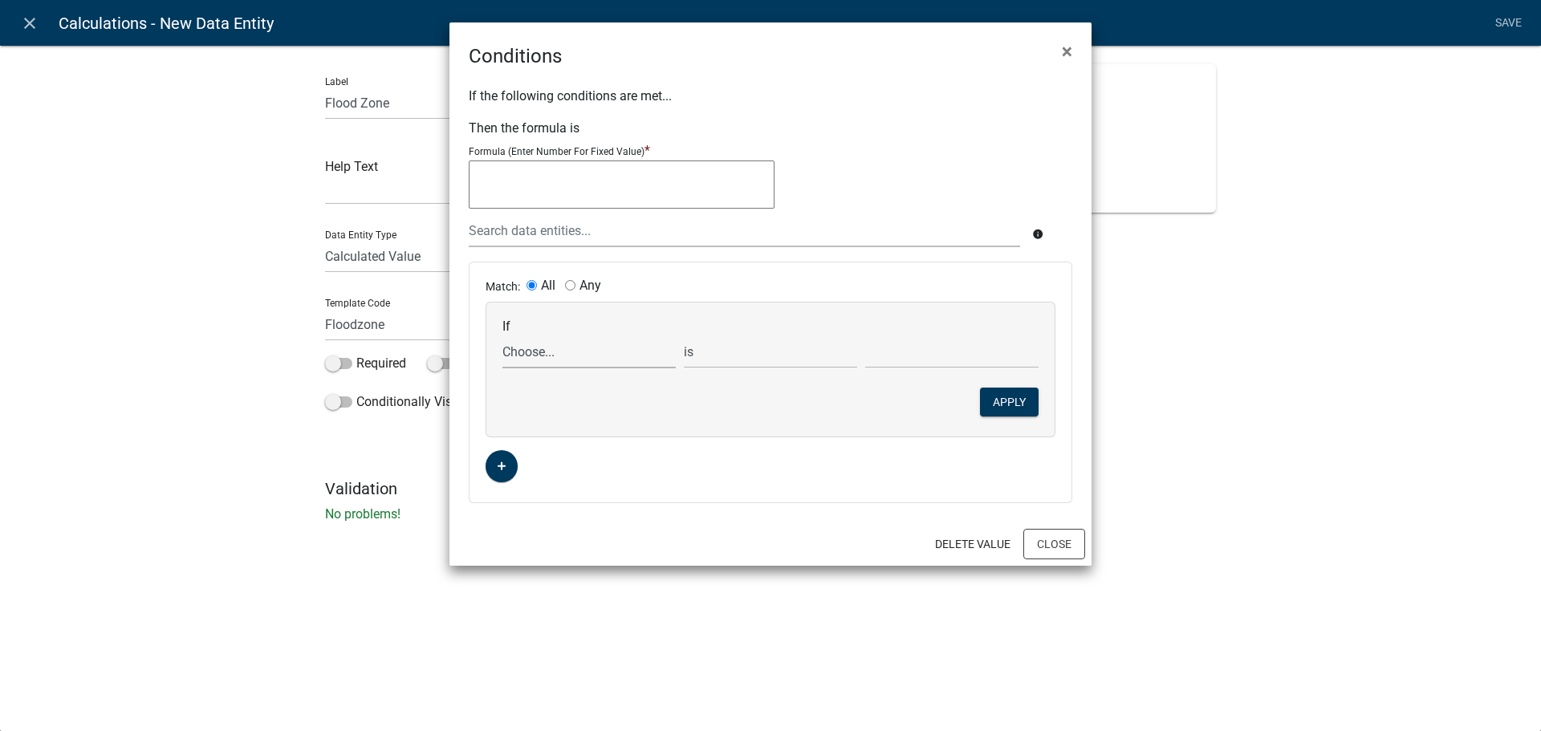
click at [567, 357] on select "Choose... 6months ALL_FEE_RECIPIENTS APPLICATION_ID APPLICATION_NUMBER APPLICAT…" at bounding box center [589, 352] width 173 height 33
select select "10: Elevation"
click at [503, 336] on select "Choose... 6months ALL_FEE_RECIPIENTS APPLICATION_ID APPLICATION_NUMBER APPLICAT…" at bounding box center [589, 352] width 173 height 33
click at [816, 358] on select "is is not exists does not exist is greater than is less than contains does not …" at bounding box center [770, 352] width 173 height 33
select select "2: >"
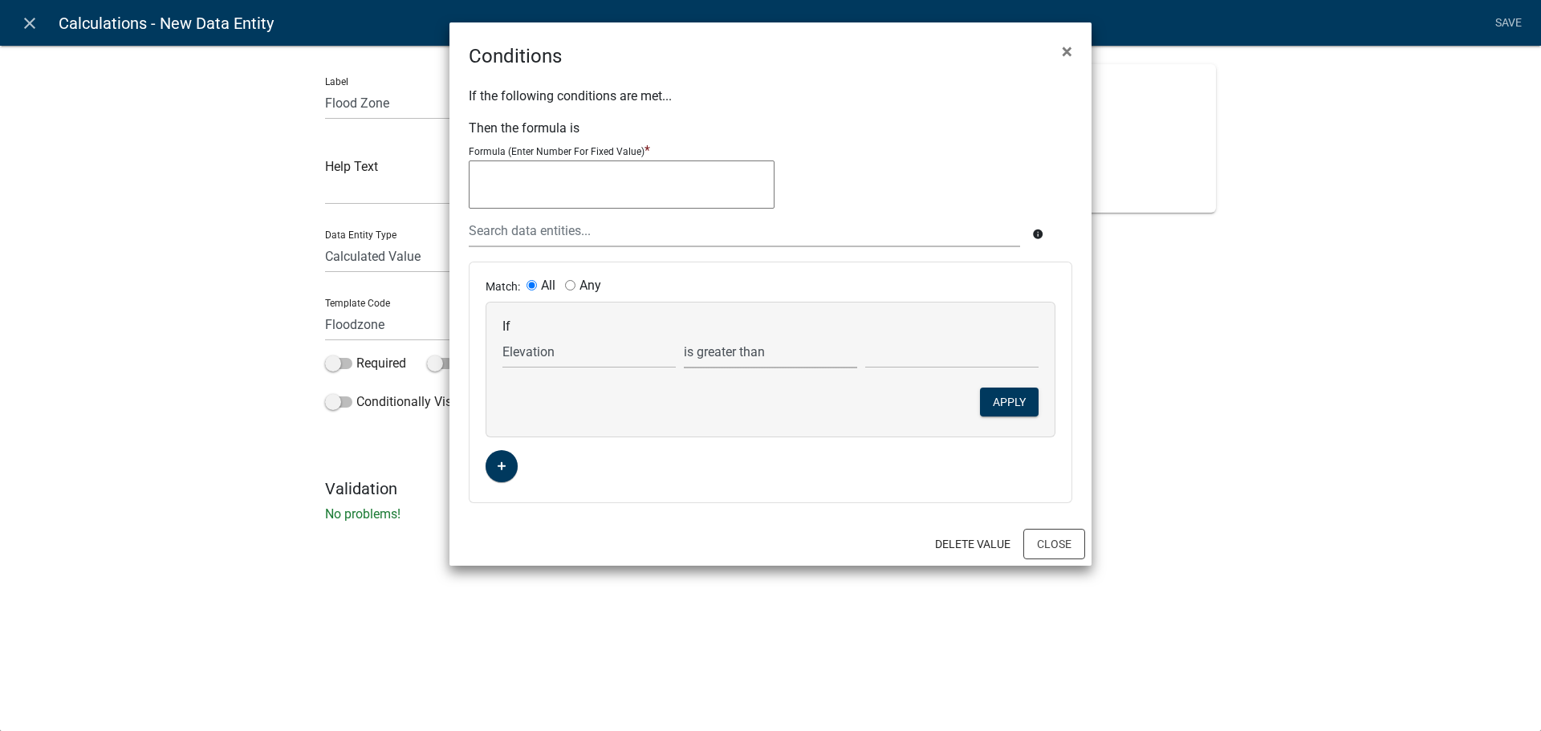
click at [684, 336] on select "is is not exists does not exist is greater than is less than contains does not …" at bounding box center [770, 352] width 173 height 33
click at [904, 360] on input "text" at bounding box center [951, 352] width 173 height 33
type input "960"
click at [1008, 409] on button "Apply" at bounding box center [1009, 402] width 59 height 29
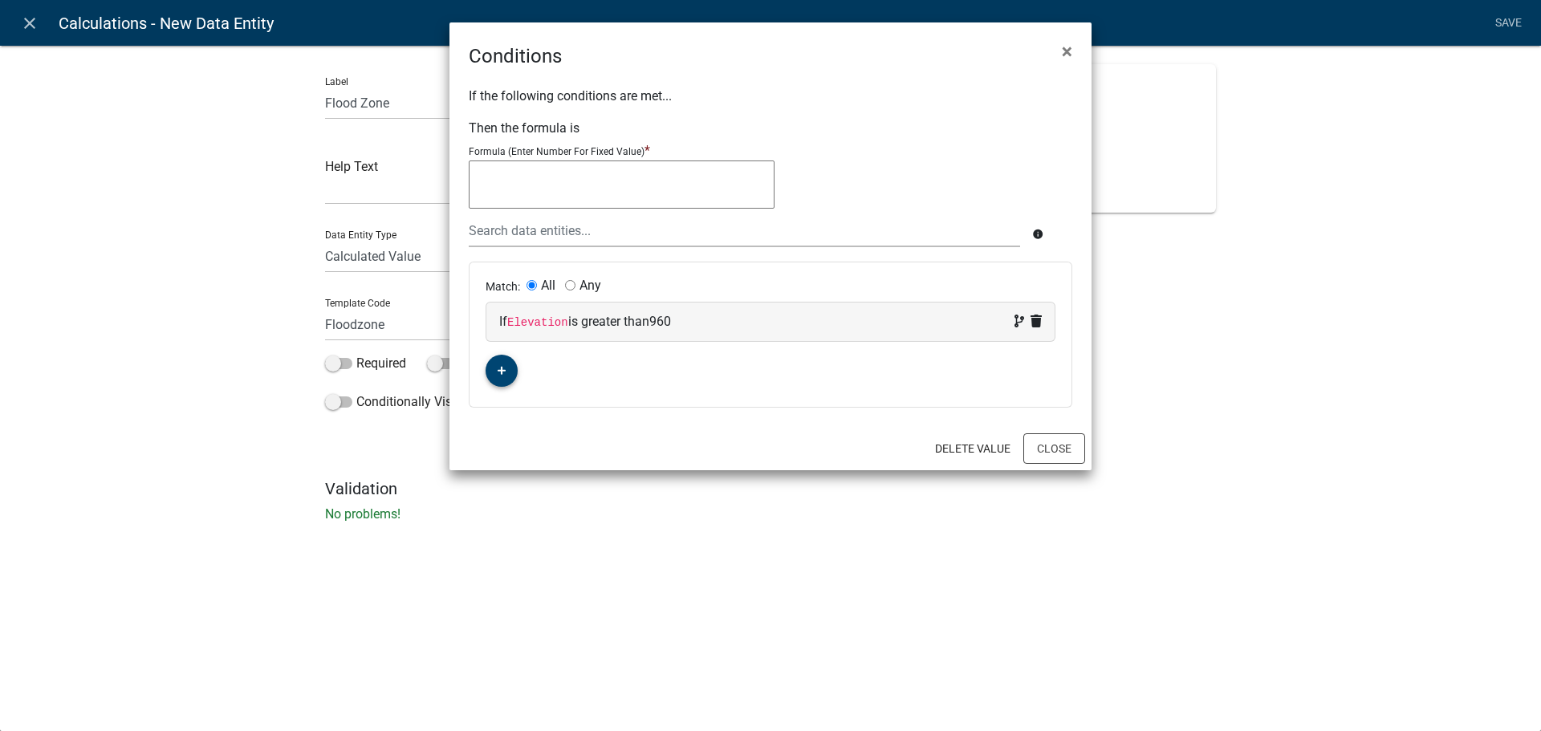
click at [508, 374] on button "button" at bounding box center [502, 371] width 32 height 32
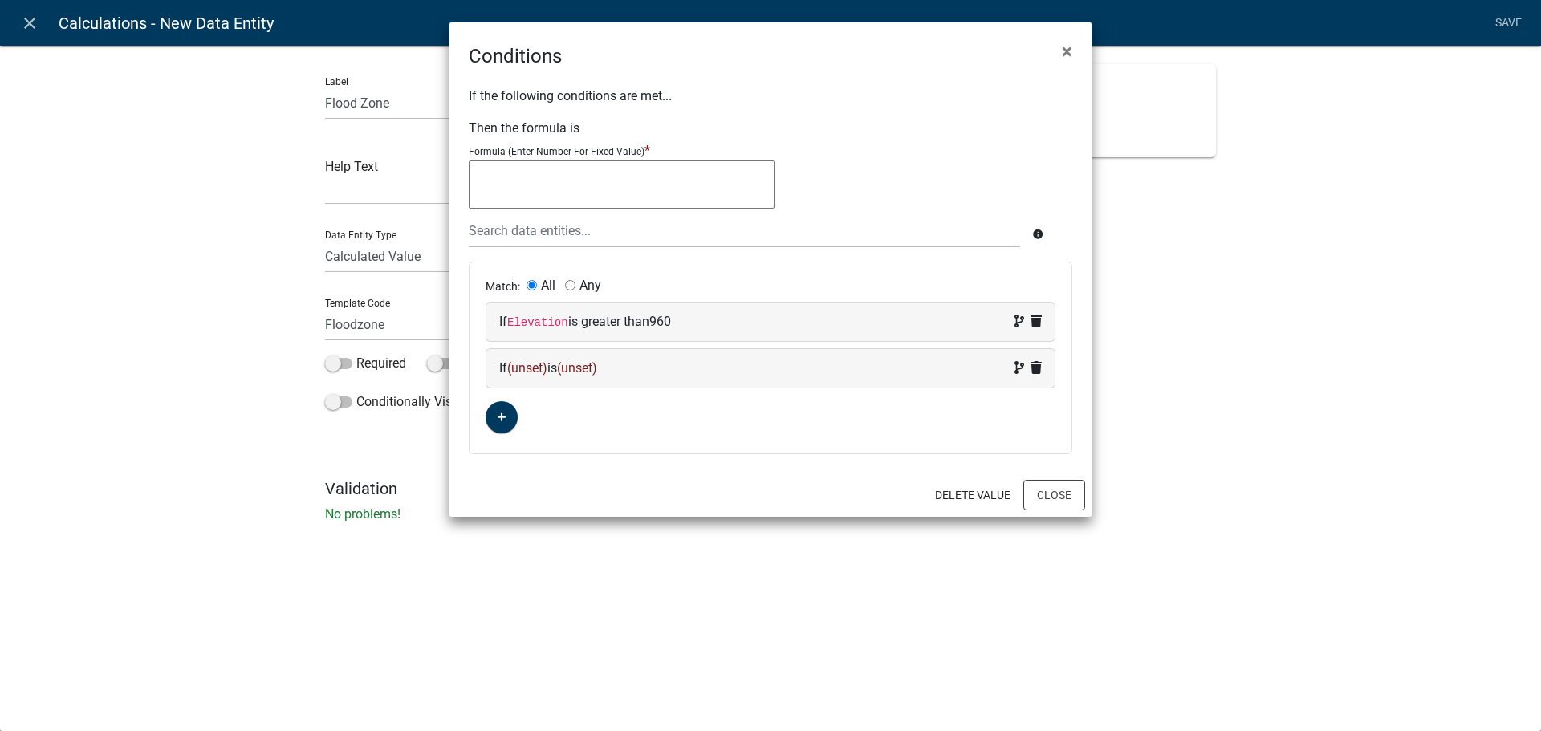
click at [514, 370] on span "(unset)" at bounding box center [527, 367] width 40 height 15
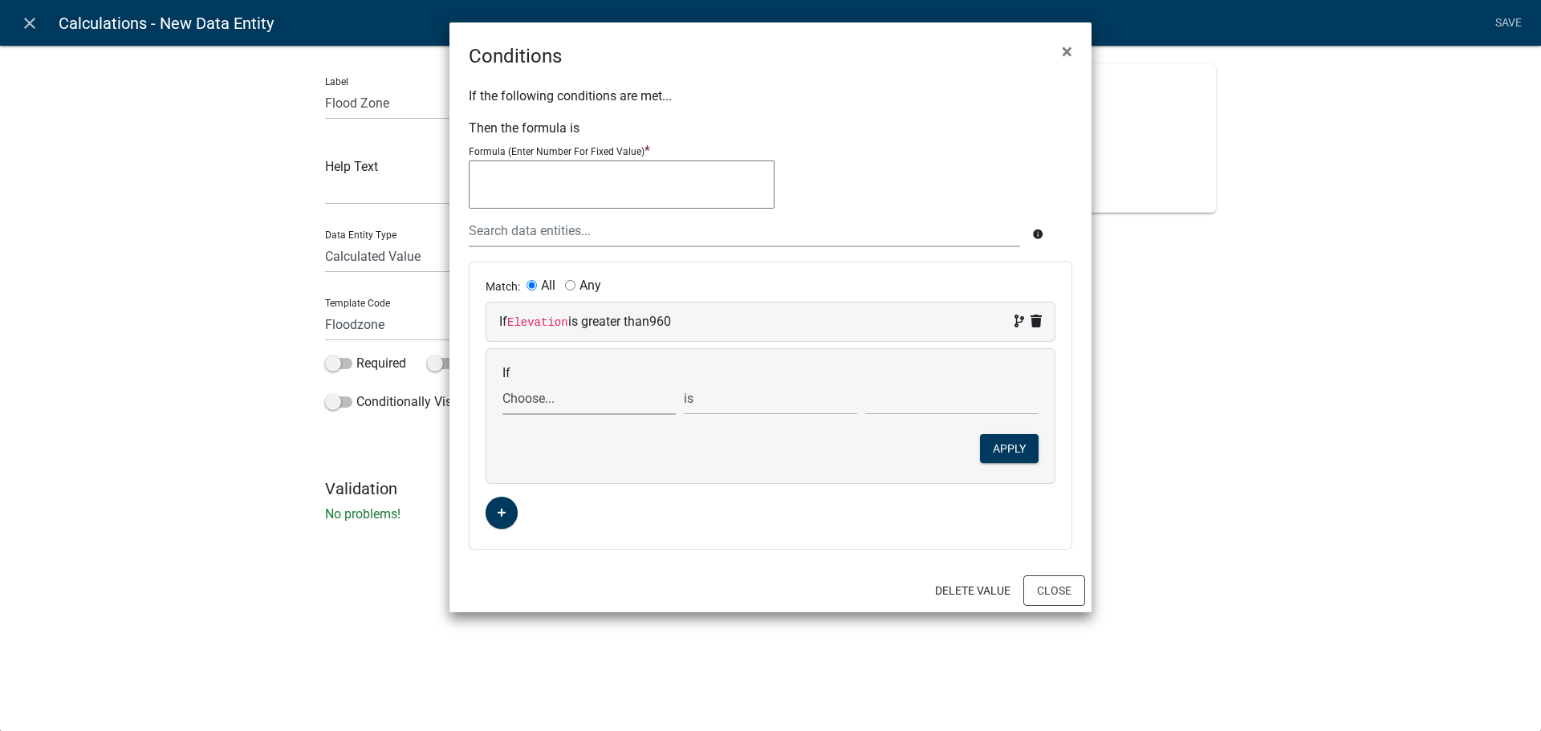
click at [559, 389] on select "Choose... 6months ALL_FEE_RECIPIENTS APPLICATION_ID APPLICATION_NUMBER APPLICAT…" at bounding box center [589, 398] width 173 height 33
select select "10: Elevation"
click at [503, 382] on select "Choose... 6months ALL_FEE_RECIPIENTS APPLICATION_ID APPLICATION_NUMBER APPLICAT…" at bounding box center [589, 398] width 173 height 33
click at [731, 413] on select "is is not exists does not exist is greater than is less than contains does not …" at bounding box center [770, 398] width 173 height 33
select select "3: <"
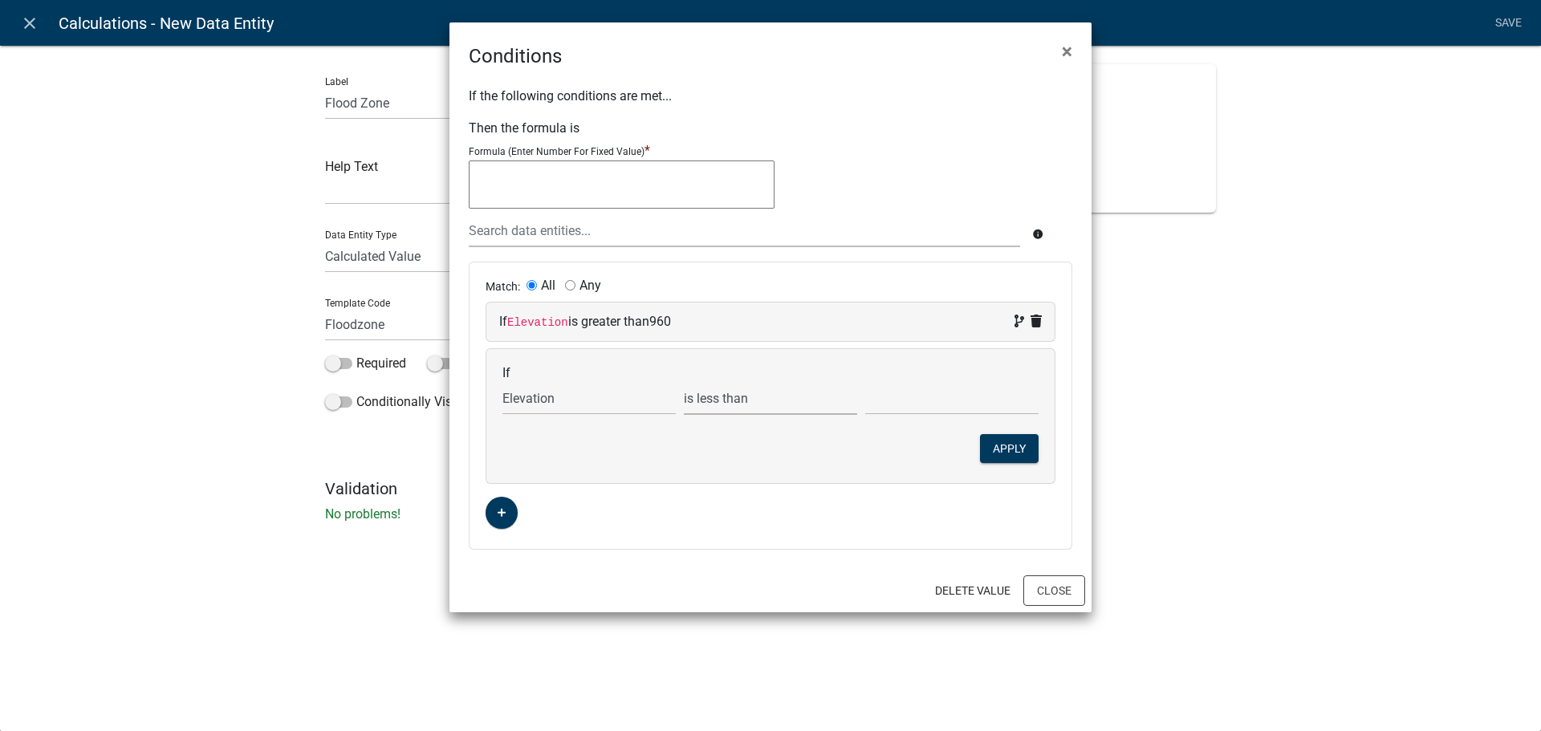
click at [684, 382] on select "is is not exists does not exist is greater than is less than contains does not …" at bounding box center [770, 398] width 173 height 33
click at [886, 409] on input "text" at bounding box center [951, 398] width 173 height 33
type input "971"
click at [1034, 455] on button "Apply" at bounding box center [1009, 448] width 59 height 29
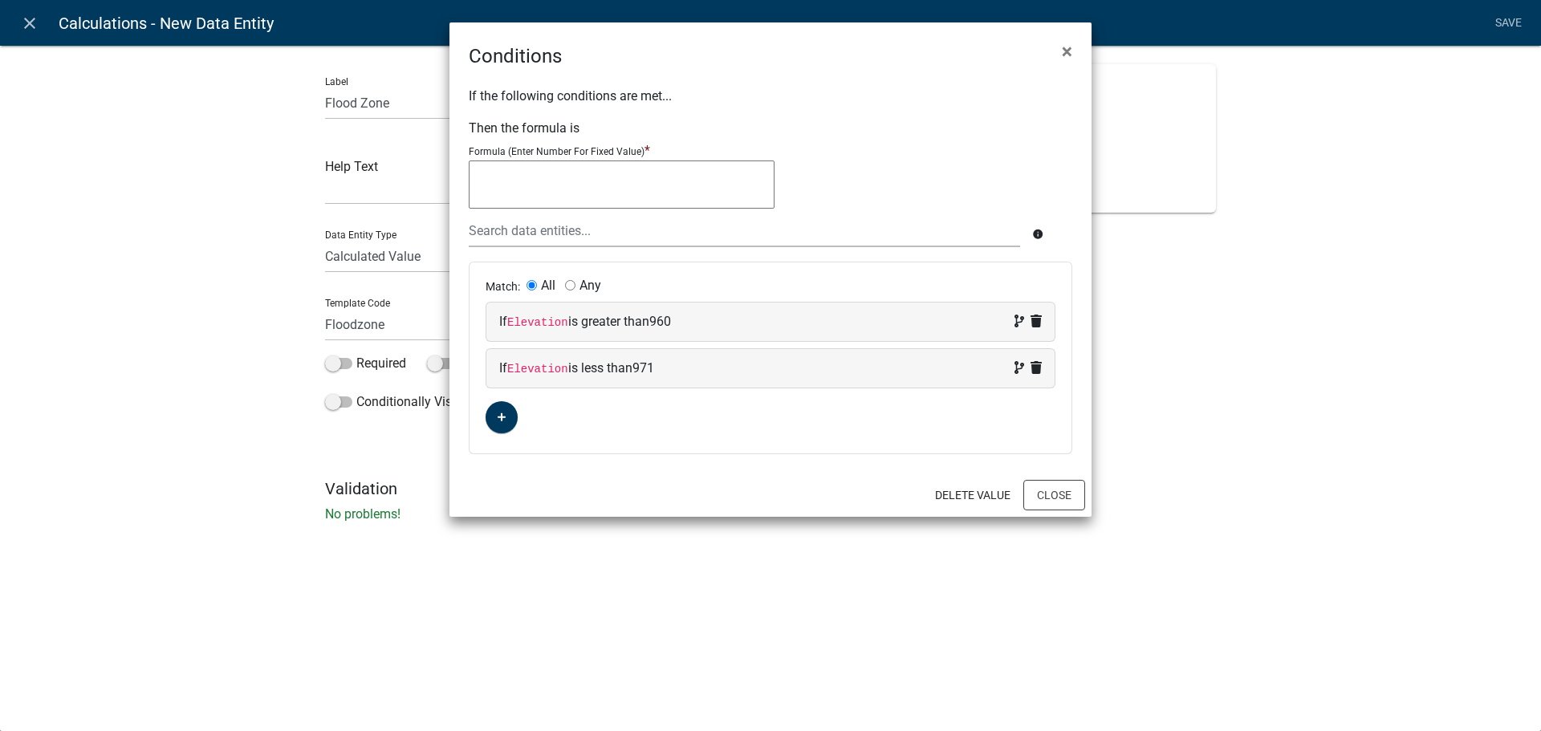
click at [528, 195] on textarea at bounding box center [622, 185] width 306 height 48
type textarea "500-year floodway"
click at [1053, 506] on button "Close" at bounding box center [1055, 495] width 62 height 31
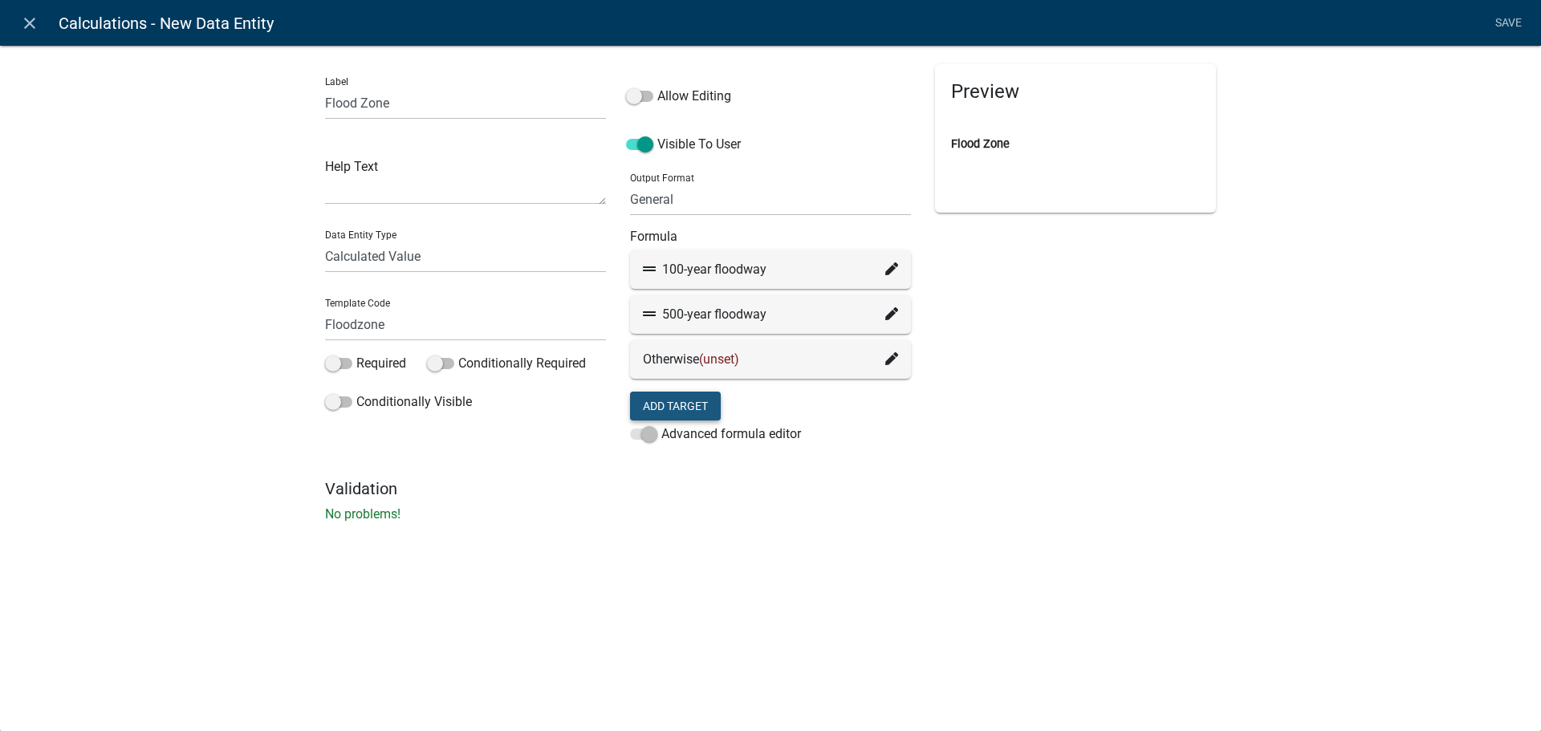
click at [690, 406] on button "Add Target" at bounding box center [675, 406] width 91 height 29
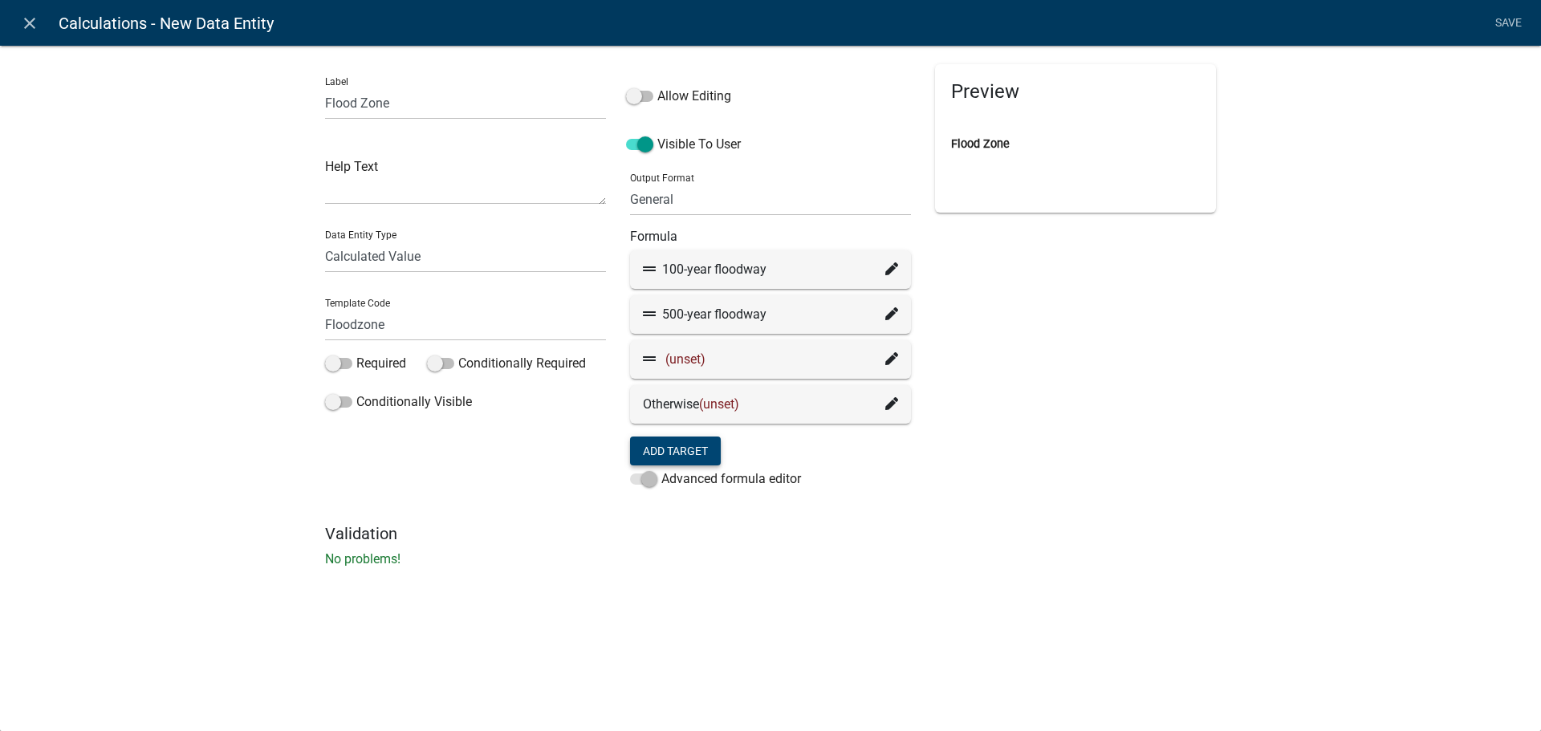
click at [893, 360] on icon at bounding box center [892, 358] width 13 height 13
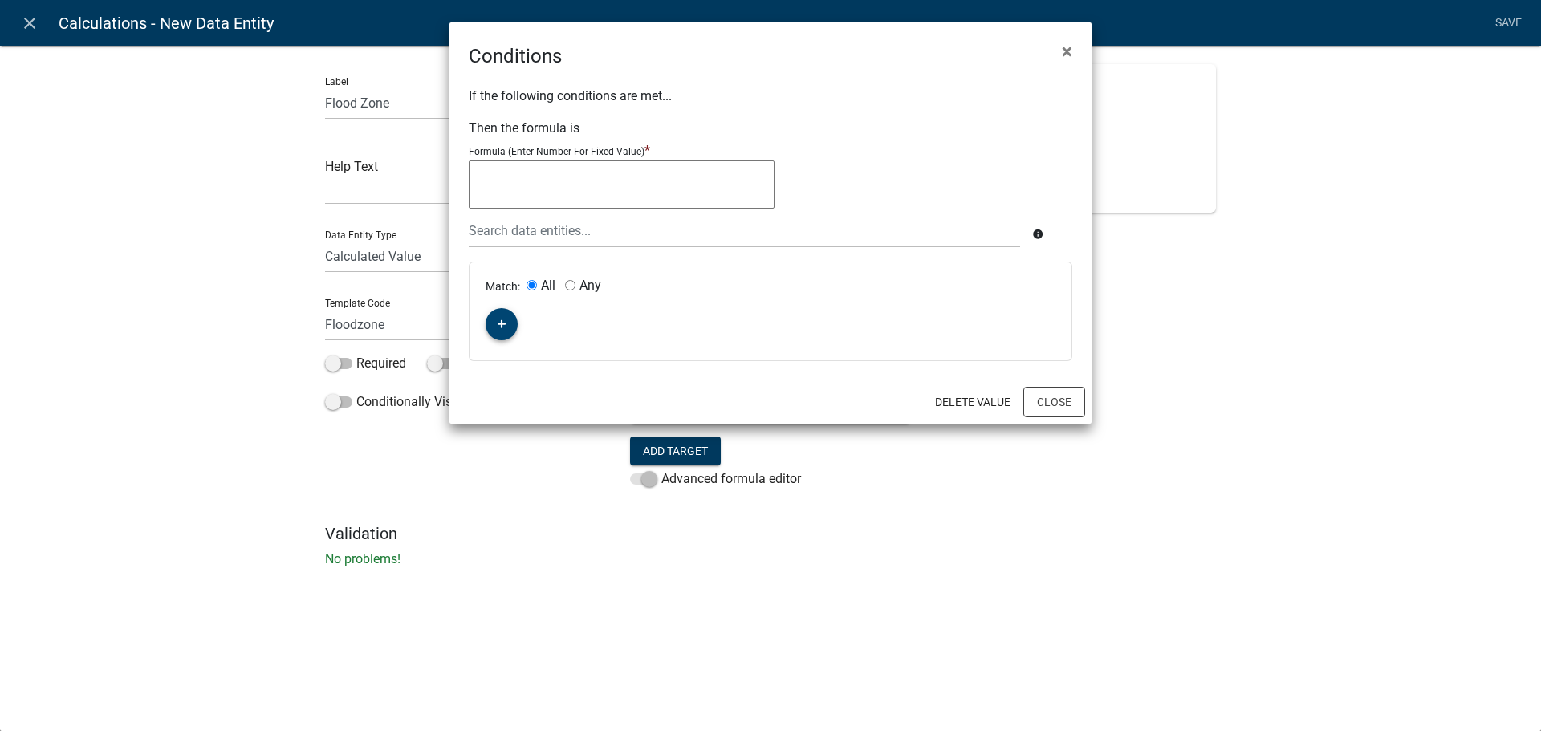
click at [511, 311] on button "button" at bounding box center [502, 324] width 32 height 32
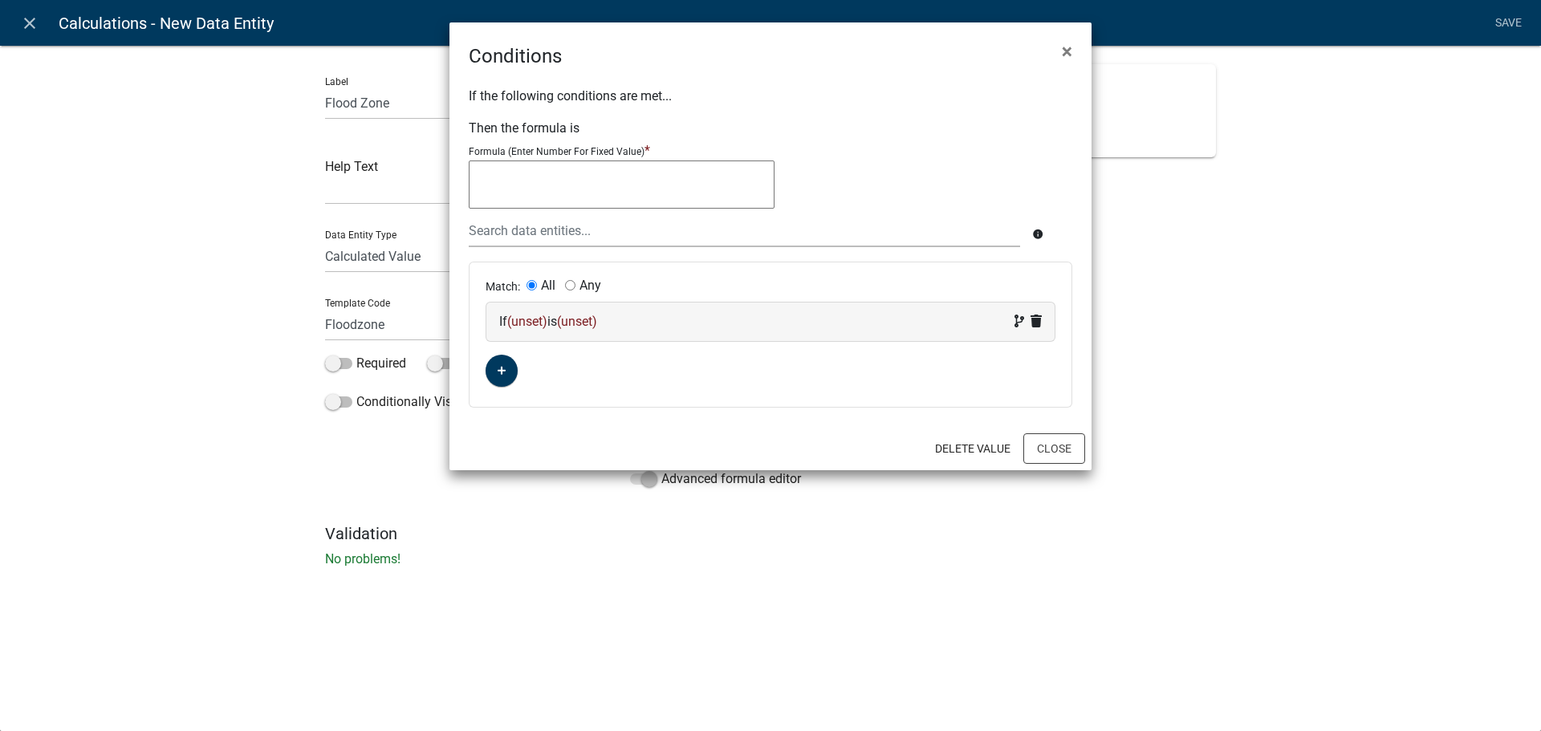
click at [524, 321] on span "(unset)" at bounding box center [527, 321] width 40 height 15
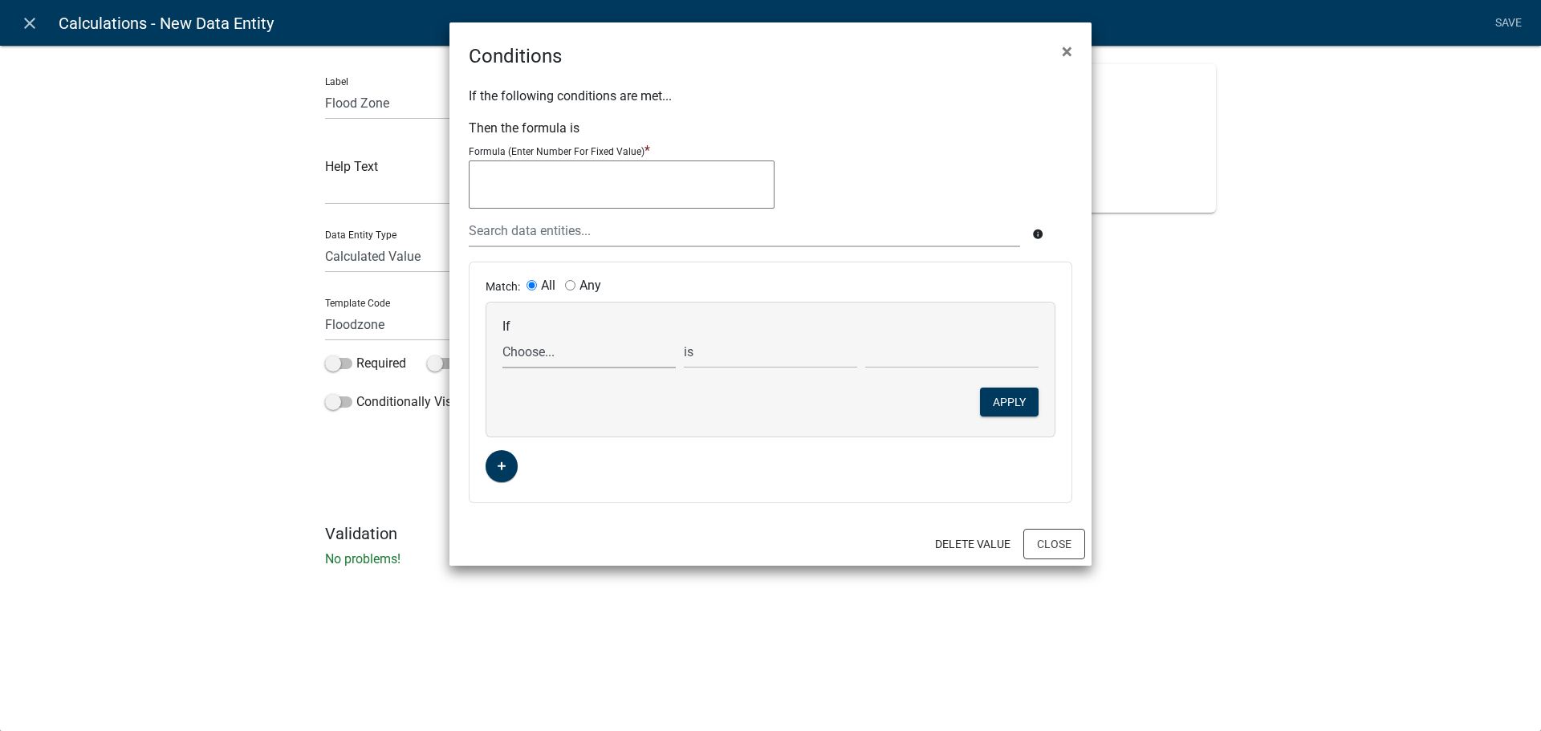
click at [571, 352] on select "Choose... 6months ALL_FEE_RECIPIENTS APPLICATION_ID APPLICATION_NUMBER APPLICAT…" at bounding box center [589, 352] width 173 height 33
select select "10: Elevation"
click at [503, 336] on select "Choose... 6months ALL_FEE_RECIPIENTS APPLICATION_ID APPLICATION_NUMBER APPLICAT…" at bounding box center [589, 352] width 173 height 33
click at [760, 344] on select "is is not exists does not exist is greater than is less than contains does not …" at bounding box center [770, 352] width 173 height 33
select select "2: >"
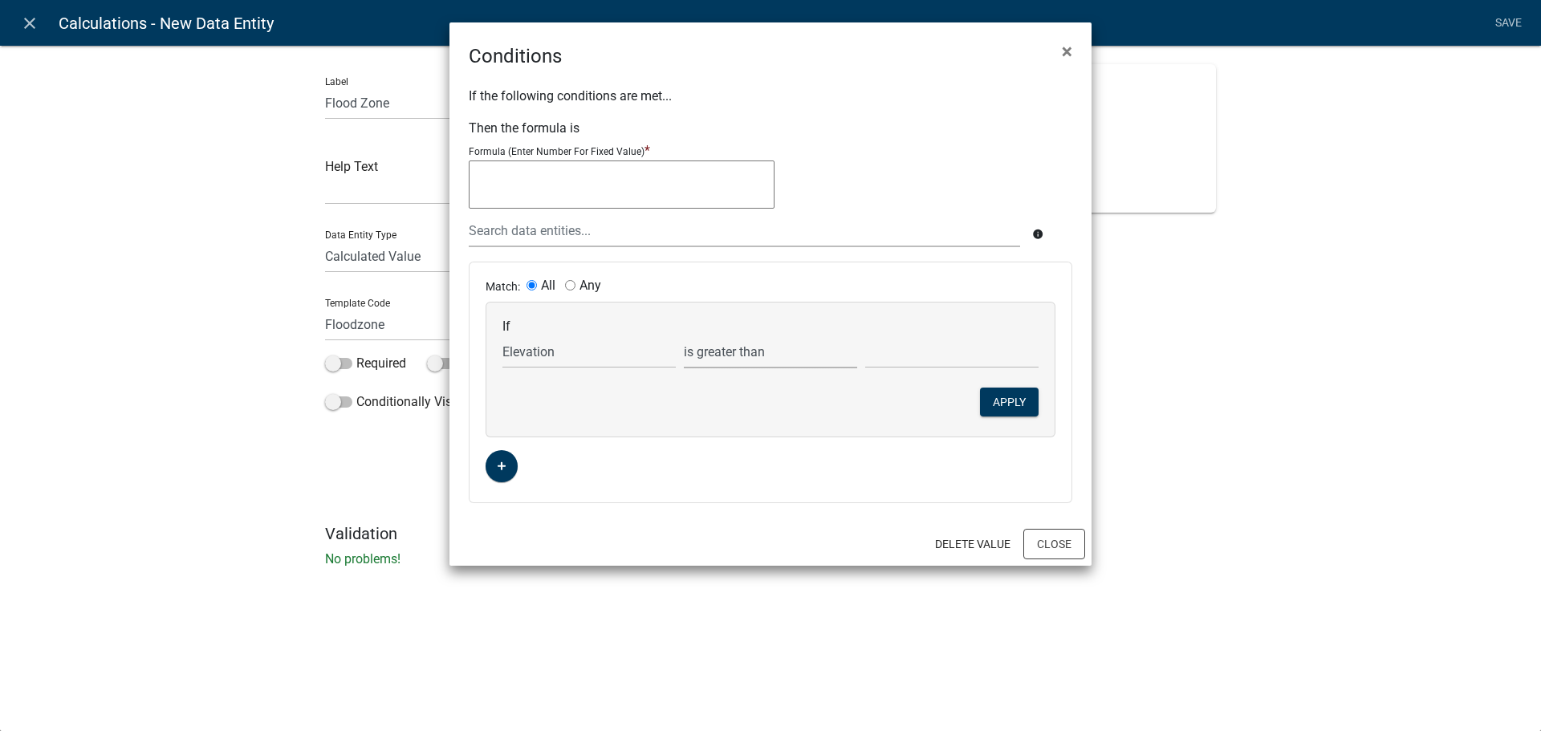
click at [684, 336] on select "is is not exists does not exist is greater than is less than contains does not …" at bounding box center [770, 352] width 173 height 33
click at [905, 367] on input "text" at bounding box center [951, 352] width 173 height 33
type input "970"
click at [1015, 397] on button "Apply" at bounding box center [1009, 402] width 59 height 29
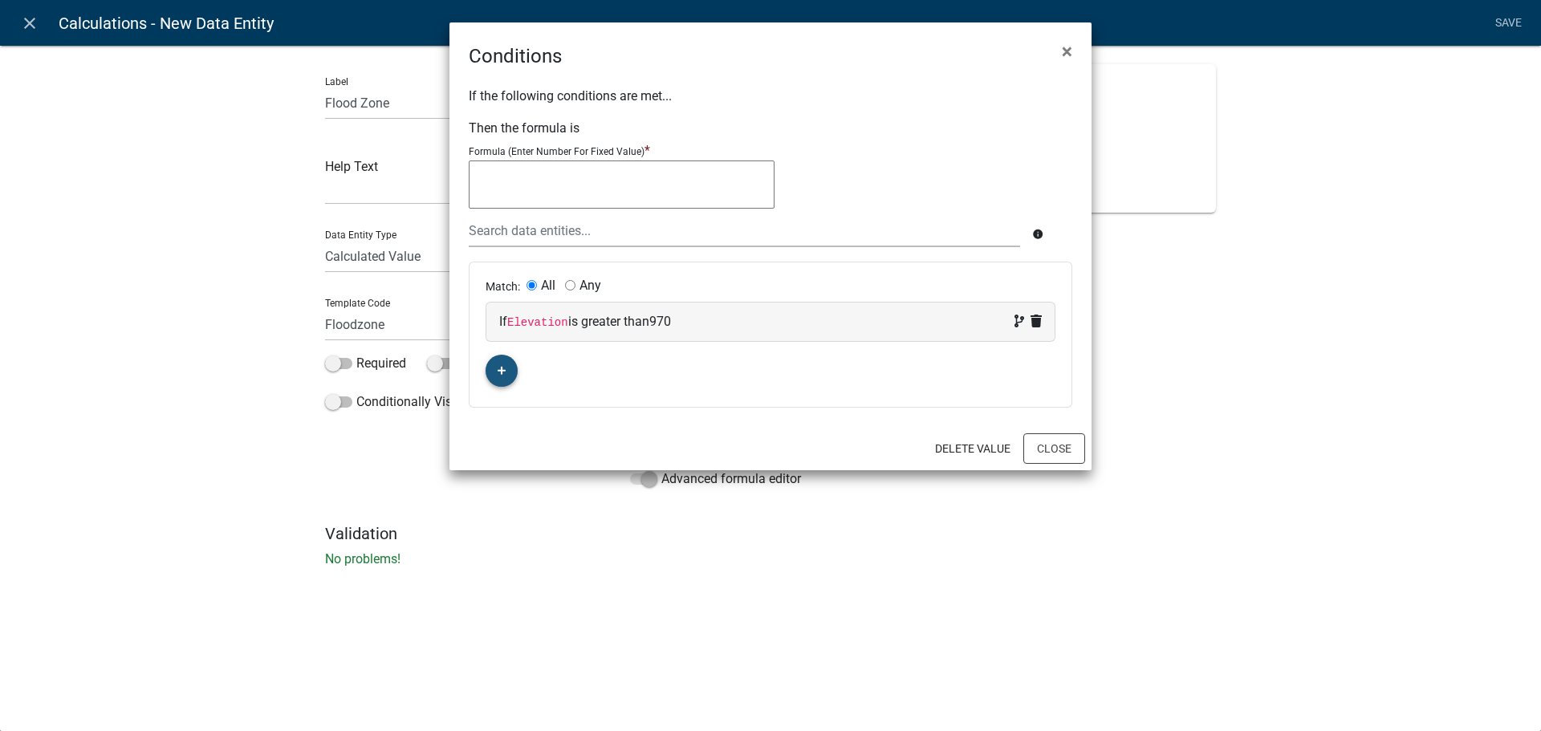
click at [495, 379] on button "button" at bounding box center [502, 371] width 32 height 32
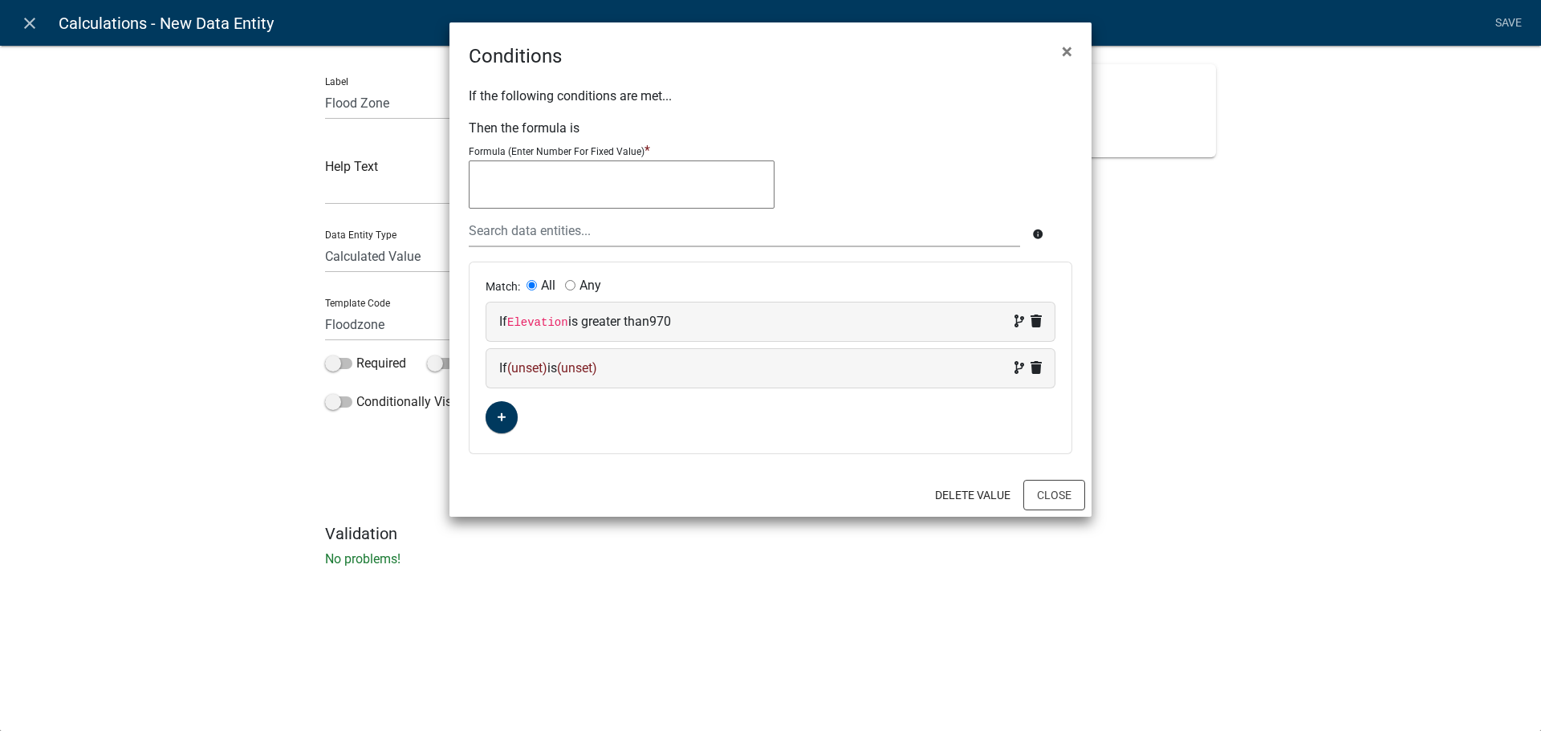
click at [572, 363] on span "(unset)" at bounding box center [577, 367] width 40 height 15
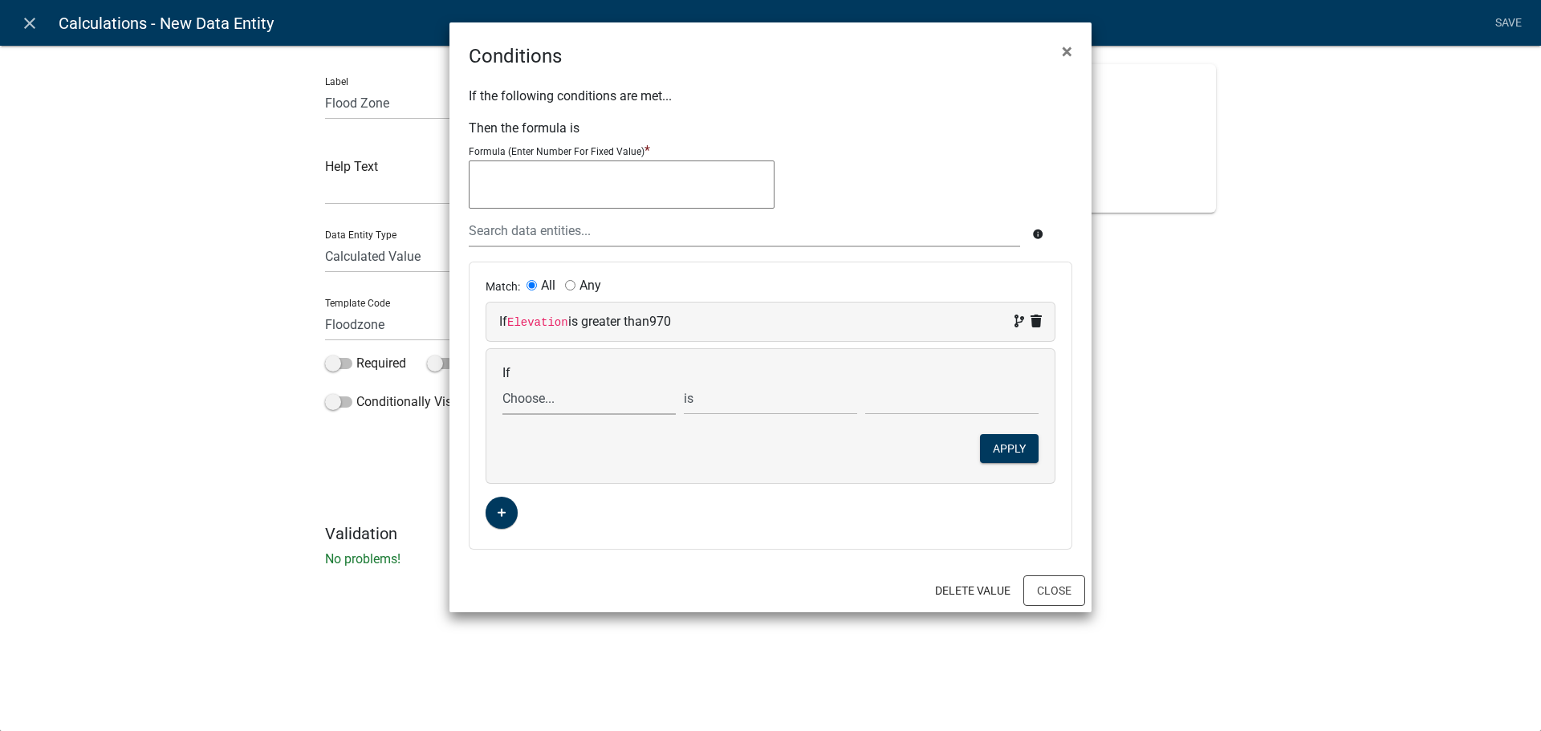
click at [573, 397] on select "Choose... 6months ALL_FEE_RECIPIENTS APPLICATION_ID APPLICATION_NUMBER APPLICAT…" at bounding box center [589, 398] width 173 height 33
select select "10: Elevation"
click at [503, 382] on select "Choose... 6months ALL_FEE_RECIPIENTS APPLICATION_ID APPLICATION_NUMBER APPLICAT…" at bounding box center [589, 398] width 173 height 33
click at [775, 402] on select "is is not exists does not exist is greater than is less than contains does not …" at bounding box center [770, 398] width 173 height 33
select select "3: <"
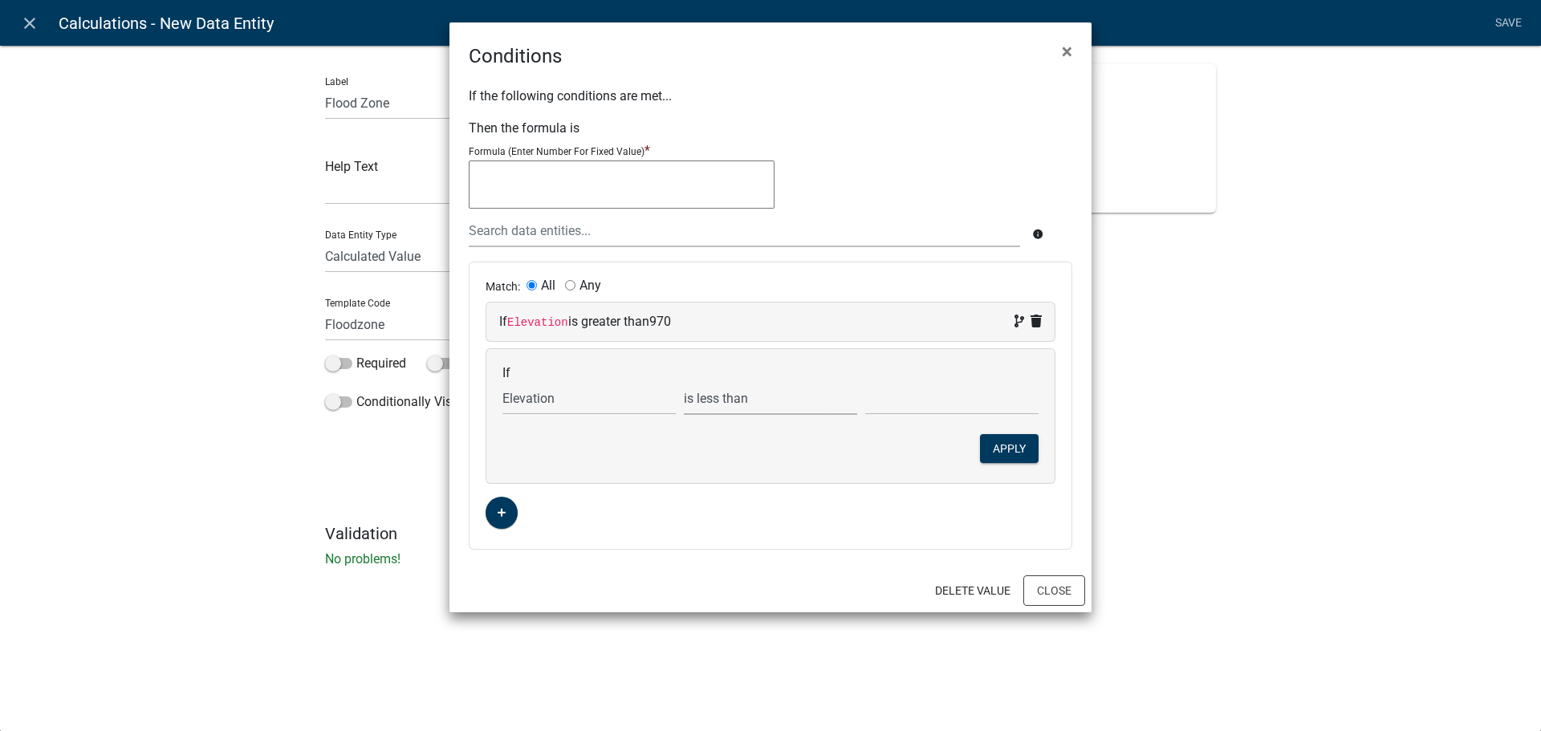
click at [684, 382] on select "is is not exists does not exist is greater than is less than contains does not …" at bounding box center [770, 398] width 173 height 33
click at [931, 408] on input "text" at bounding box center [951, 398] width 173 height 33
type input "1001"
click at [1003, 448] on button "Apply" at bounding box center [1009, 448] width 59 height 29
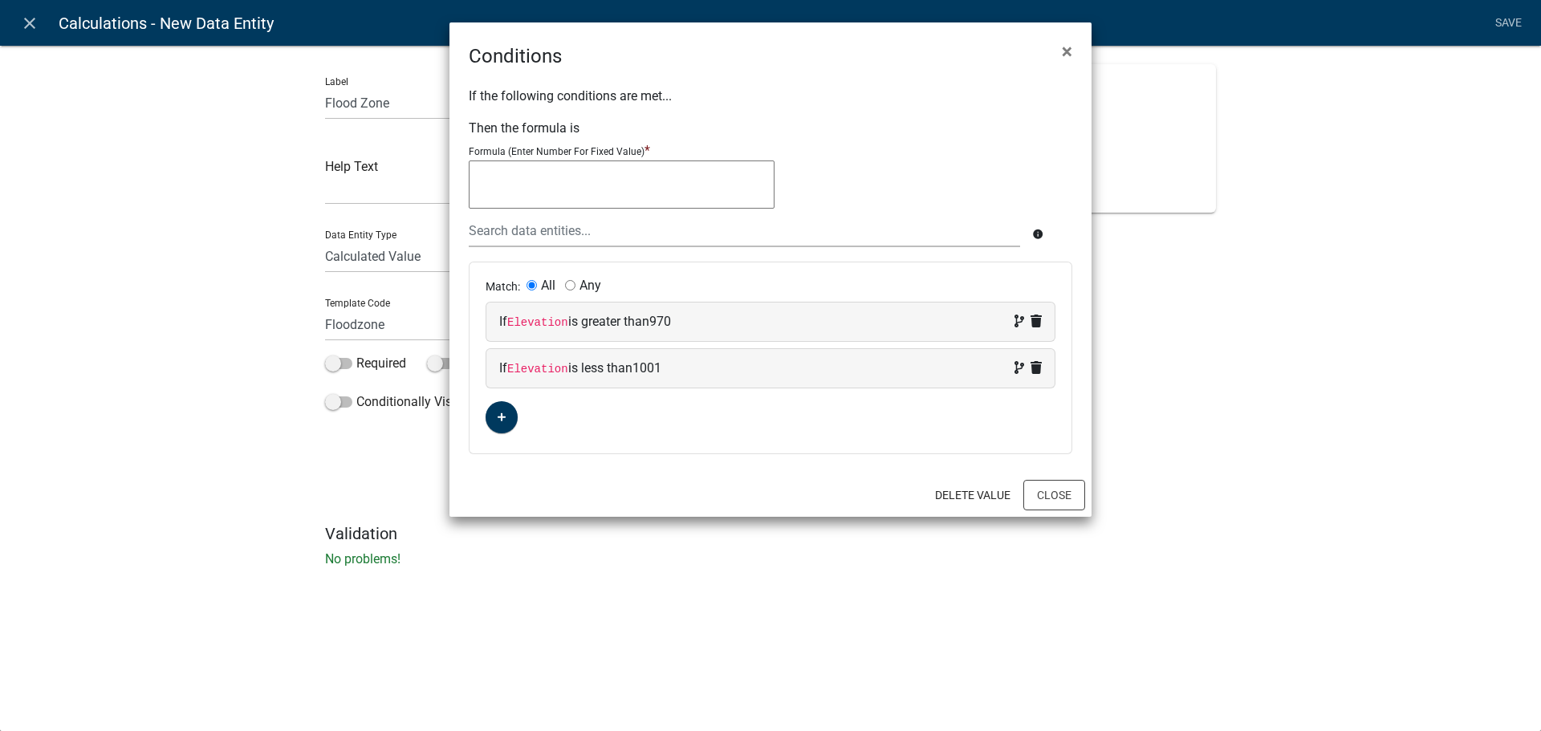
click at [560, 177] on textarea at bounding box center [622, 185] width 306 height 48
type textarea "X"
click at [1049, 486] on button "Close" at bounding box center [1055, 495] width 62 height 31
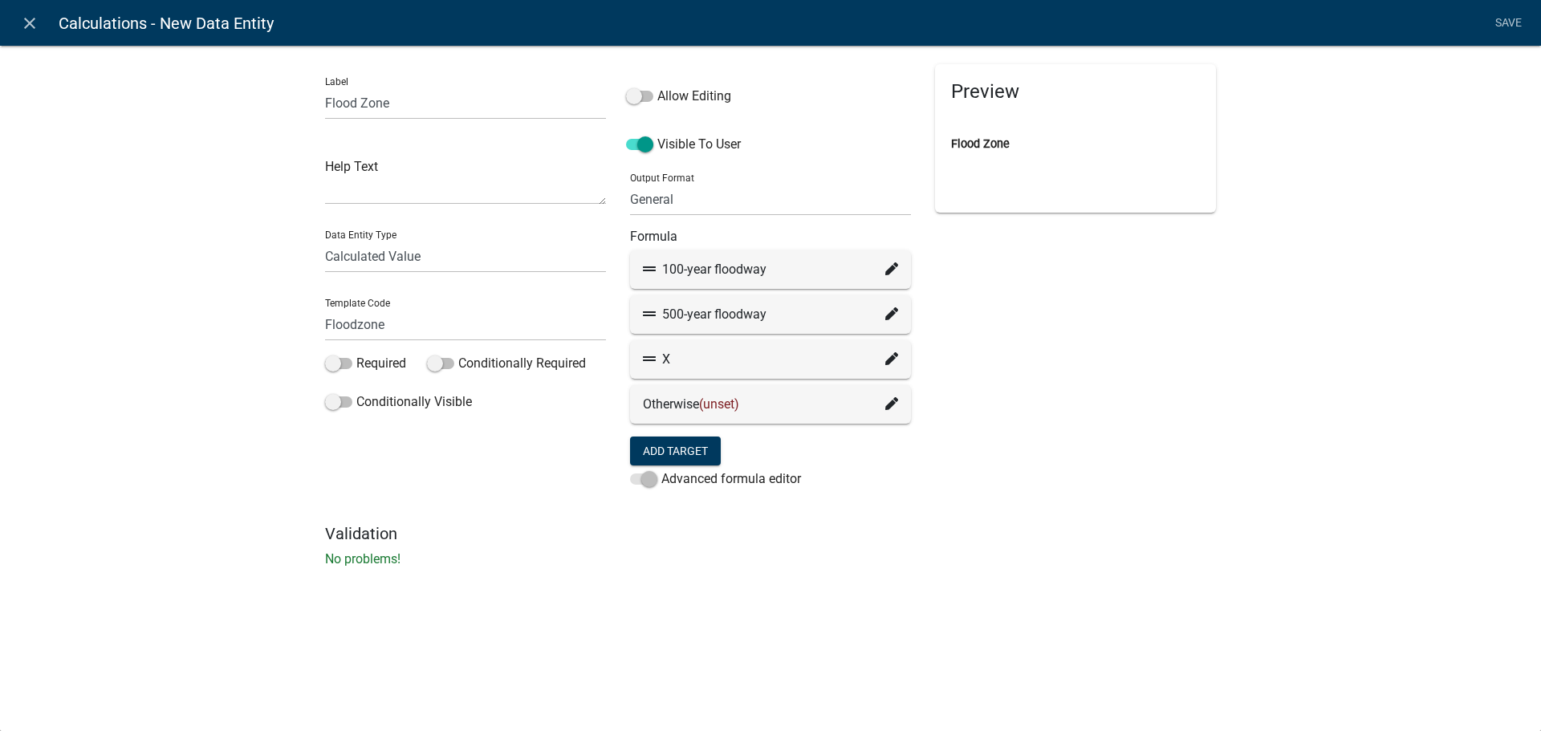
drag, startPoint x: 884, startPoint y: 416, endPoint x: 894, endPoint y: 412, distance: 10.4
click at [890, 413] on div "Otherwise (unset)" at bounding box center [770, 404] width 281 height 39
click at [894, 412] on fa-icon at bounding box center [892, 404] width 13 height 19
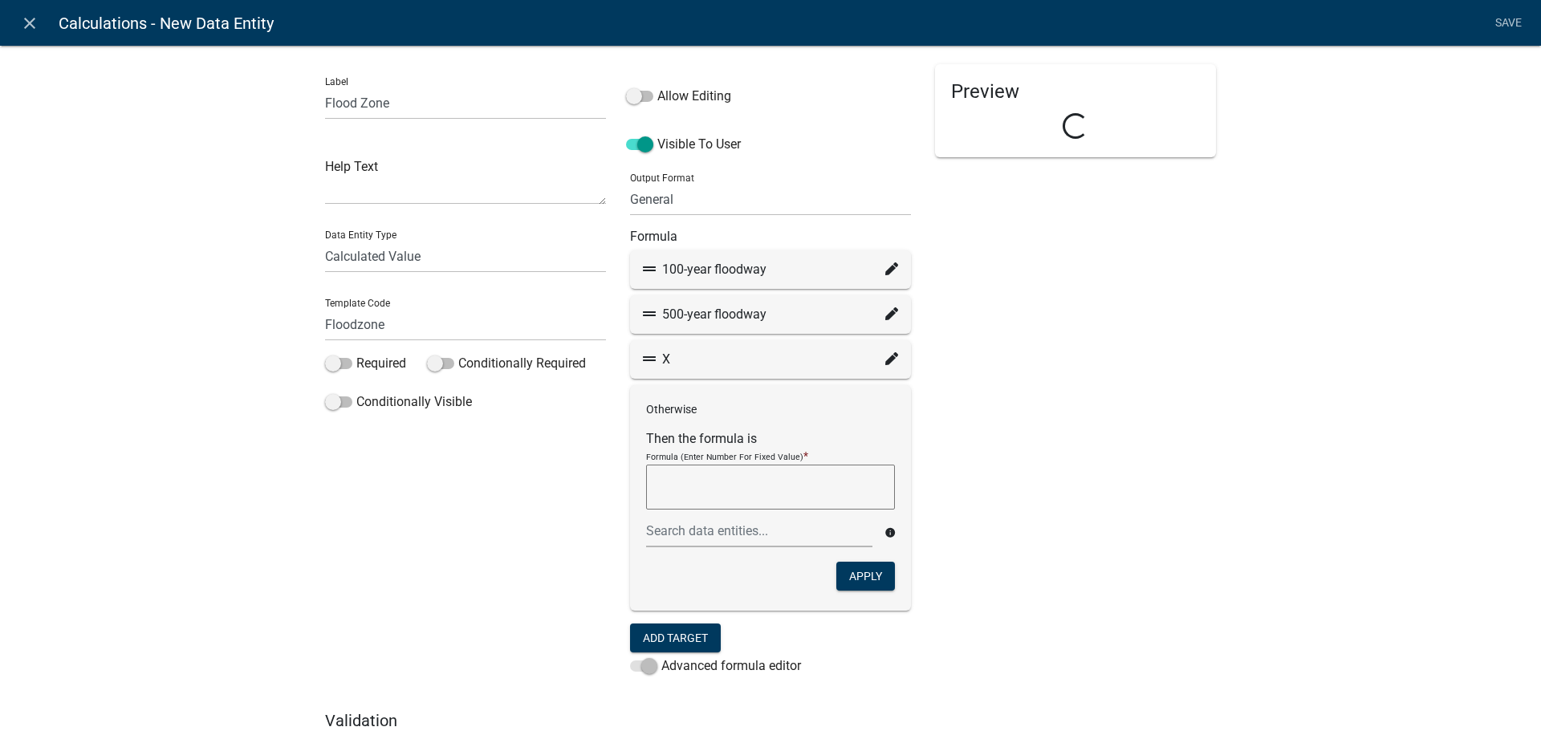
click at [723, 493] on textarea at bounding box center [770, 487] width 249 height 45
type textarea "N/A"
click at [871, 586] on button "Apply" at bounding box center [866, 576] width 59 height 29
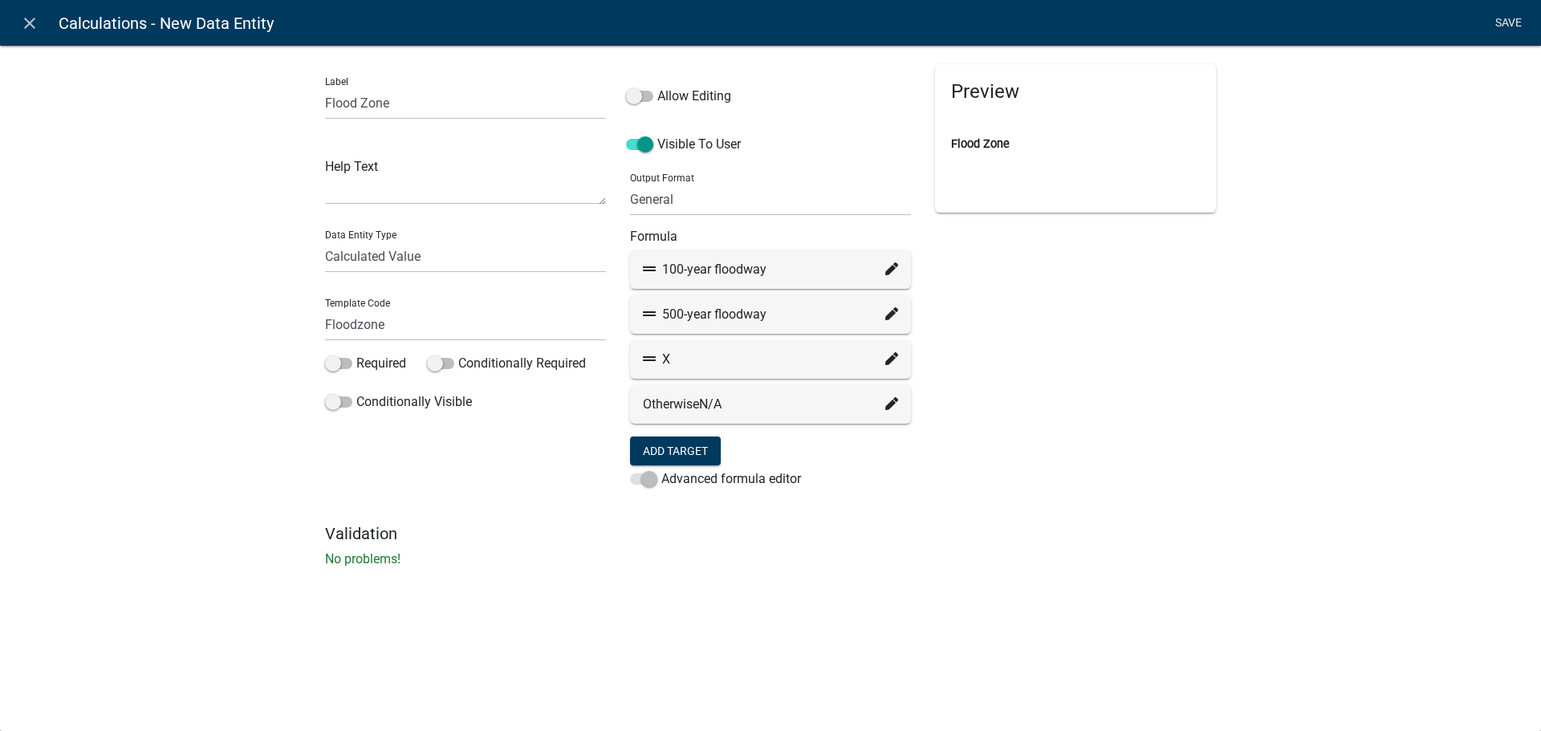
click at [1507, 22] on link "Save" at bounding box center [1508, 23] width 40 height 31
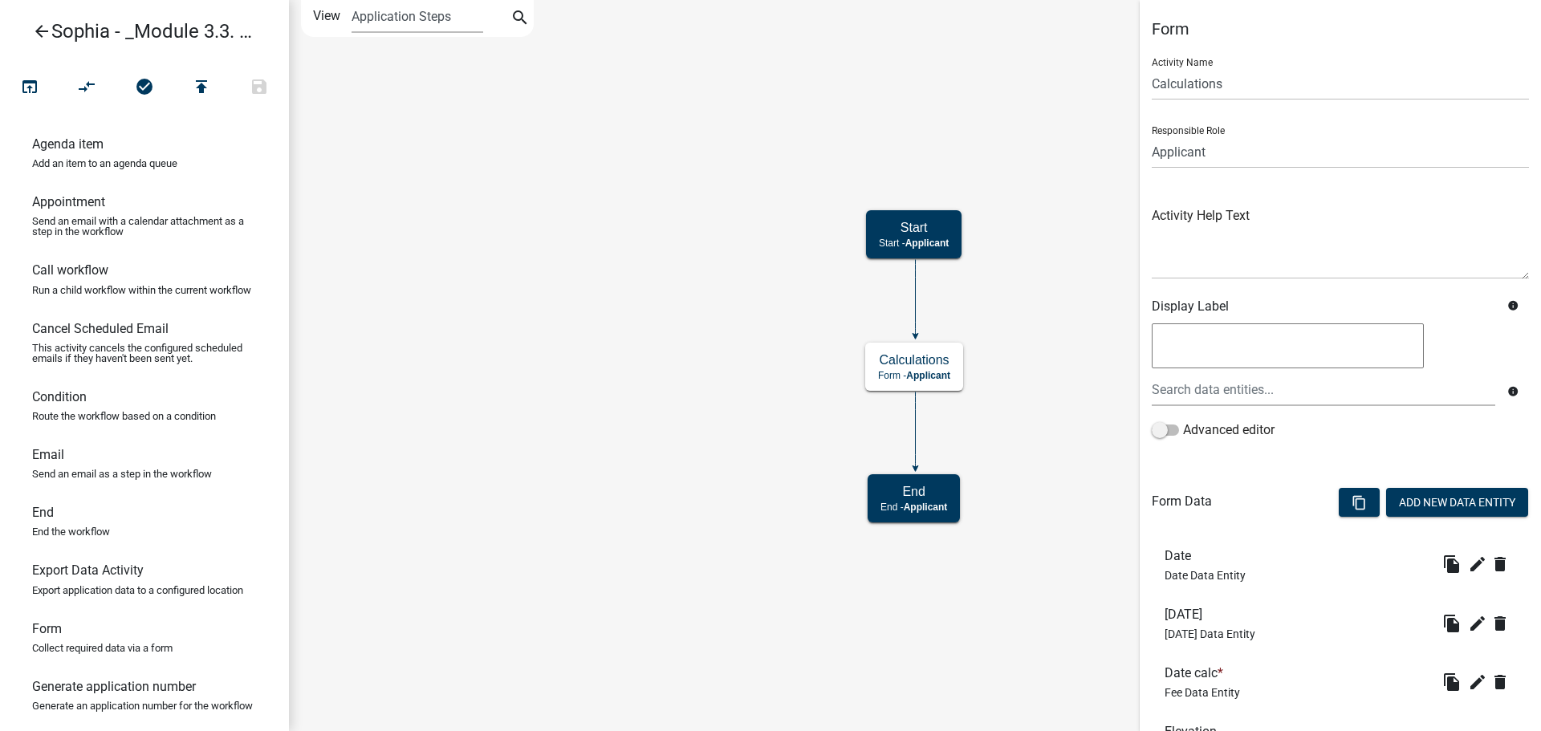
scroll to position [262, 0]
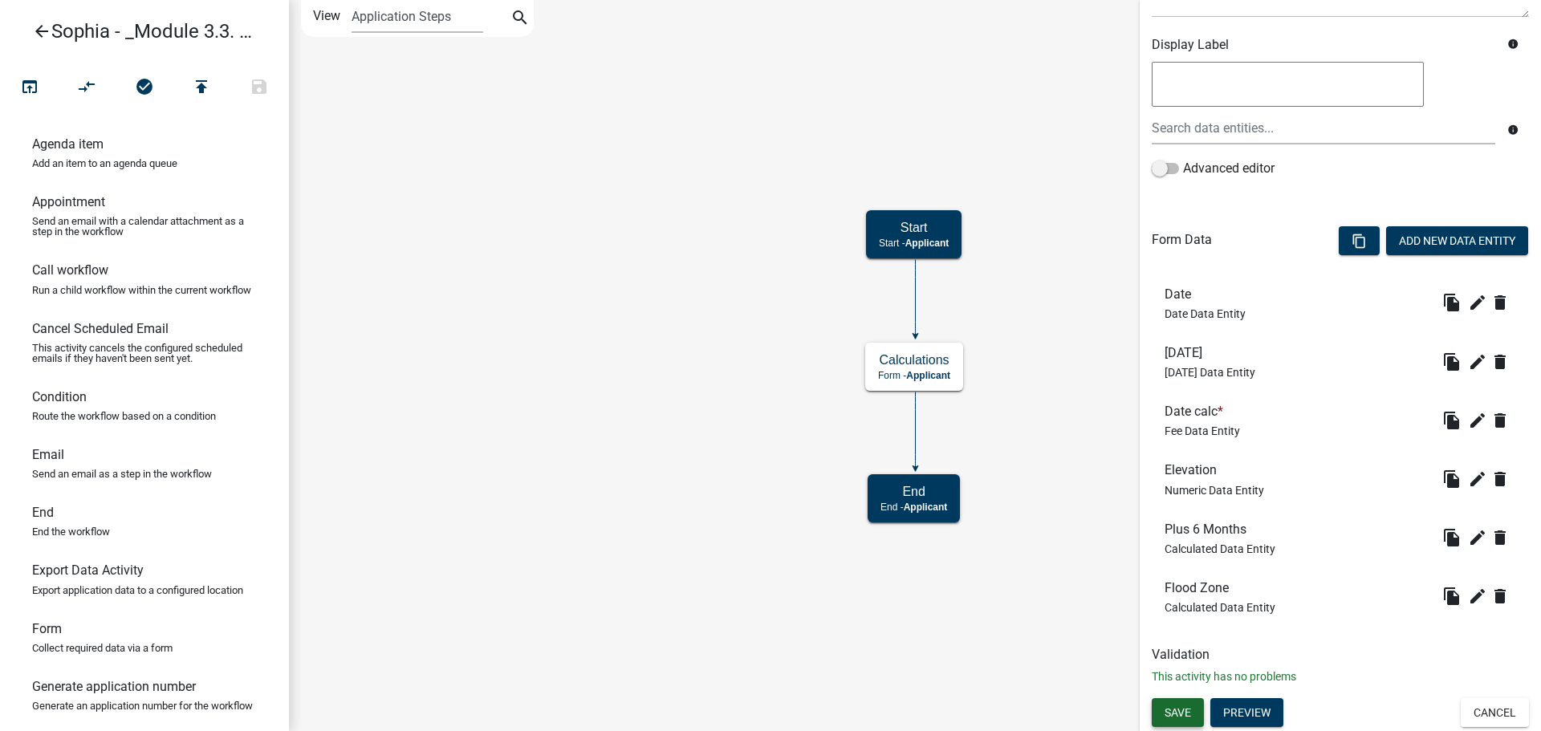
click at [1181, 717] on span "Save" at bounding box center [1178, 713] width 26 height 13
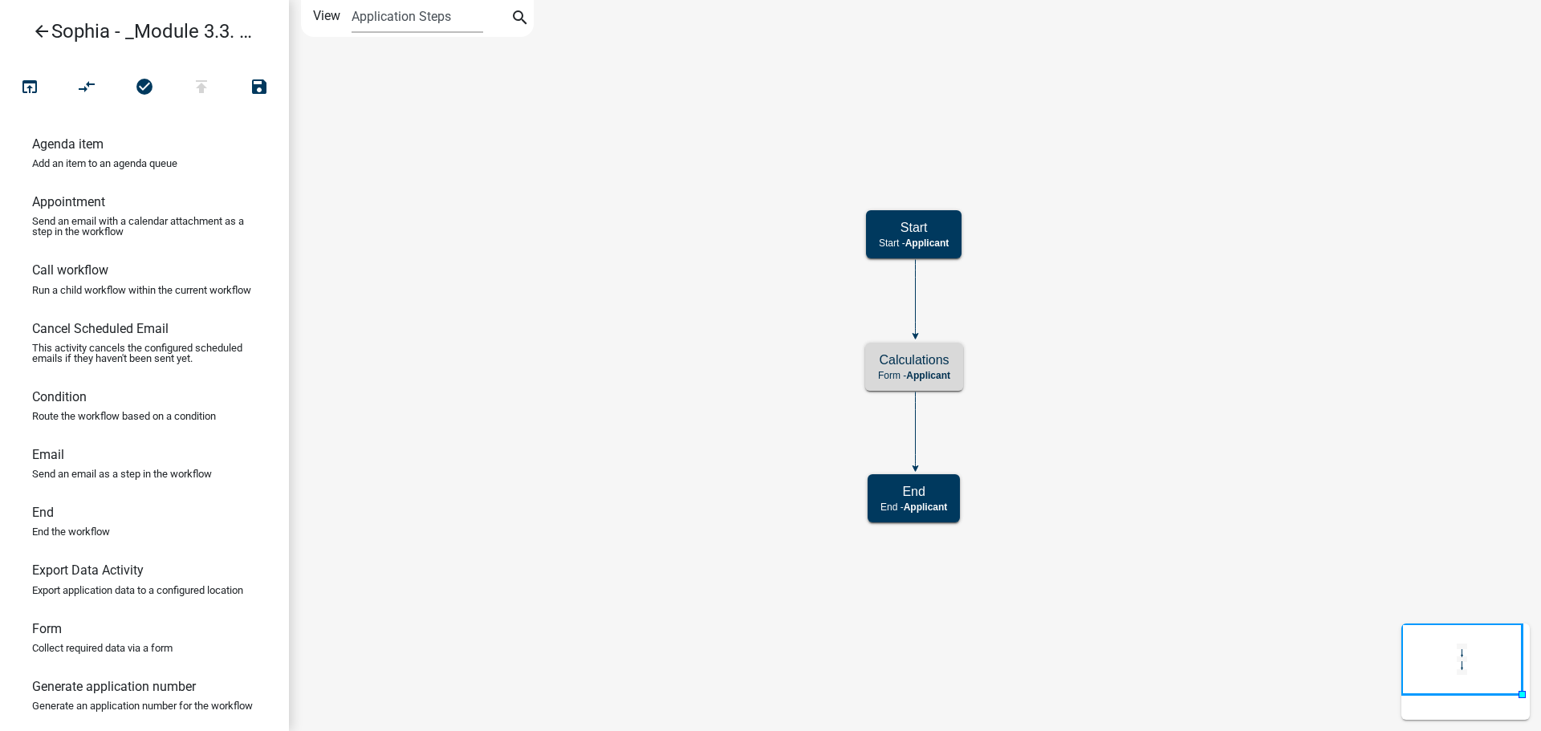
scroll to position [0, 0]
click at [31, 88] on icon "open_in_browser" at bounding box center [29, 88] width 19 height 22
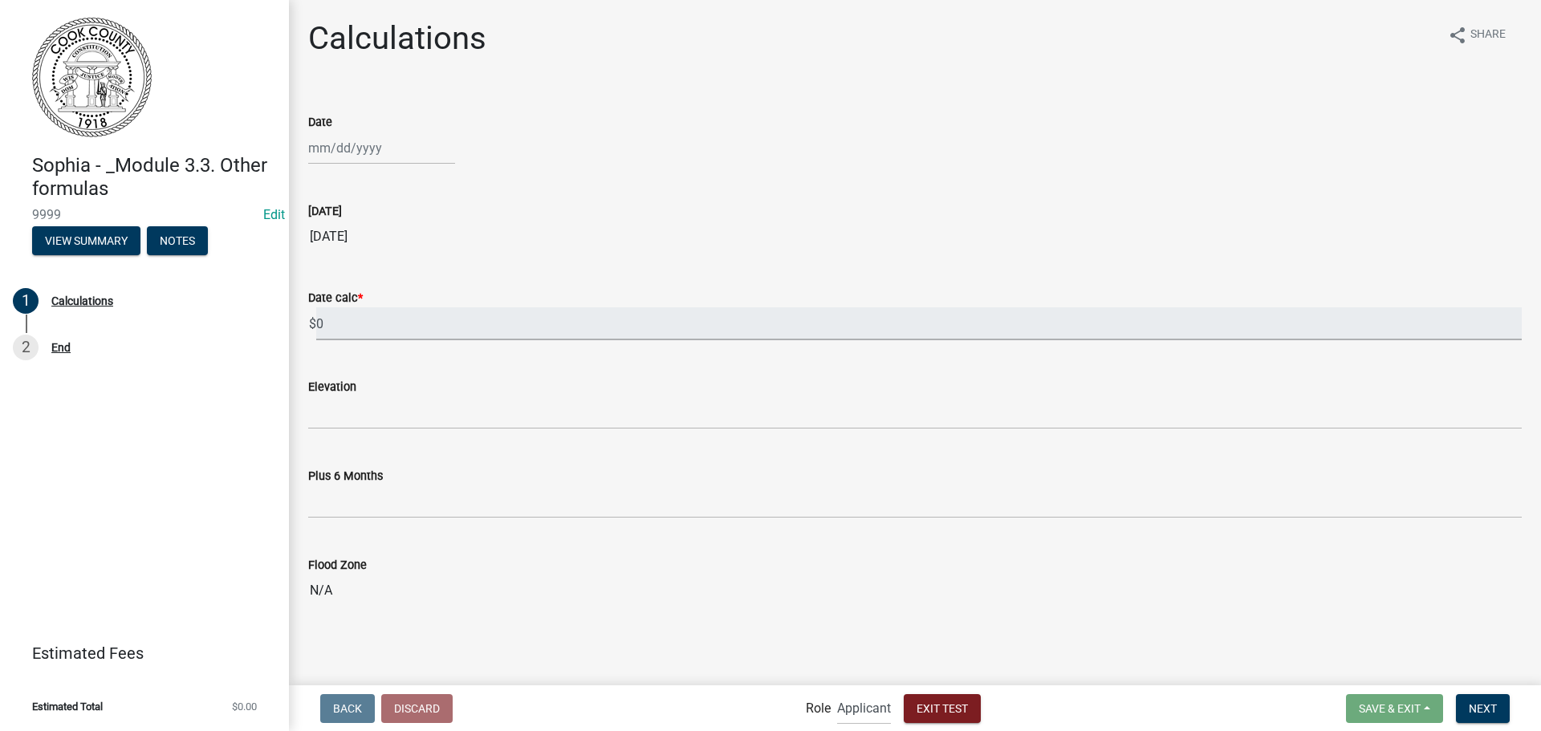
click at [440, 324] on input "0" at bounding box center [919, 323] width 1206 height 33
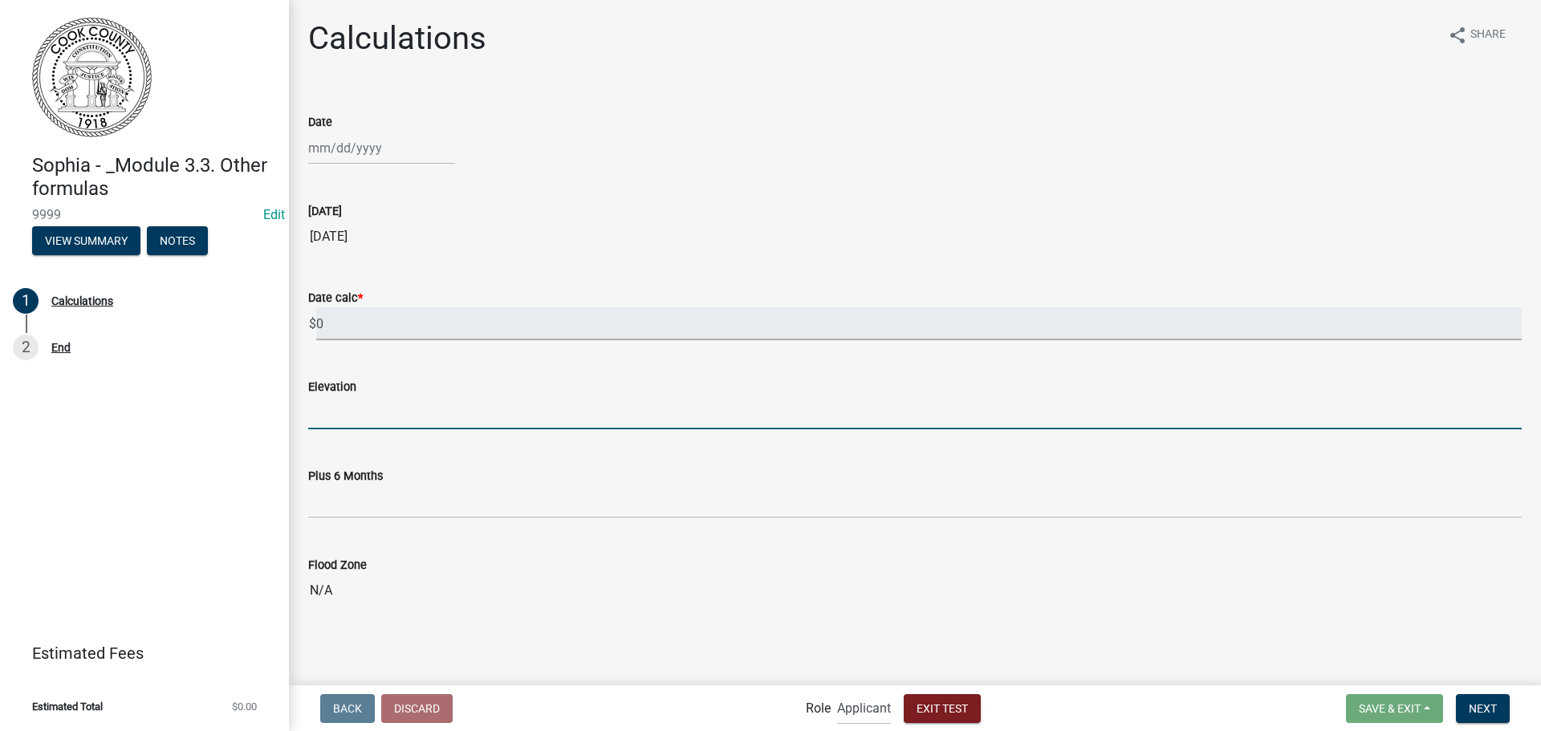
click at [389, 418] on input "text" at bounding box center [915, 413] width 1214 height 33
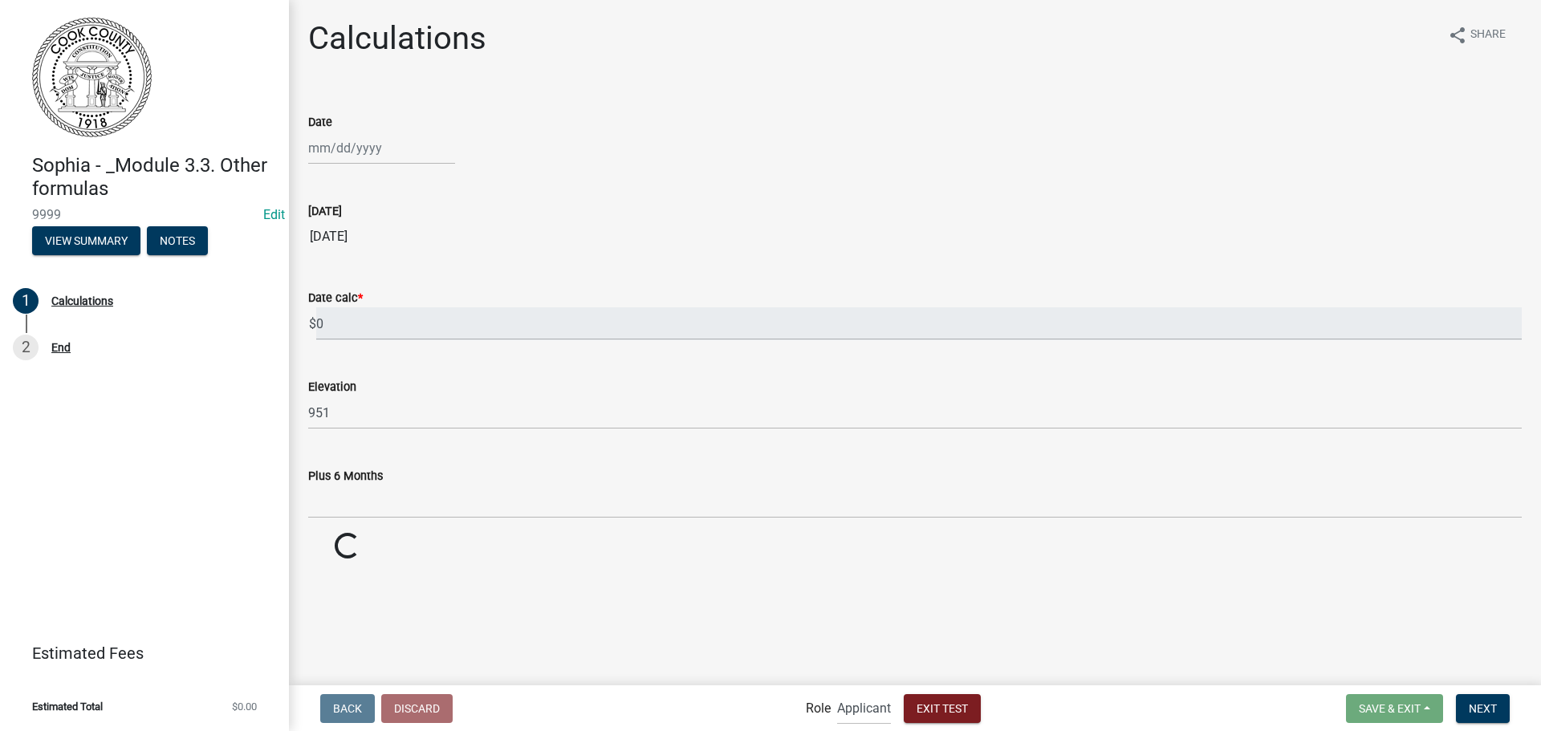
click at [429, 472] on div "Plus 6 Months" at bounding box center [915, 475] width 1214 height 19
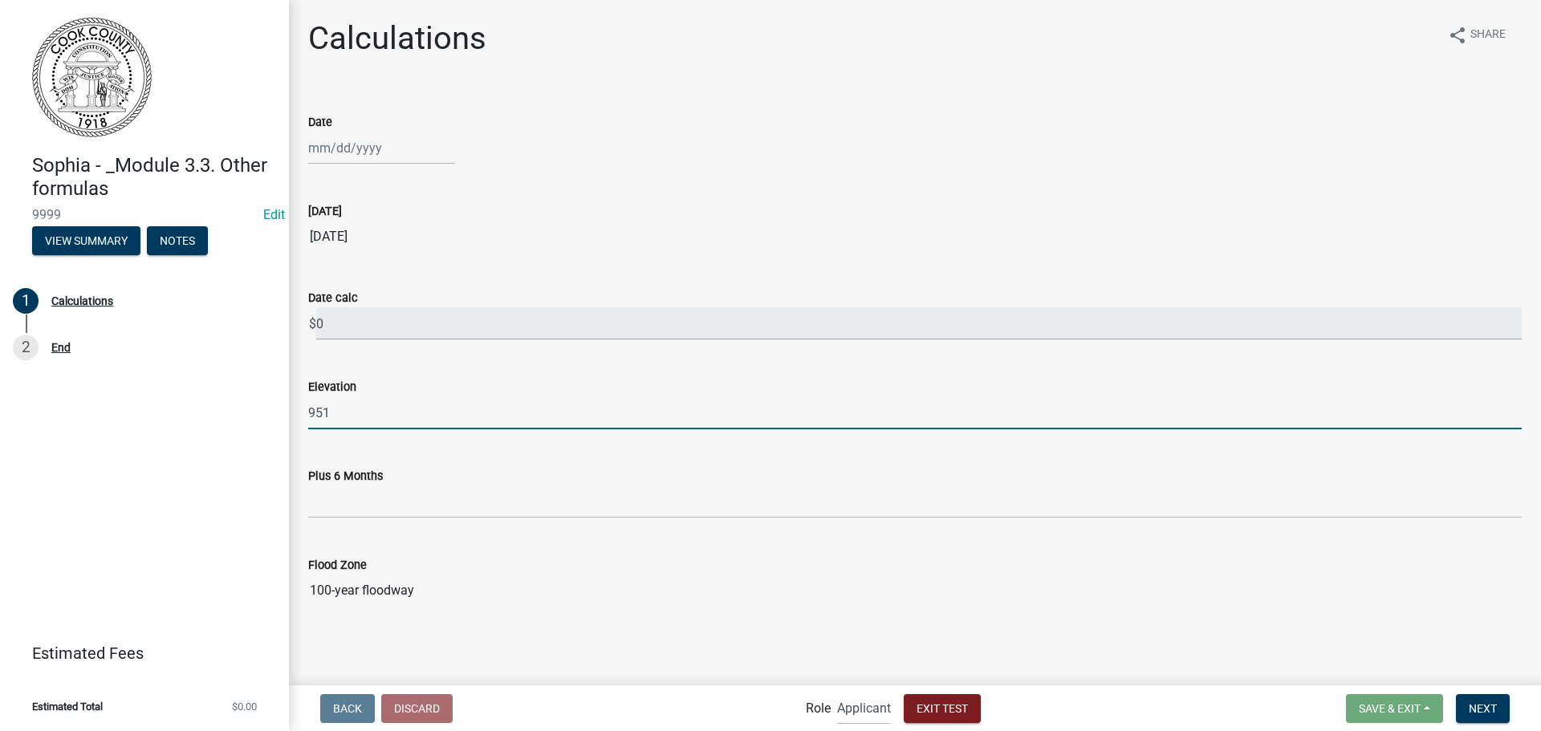
click at [372, 417] on input "951" at bounding box center [915, 413] width 1214 height 33
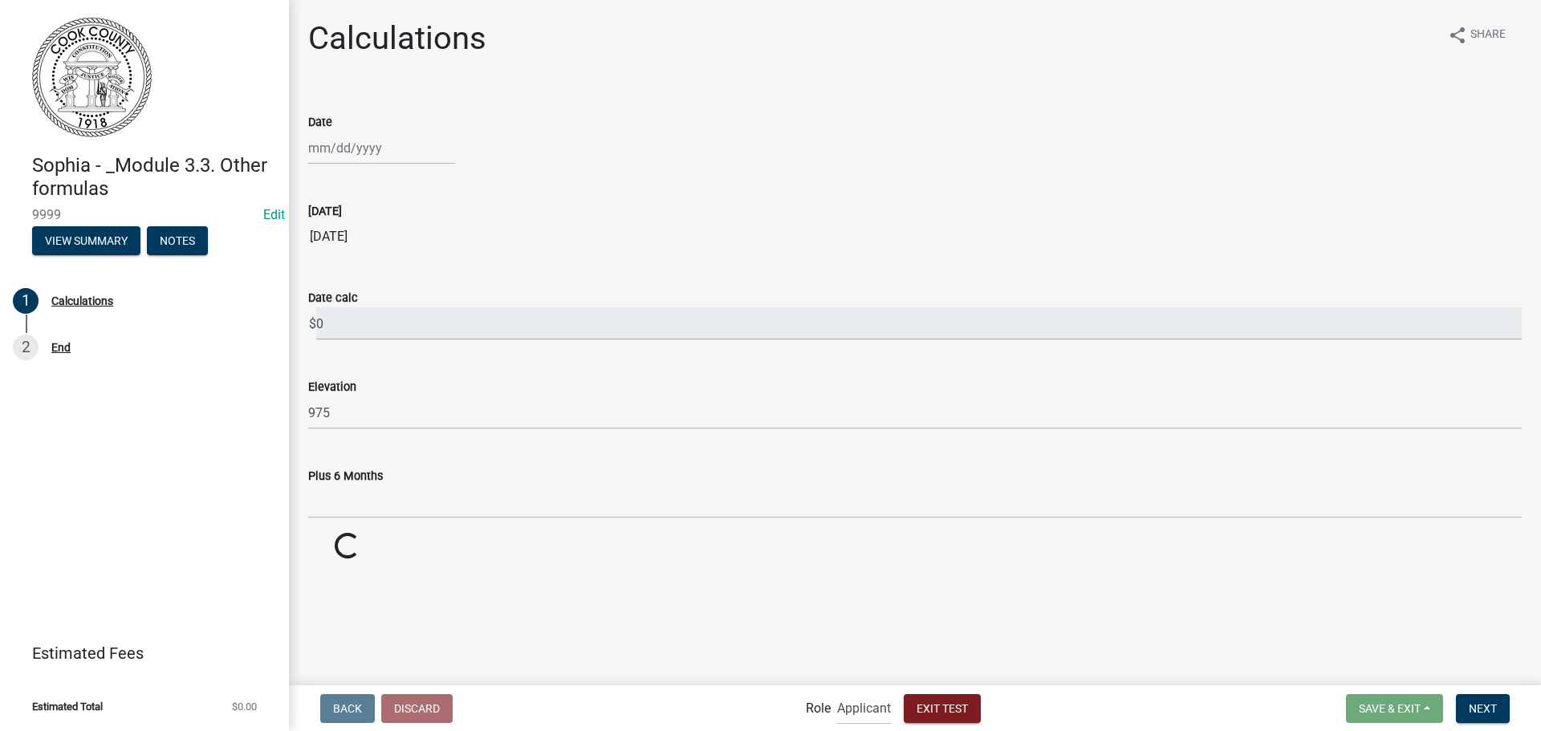
click at [397, 369] on div "Elevation 975" at bounding box center [915, 392] width 1214 height 75
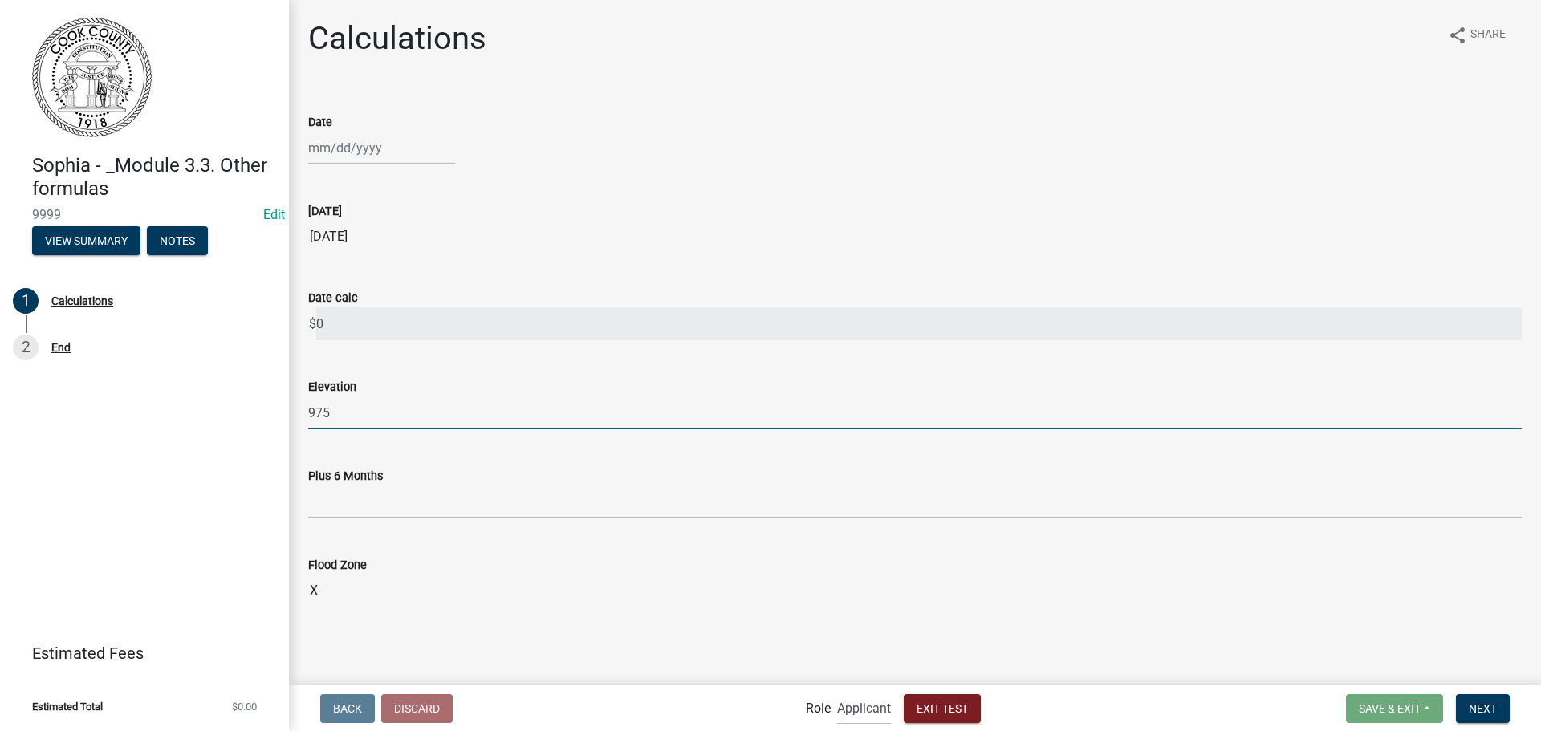
click at [379, 412] on input "975" at bounding box center [915, 413] width 1214 height 33
type input "966"
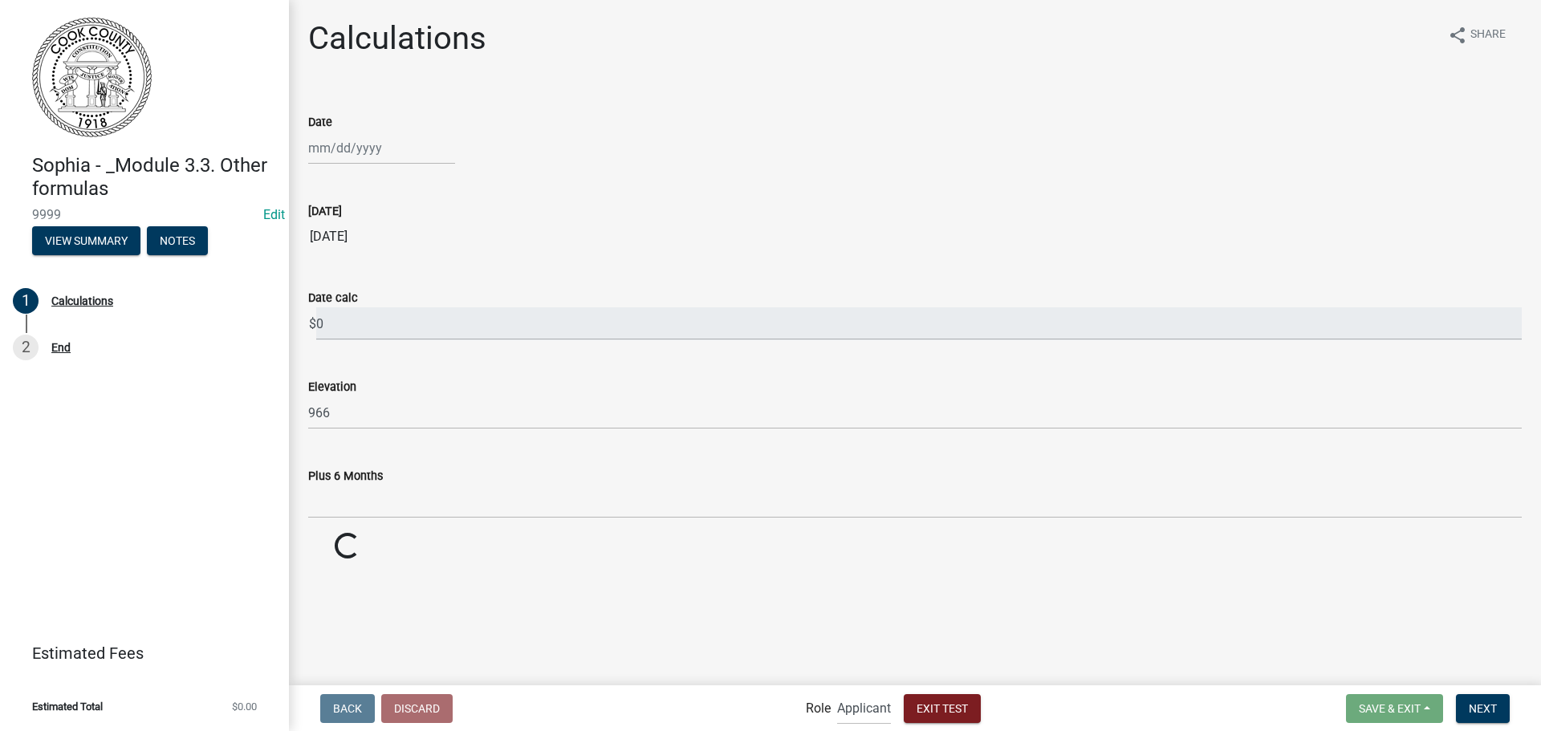
click at [390, 367] on div "Elevation 966" at bounding box center [915, 392] width 1214 height 75
click at [920, 704] on span "Exit Test" at bounding box center [942, 708] width 51 height 13
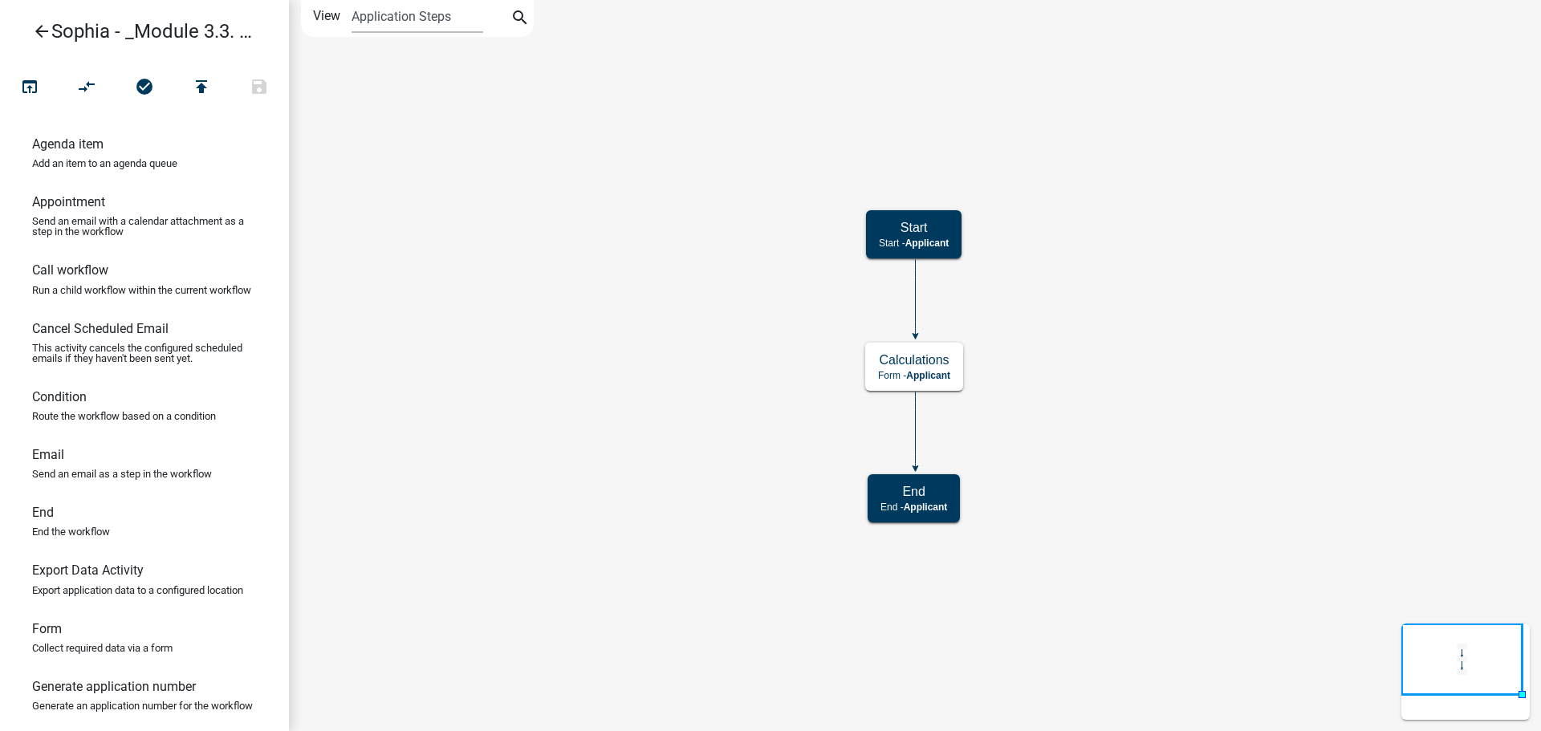
click at [36, 37] on icon "arrow_back" at bounding box center [41, 33] width 19 height 22
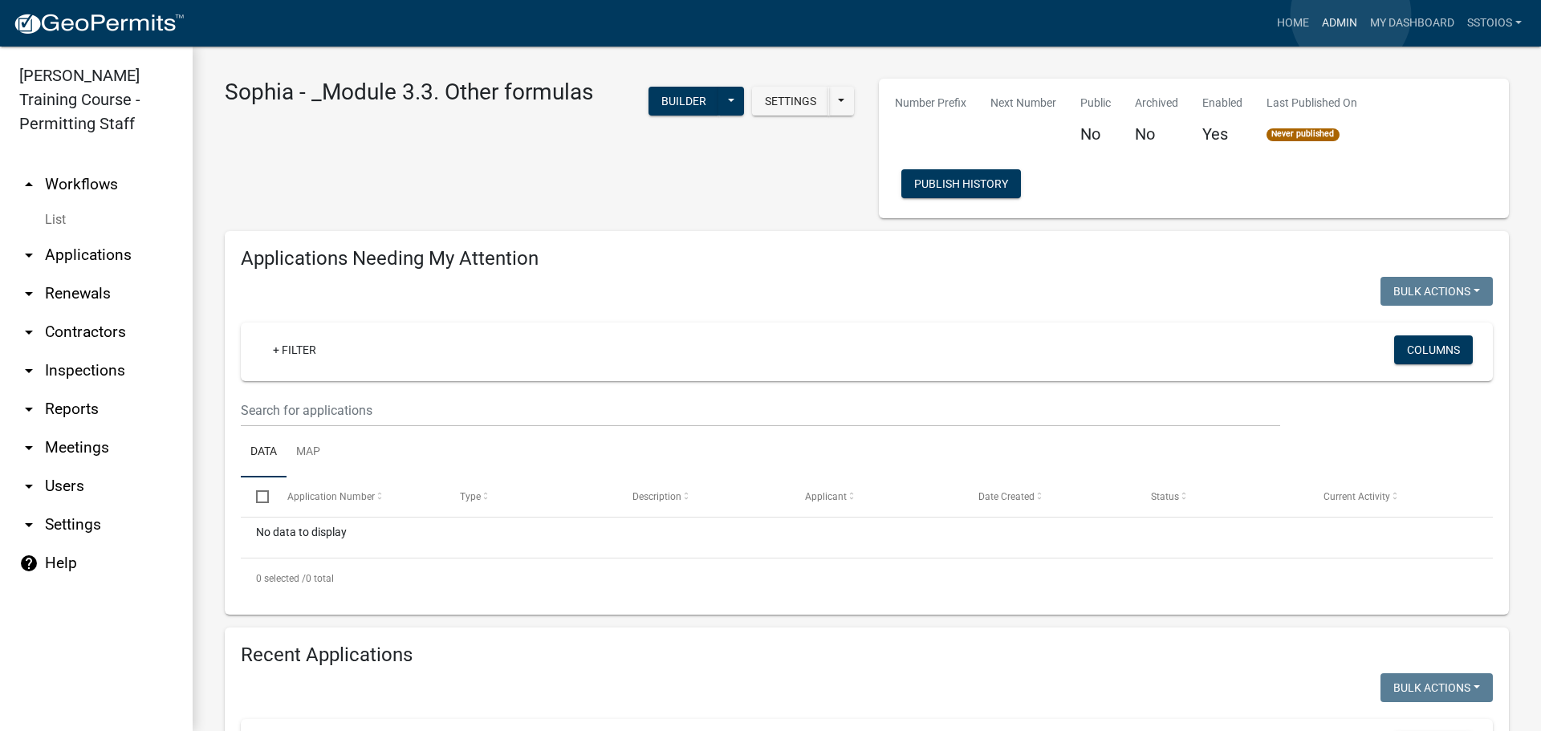
click at [1351, 14] on link "Admin" at bounding box center [1340, 23] width 48 height 31
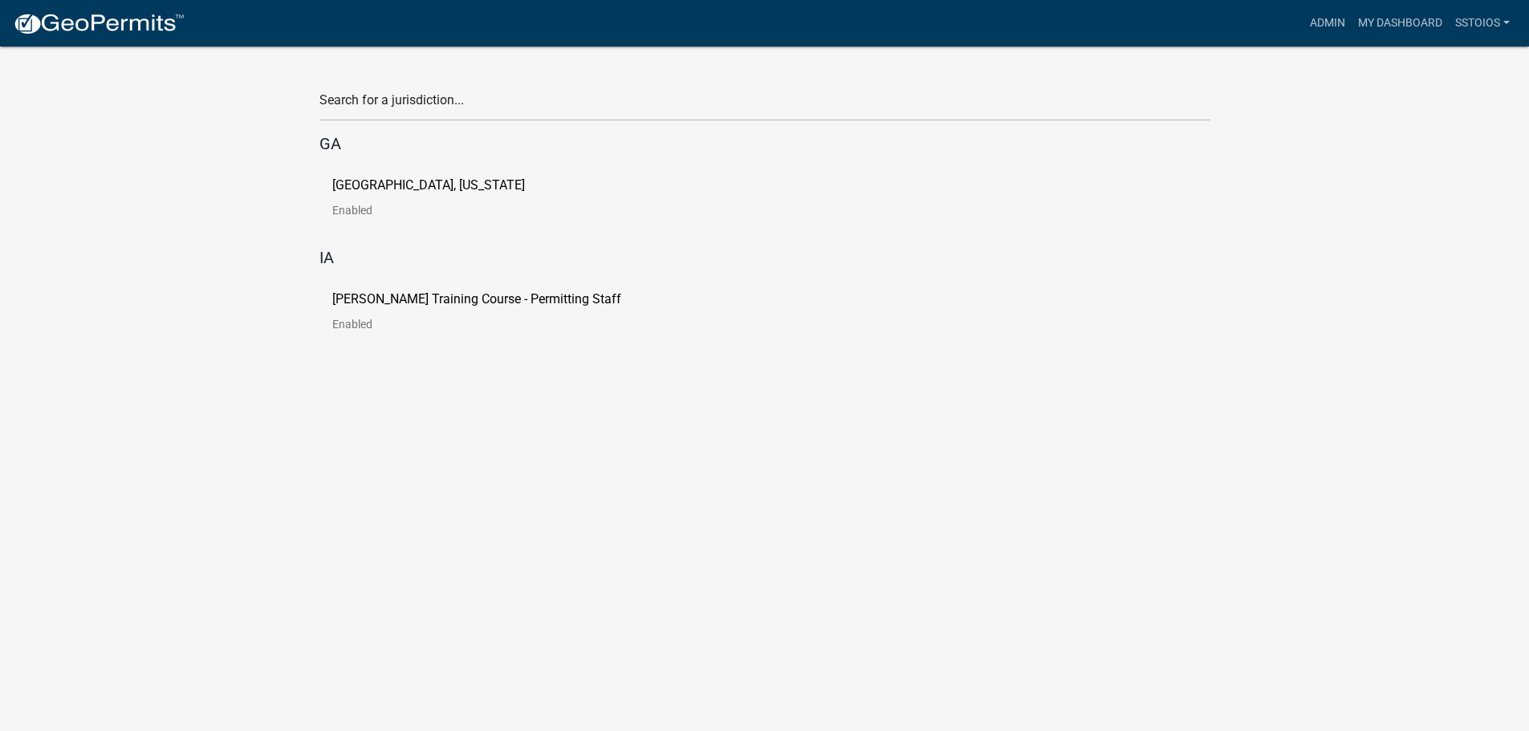
click at [454, 293] on p "[PERSON_NAME] Training Course - Permitting Staff" at bounding box center [476, 299] width 289 height 13
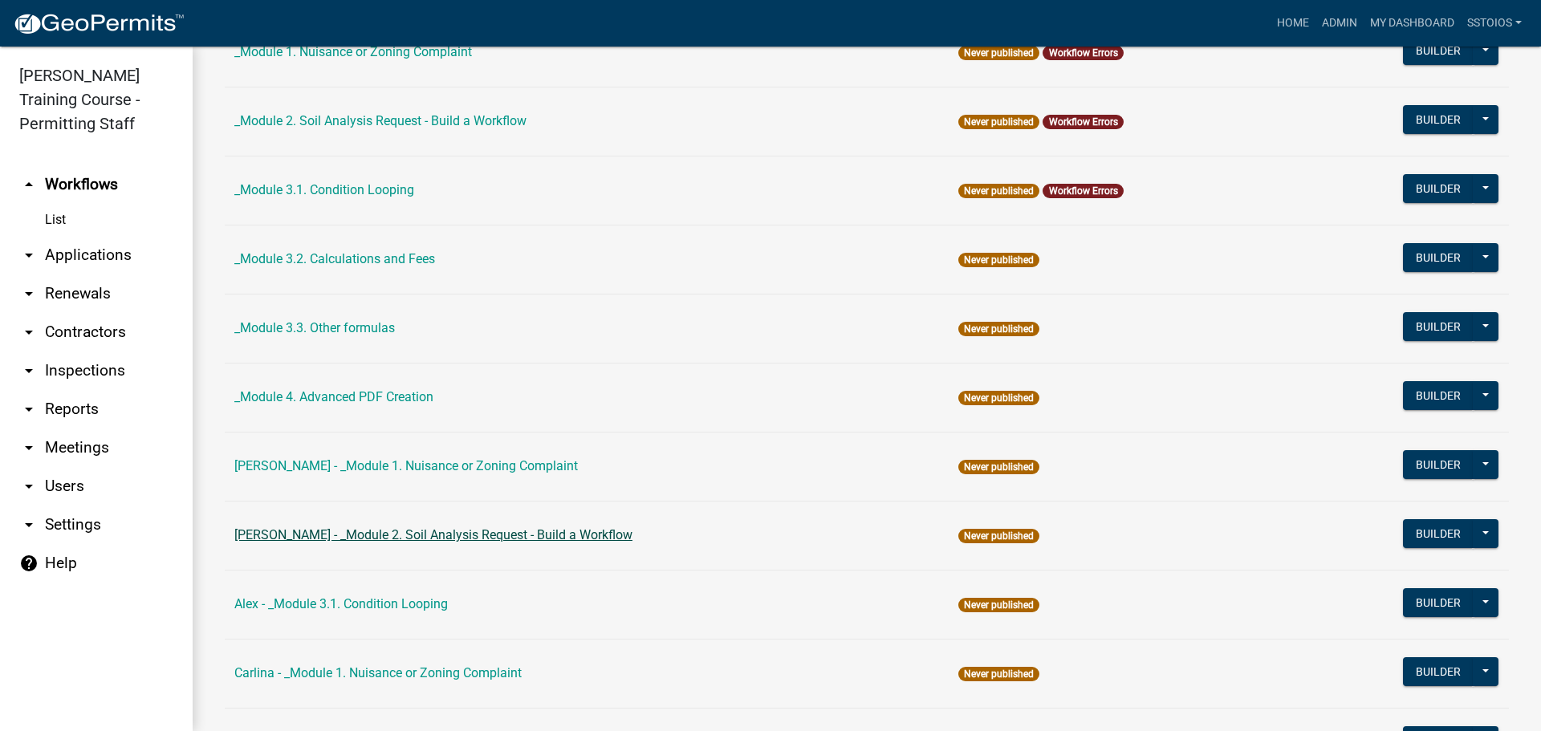
scroll to position [161, 0]
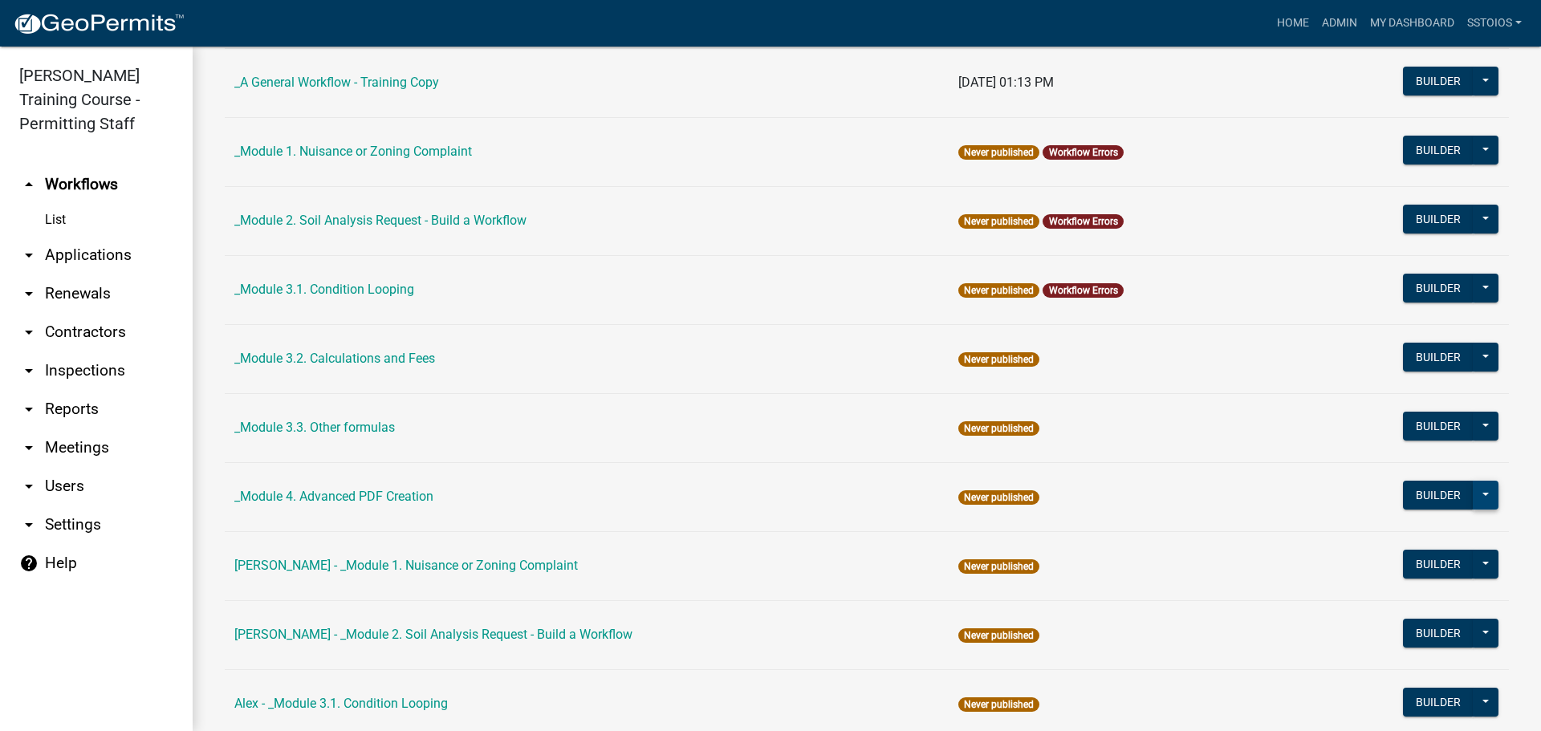
drag, startPoint x: 401, startPoint y: 497, endPoint x: 1470, endPoint y: 497, distance: 1069.4
click at [1473, 497] on button at bounding box center [1486, 495] width 26 height 29
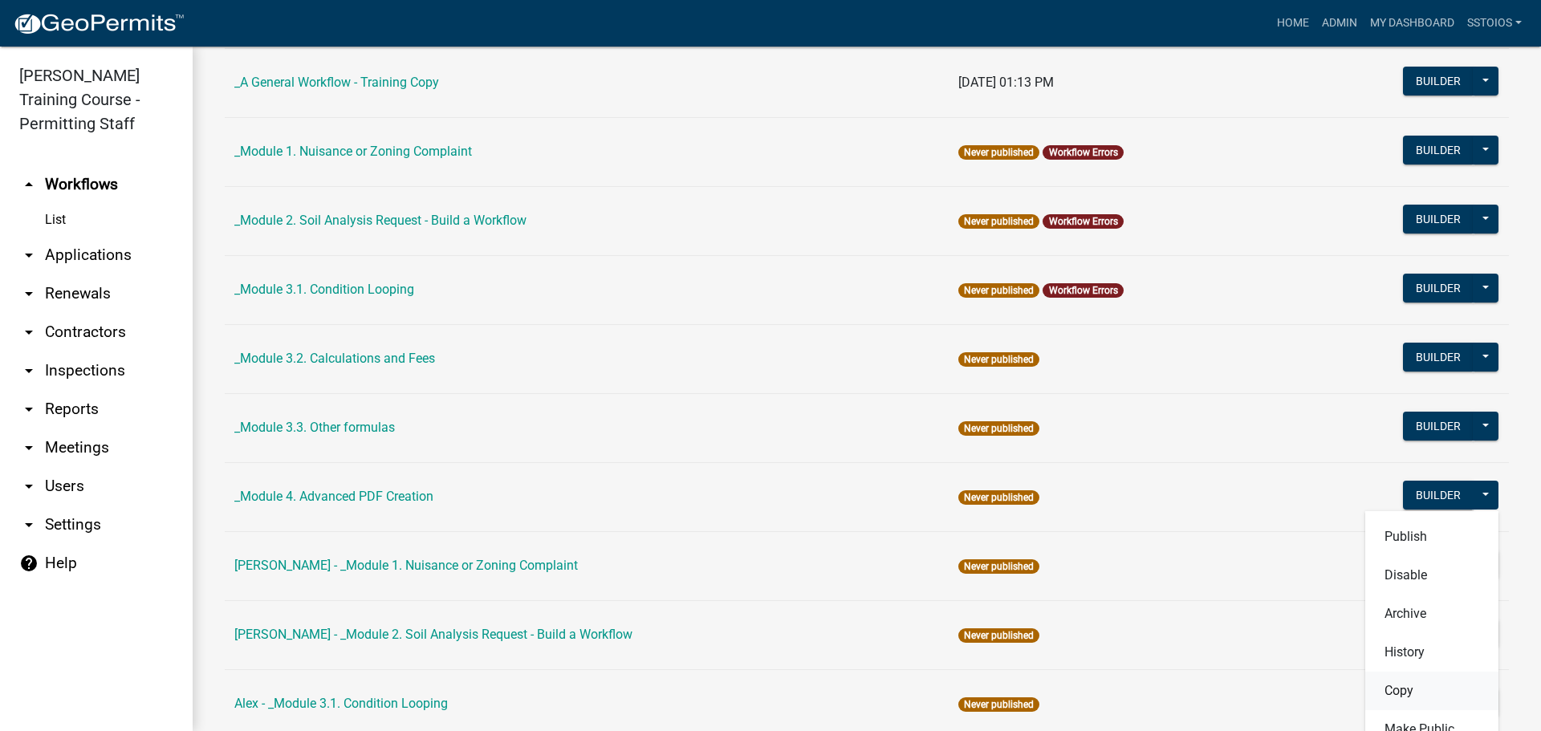
click at [1405, 691] on button "Copy" at bounding box center [1432, 691] width 133 height 39
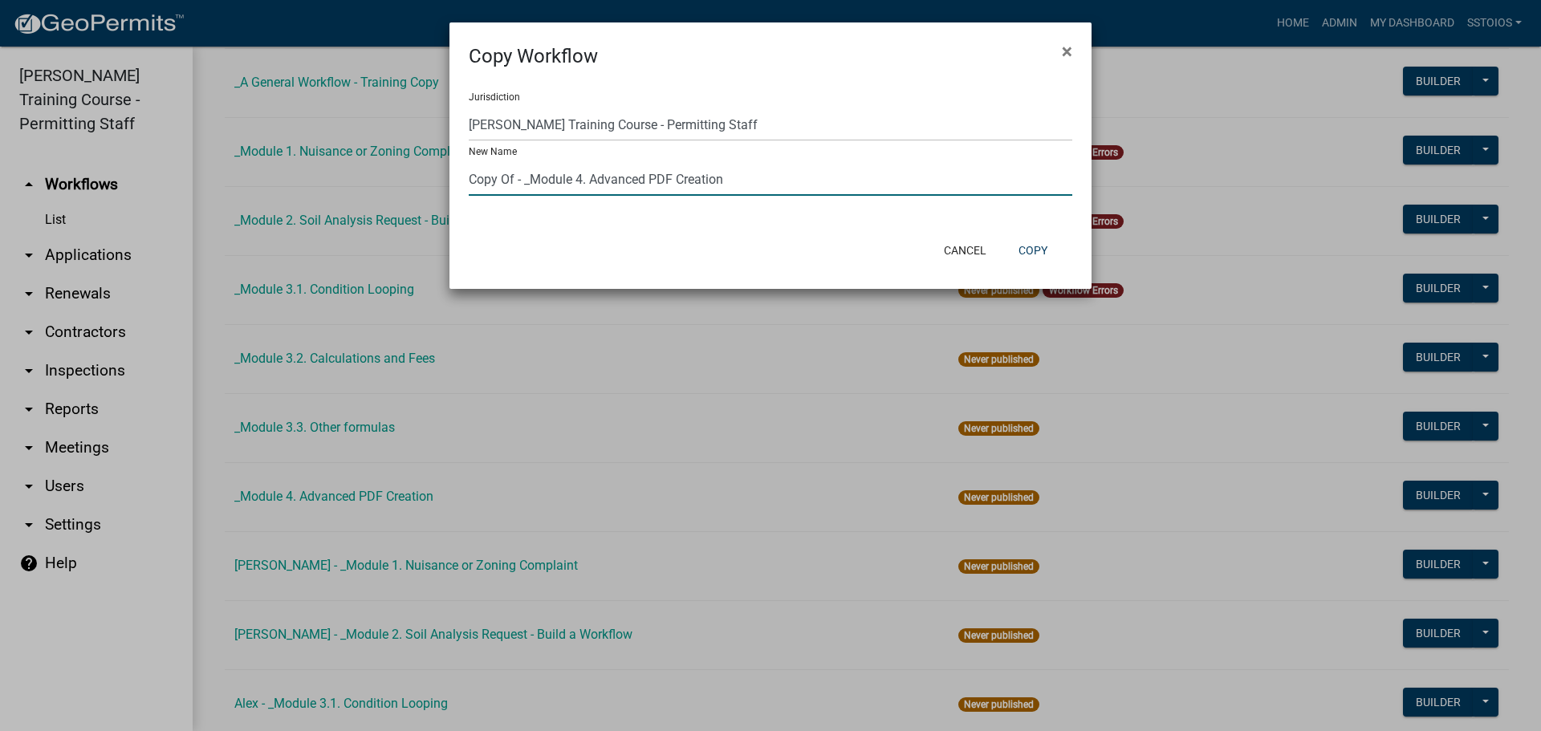
drag, startPoint x: 519, startPoint y: 173, endPoint x: 454, endPoint y: 190, distance: 67.2
click at [454, 190] on div "Jurisdiction [PERSON_NAME] Training Course - Permitting Staff [GEOGRAPHIC_DATA]…" at bounding box center [771, 150] width 642 height 159
type input "Sophia - _Module 4. Advanced PDF Creation"
click at [1049, 250] on button "Copy" at bounding box center [1033, 250] width 55 height 29
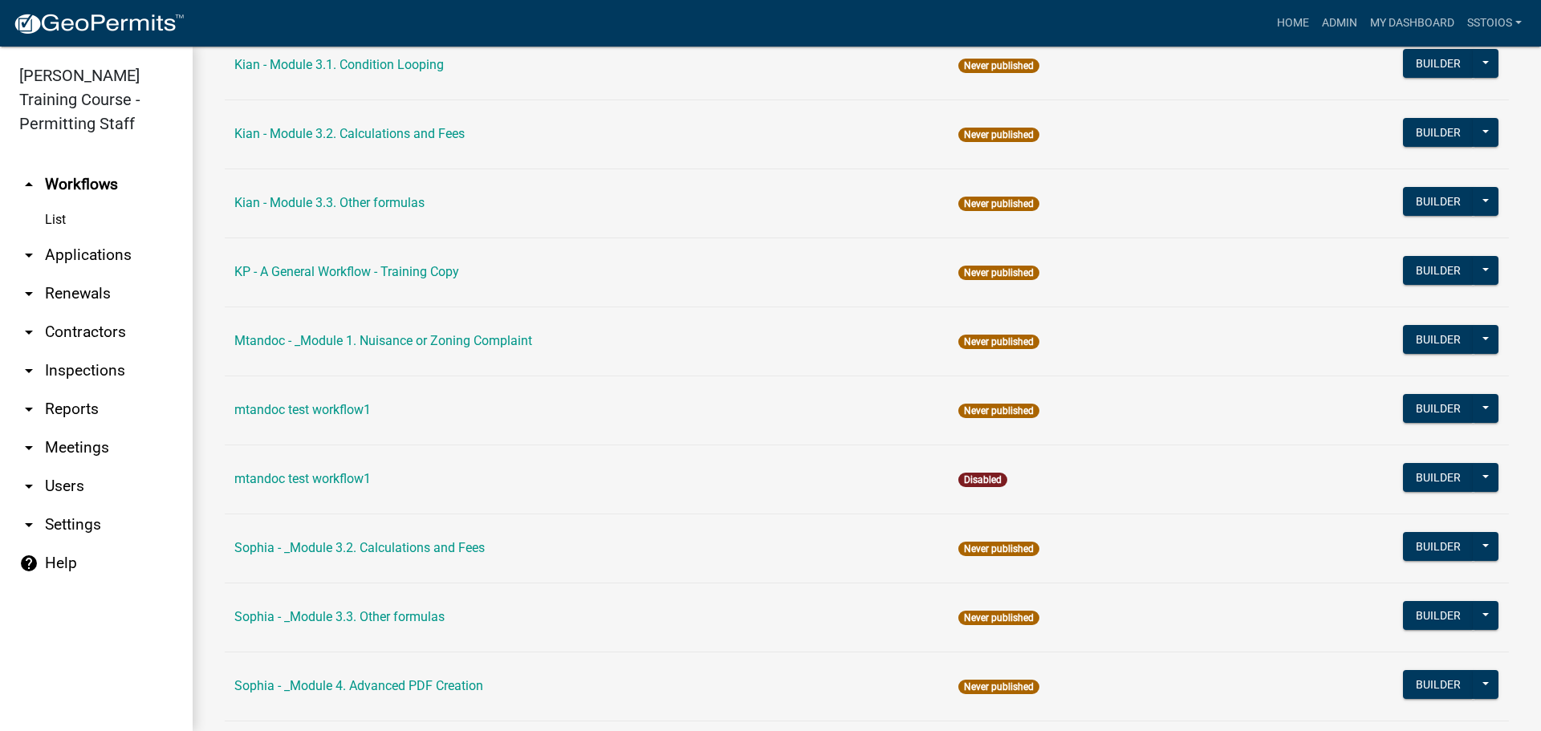
scroll to position [2007, 0]
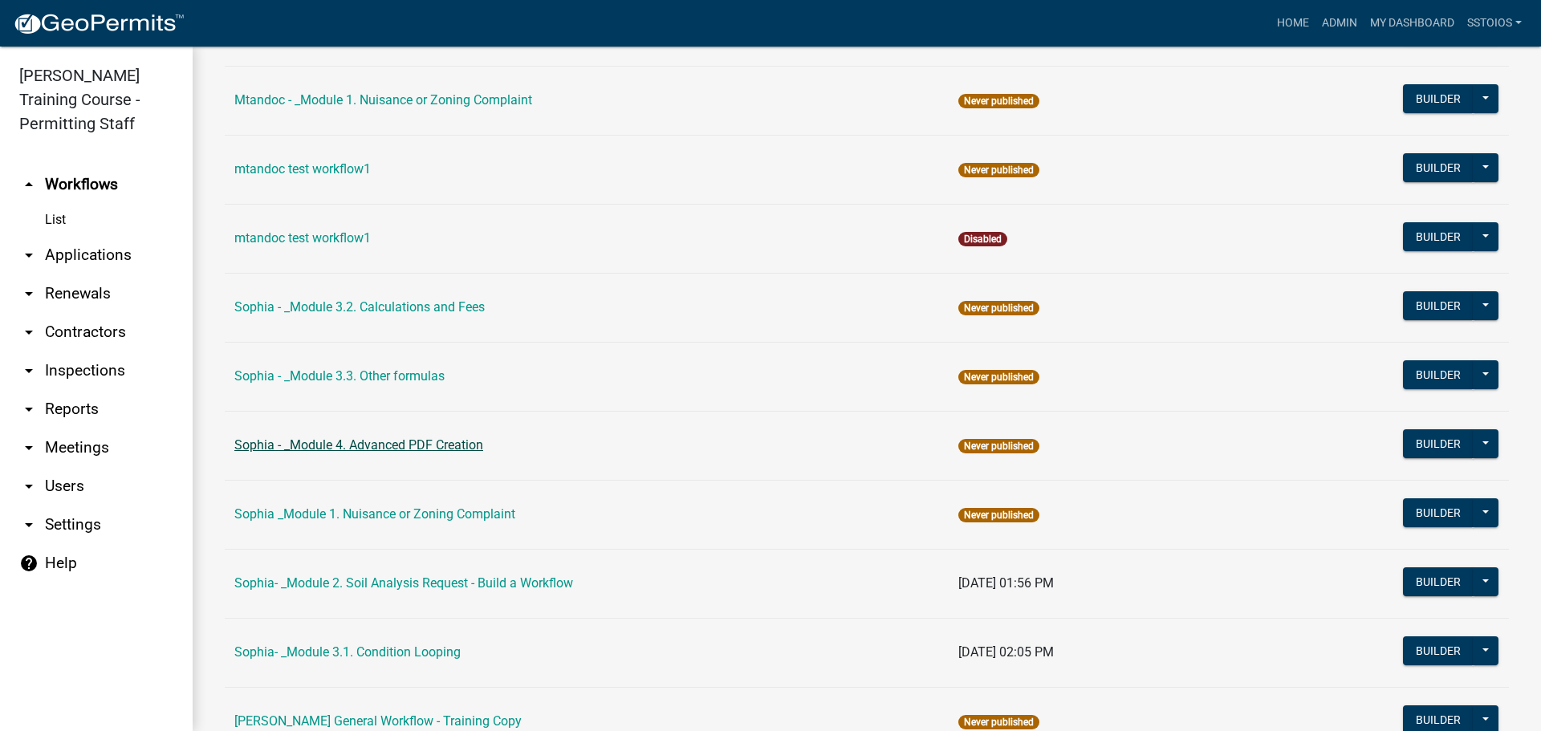
click at [331, 446] on link "Sophia - _Module 4. Advanced PDF Creation" at bounding box center [358, 445] width 249 height 15
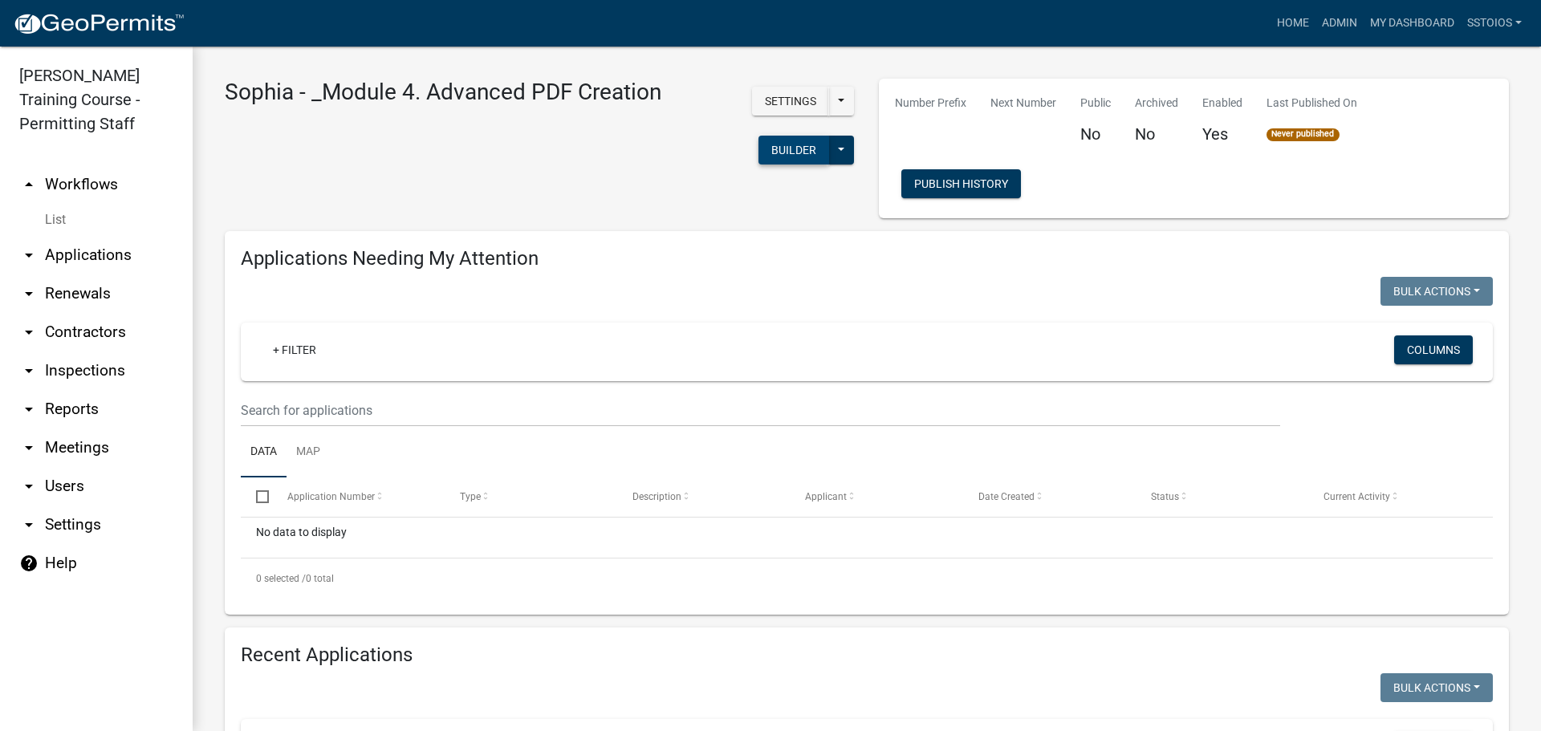
click at [759, 146] on button "Builder" at bounding box center [794, 150] width 71 height 29
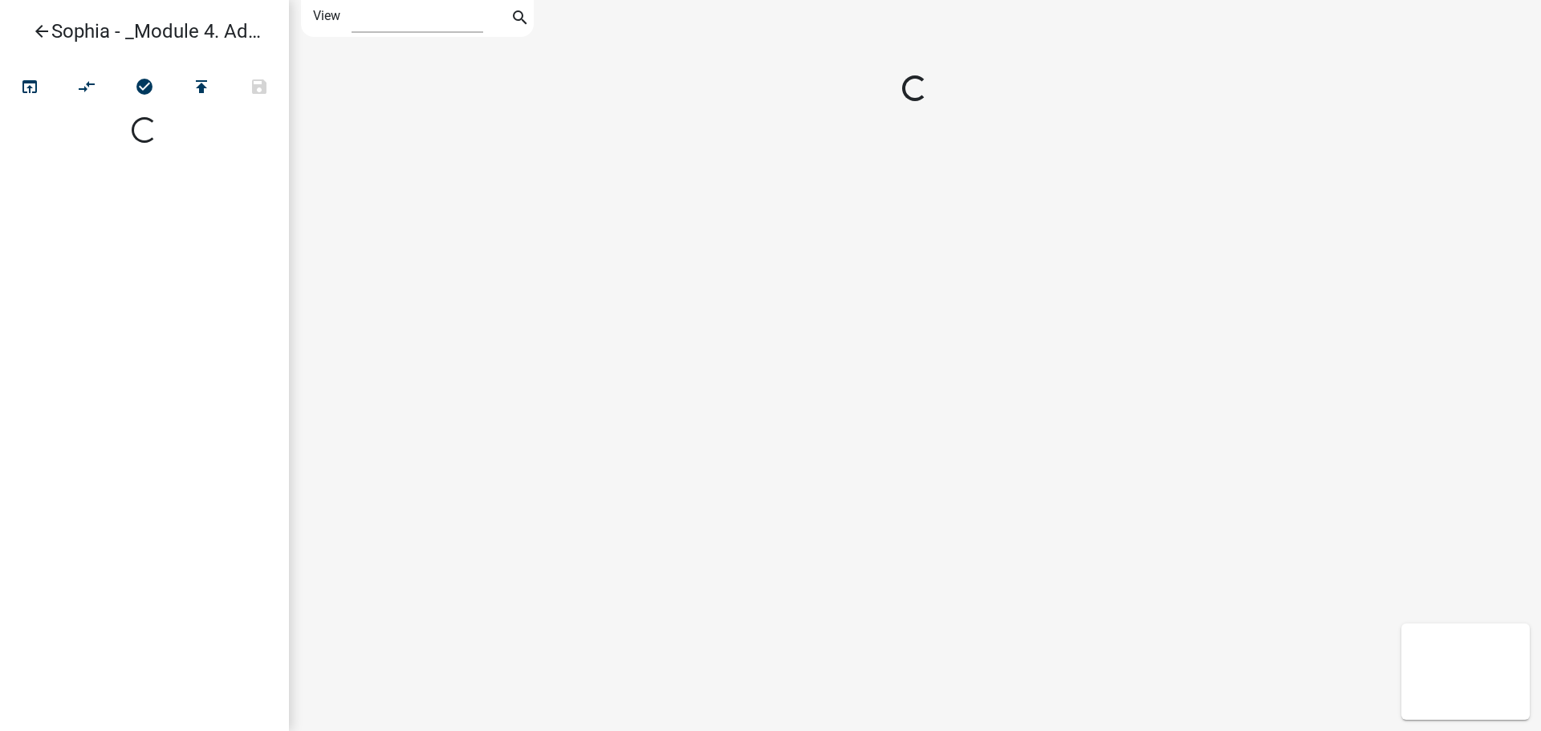
select select "1"
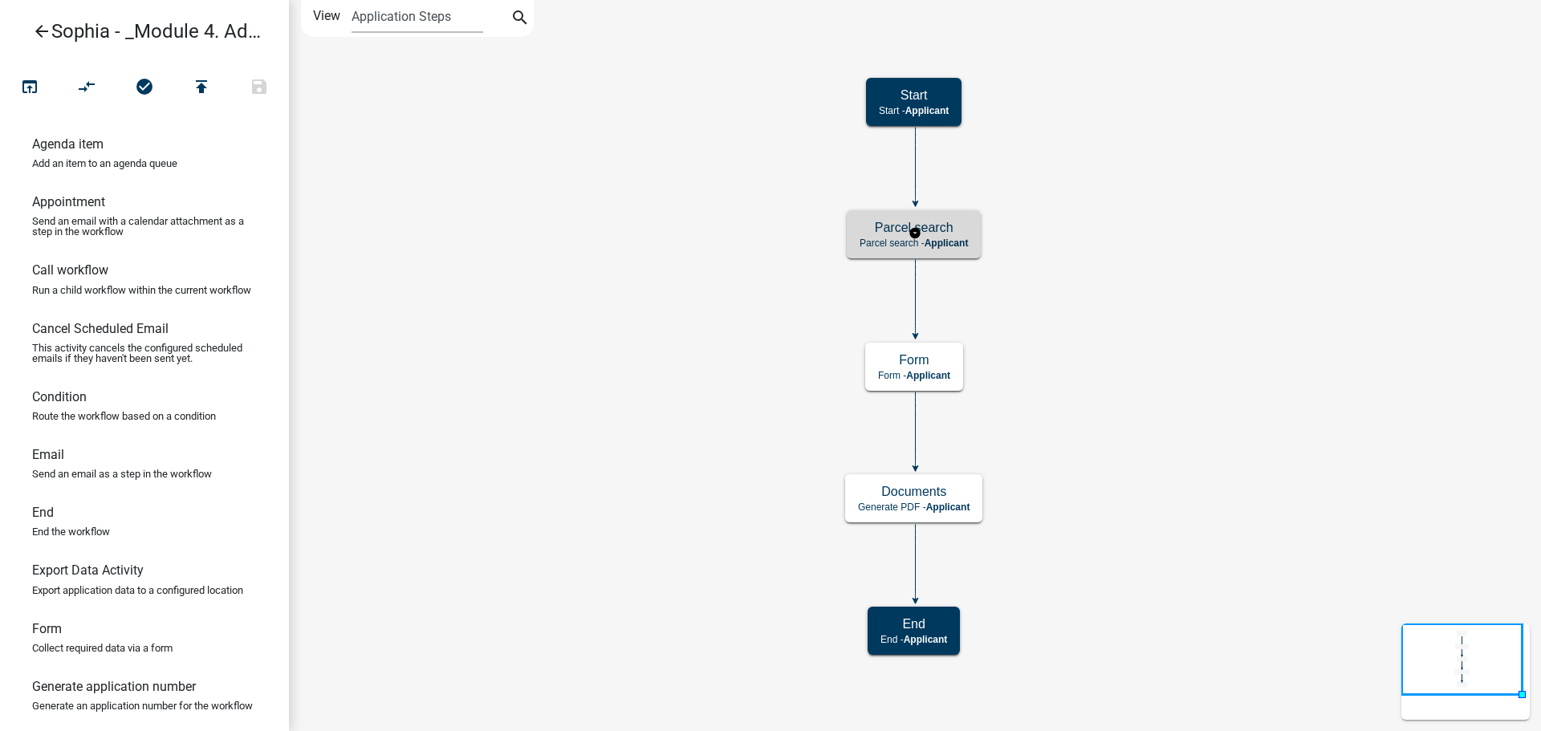
click at [923, 230] on h5 "Parcel search" at bounding box center [914, 227] width 108 height 15
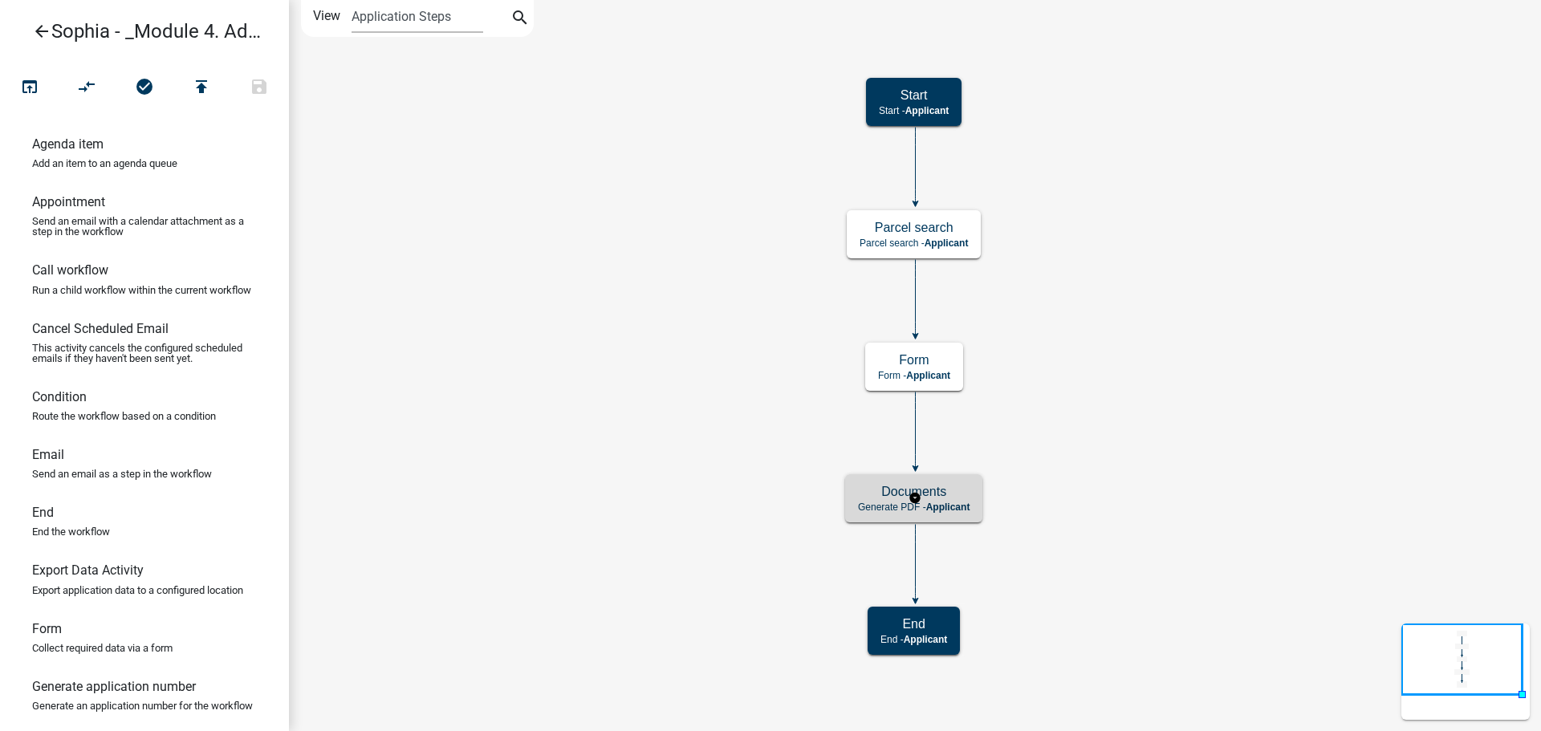
click at [935, 504] on span "Applicant" at bounding box center [948, 507] width 44 height 11
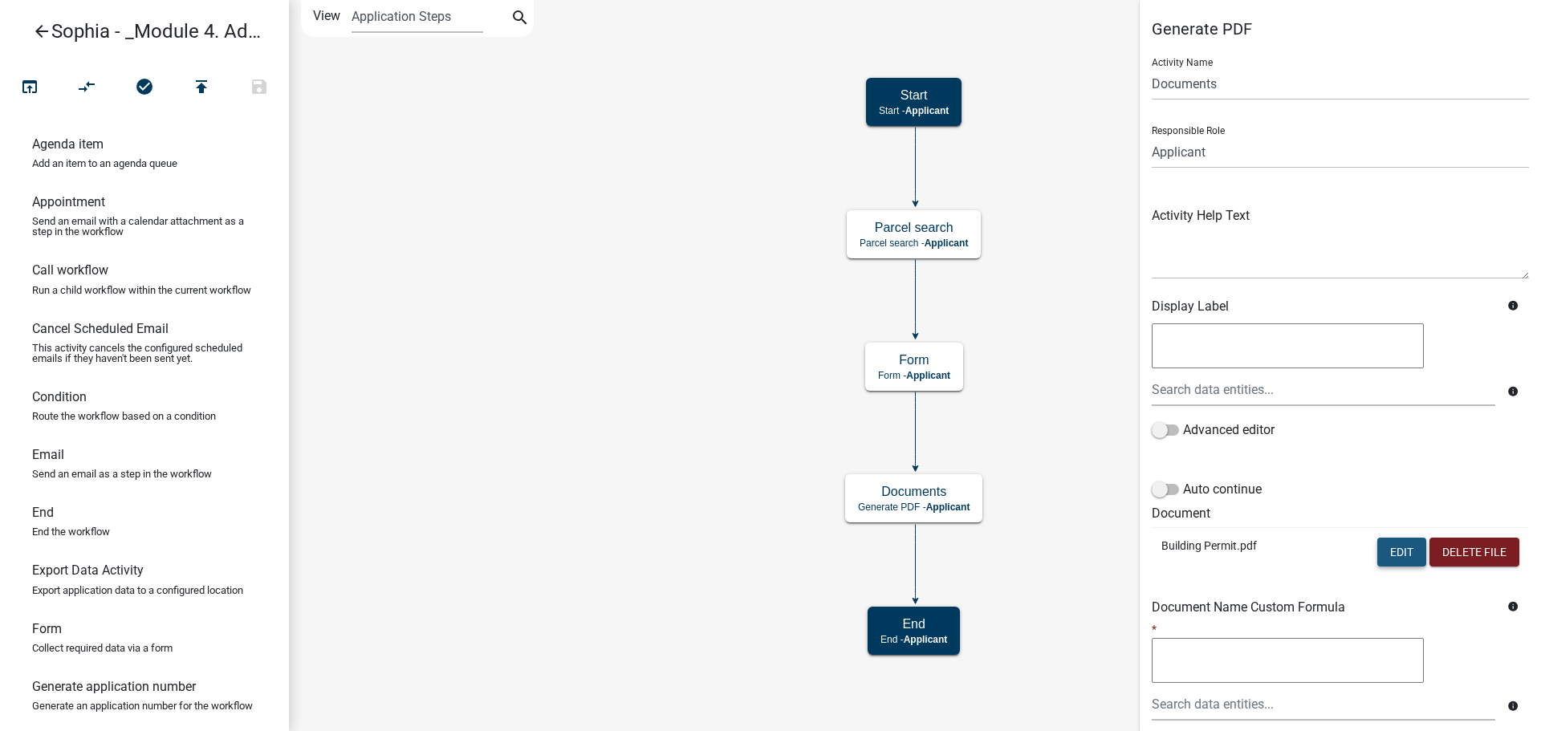
click at [1384, 550] on button "Edit" at bounding box center [1402, 552] width 49 height 29
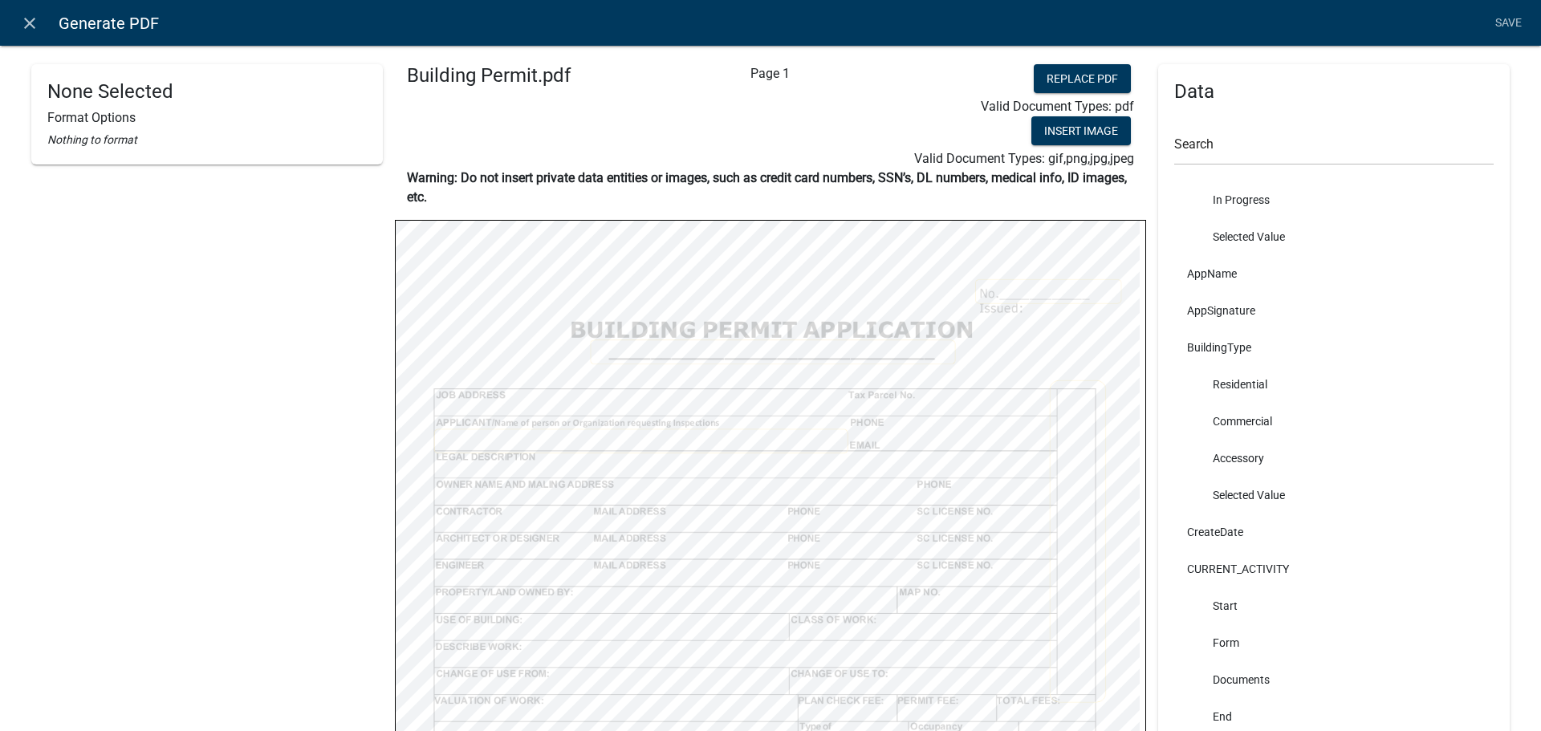
scroll to position [321, 0]
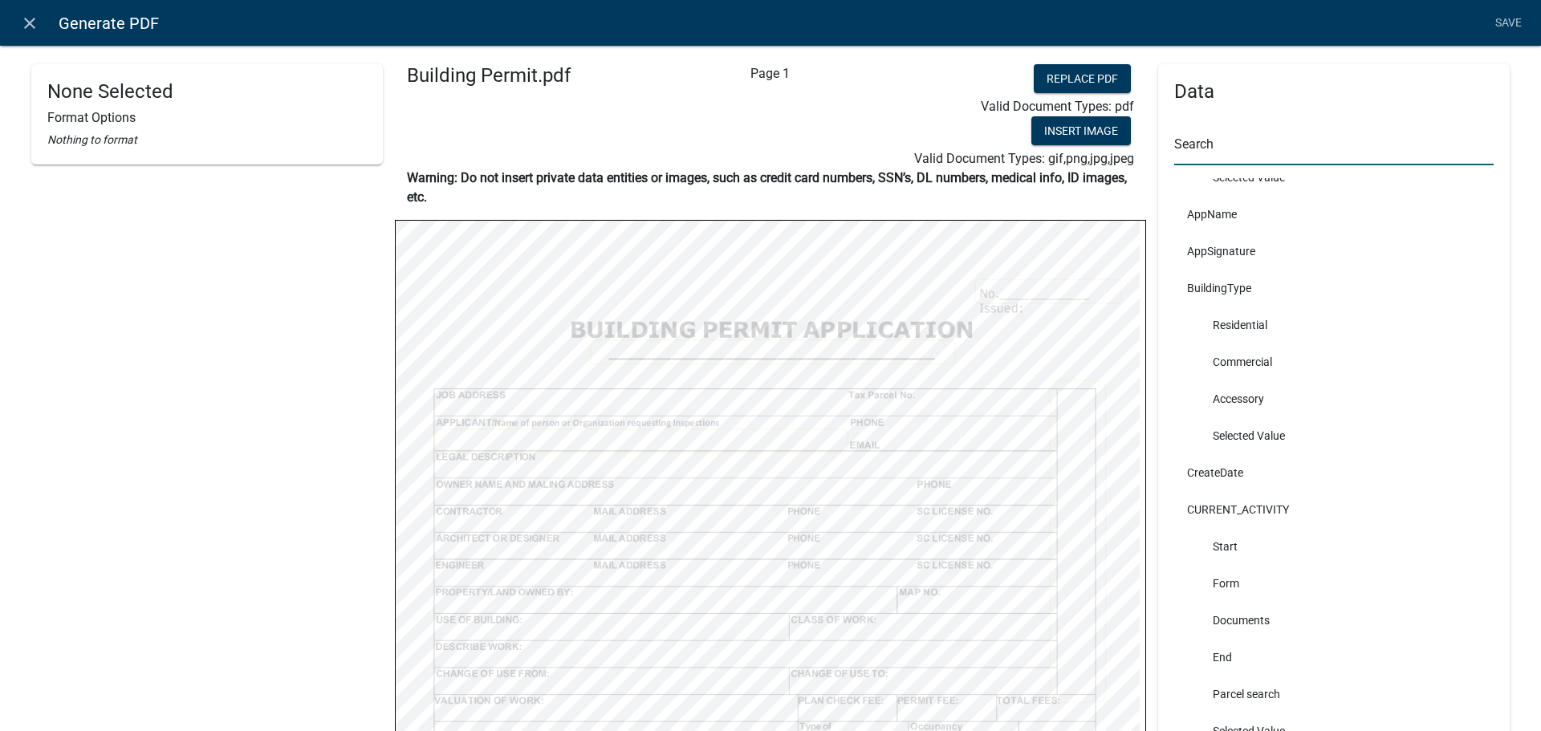
click at [1248, 150] on input "text" at bounding box center [1335, 148] width 320 height 33
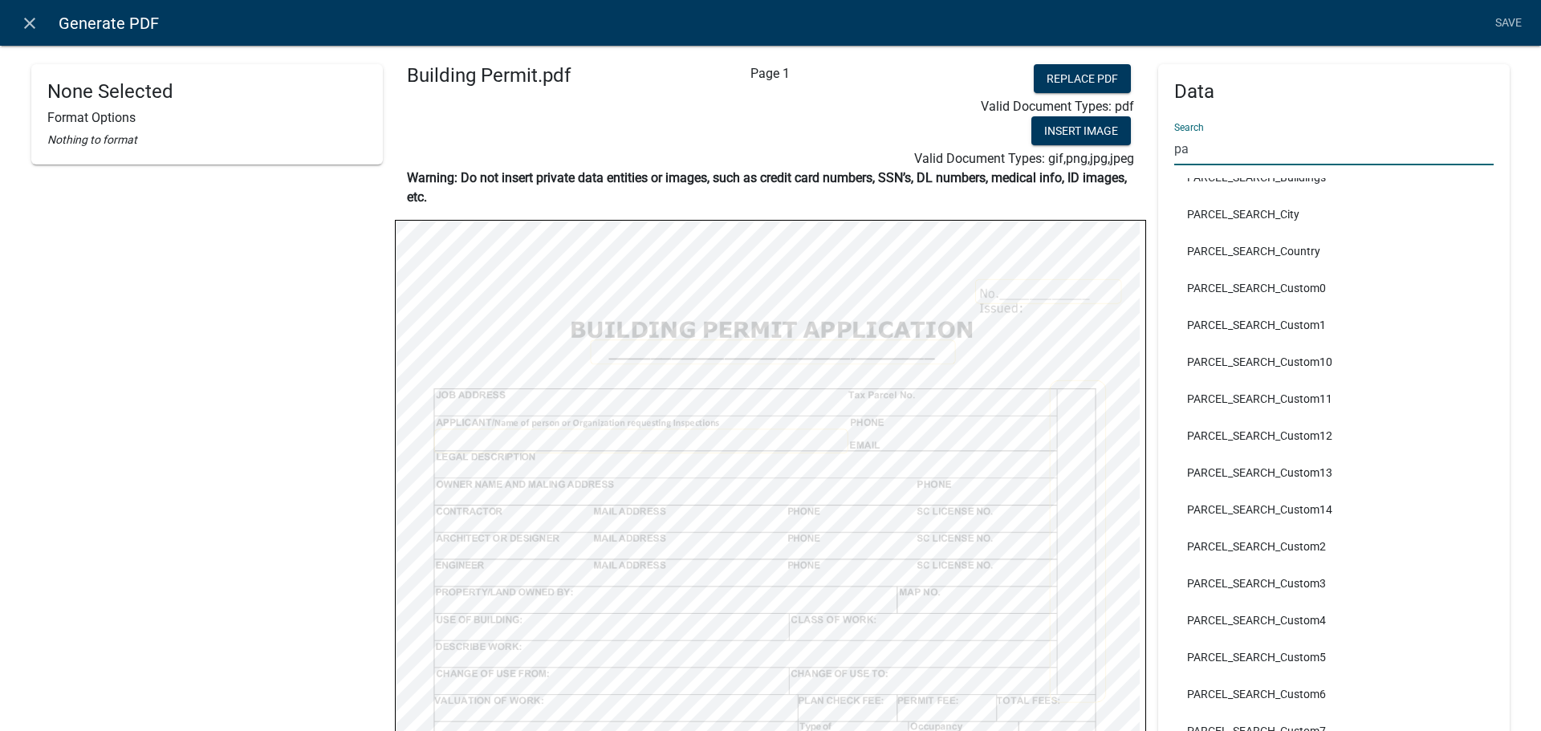
scroll to position [0, 0]
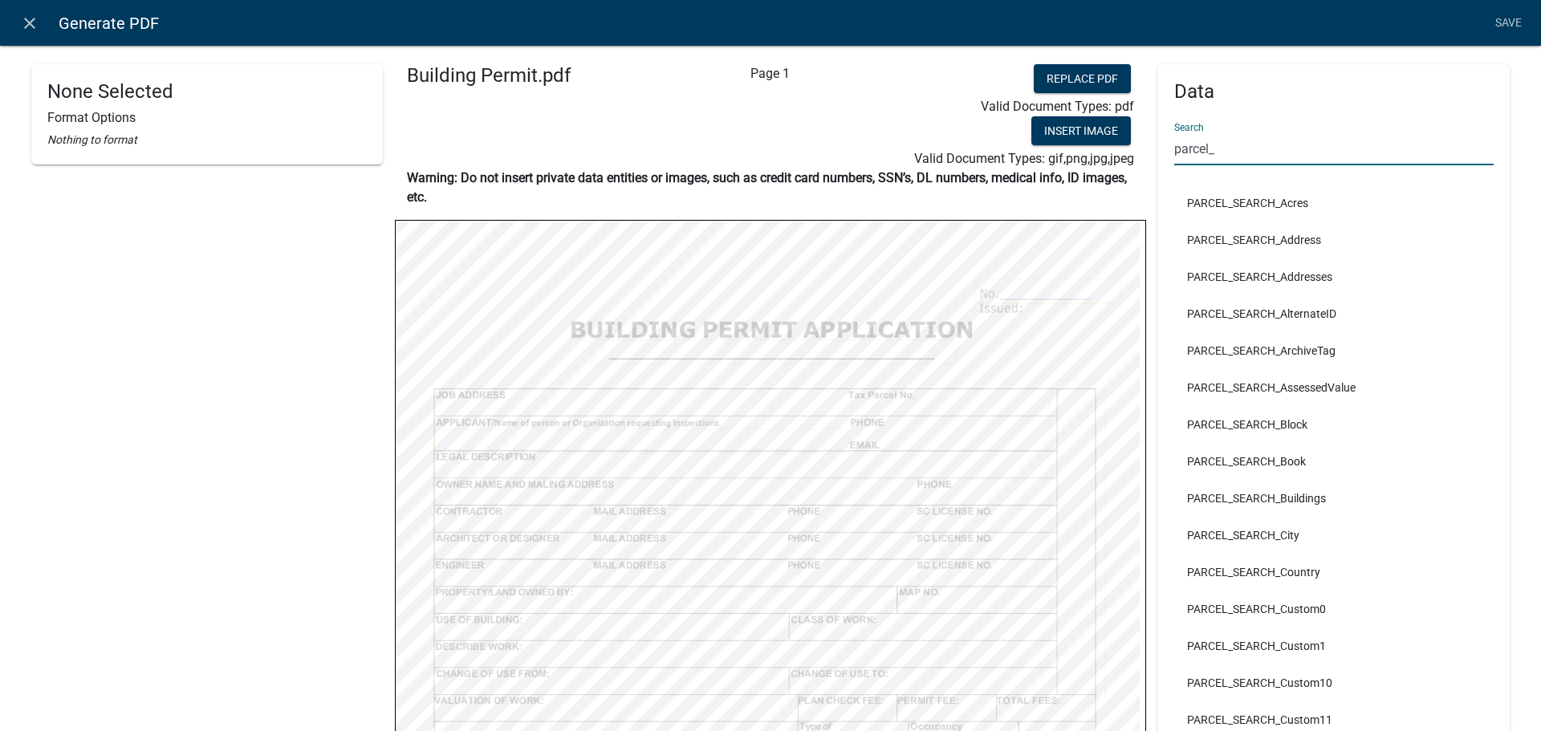
type input "parcel"
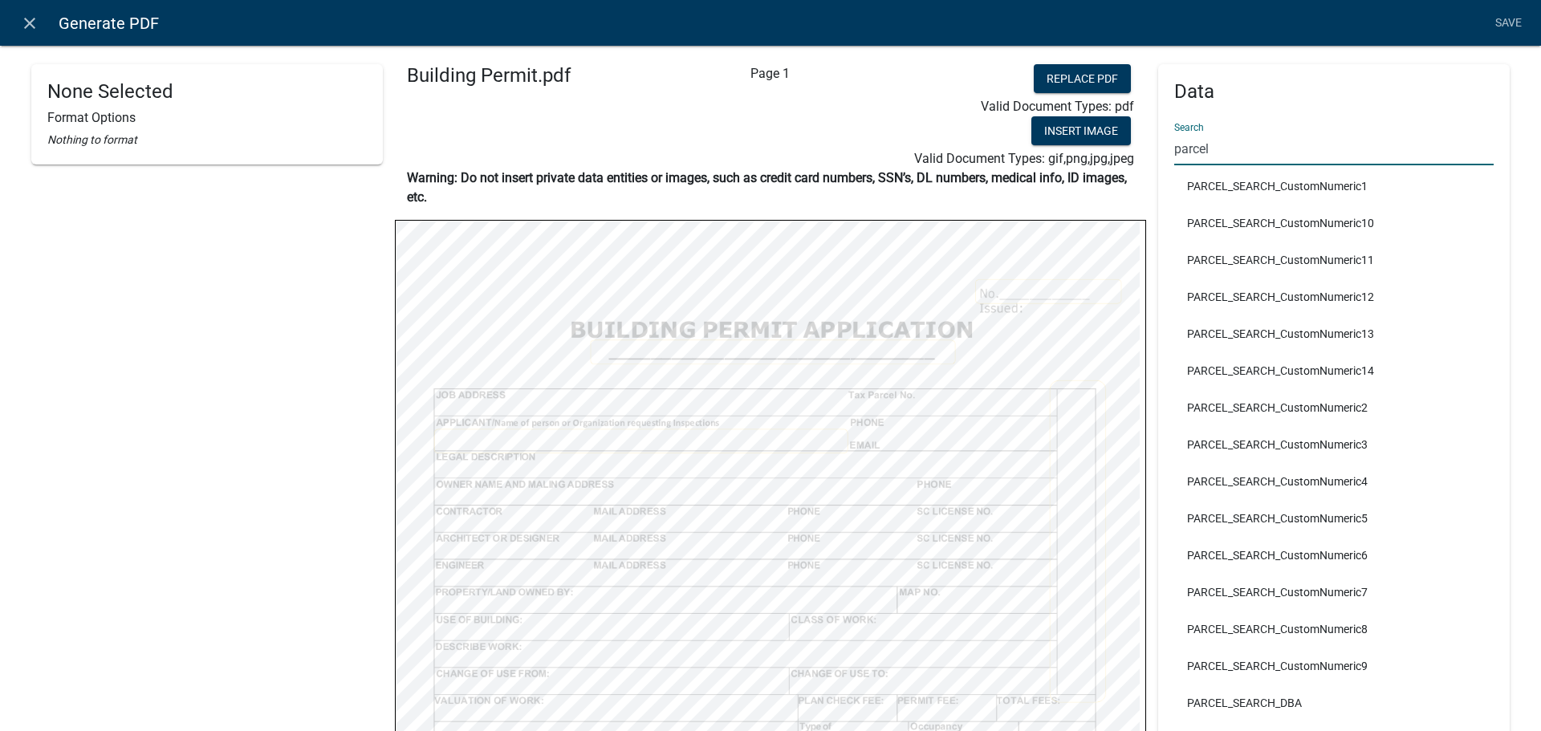
scroll to position [452, 0]
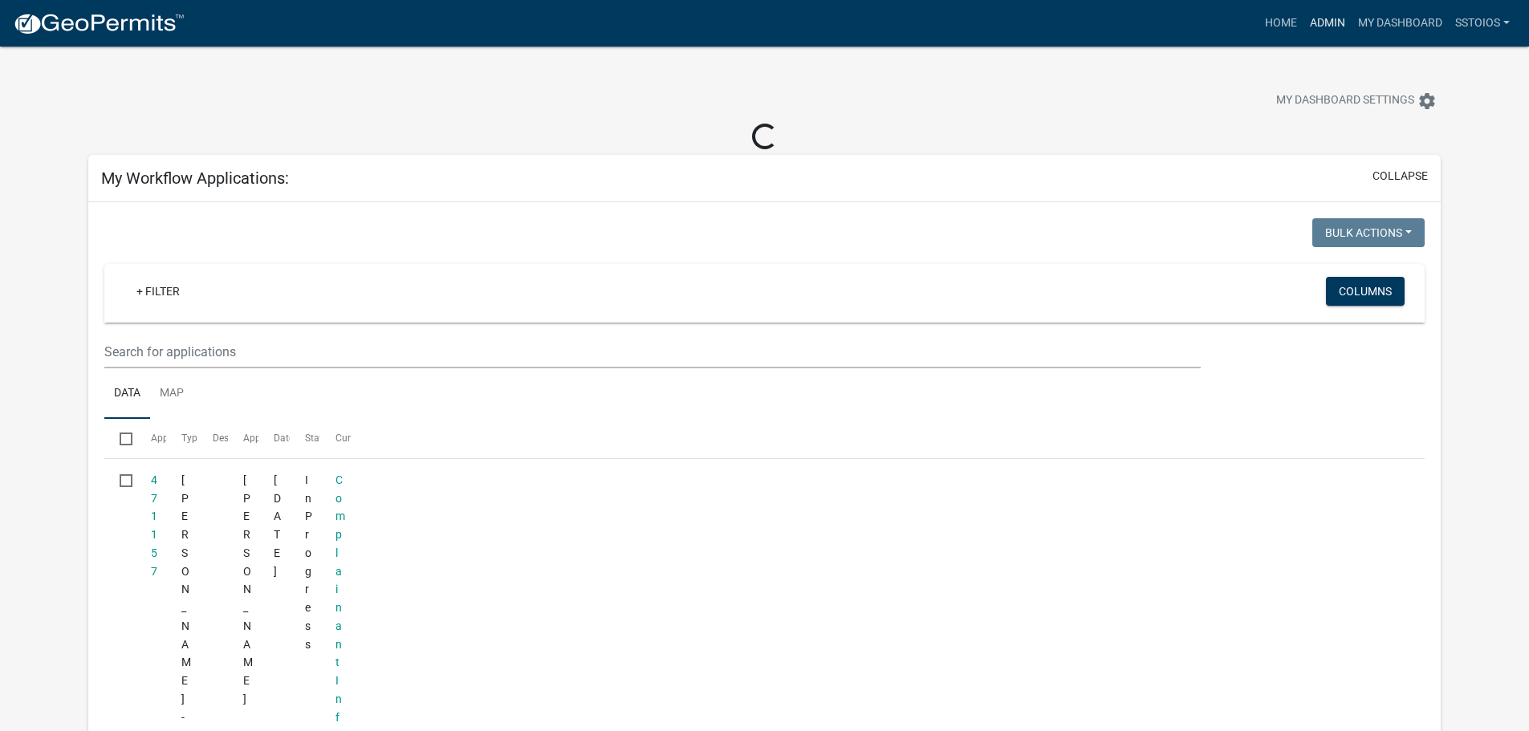
click at [1322, 17] on link "Admin" at bounding box center [1328, 23] width 48 height 31
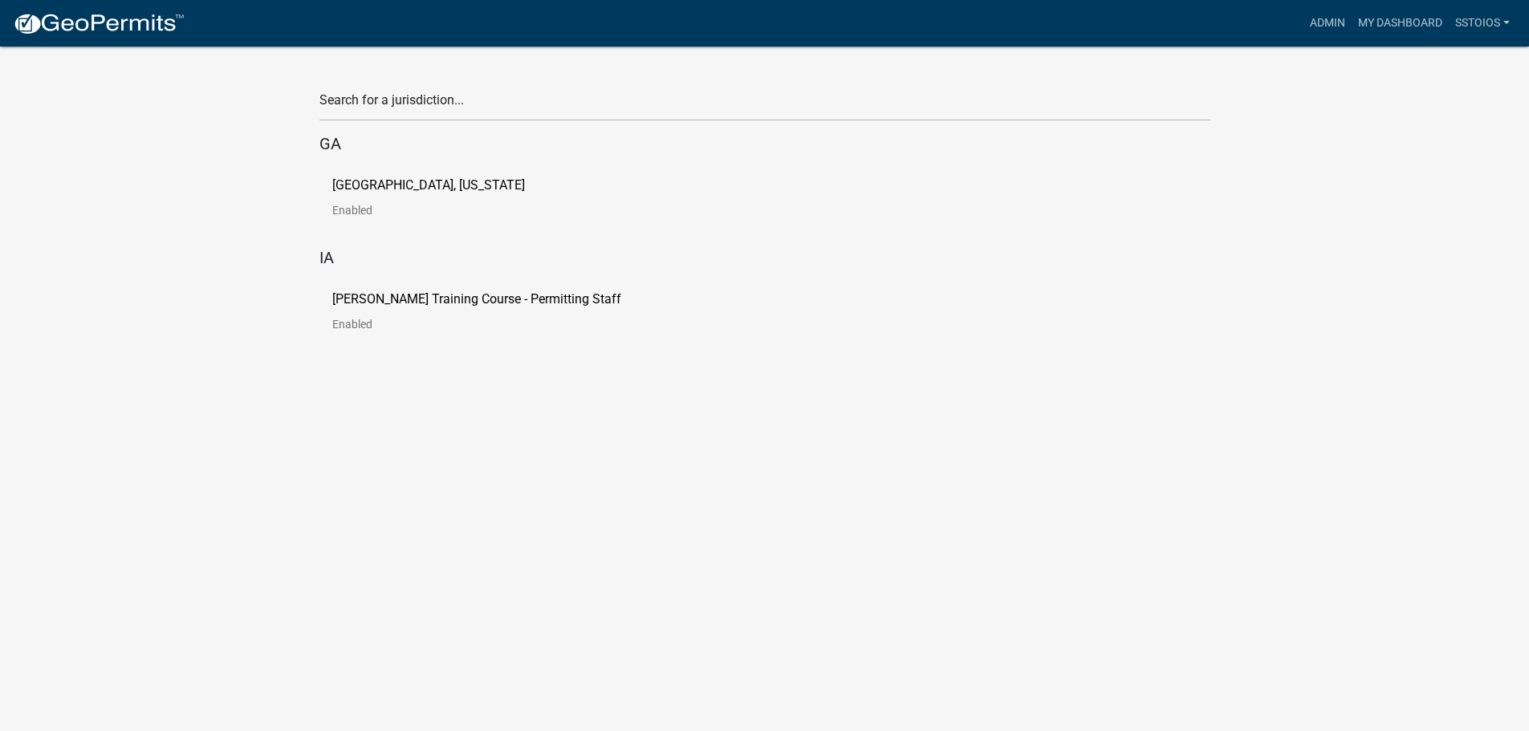
click at [491, 307] on link "[PERSON_NAME] Training Course - Permitting Staff Enabled" at bounding box center [489, 318] width 315 height 50
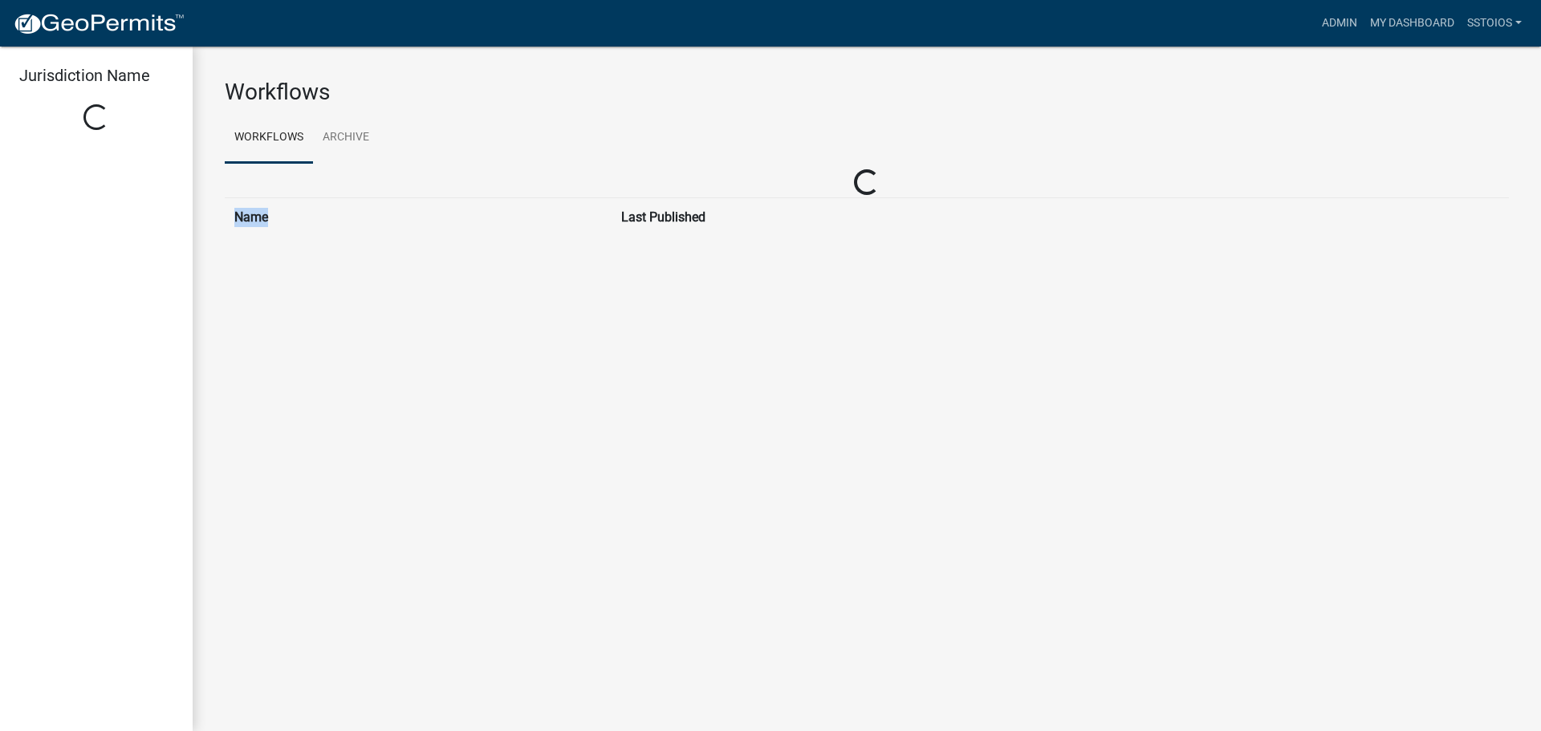
click at [491, 307] on main "Workflows Workflows Archive Loading... Name Last Published Loading... Name Last…" at bounding box center [867, 389] width 1349 height 685
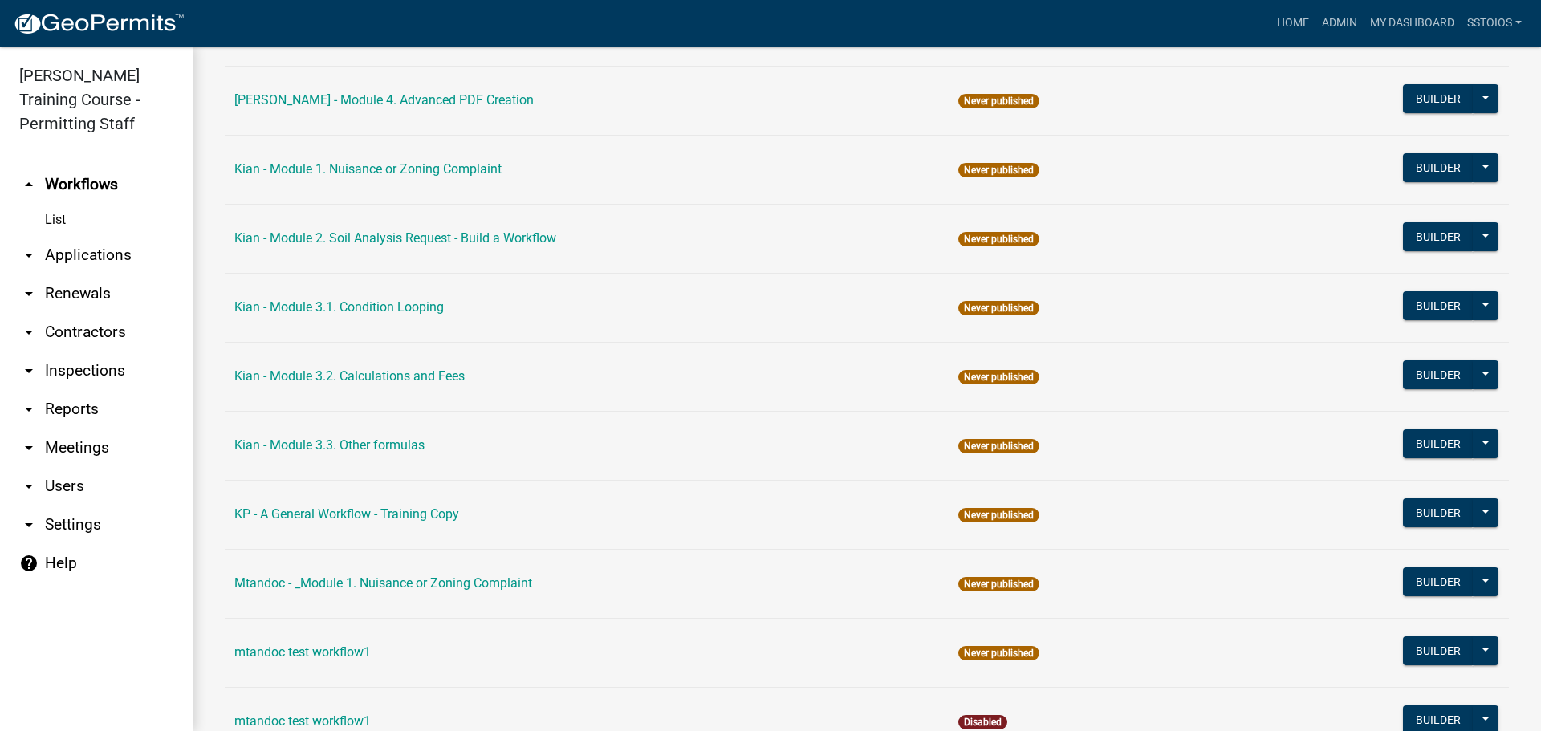
scroll to position [1525, 0]
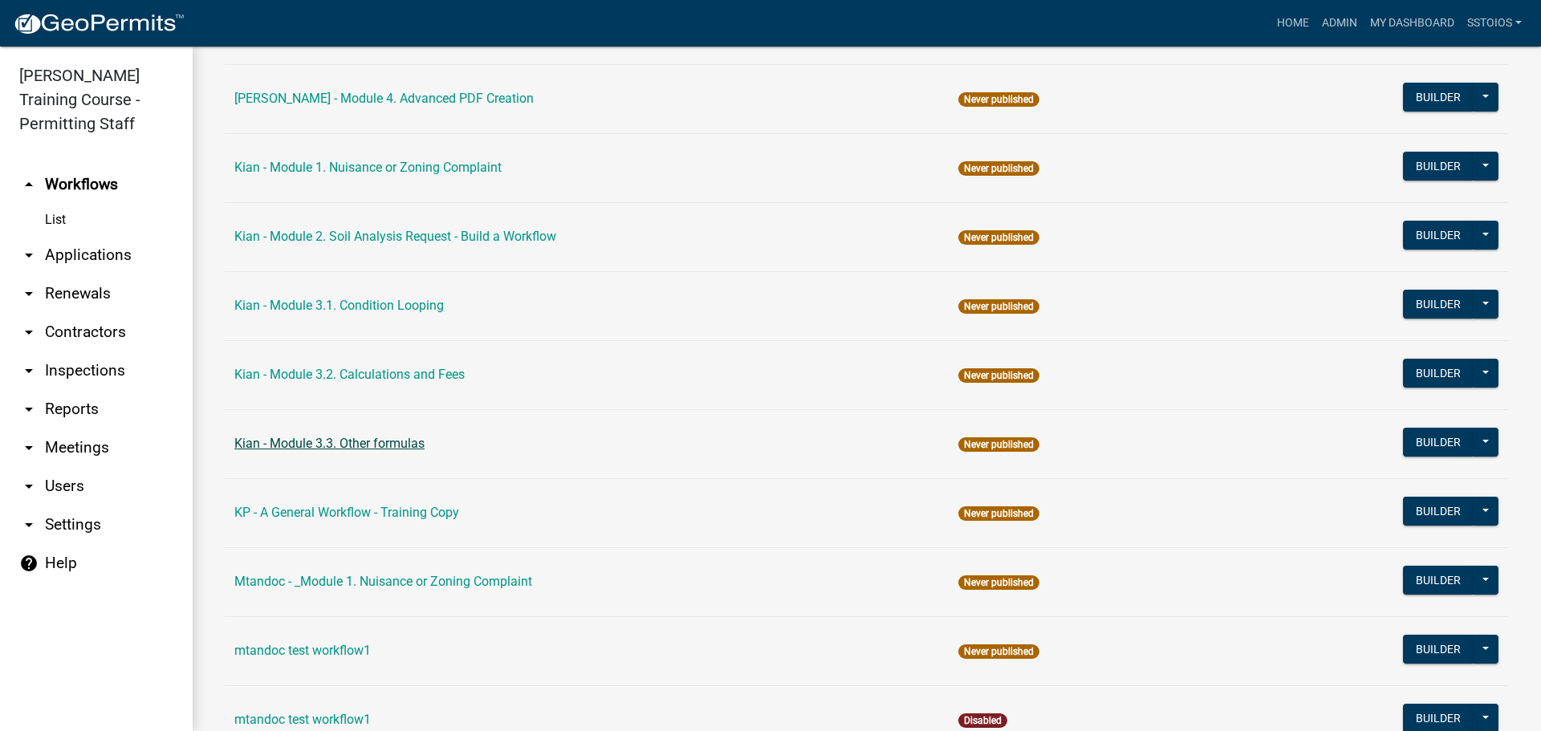
click at [348, 441] on link "Kian - Module 3.3. Other formulas" at bounding box center [329, 443] width 190 height 15
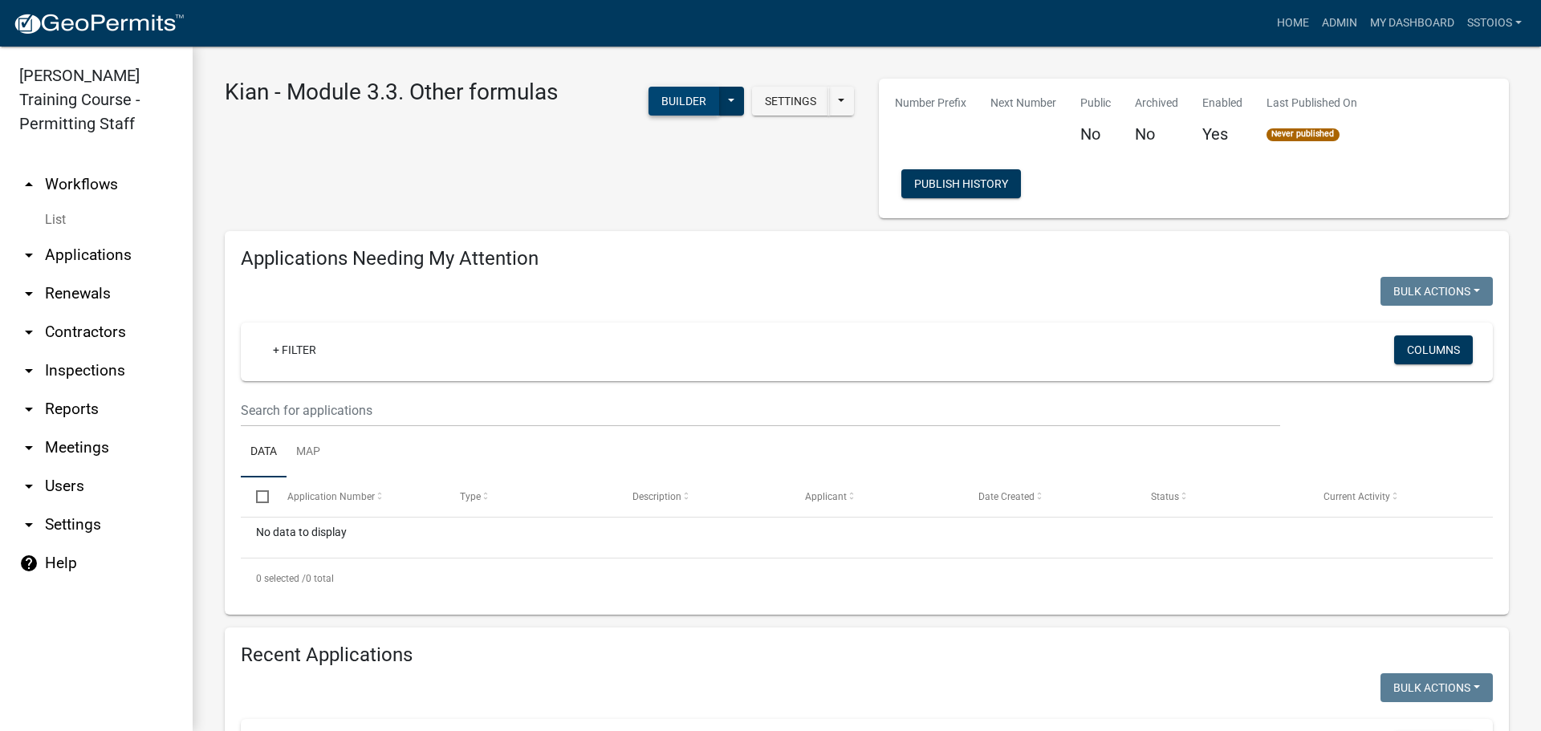
click at [673, 102] on button "Builder" at bounding box center [684, 101] width 71 height 29
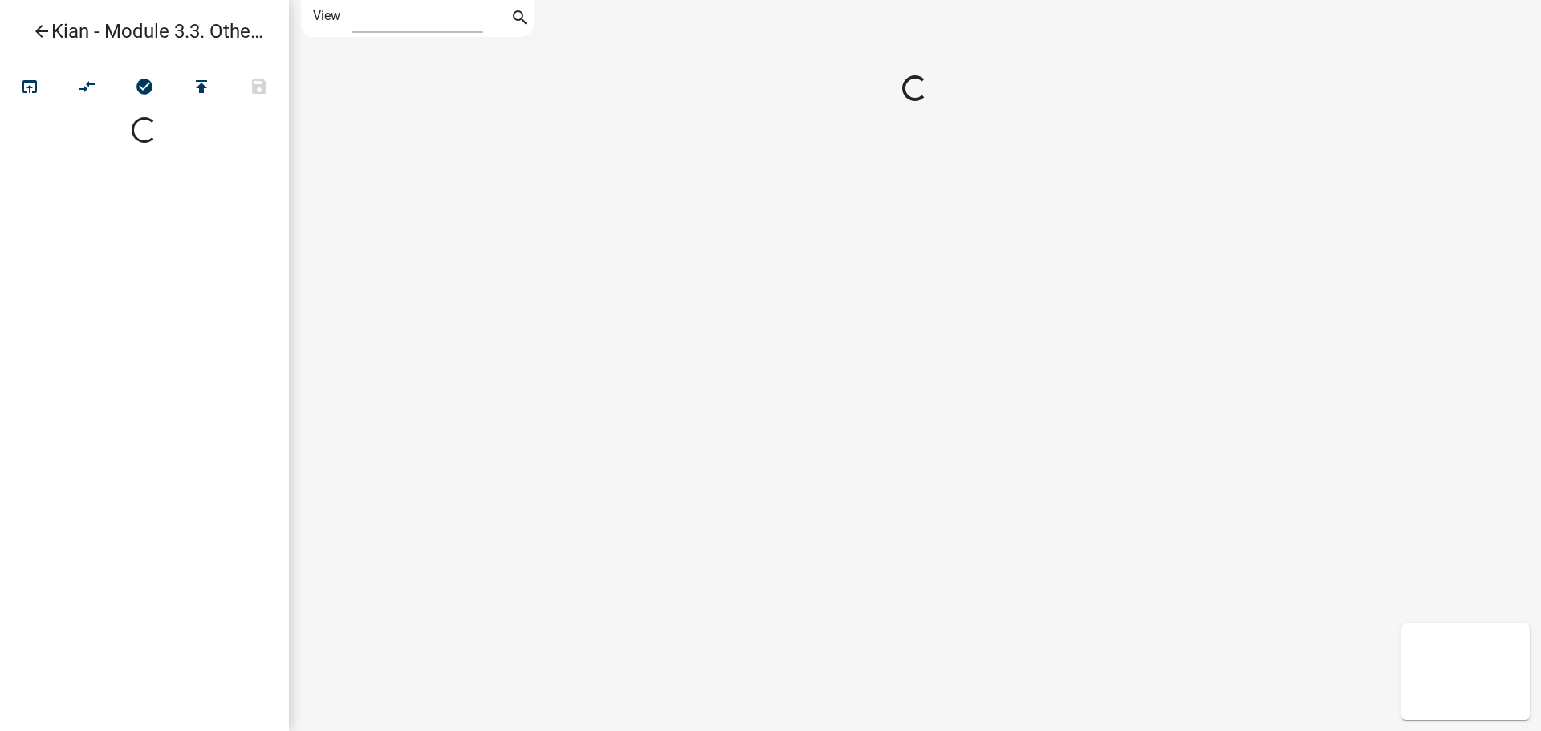
select select "1"
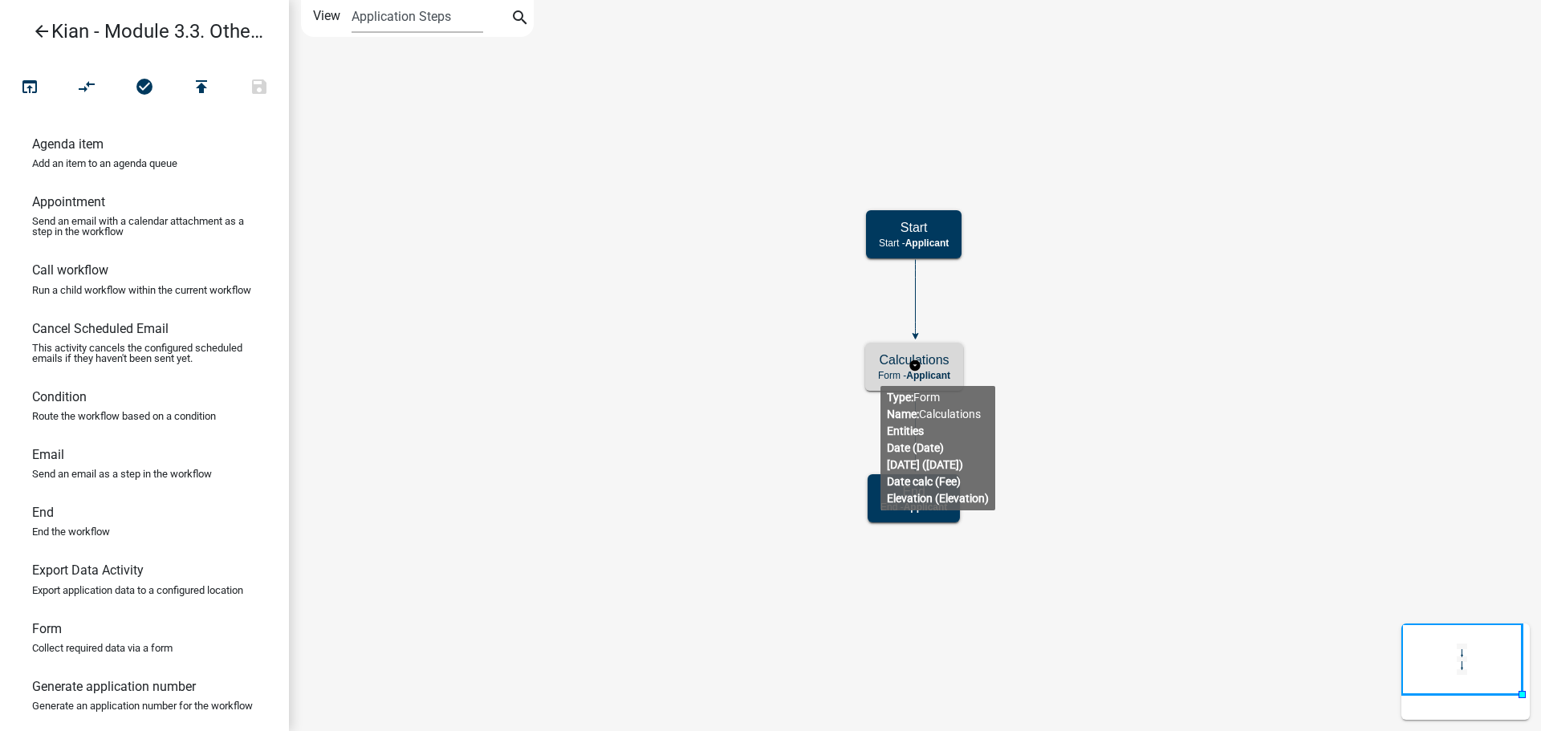
click at [881, 373] on p "Form - Applicant" at bounding box center [914, 375] width 72 height 11
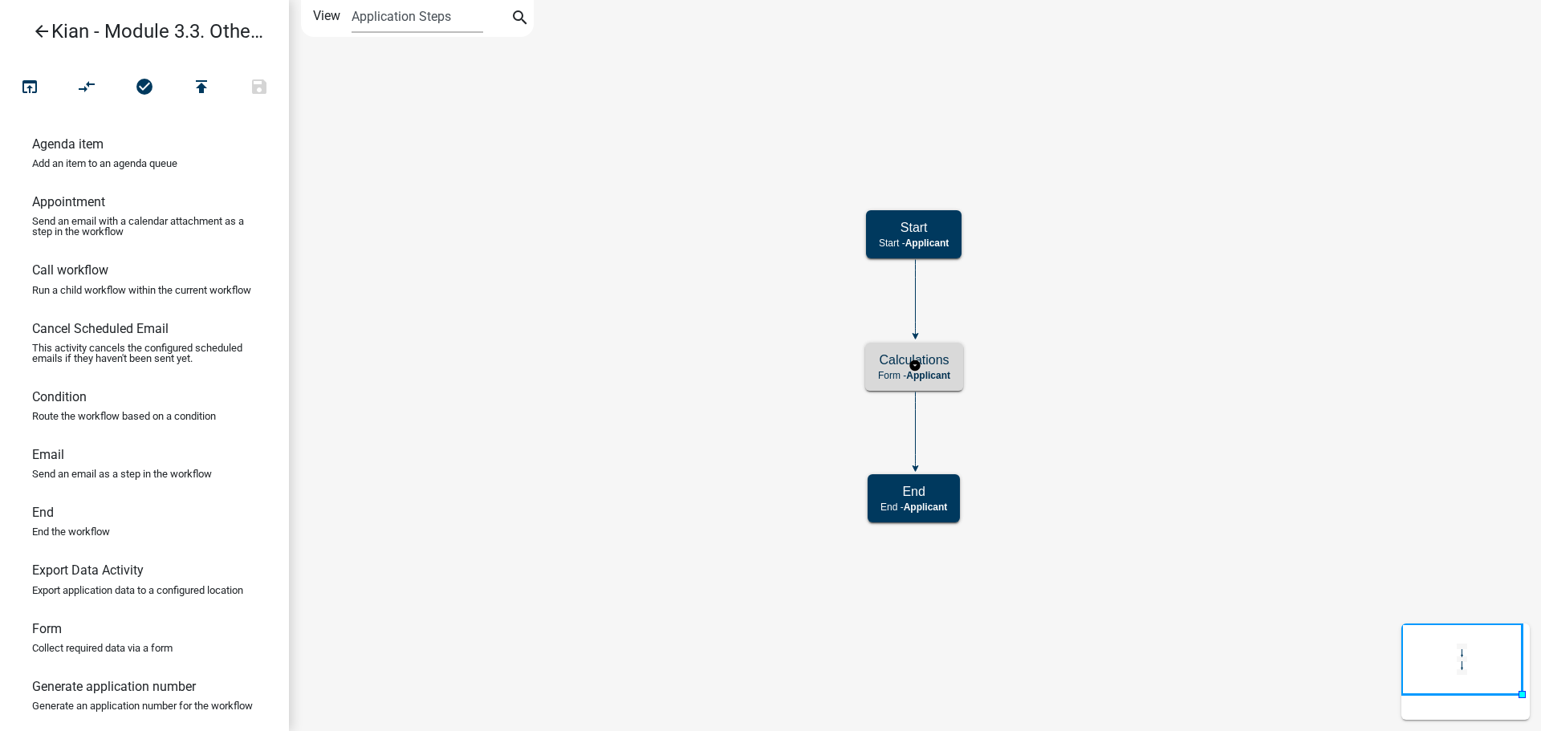
click at [881, 373] on p "Form - Applicant" at bounding box center [914, 375] width 72 height 11
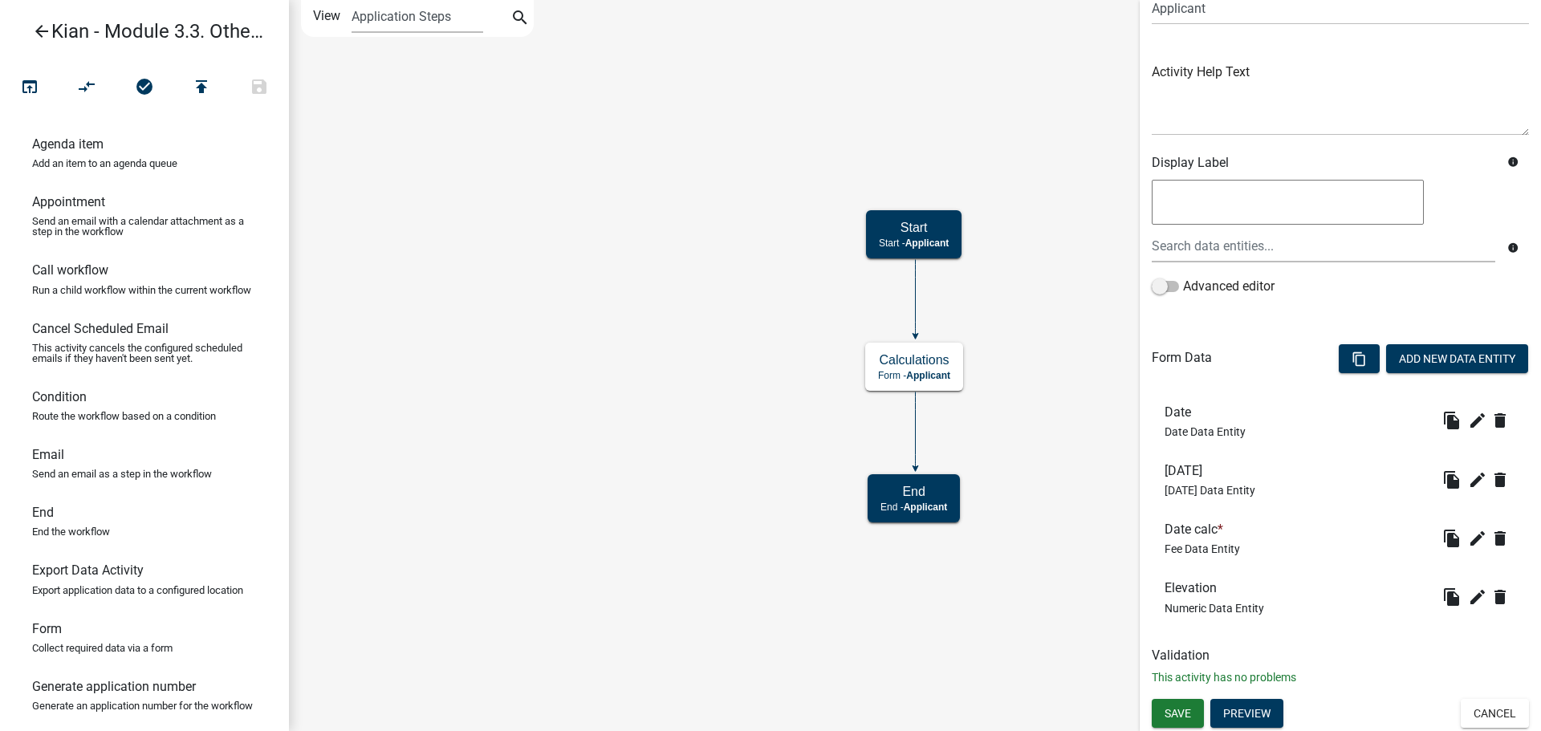
scroll to position [145, 0]
click at [1467, 430] on button "edit" at bounding box center [1478, 420] width 26 height 26
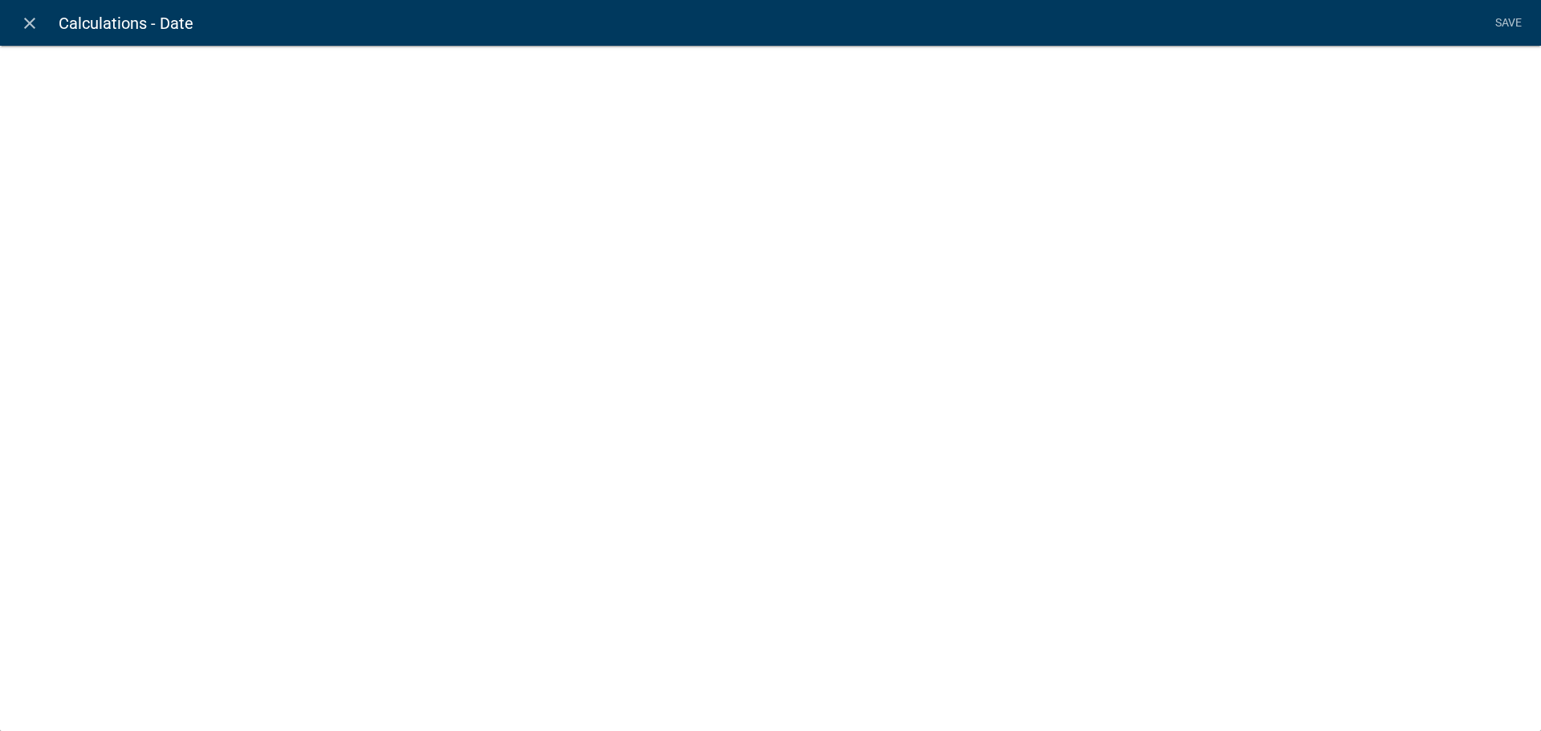
select select "date"
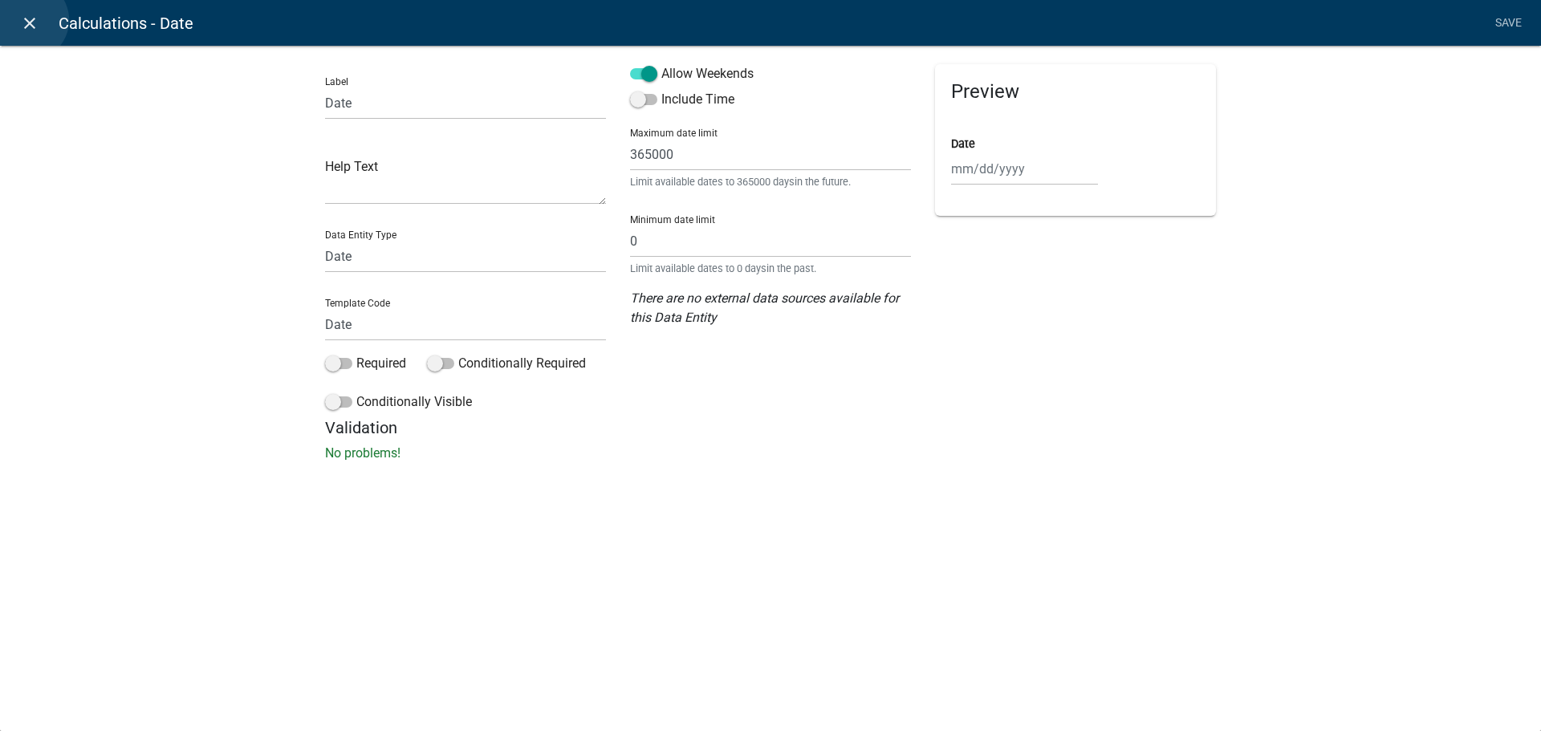
click at [28, 20] on icon "close" at bounding box center [29, 23] width 19 height 19
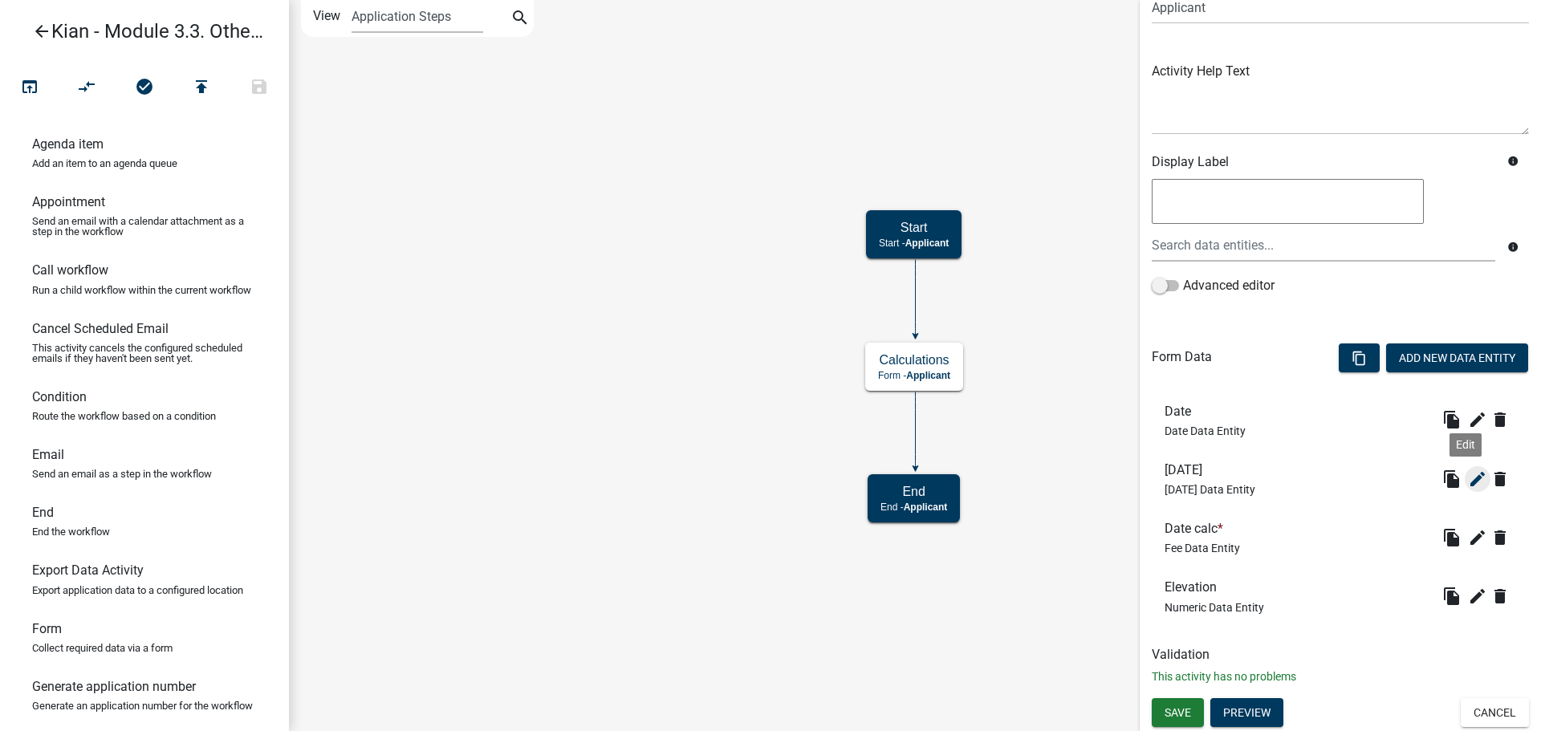
click at [1468, 487] on icon "edit" at bounding box center [1477, 479] width 19 height 19
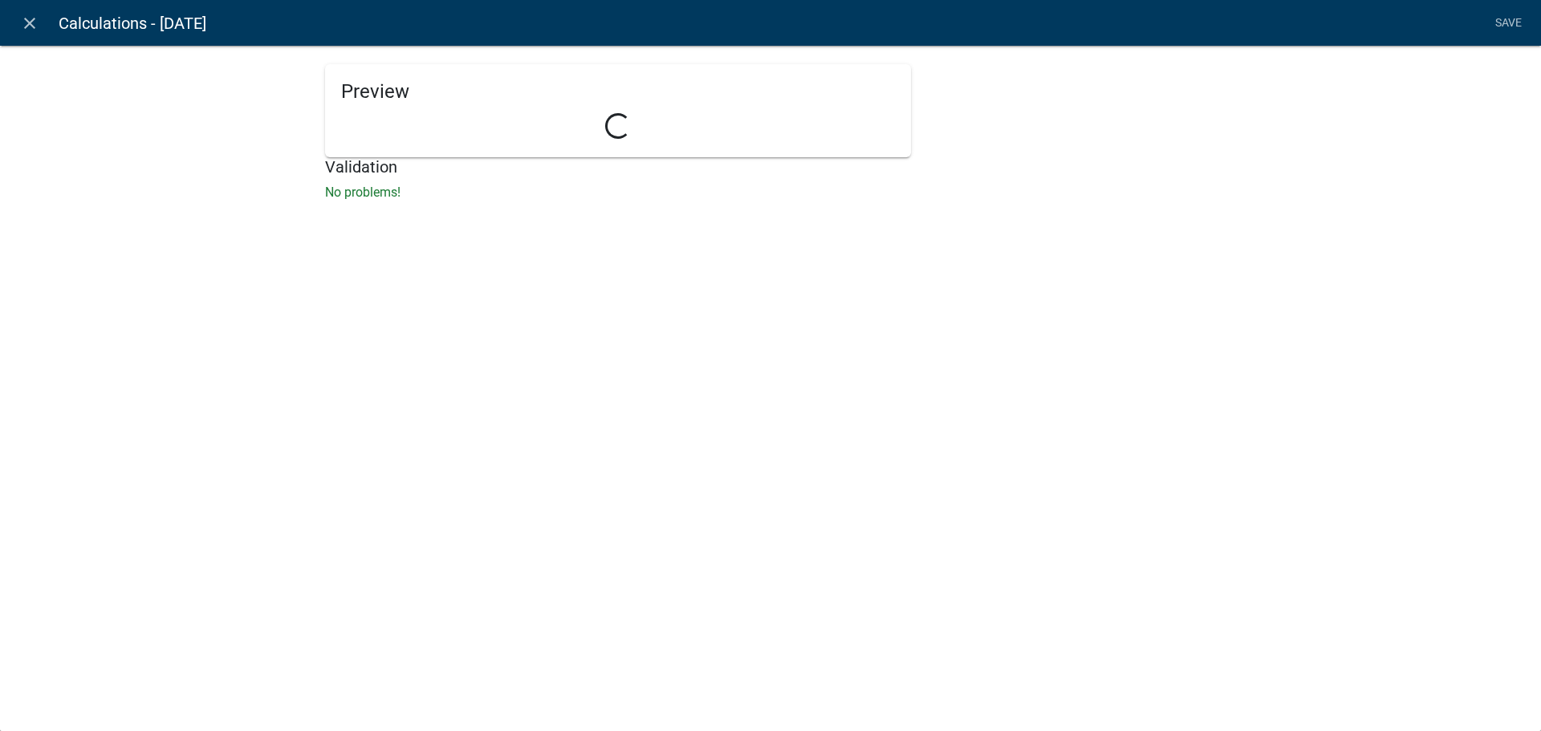
select select "[DATE]"
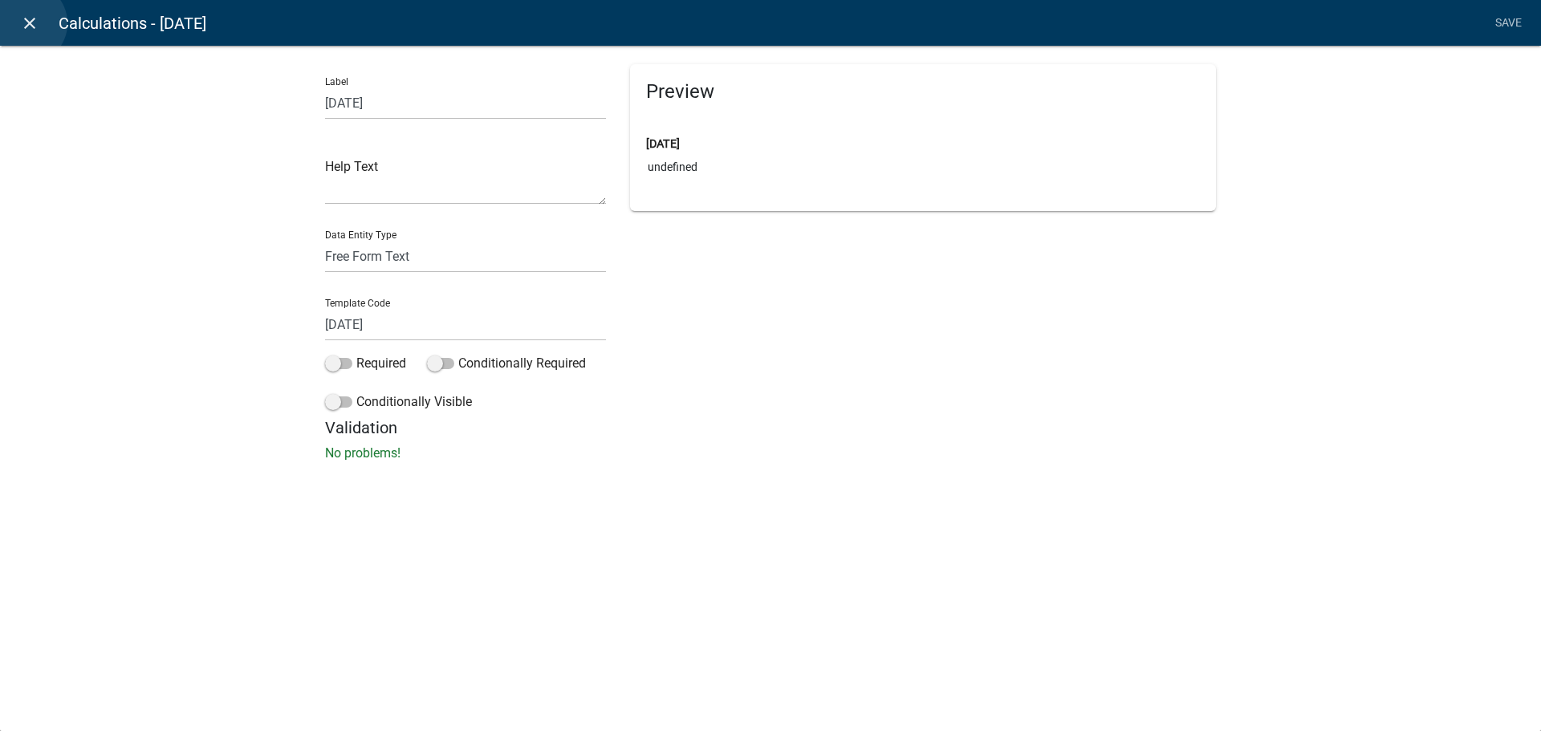
click at [26, 23] on icon "close" at bounding box center [29, 23] width 19 height 19
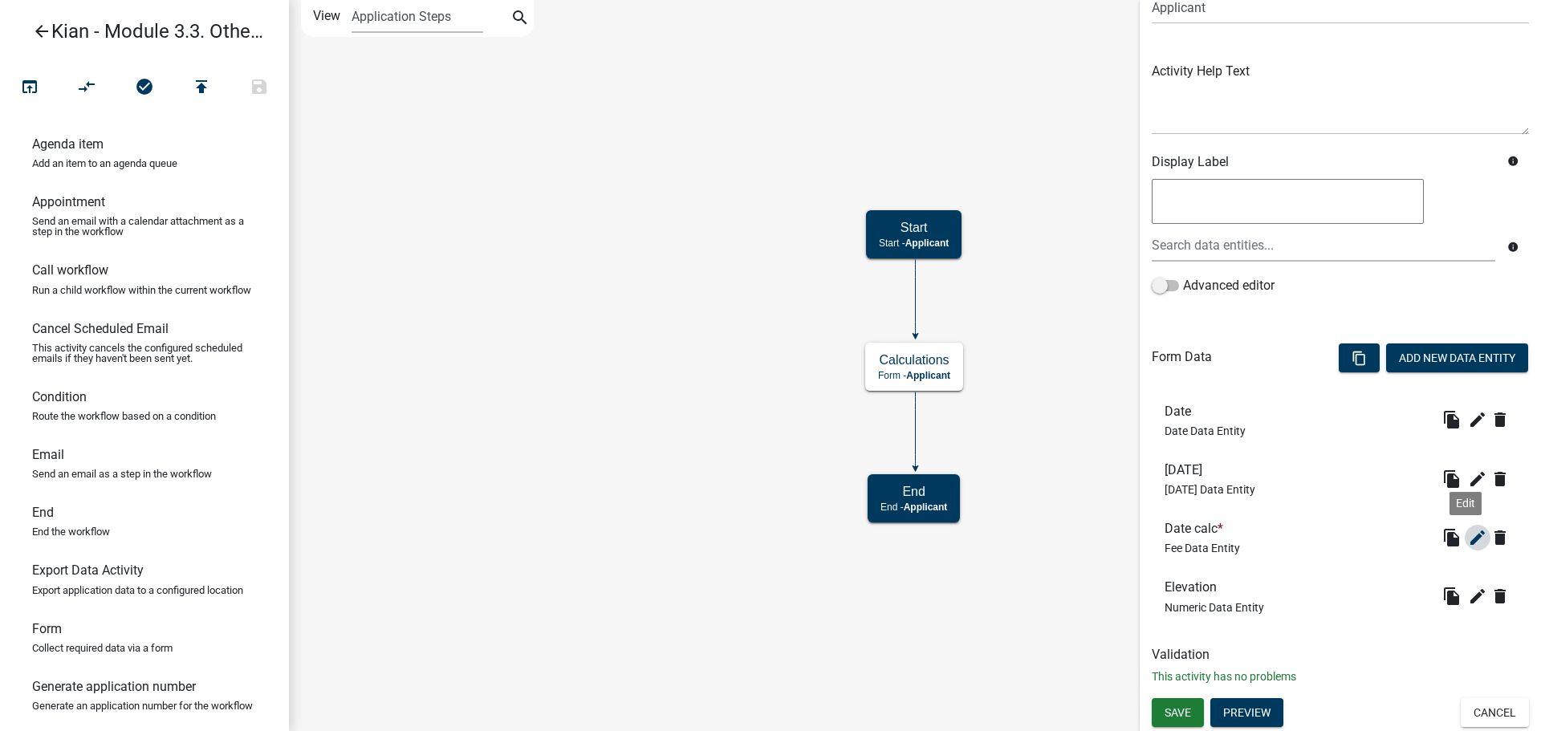
click at [1468, 533] on icon "edit" at bounding box center [1477, 537] width 19 height 19
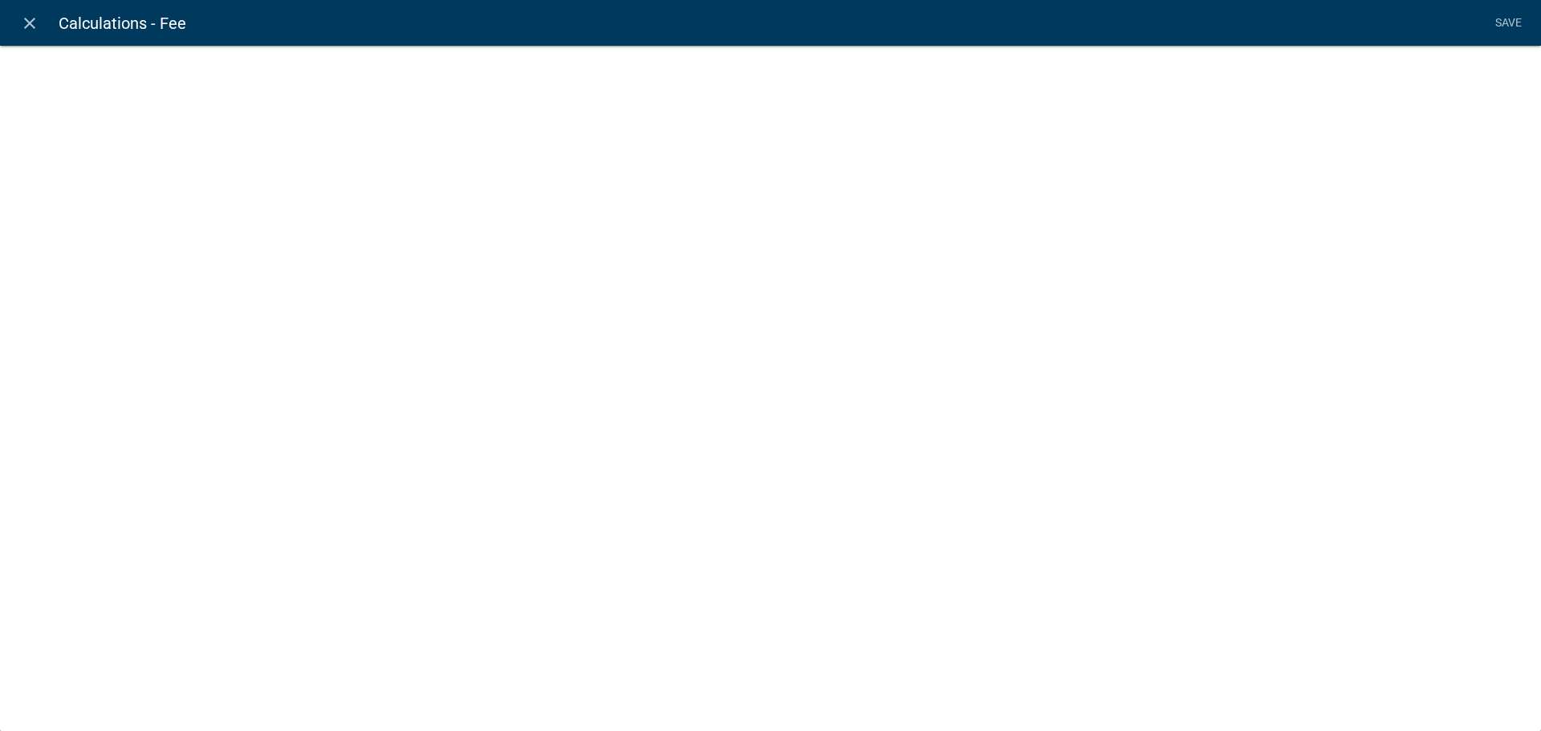
select select "fee"
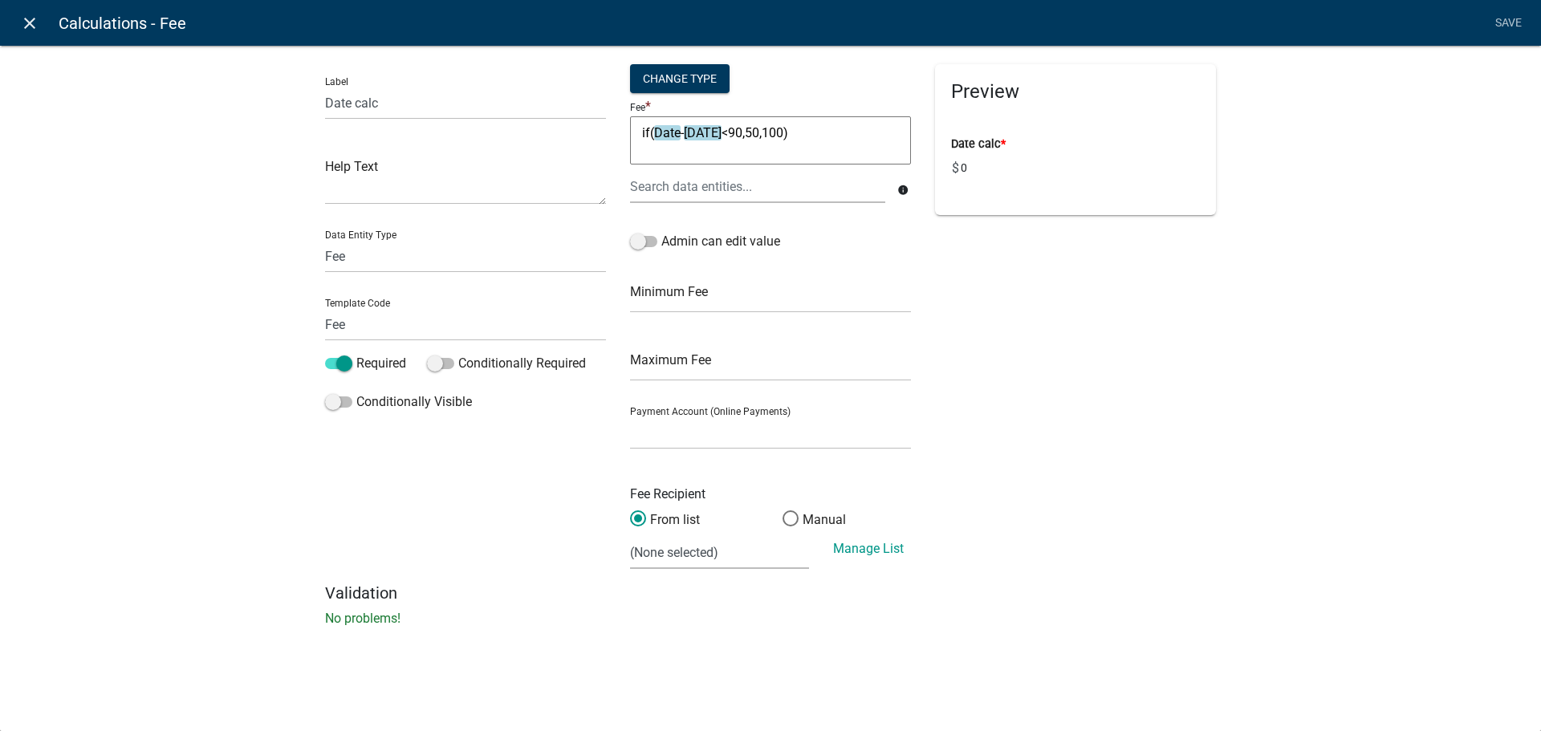
click at [22, 22] on icon "close" at bounding box center [29, 23] width 19 height 19
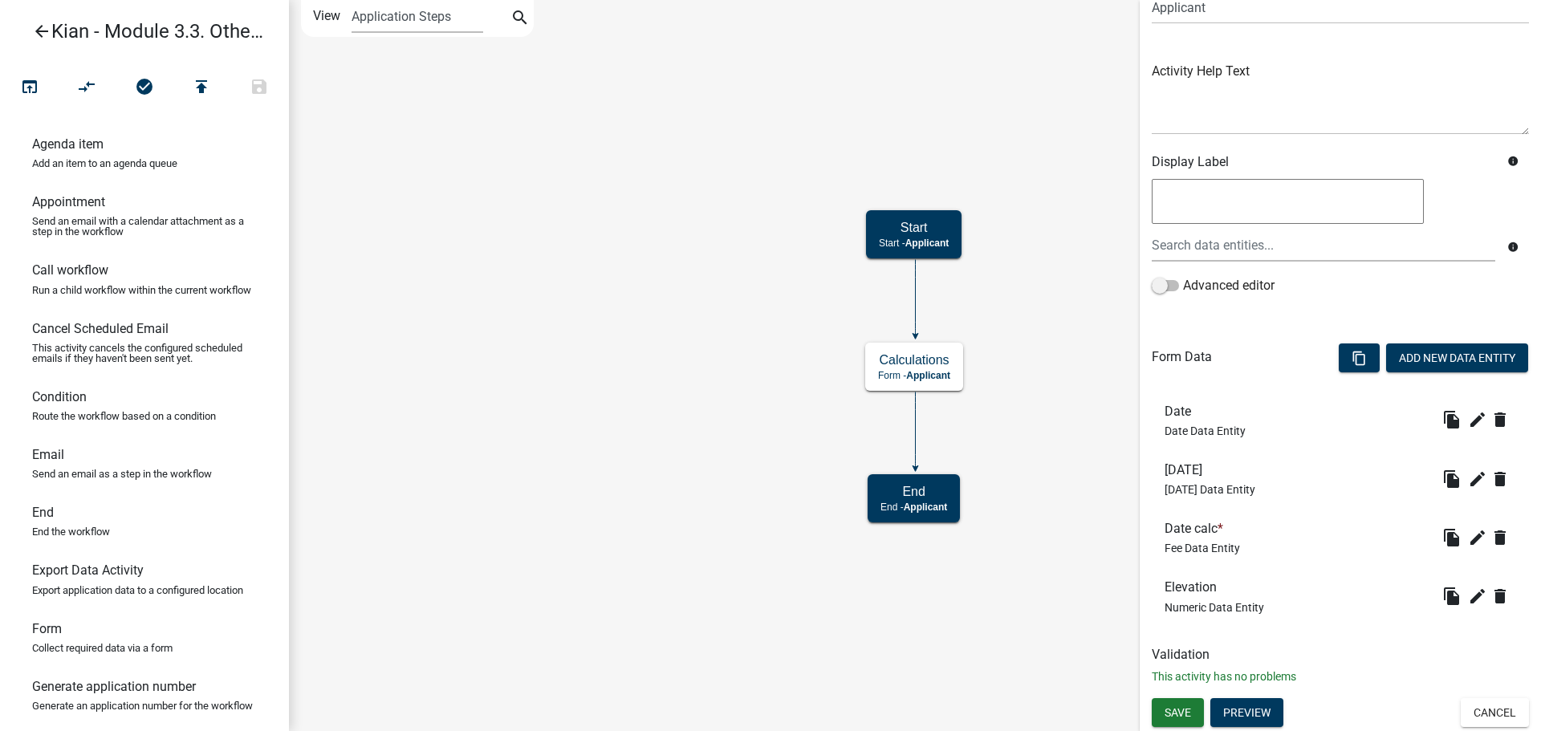
click at [41, 34] on icon "arrow_back" at bounding box center [41, 33] width 19 height 22
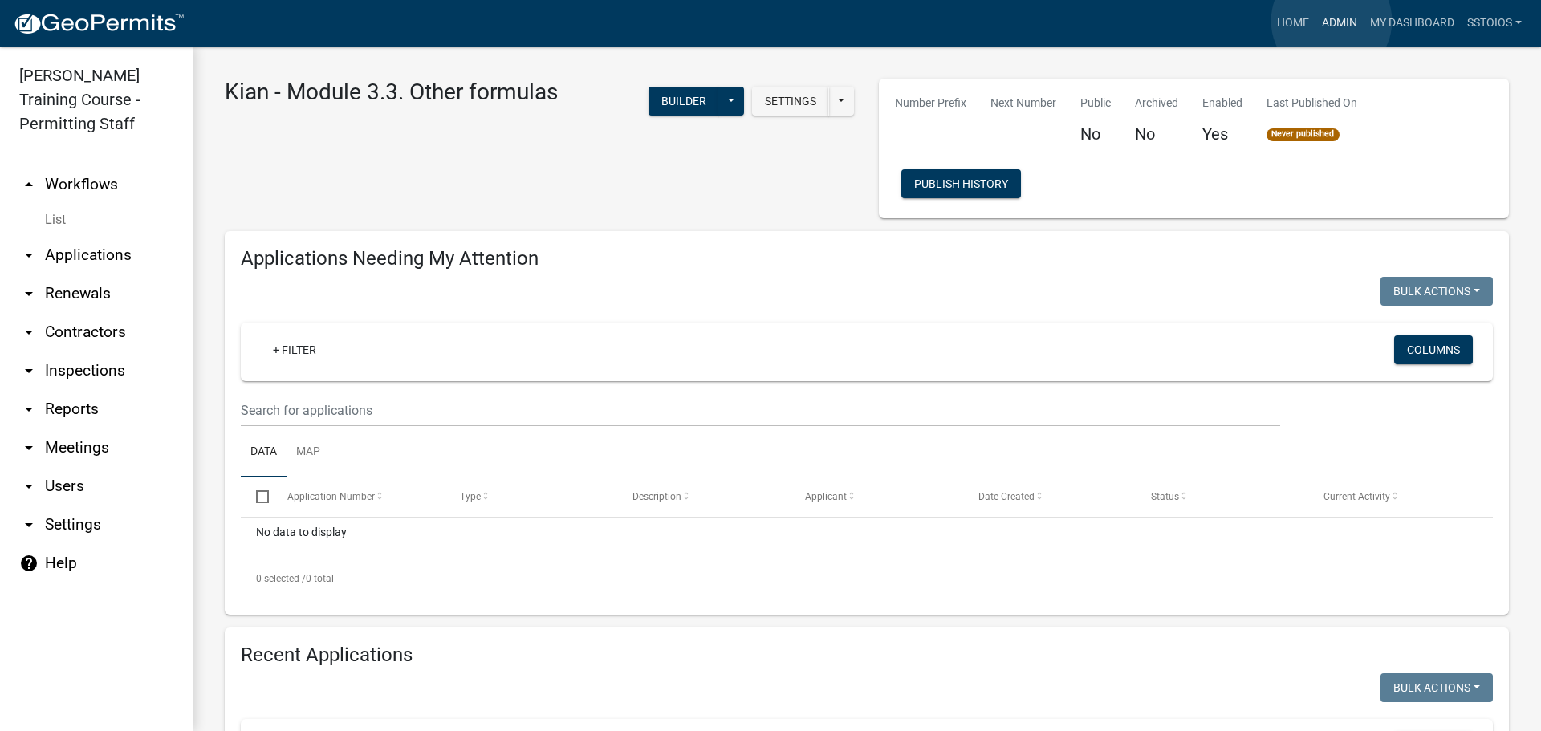
click at [1332, 21] on link "Admin" at bounding box center [1340, 23] width 48 height 31
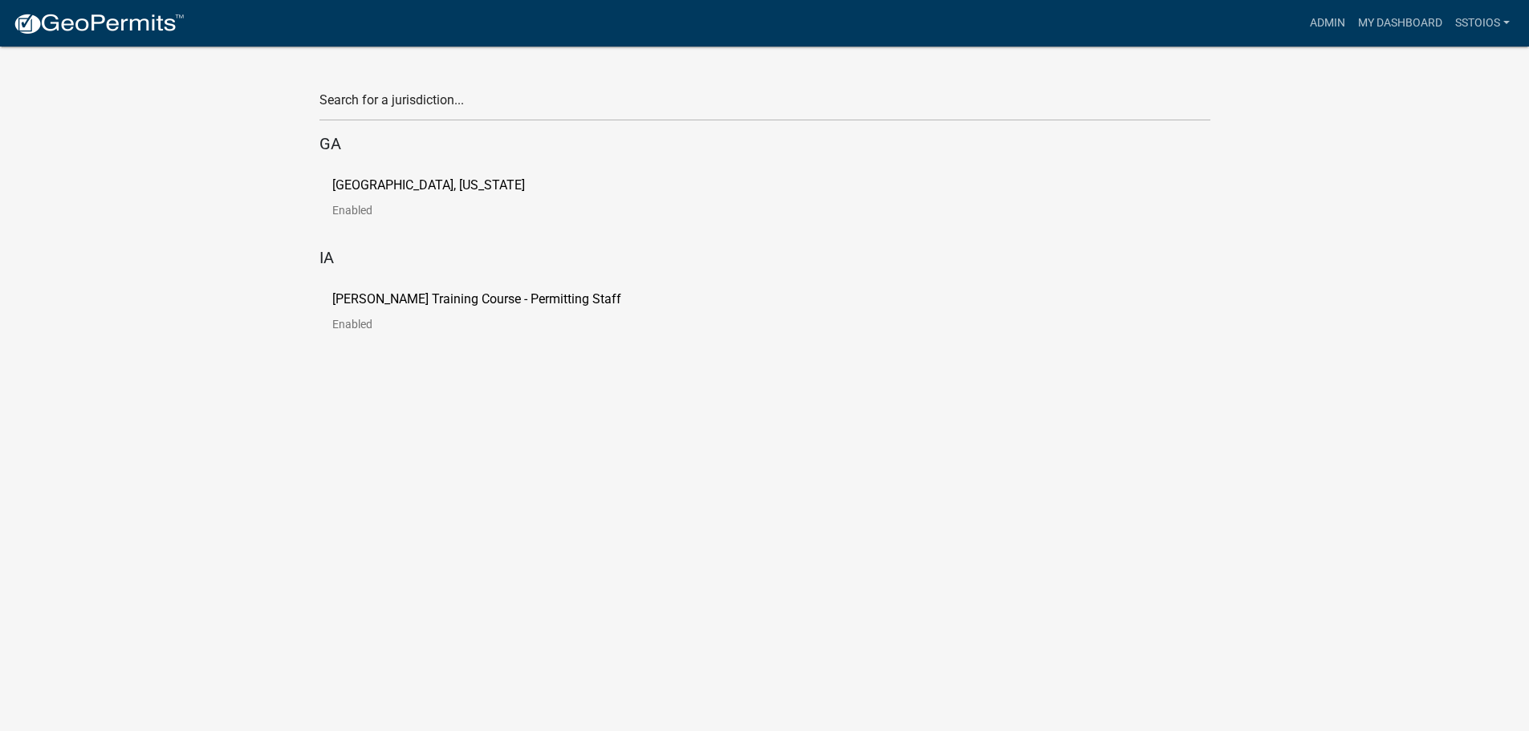
click at [459, 287] on div "[PERSON_NAME] Training Course - Permitting Staff Enabled" at bounding box center [765, 317] width 891 height 75
click at [458, 295] on p "[PERSON_NAME] Training Course - Permitting Staff" at bounding box center [476, 299] width 289 height 13
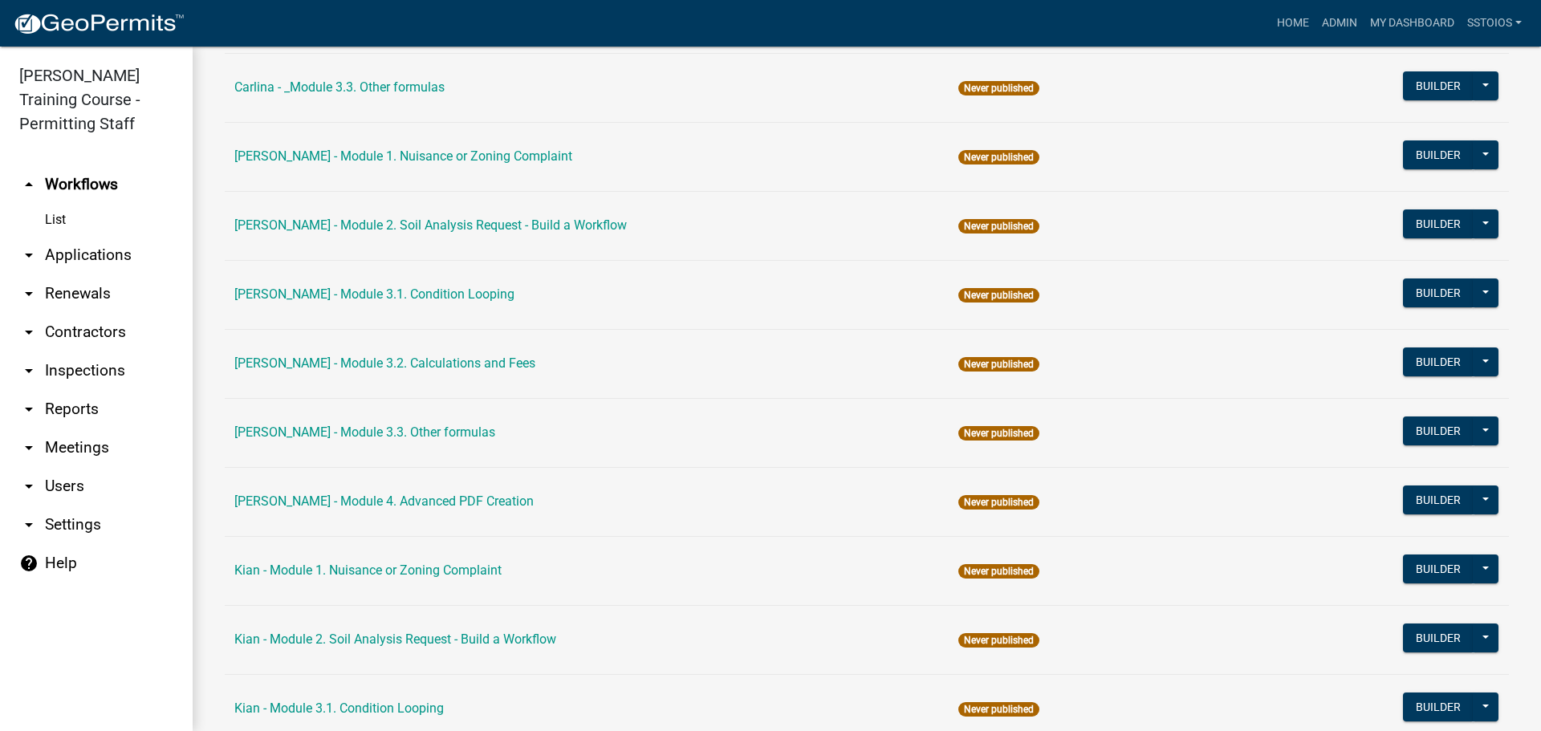
scroll to position [1124, 0]
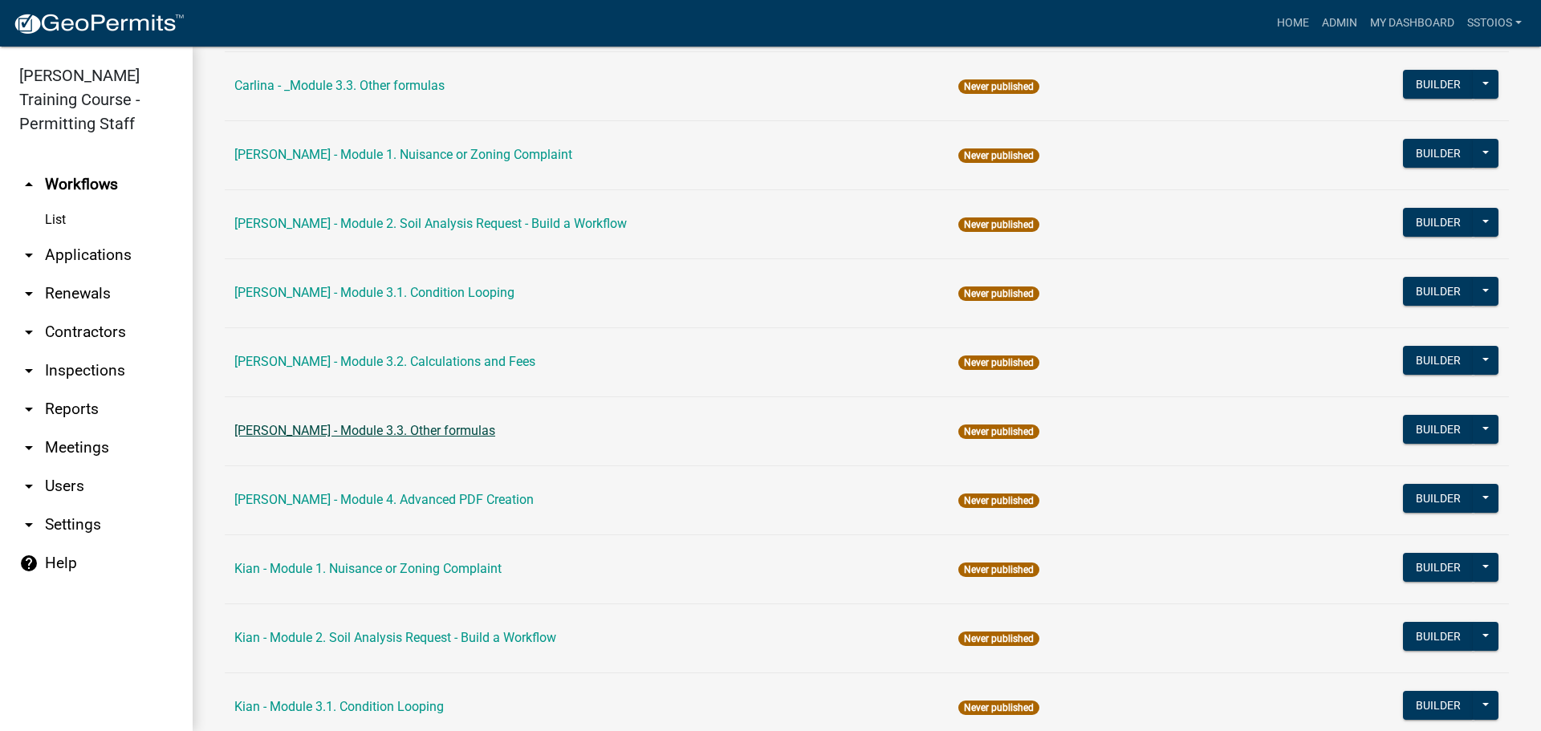
click at [396, 429] on link "[PERSON_NAME] - Module 3.3. Other formulas" at bounding box center [364, 430] width 261 height 15
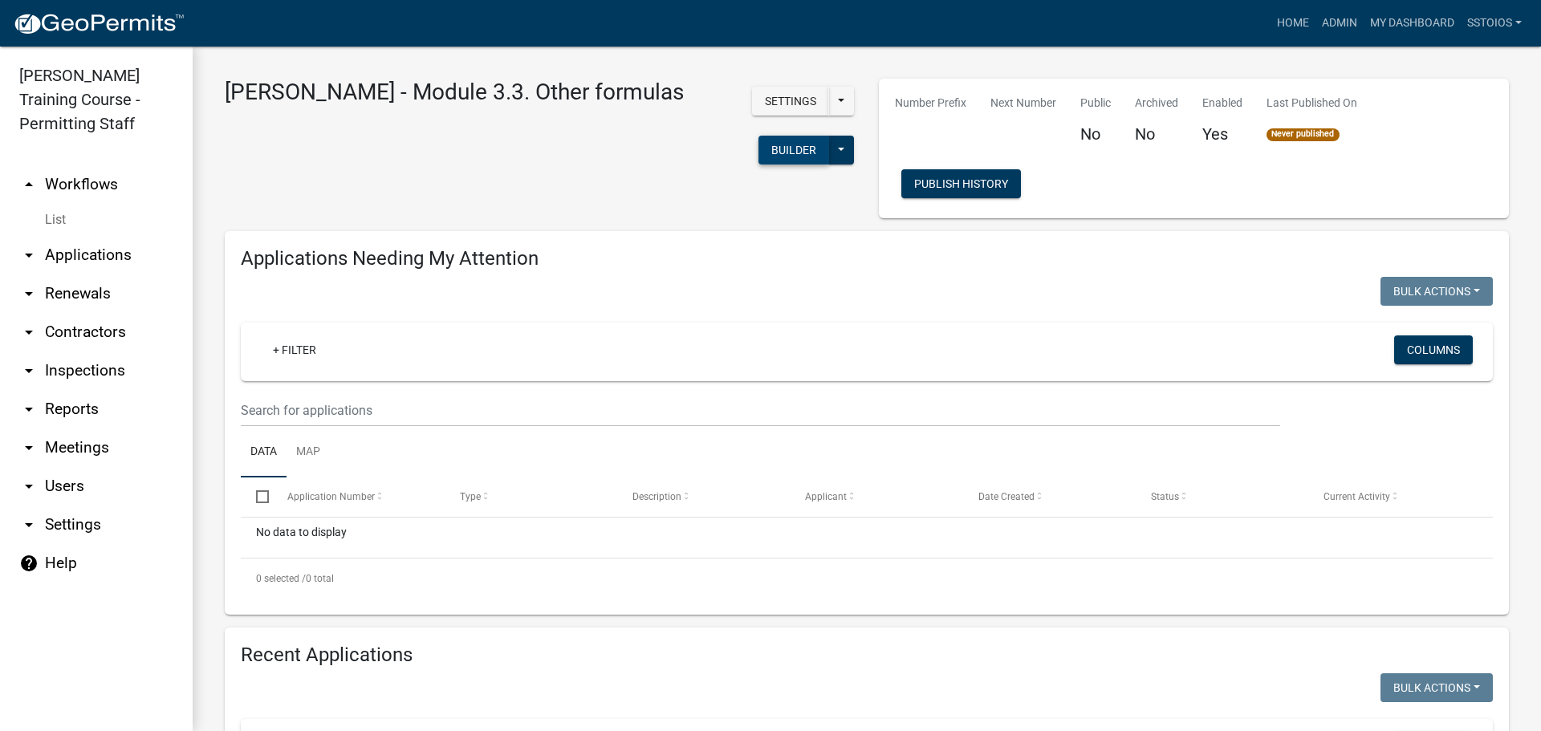
click at [759, 136] on button "Builder" at bounding box center [794, 150] width 71 height 29
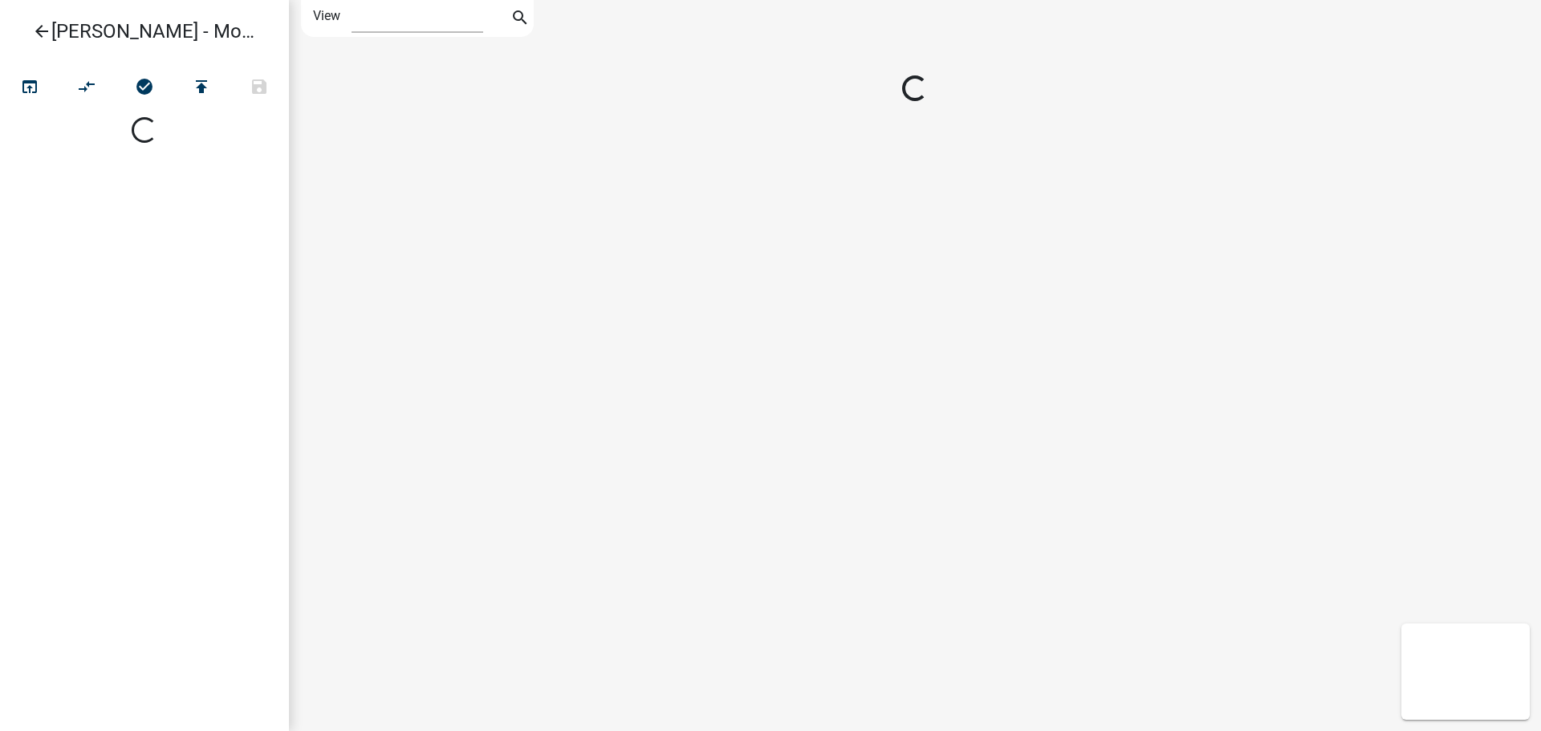
select select "1"
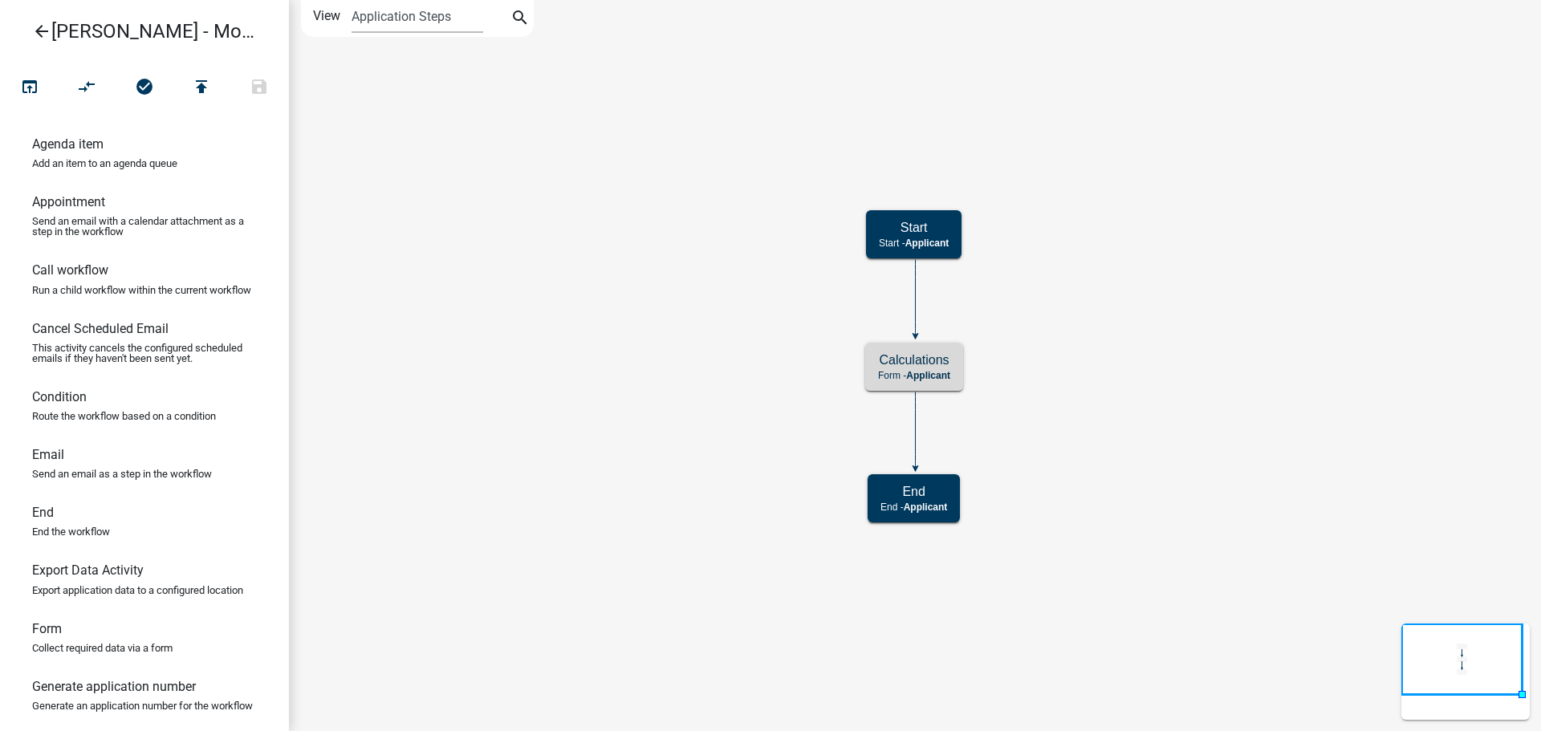
click at [915, 365] on h5 "Calculations" at bounding box center [914, 359] width 72 height 15
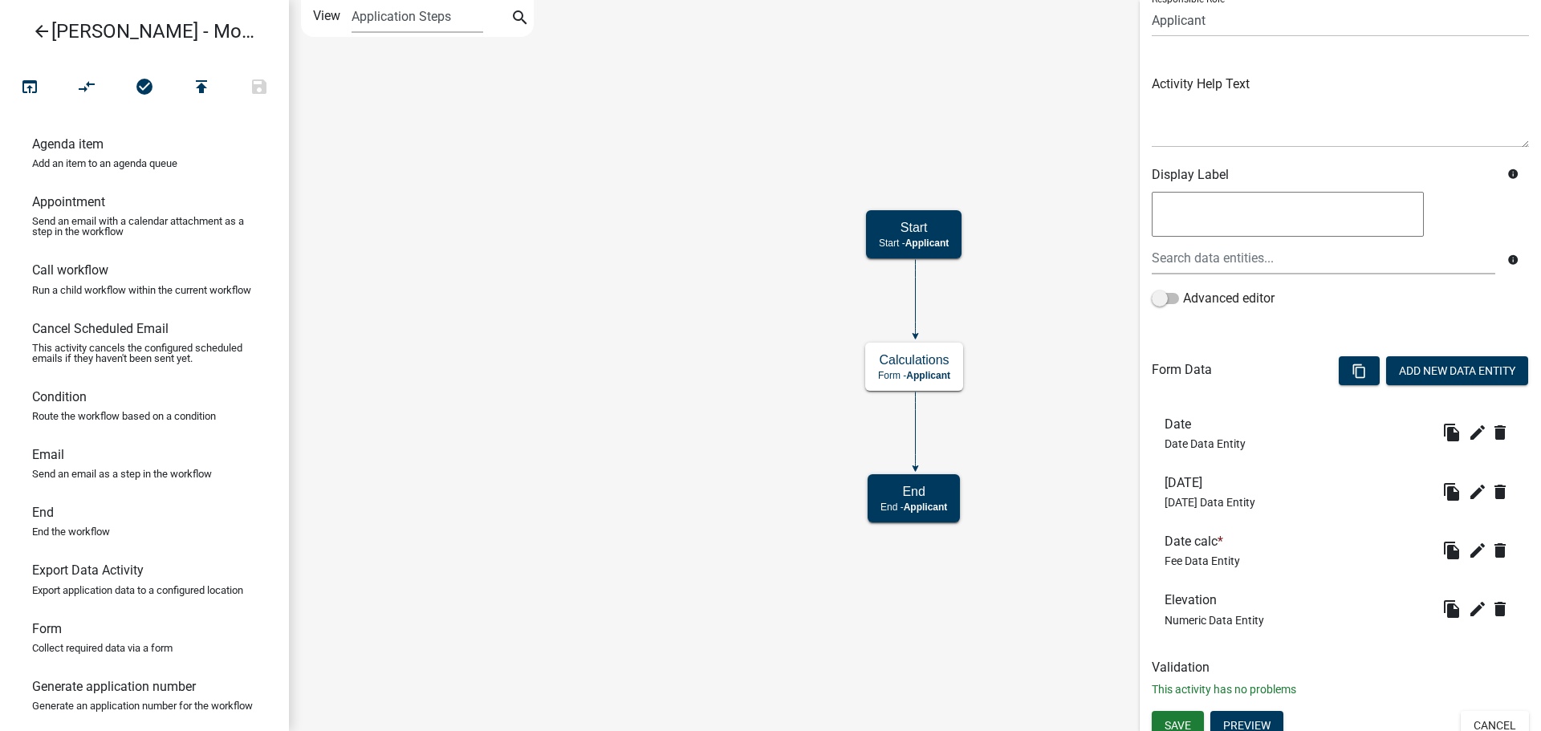
scroll to position [145, 0]
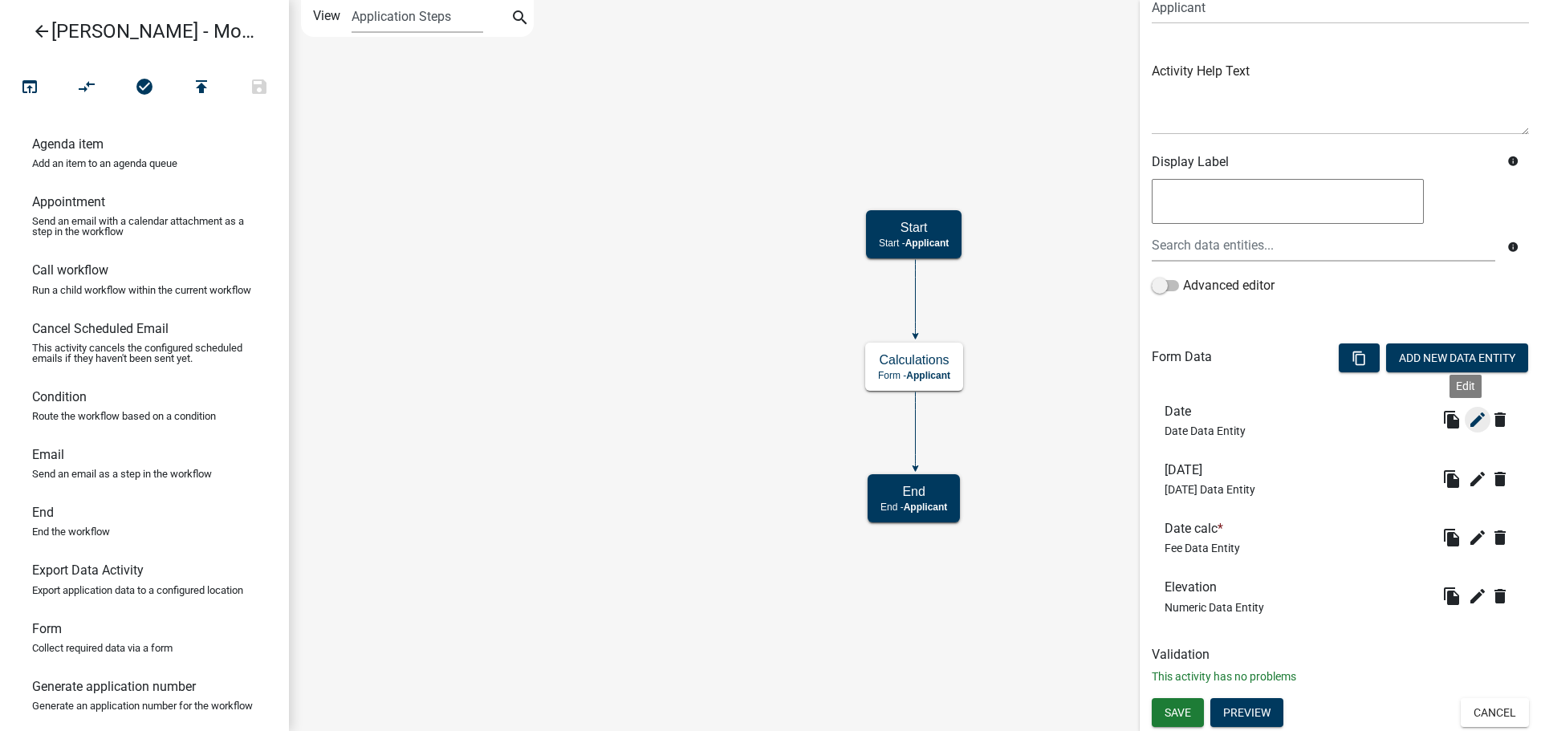
click at [1468, 417] on icon "edit" at bounding box center [1477, 419] width 19 height 19
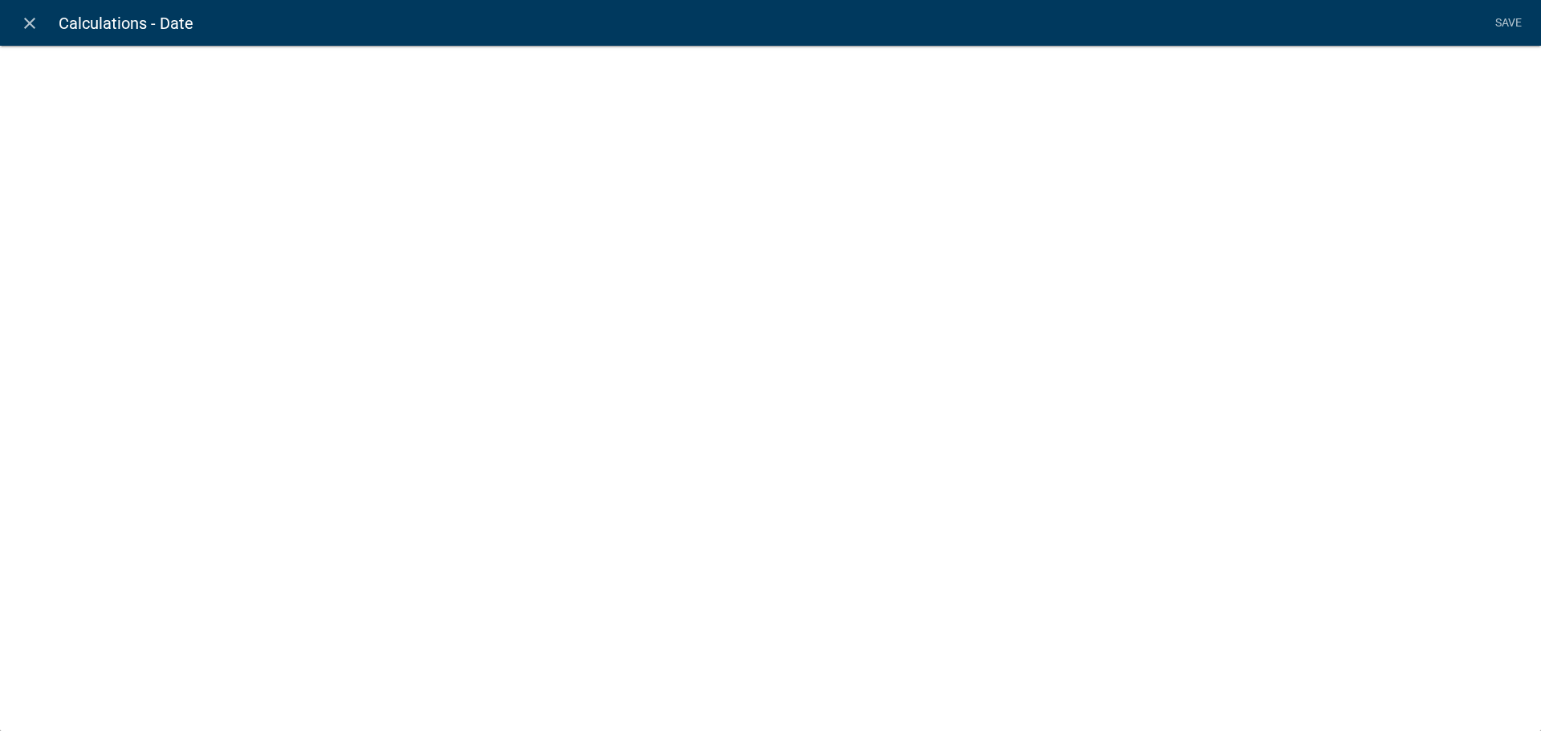
select select "date"
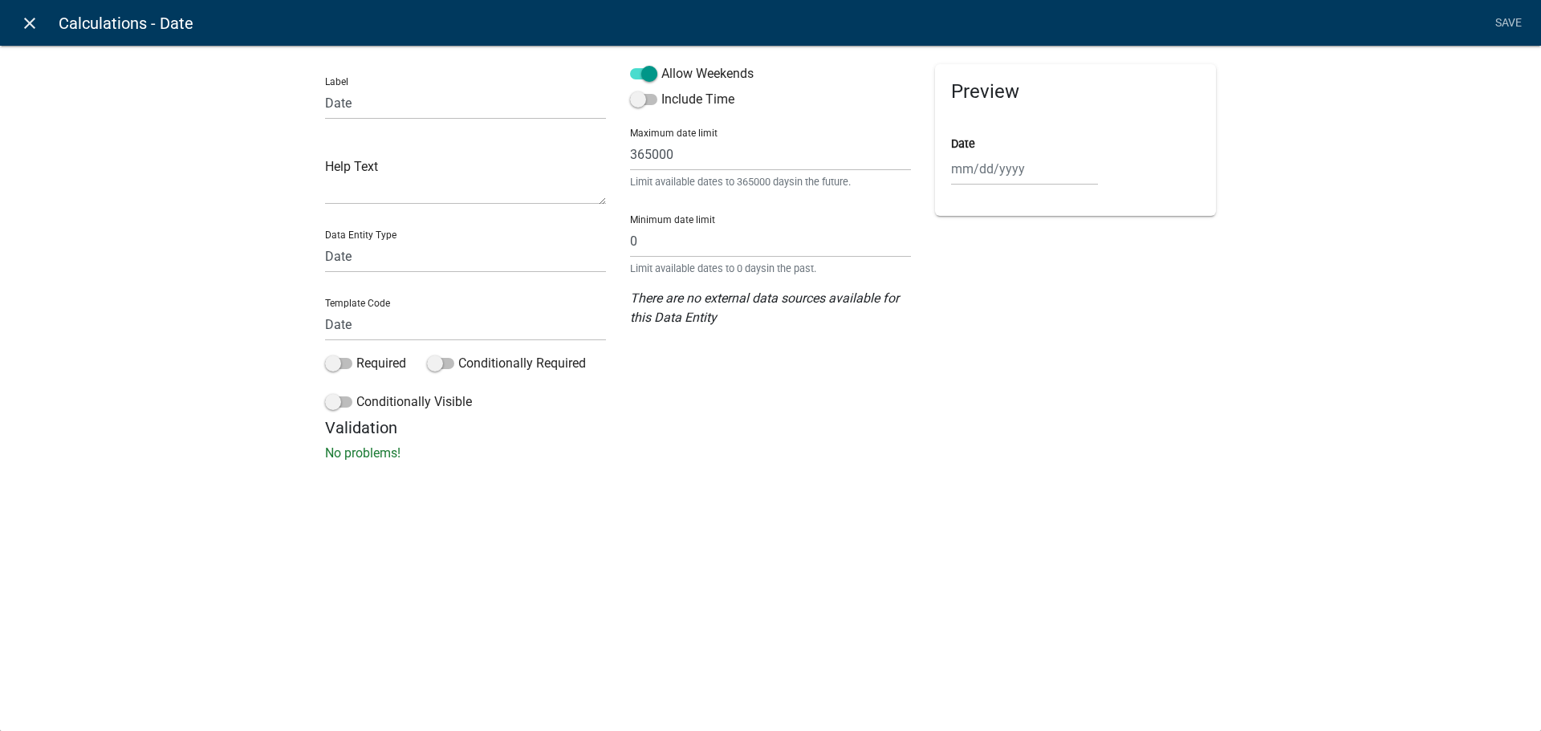
click at [26, 21] on icon "close" at bounding box center [29, 23] width 19 height 19
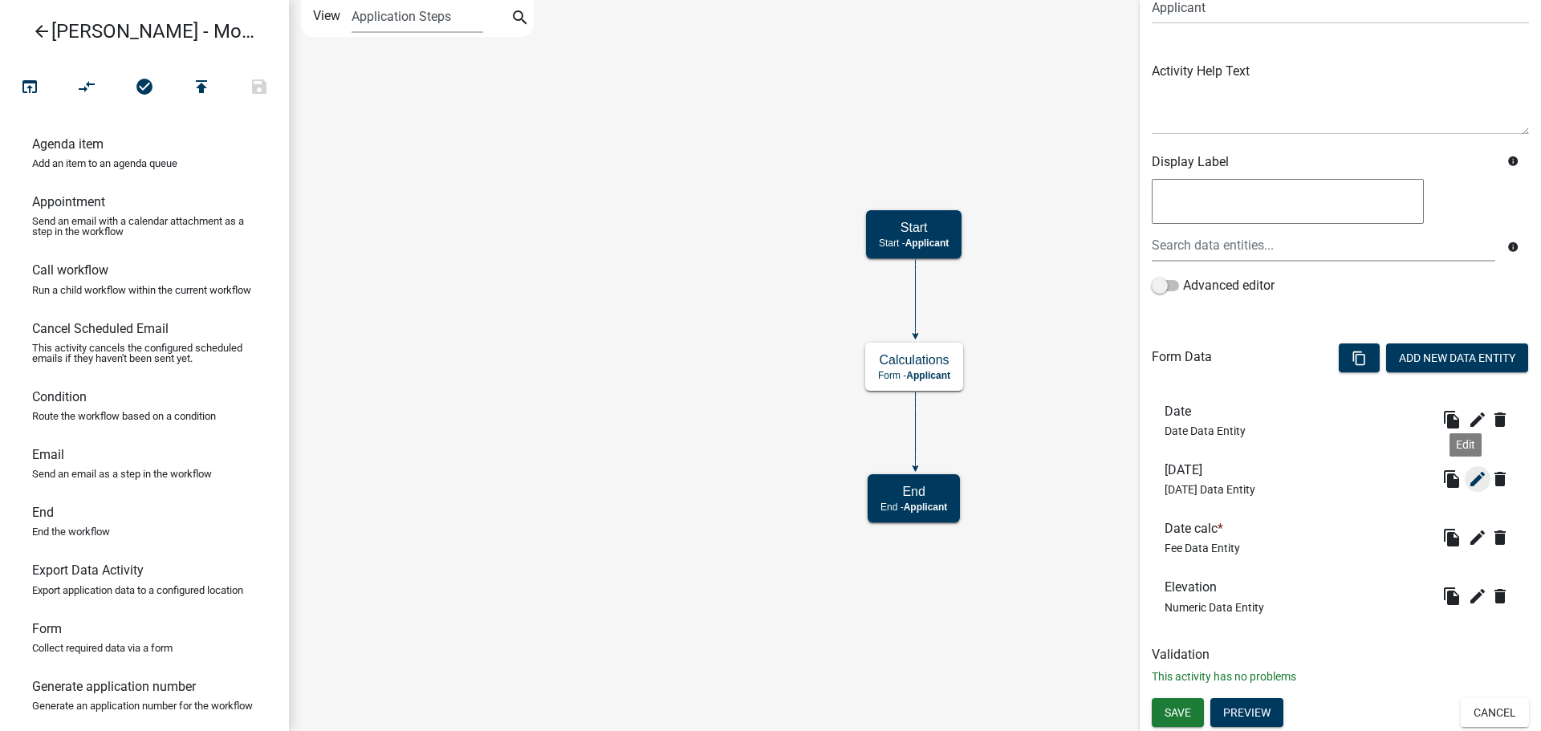
click at [1468, 483] on icon "edit" at bounding box center [1477, 479] width 19 height 19
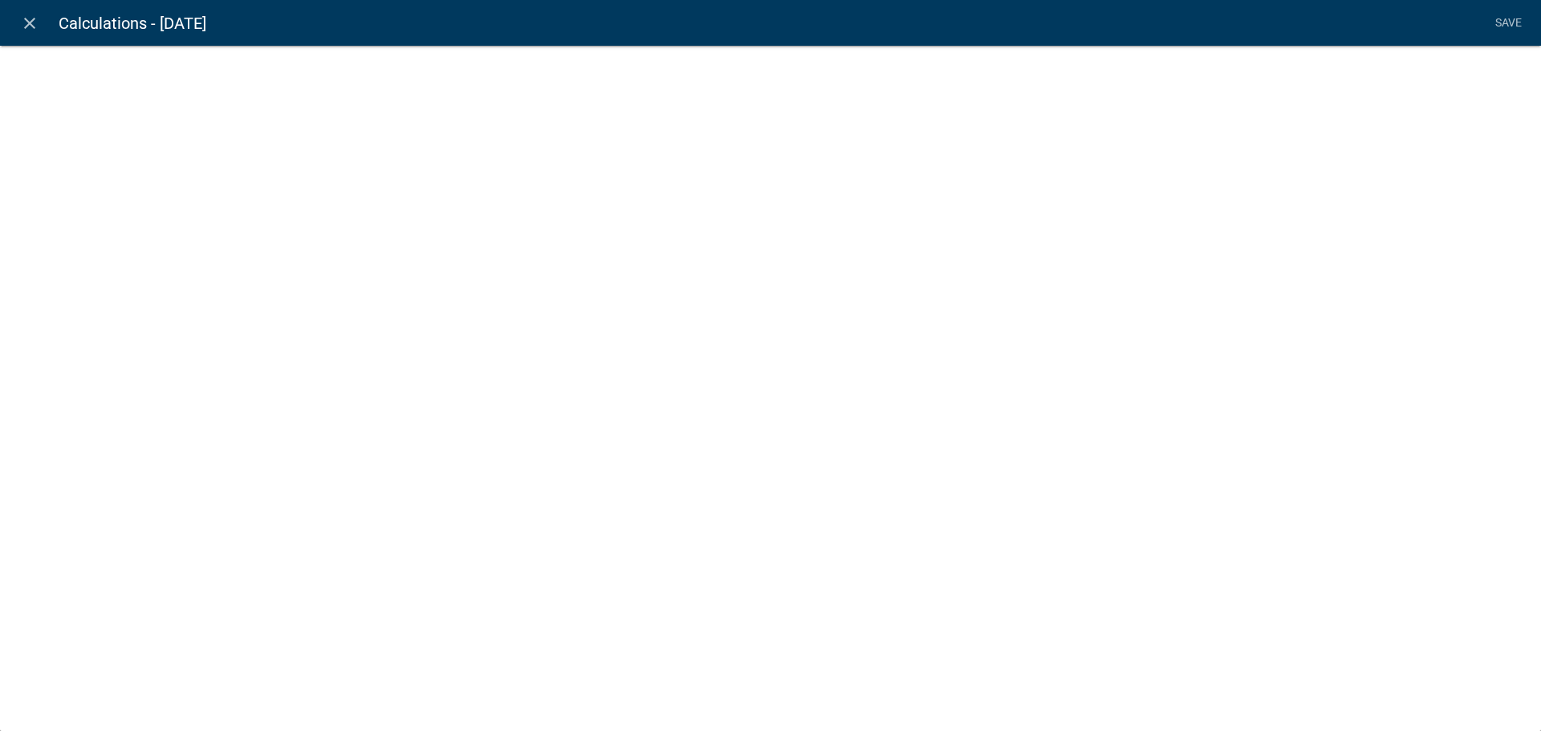
select select "[DATE]"
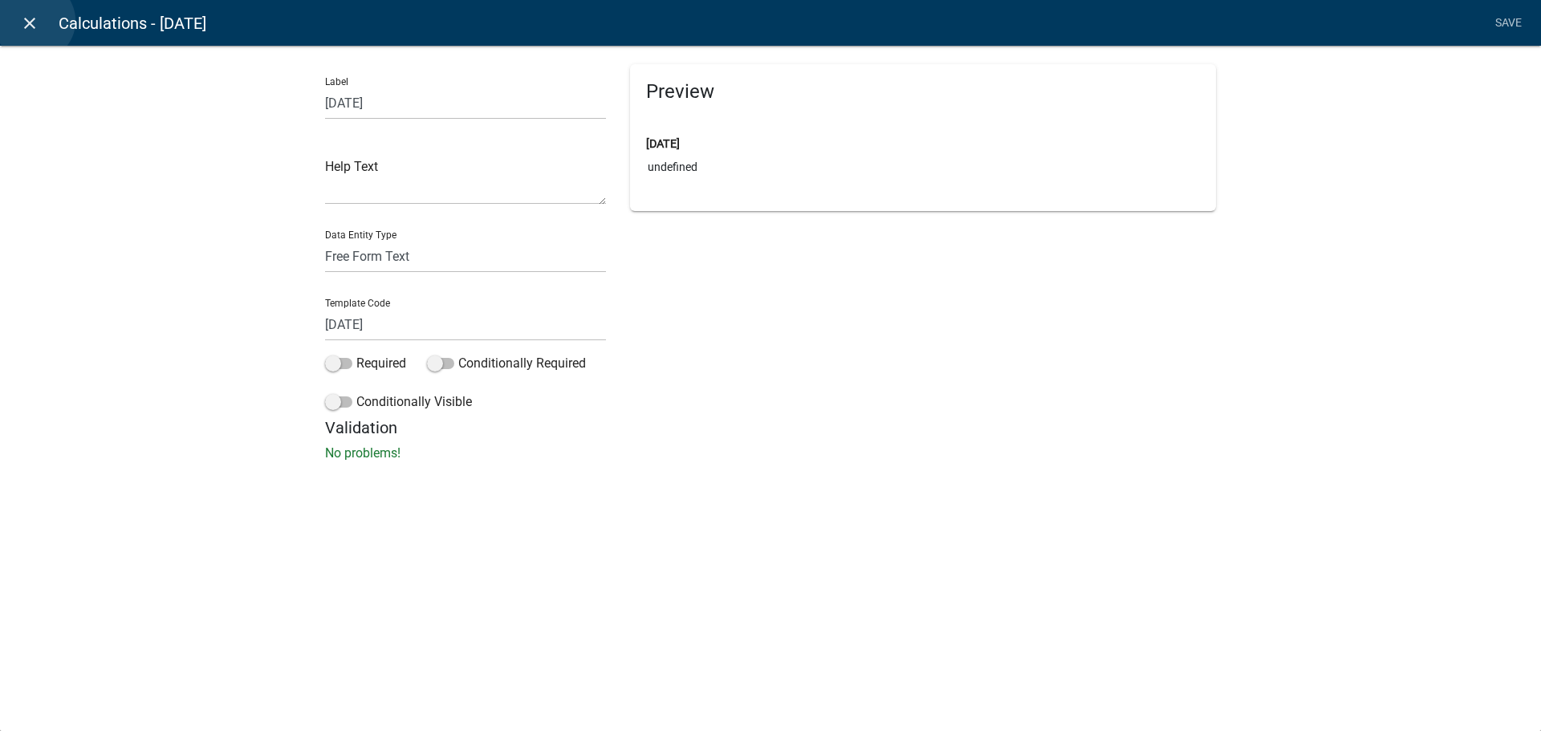
click at [35, 21] on icon "close" at bounding box center [29, 23] width 19 height 19
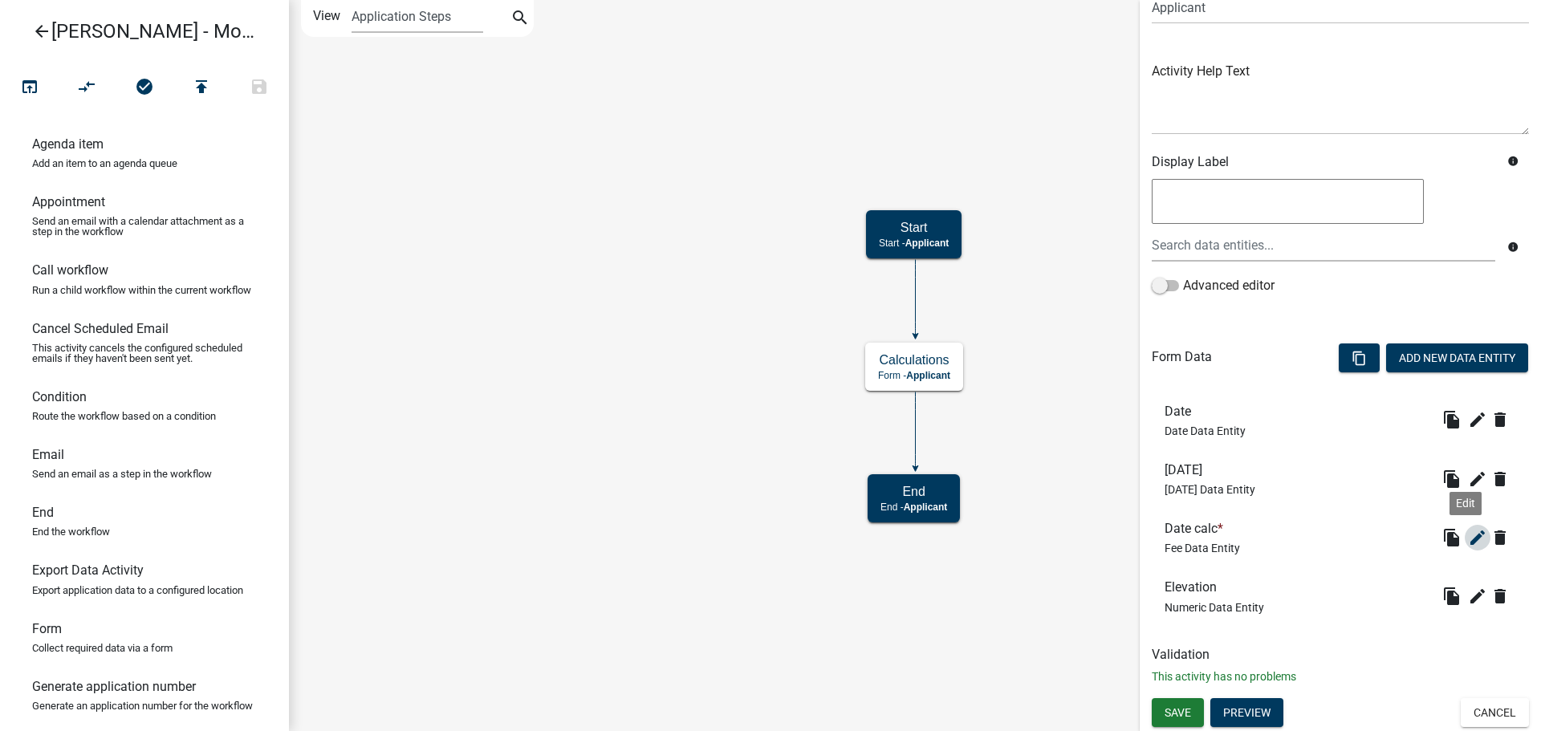
click at [1468, 542] on icon "edit" at bounding box center [1477, 537] width 19 height 19
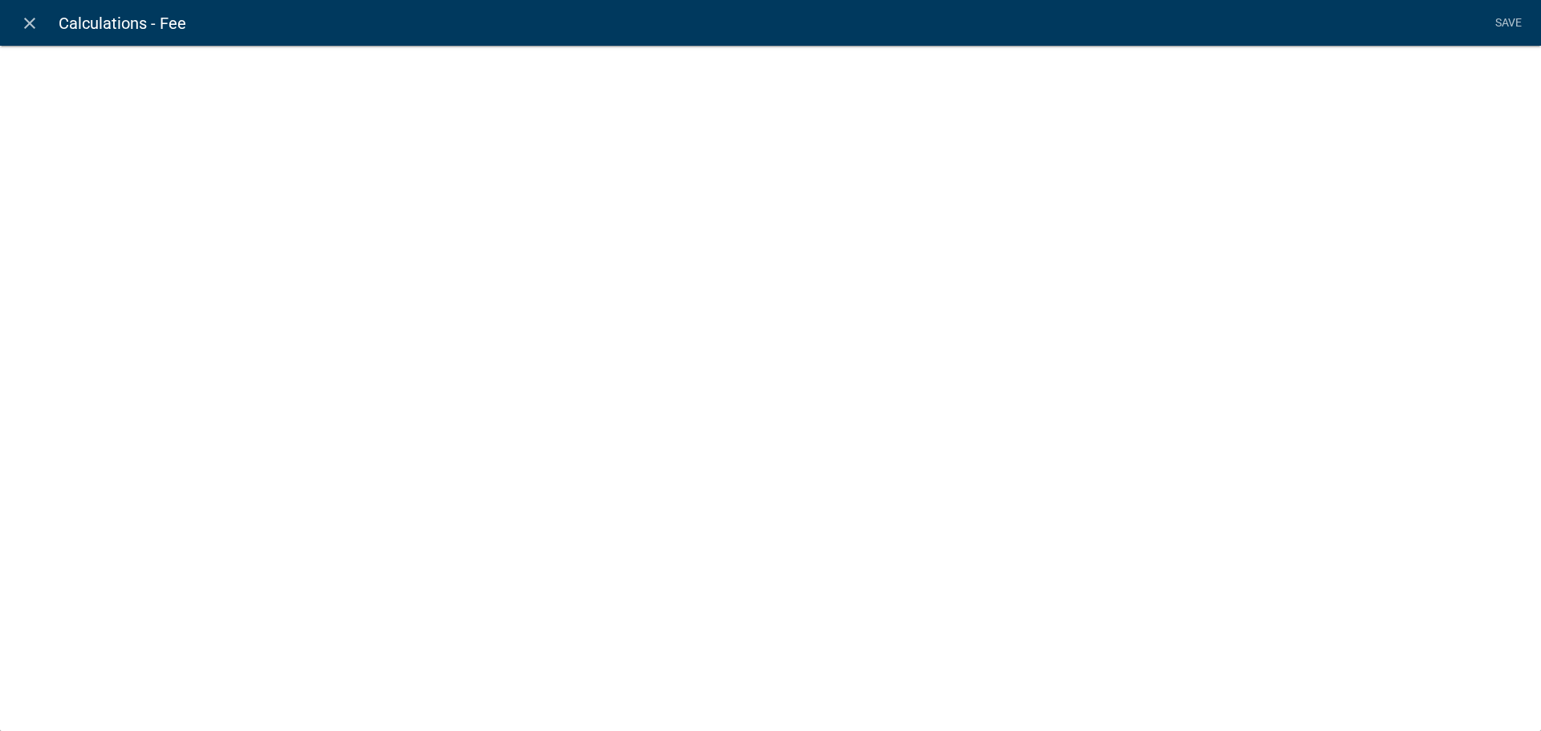
select select "fee"
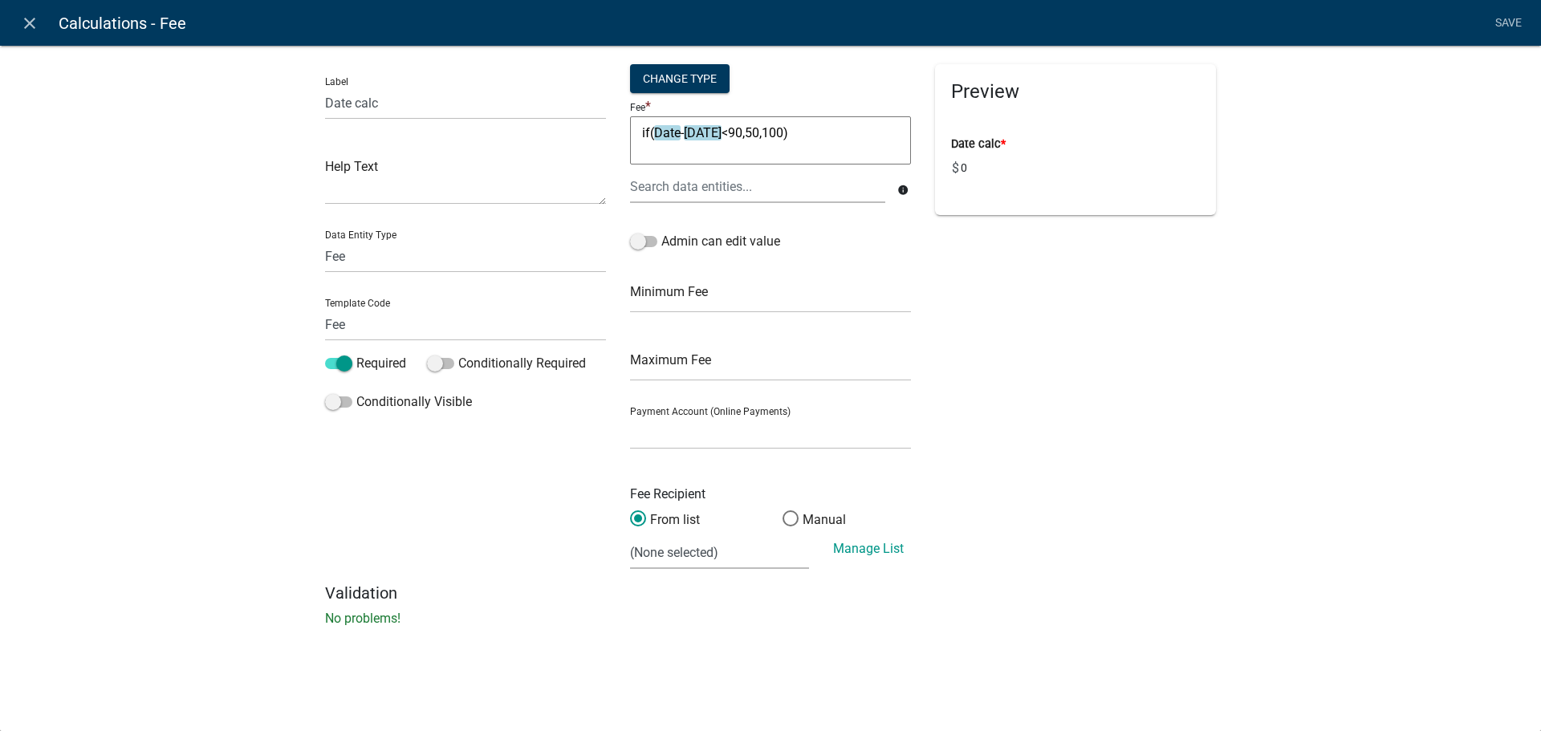
drag, startPoint x: 790, startPoint y: 133, endPoint x: 746, endPoint y: 134, distance: 44.2
click at [746, 134] on textarea "if(Date-[DATE]<90,50,100)" at bounding box center [770, 140] width 281 height 48
click at [37, 32] on icon "close" at bounding box center [29, 23] width 19 height 19
